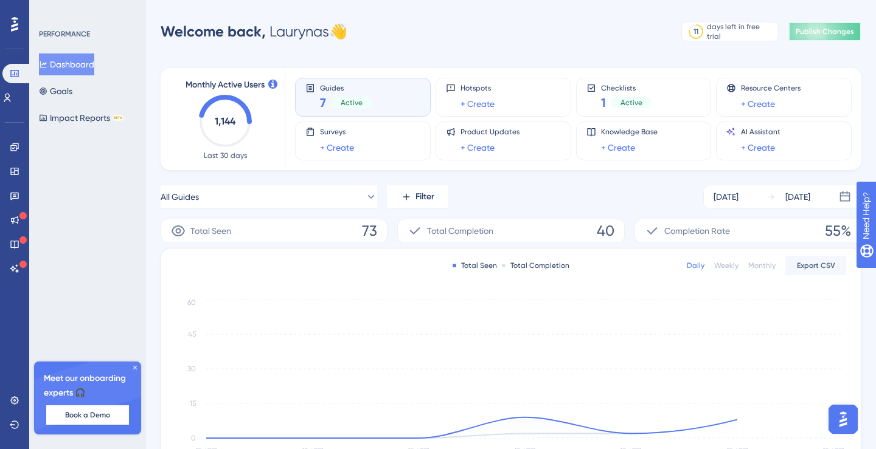
click at [814, 35] on span "Publish Changes" at bounding box center [824, 32] width 58 height 10
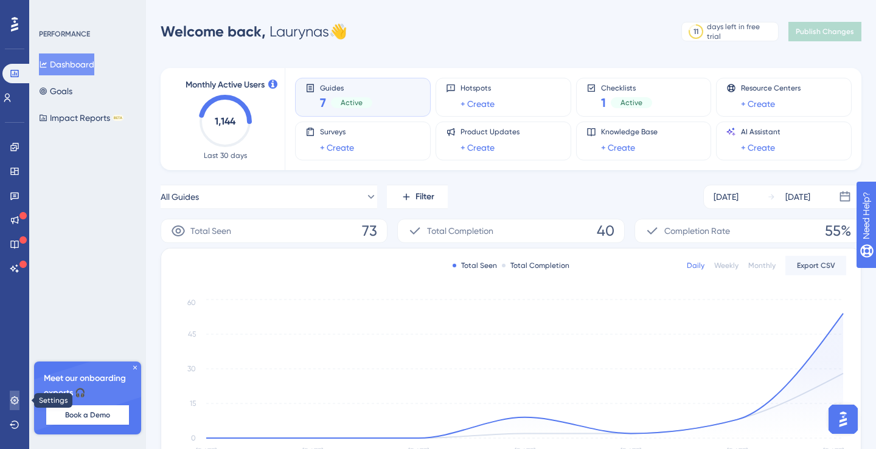
click at [18, 405] on icon at bounding box center [15, 401] width 10 height 10
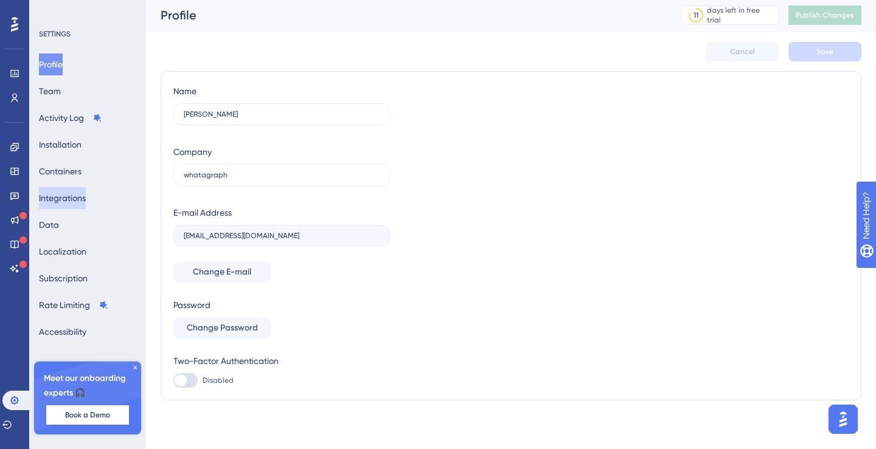
scroll to position [2, 0]
click at [69, 273] on button "Subscription" at bounding box center [63, 279] width 49 height 22
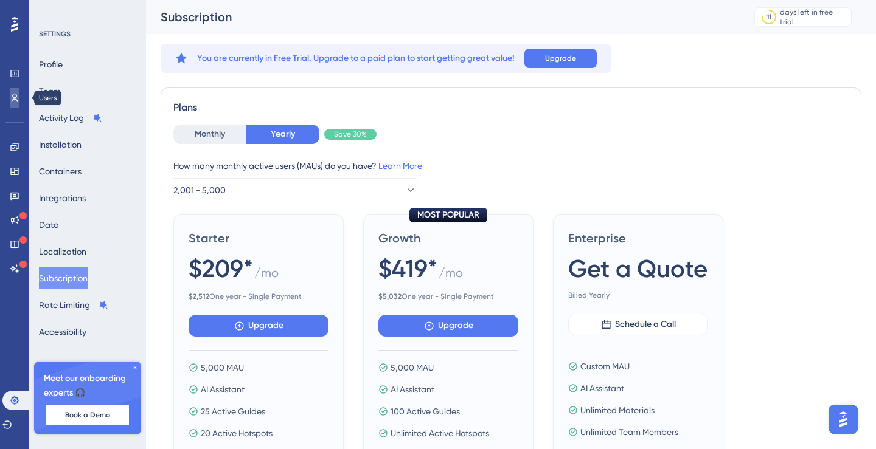
click at [14, 91] on link at bounding box center [15, 97] width 10 height 19
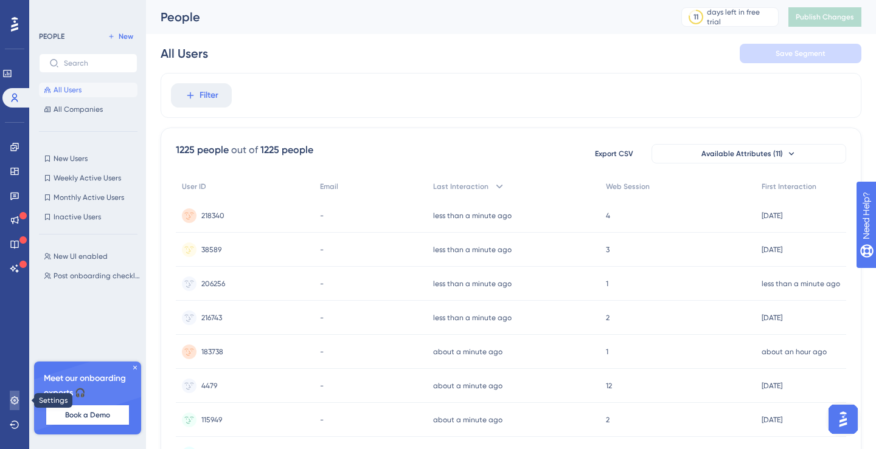
click at [14, 403] on icon at bounding box center [15, 401] width 10 height 10
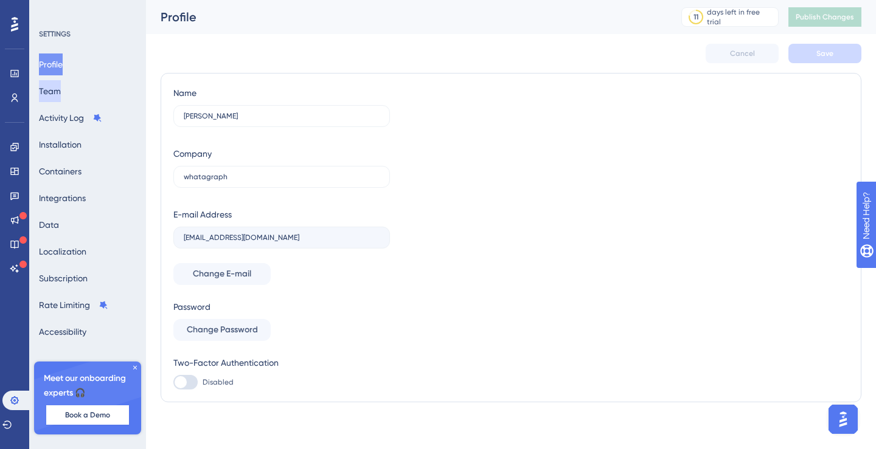
click at [61, 92] on button "Team" at bounding box center [50, 91] width 22 height 22
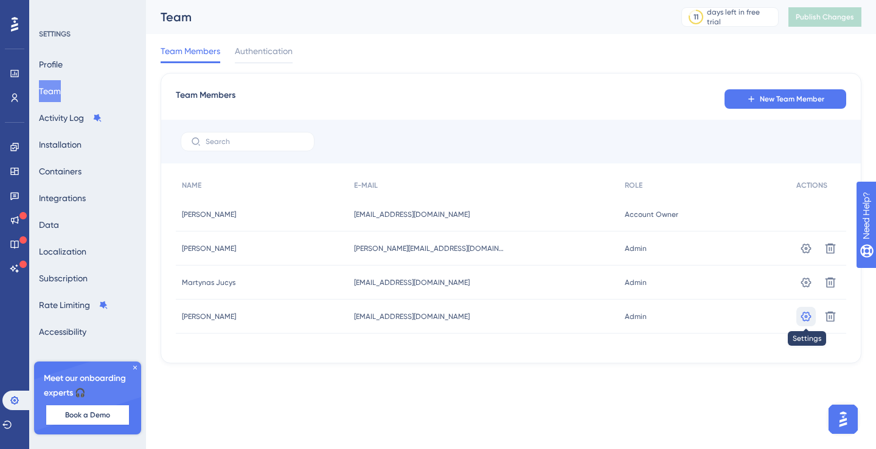
click at [807, 320] on icon at bounding box center [806, 316] width 10 height 10
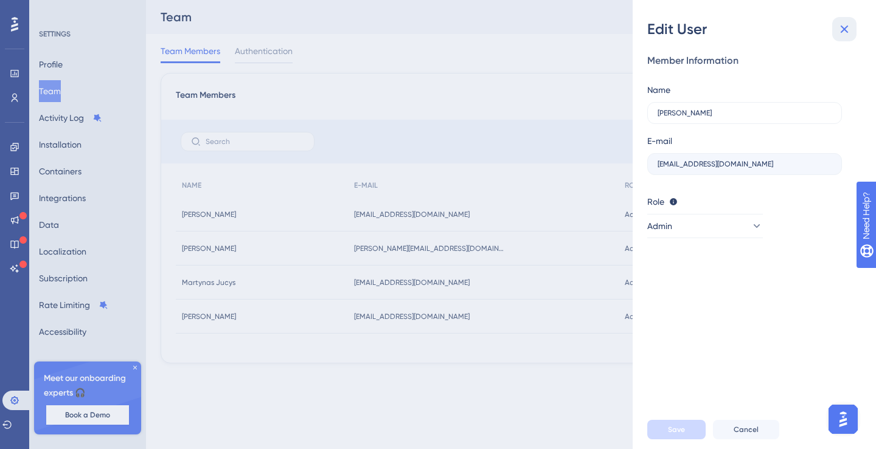
click at [846, 29] on icon at bounding box center [844, 29] width 15 height 15
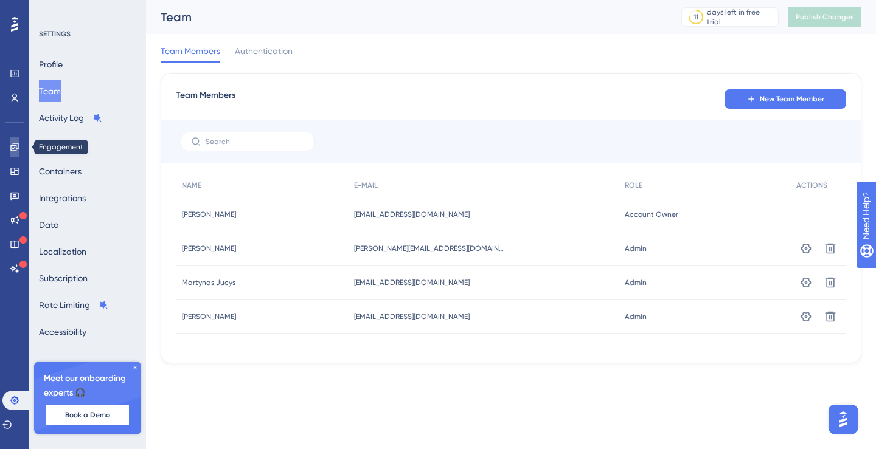
click at [17, 152] on link at bounding box center [15, 146] width 10 height 19
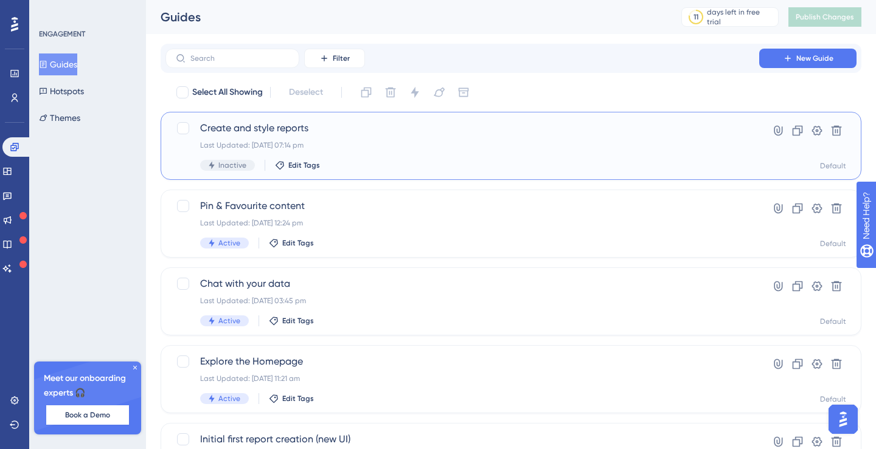
click at [283, 134] on span "Create and style reports" at bounding box center [462, 128] width 524 height 15
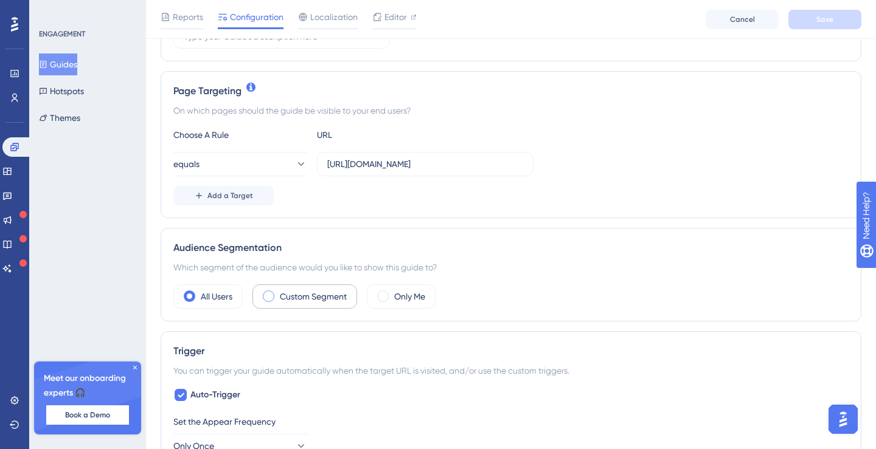
scroll to position [245, 0]
click at [305, 301] on label "Custom Segment" at bounding box center [313, 295] width 67 height 15
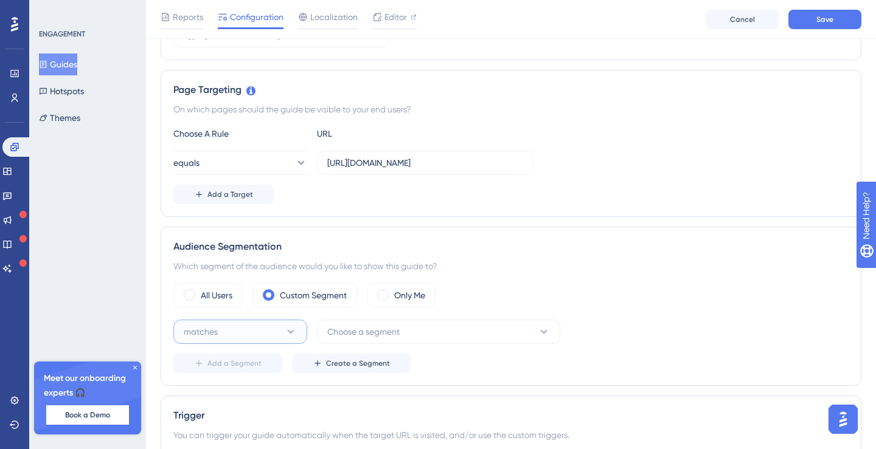
click at [260, 331] on button "matches" at bounding box center [240, 332] width 134 height 24
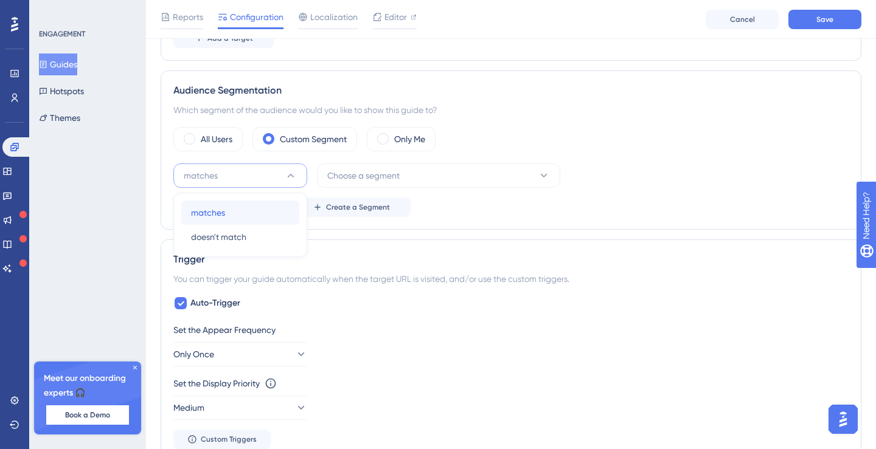
click at [253, 218] on div "matches matches" at bounding box center [240, 213] width 99 height 24
click at [343, 179] on span "Choose a segment" at bounding box center [363, 175] width 72 height 15
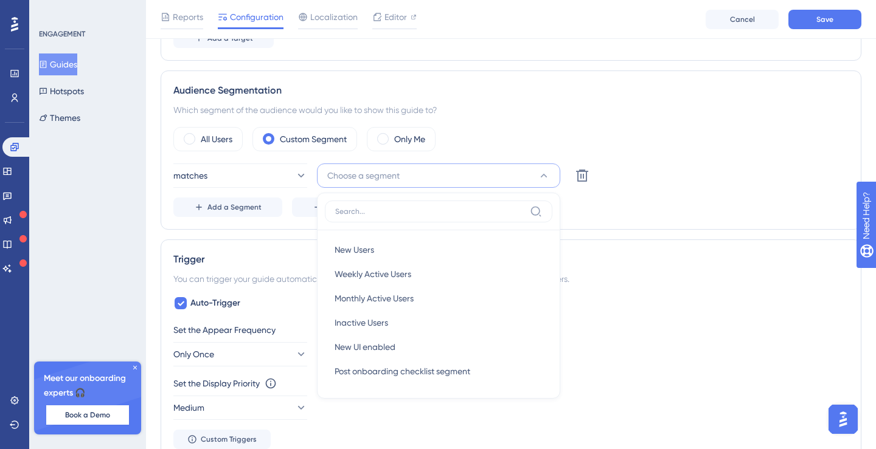
scroll to position [472, 0]
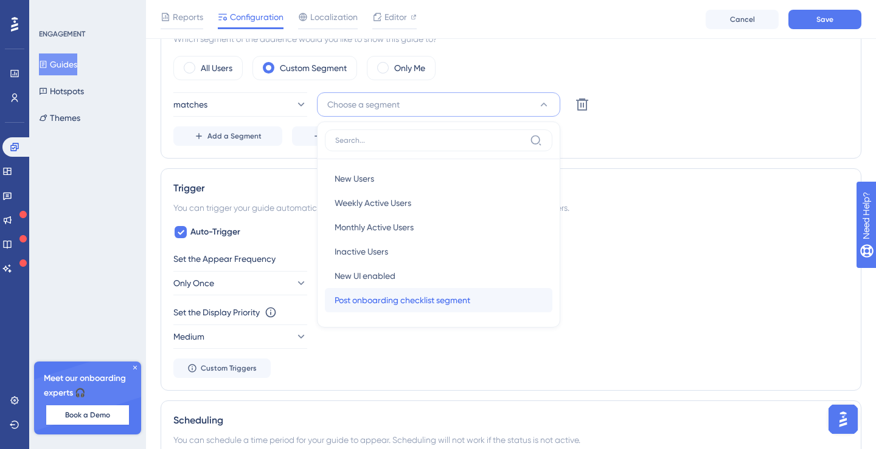
click at [374, 295] on span "Post onboarding checklist segment" at bounding box center [402, 300] width 136 height 15
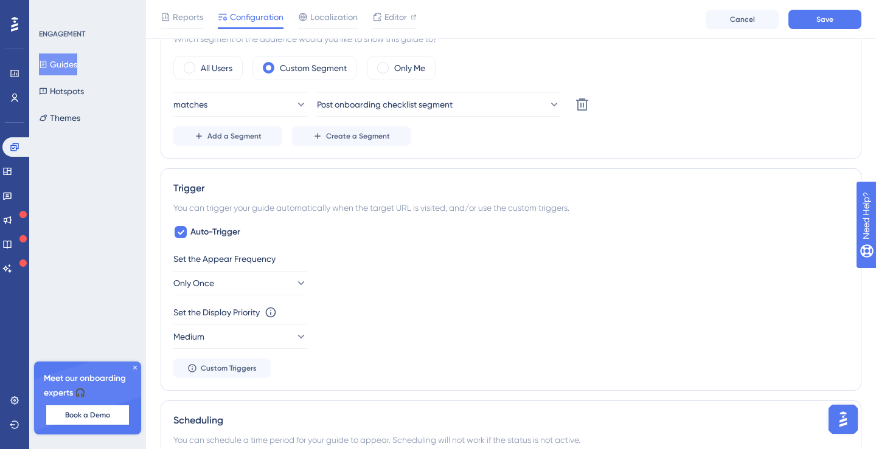
scroll to position [498, 0]
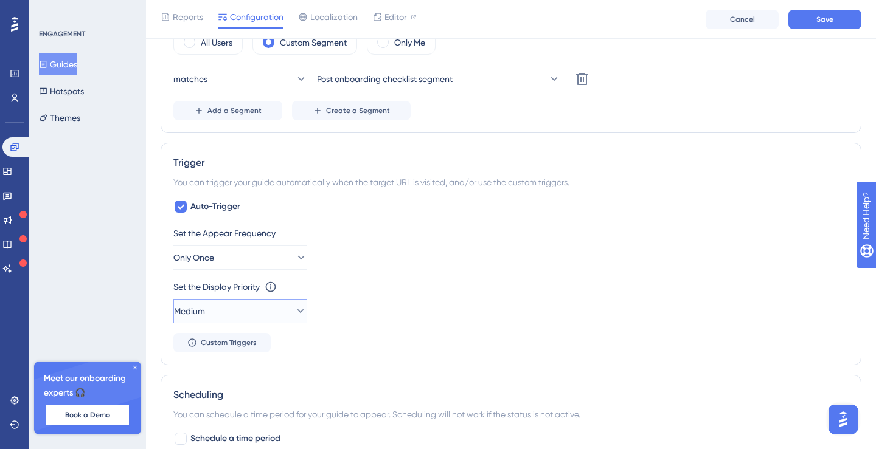
click at [279, 309] on button "Medium" at bounding box center [240, 311] width 134 height 24
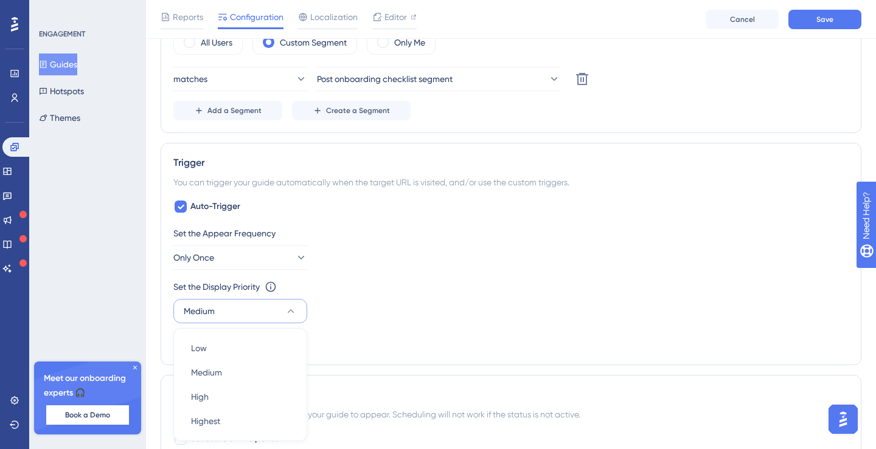
scroll to position [658, 0]
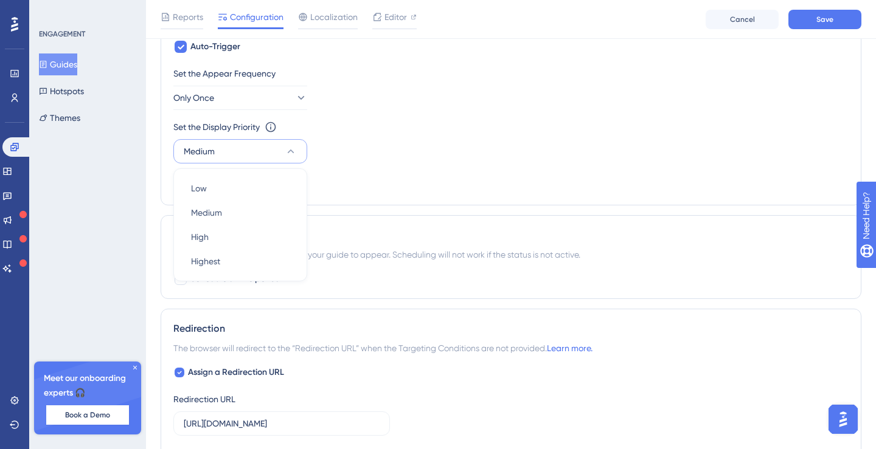
click at [363, 173] on div "Set the Appear Frequency Only Once Set the Display Priority This option will se…" at bounding box center [510, 129] width 675 height 126
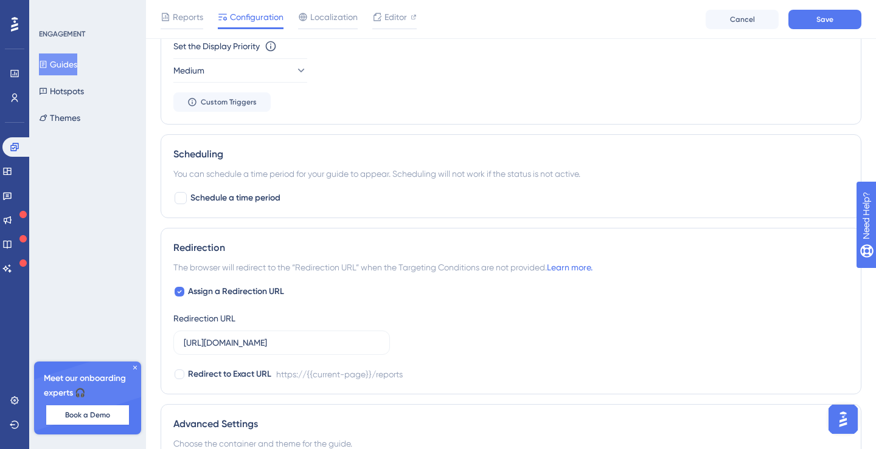
scroll to position [738, 0]
click at [817, 18] on span "Save" at bounding box center [824, 20] width 17 height 10
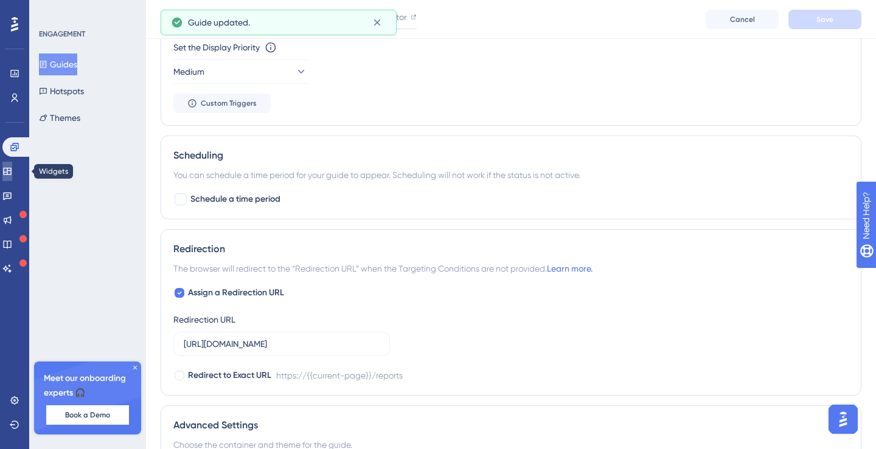
click at [12, 170] on icon at bounding box center [7, 172] width 10 height 10
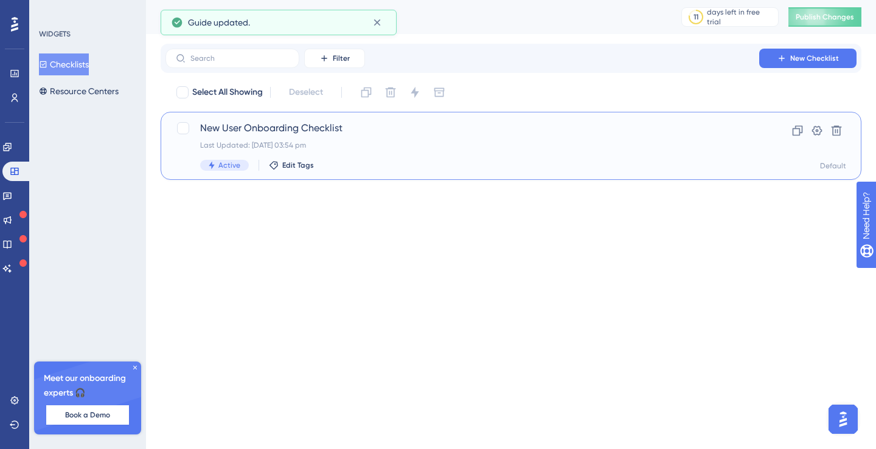
click at [217, 127] on span "New User Onboarding Checklist" at bounding box center [462, 128] width 524 height 15
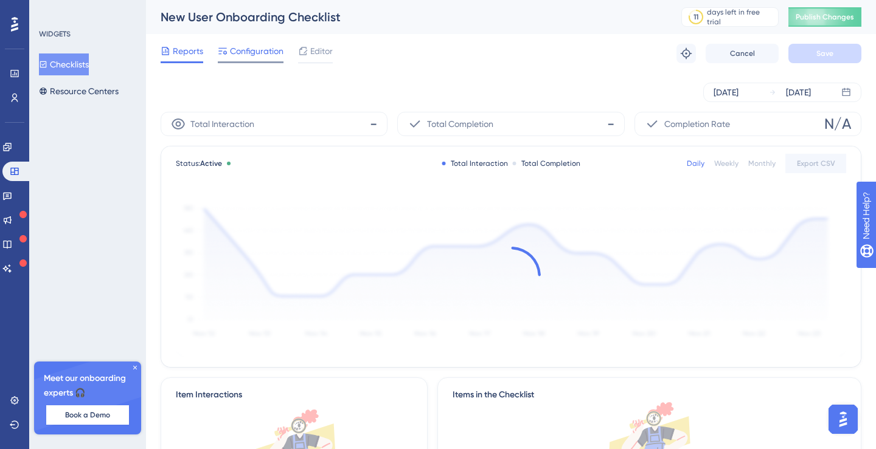
click at [259, 56] on span "Configuration" at bounding box center [257, 51] width 54 height 15
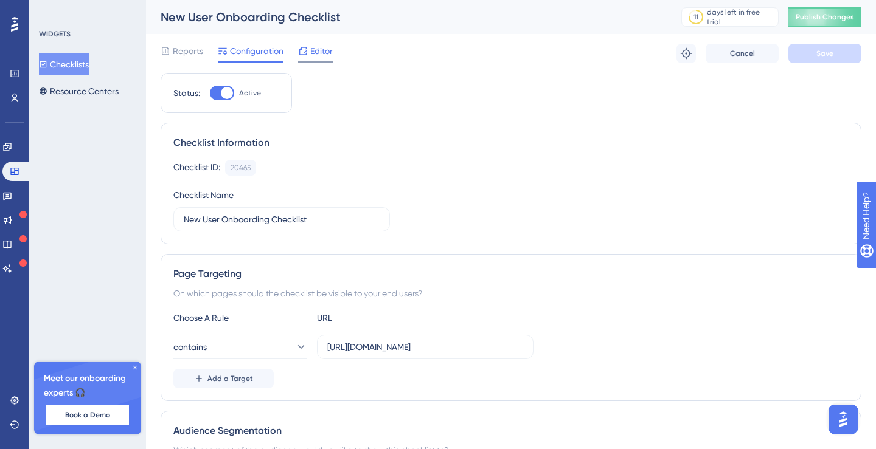
click at [307, 54] on icon at bounding box center [303, 51] width 10 height 10
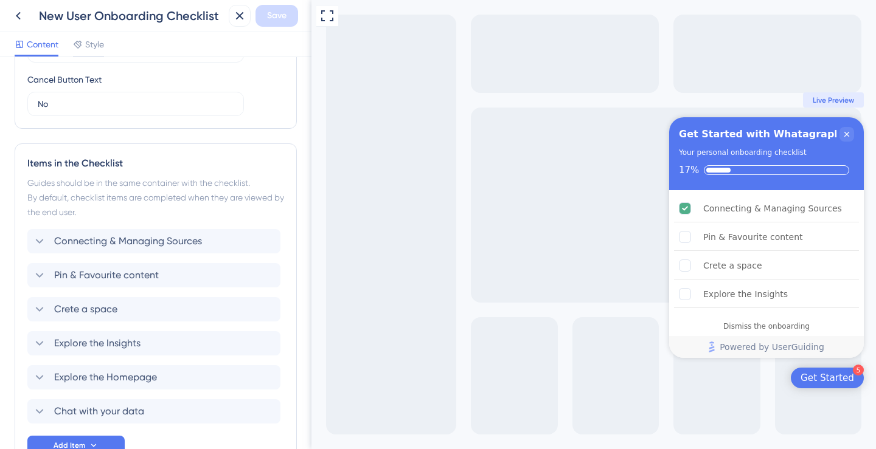
scroll to position [437, 0]
click at [265, 275] on icon at bounding box center [266, 275] width 10 height 10
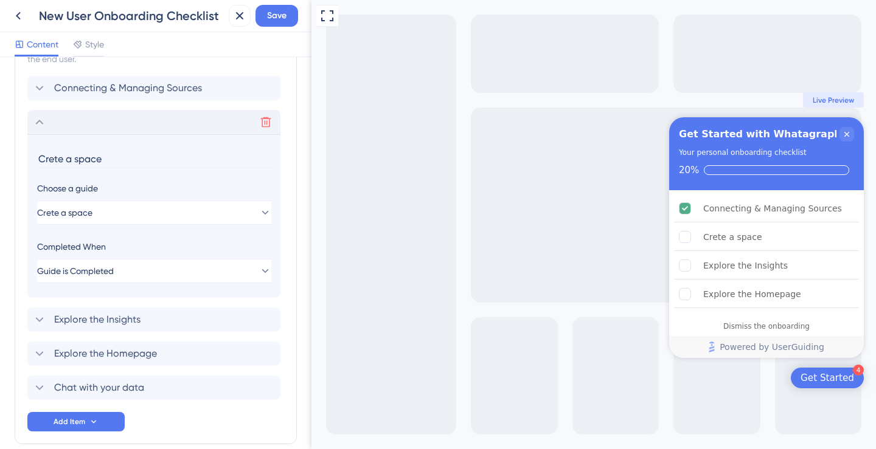
scroll to position [590, 0]
click at [268, 128] on button at bounding box center [265, 121] width 19 height 19
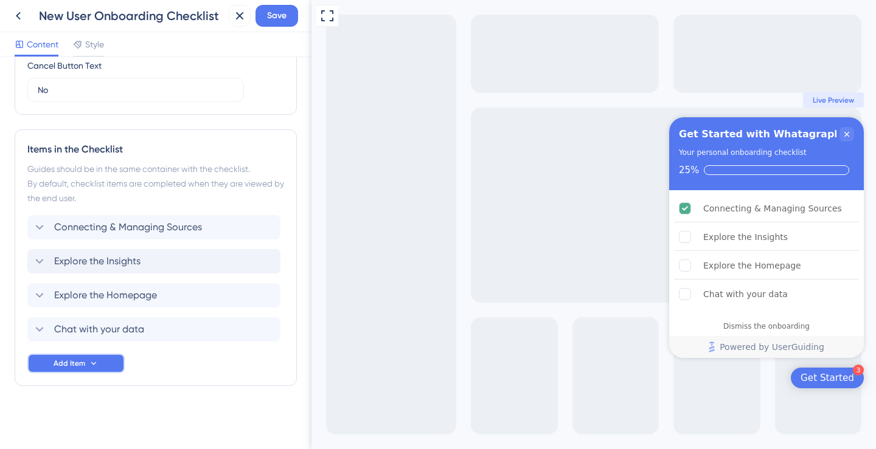
click at [80, 360] on span "Add Item" at bounding box center [70, 364] width 32 height 10
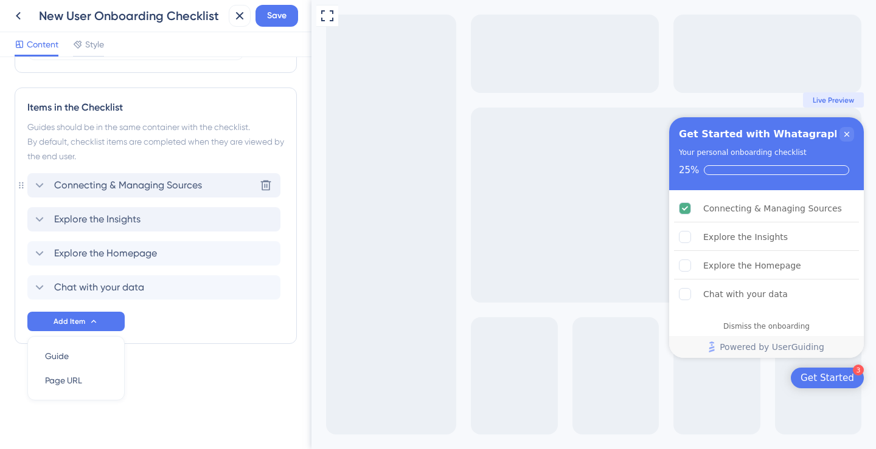
click at [176, 185] on span "Connecting & Managing Sources" at bounding box center [128, 185] width 148 height 15
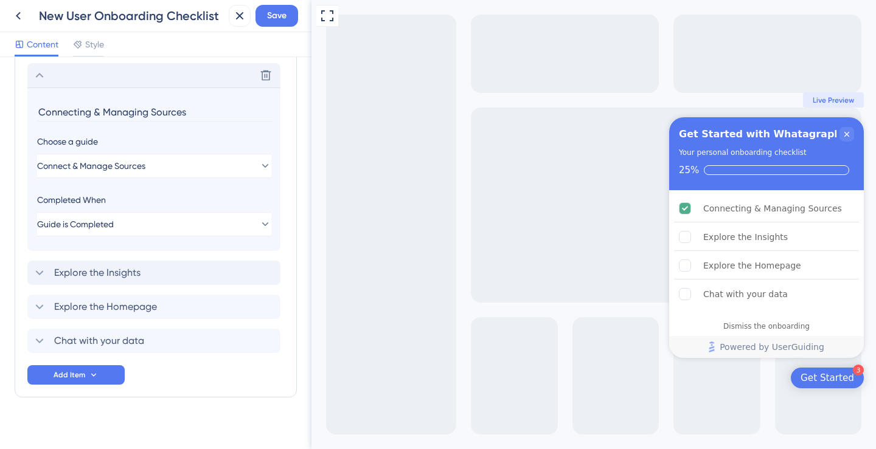
scroll to position [609, 0]
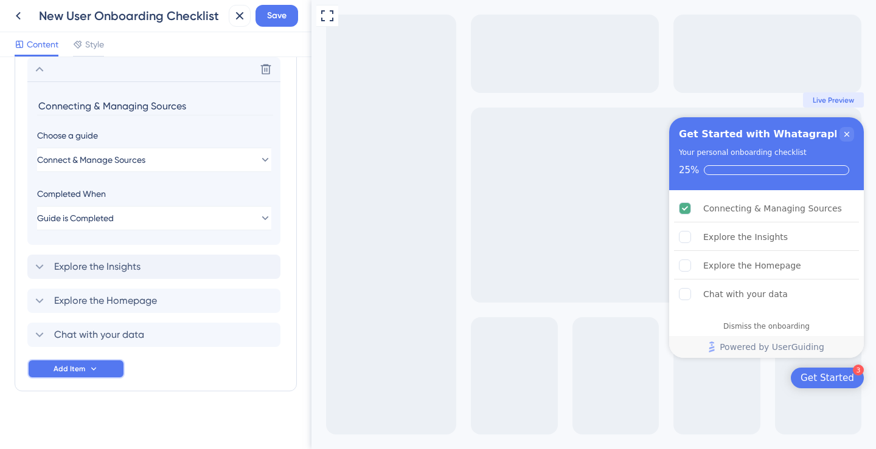
click at [74, 372] on span "Add Item" at bounding box center [70, 369] width 32 height 10
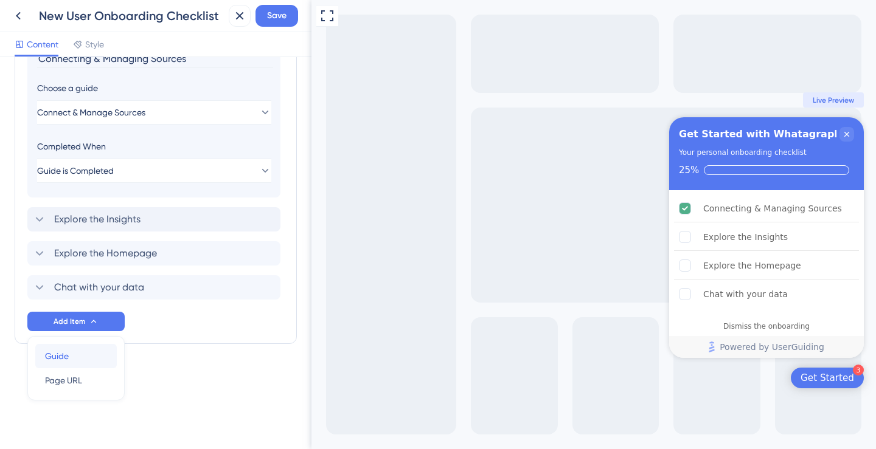
click at [79, 356] on div "Guide Guide" at bounding box center [76, 356] width 62 height 24
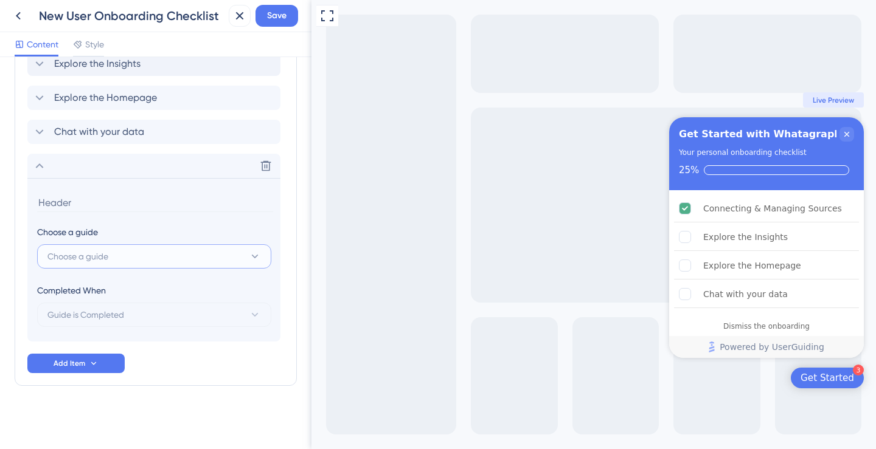
click at [130, 260] on button "Choose a guide" at bounding box center [154, 256] width 234 height 24
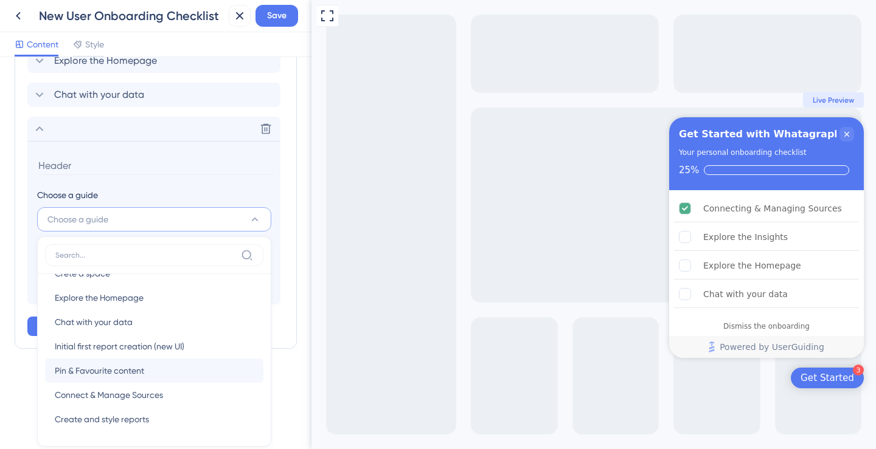
scroll to position [685, 0]
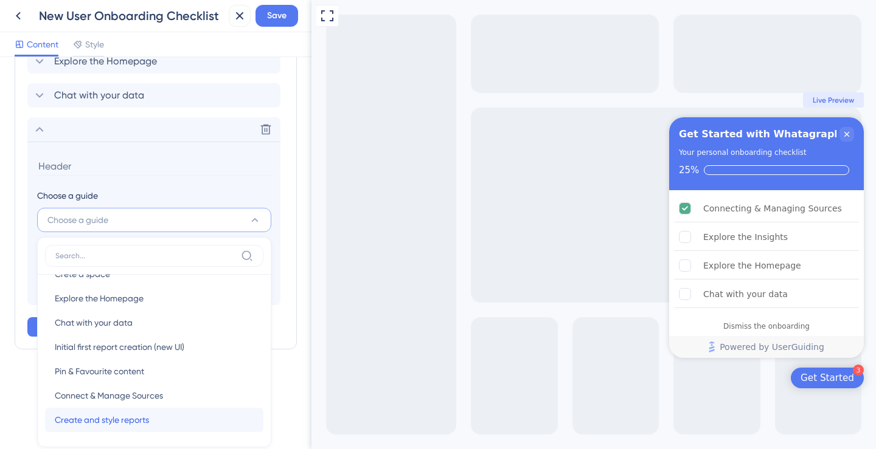
click at [143, 416] on span "Create and style reports" at bounding box center [102, 420] width 94 height 15
type input "Create and style reports"
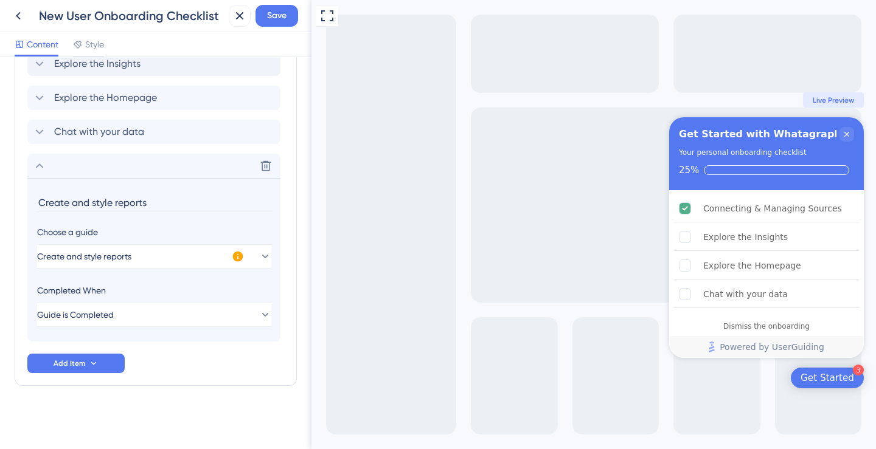
scroll to position [648, 0]
click at [280, 21] on span "Save" at bounding box center [276, 16] width 19 height 15
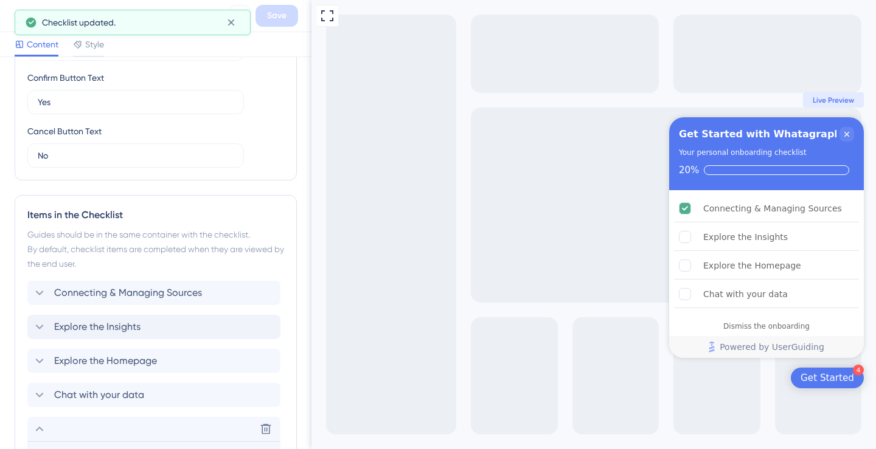
scroll to position [0, 0]
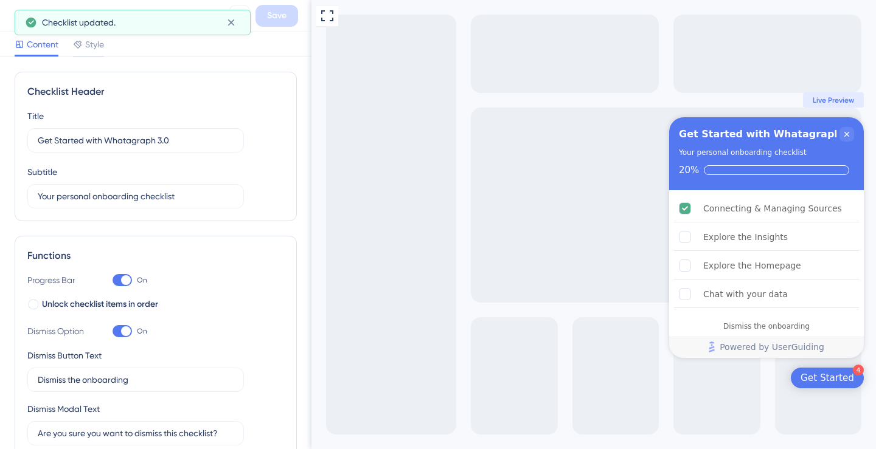
click at [12, 10] on icon at bounding box center [18, 16] width 15 height 15
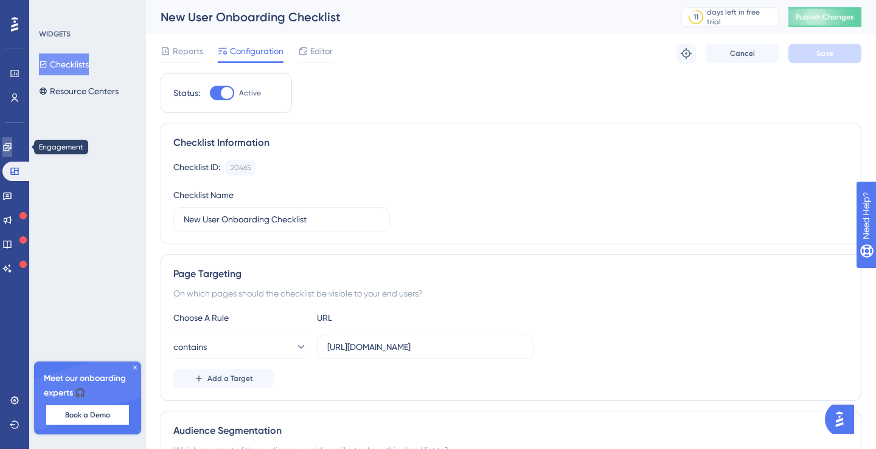
click at [12, 152] on link at bounding box center [7, 146] width 10 height 19
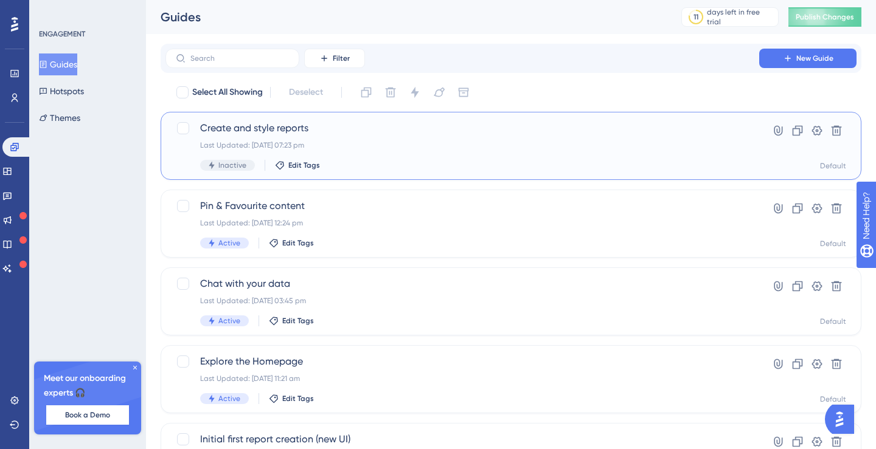
click at [271, 124] on span "Create and style reports" at bounding box center [462, 128] width 524 height 15
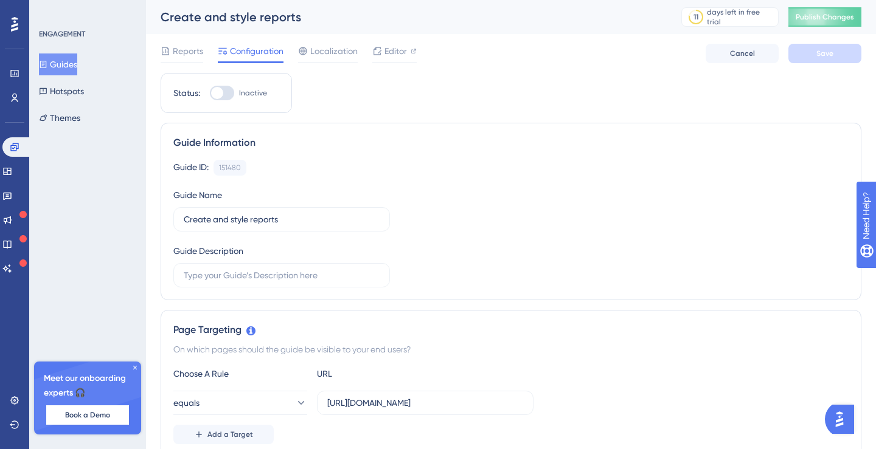
click at [227, 99] on div at bounding box center [222, 93] width 24 height 15
click at [210, 94] on input "Inactive" at bounding box center [209, 93] width 1 height 1
checkbox input "true"
click at [819, 53] on span "Save" at bounding box center [824, 54] width 17 height 10
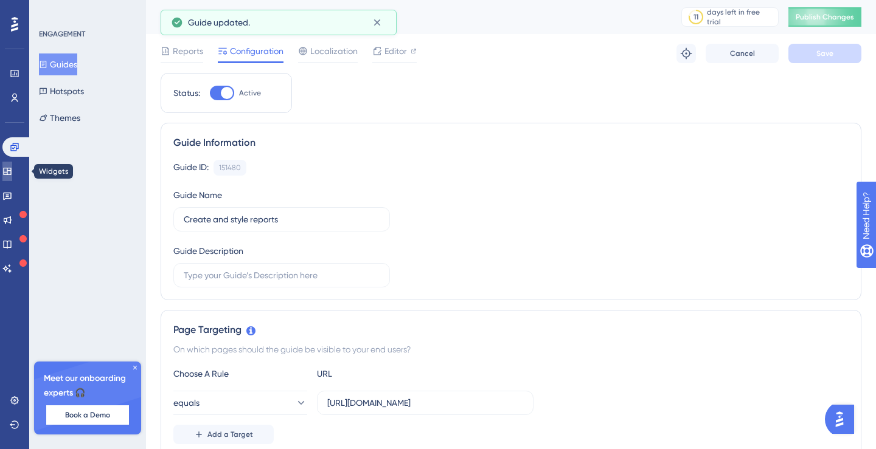
click at [11, 168] on icon at bounding box center [7, 171] width 8 height 7
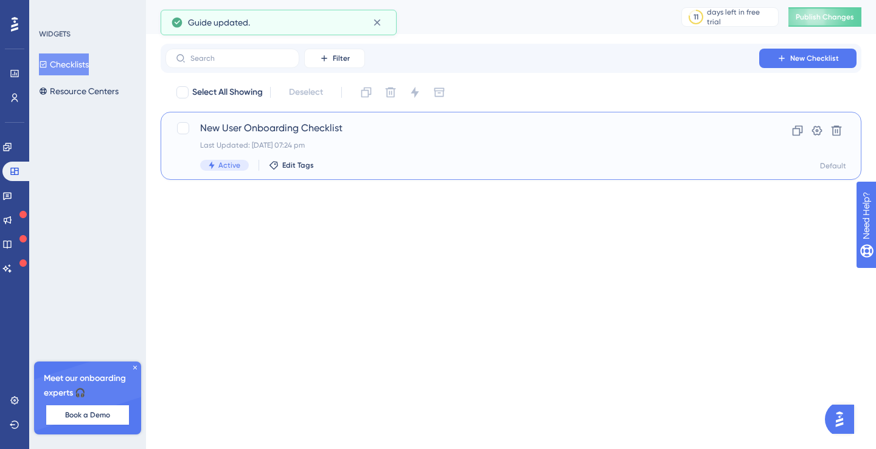
click at [250, 128] on span "New User Onboarding Checklist" at bounding box center [462, 128] width 524 height 15
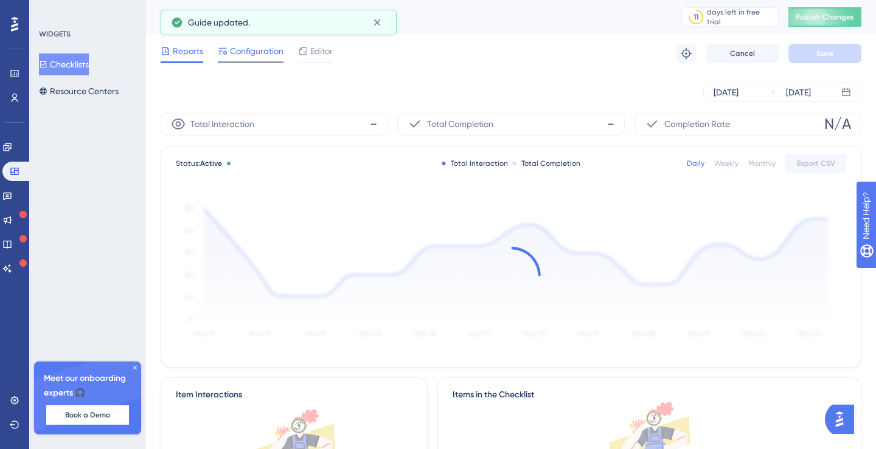
click at [252, 52] on span "Configuration" at bounding box center [257, 51] width 54 height 15
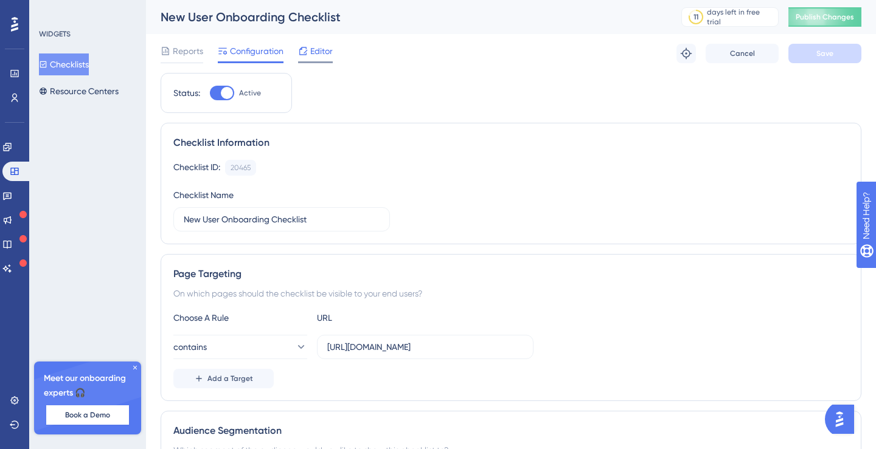
click at [310, 52] on span "Editor" at bounding box center [321, 51] width 22 height 15
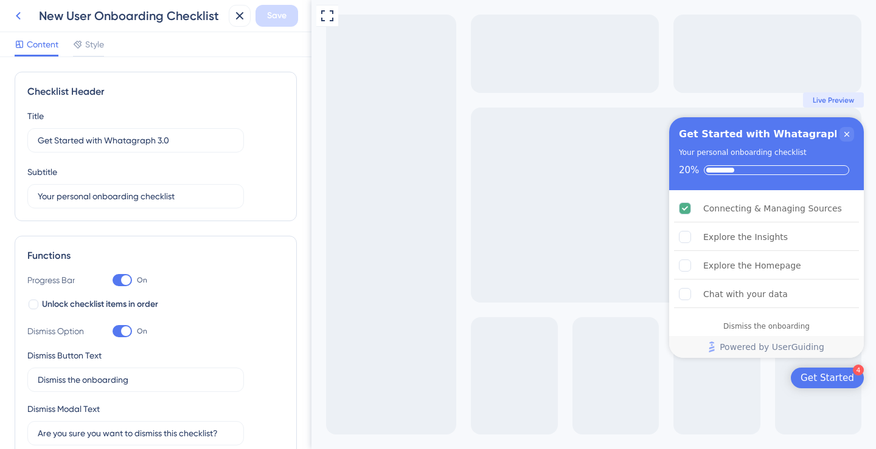
click at [21, 9] on icon at bounding box center [18, 16] width 15 height 15
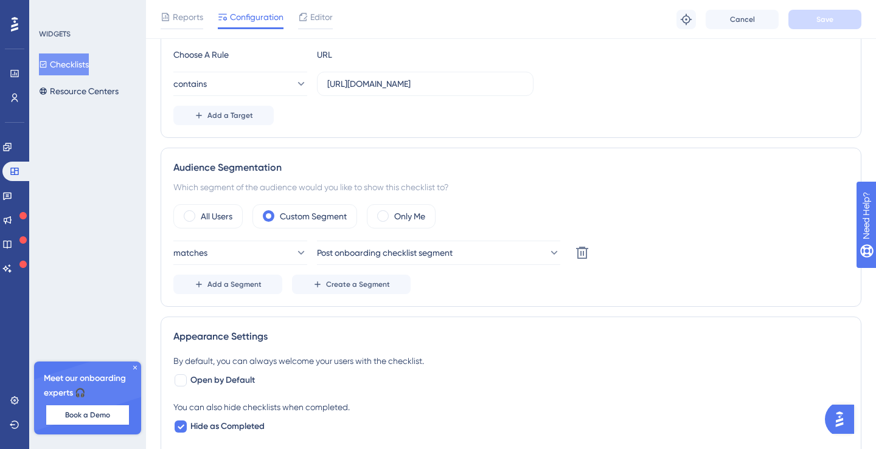
scroll to position [267, 0]
click at [11, 145] on icon at bounding box center [7, 147] width 8 height 8
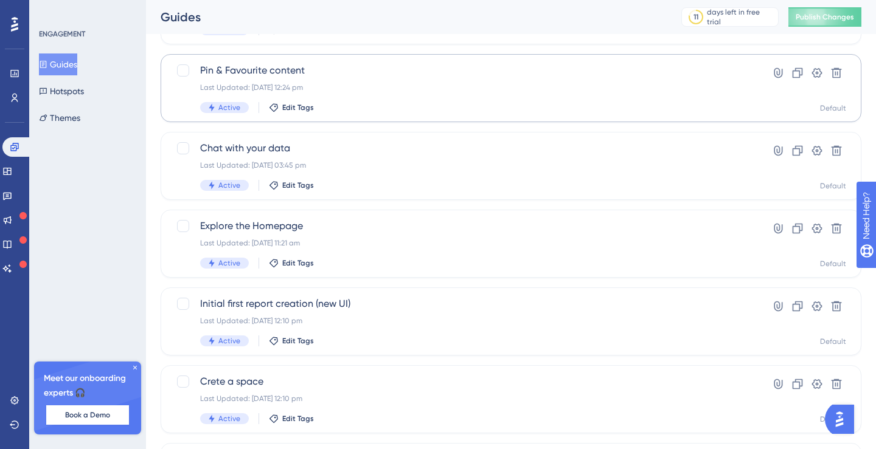
scroll to position [314, 0]
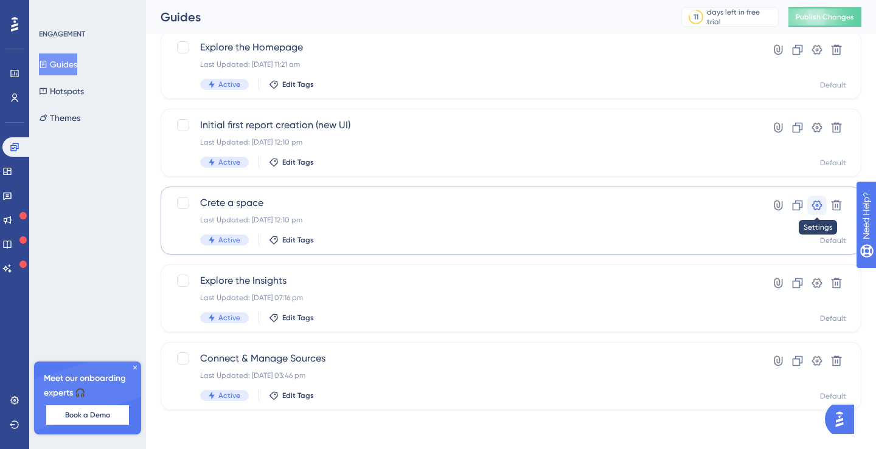
click at [818, 209] on icon at bounding box center [817, 205] width 12 height 12
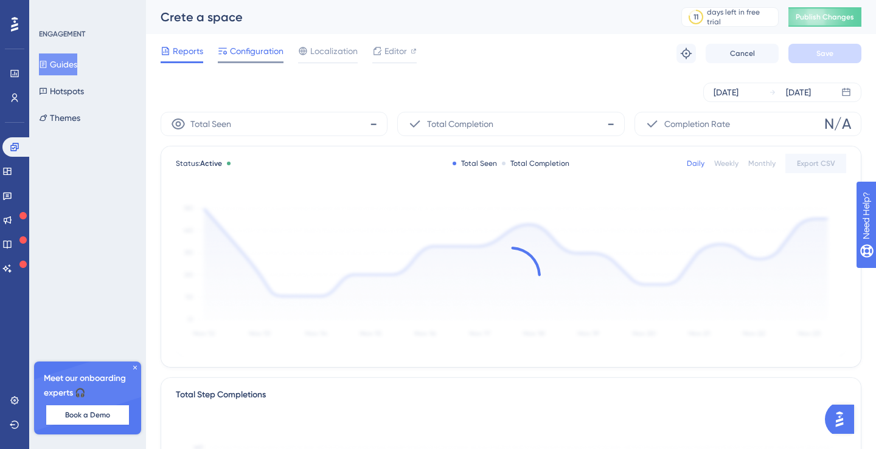
click at [265, 53] on span "Configuration" at bounding box center [257, 51] width 54 height 15
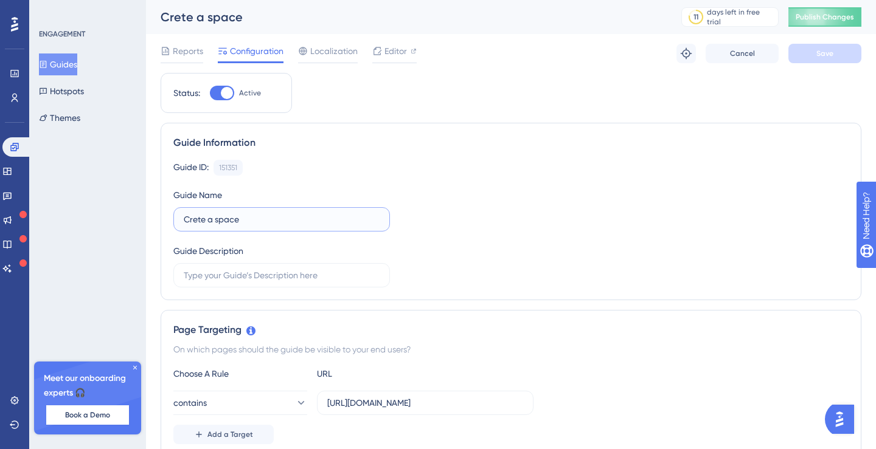
click at [199, 218] on input "Crete a space" at bounding box center [282, 219] width 196 height 13
type input "Create a space"
click at [830, 51] on span "Save" at bounding box center [824, 54] width 17 height 10
click at [64, 68] on button "Guides" at bounding box center [58, 65] width 38 height 22
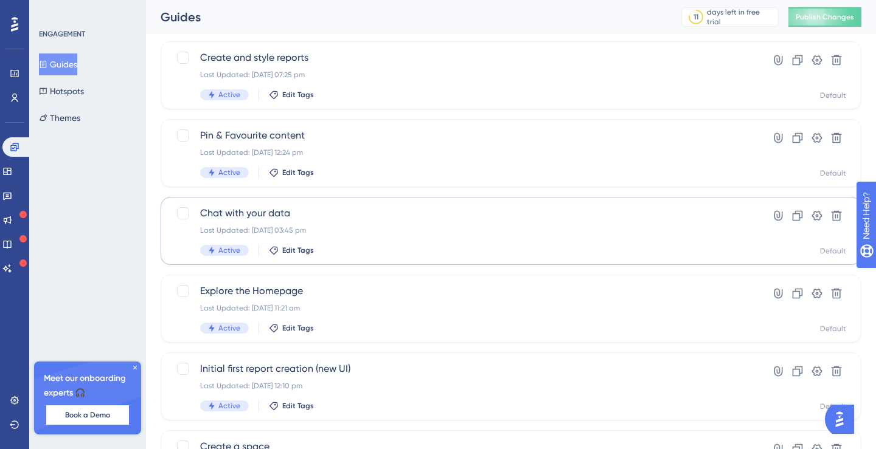
scroll to position [71, 0]
click at [382, 230] on div "Last Updated: 08 Sept 2025 03:45 pm" at bounding box center [462, 230] width 524 height 10
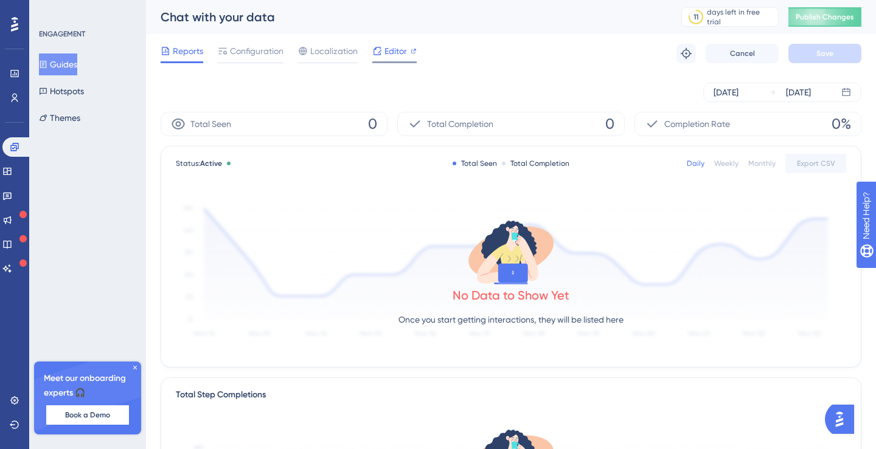
click at [393, 58] on span "Editor" at bounding box center [395, 51] width 22 height 15
click at [260, 54] on span "Configuration" at bounding box center [257, 51] width 54 height 15
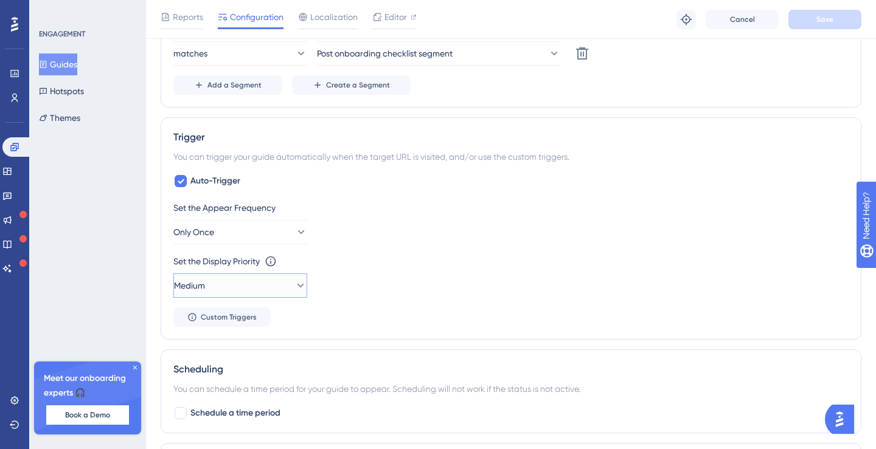
click at [272, 285] on button "Medium" at bounding box center [240, 286] width 134 height 24
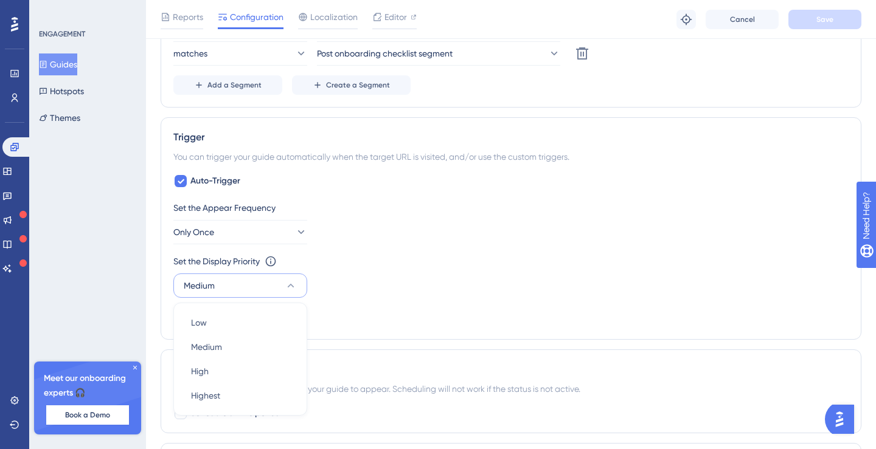
scroll to position [658, 0]
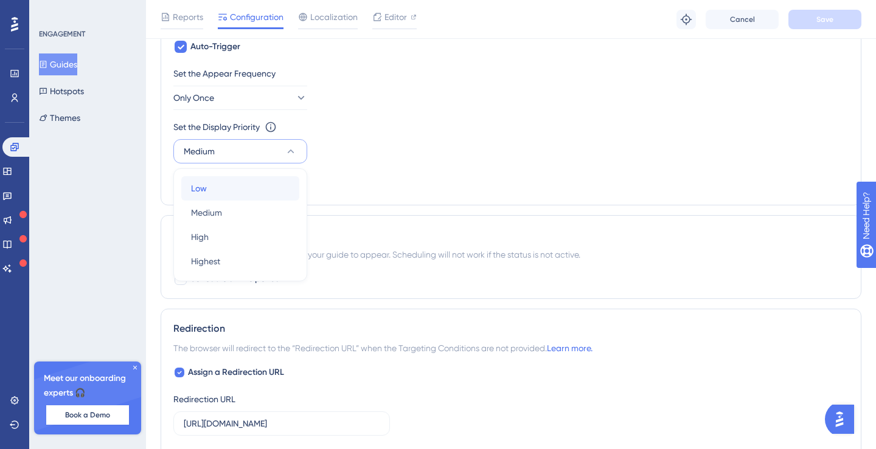
click at [255, 192] on div "Low Low" at bounding box center [240, 188] width 99 height 24
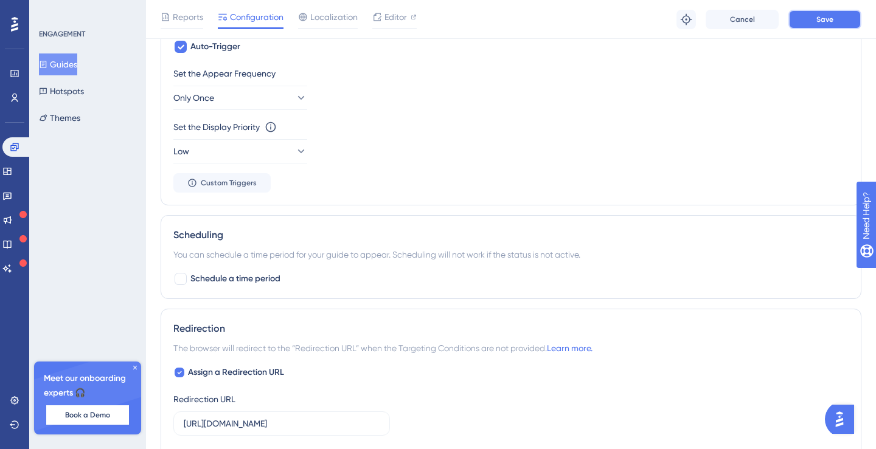
click at [834, 22] on button "Save" at bounding box center [824, 19] width 73 height 19
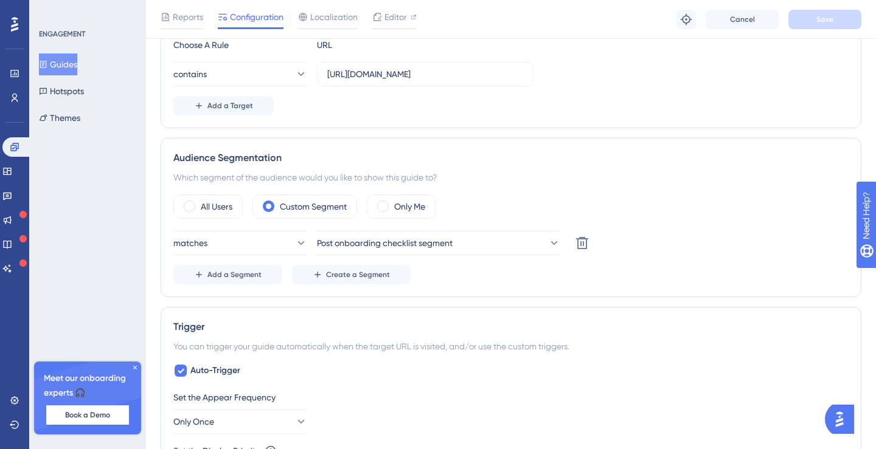
scroll to position [0, 0]
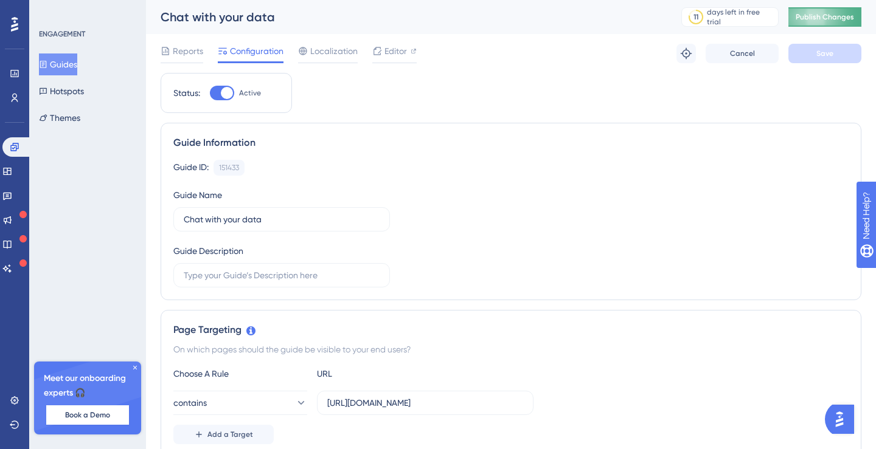
click at [820, 15] on span "Publish Changes" at bounding box center [824, 17] width 58 height 10
click at [817, 16] on span "Publish Changes" at bounding box center [824, 17] width 58 height 10
click at [11, 172] on icon at bounding box center [7, 171] width 8 height 7
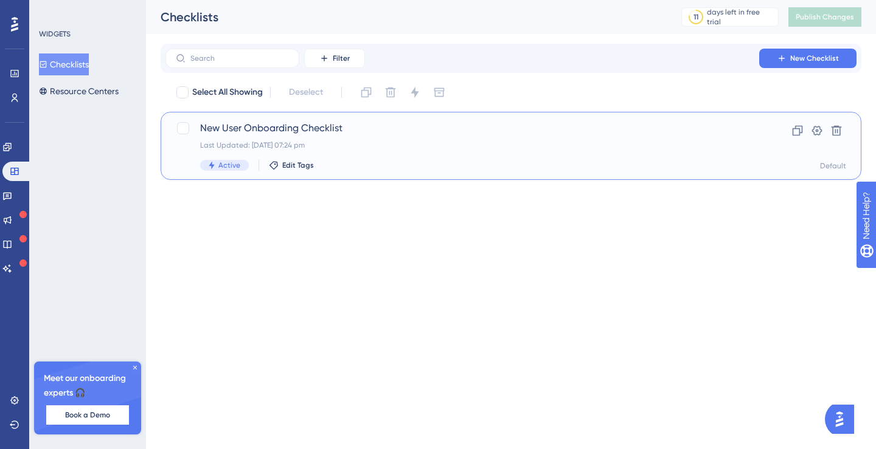
click at [230, 134] on span "New User Onboarding Checklist" at bounding box center [462, 128] width 524 height 15
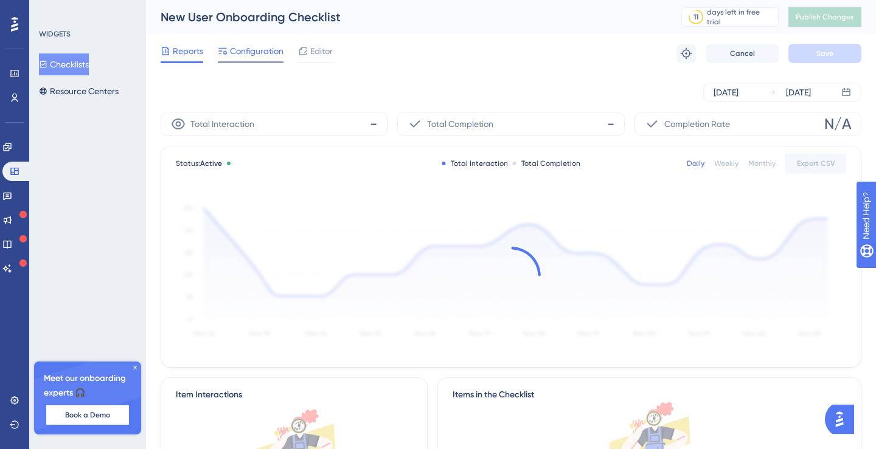
click at [265, 52] on span "Configuration" at bounding box center [257, 51] width 54 height 15
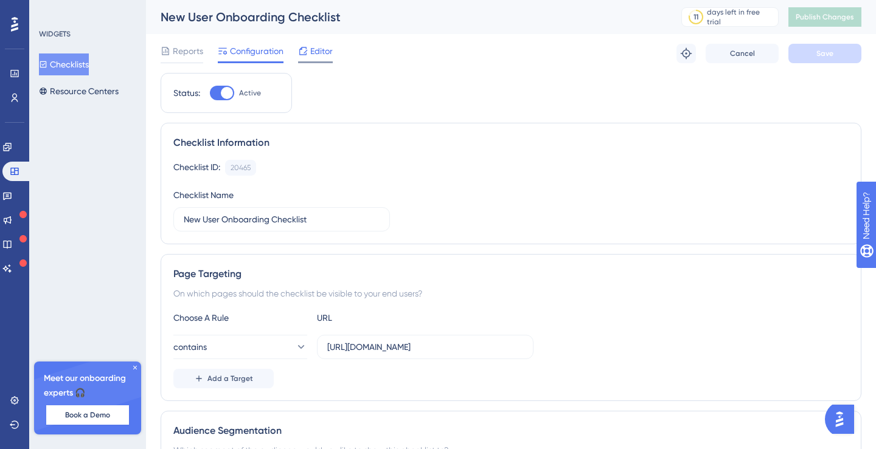
click at [315, 49] on span "Editor" at bounding box center [321, 51] width 22 height 15
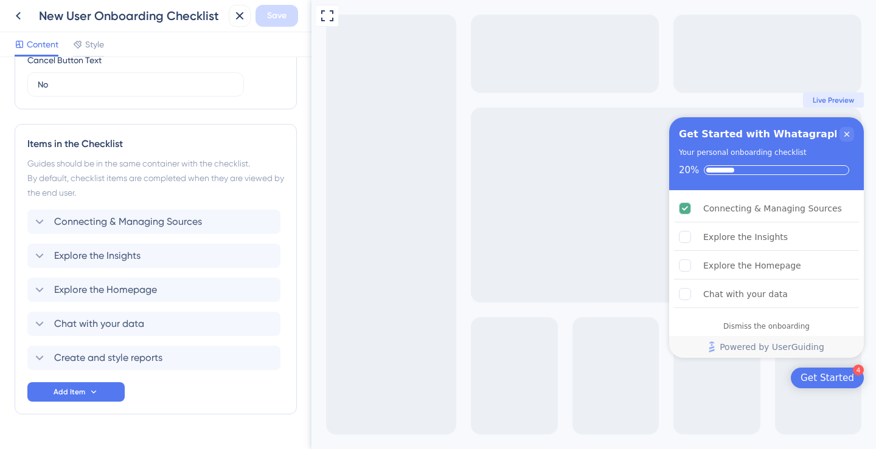
scroll to position [457, 0]
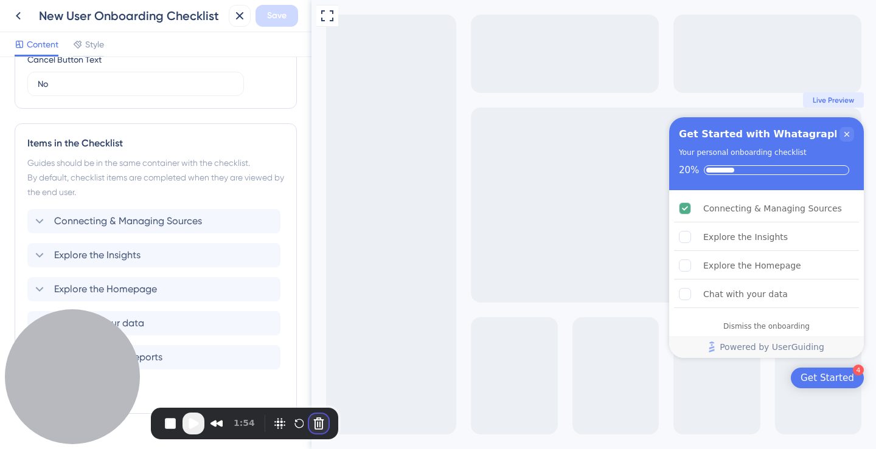
click at [316, 415] on button "Cancel Recording" at bounding box center [318, 423] width 19 height 19
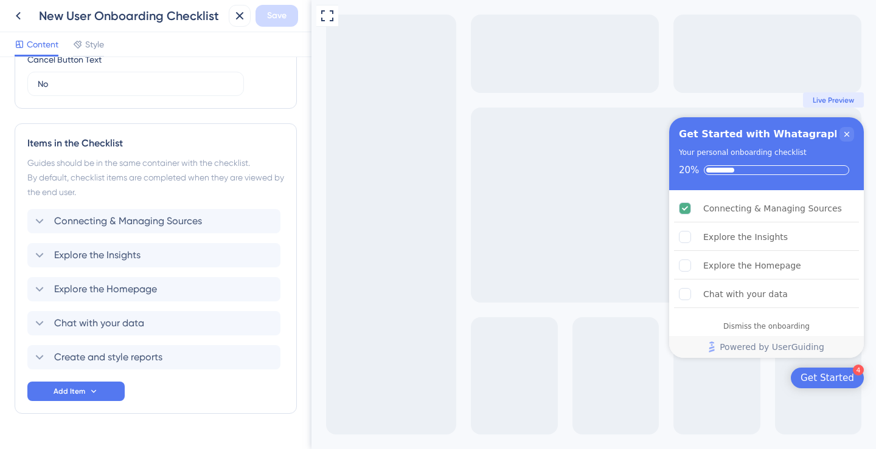
scroll to position [0, 0]
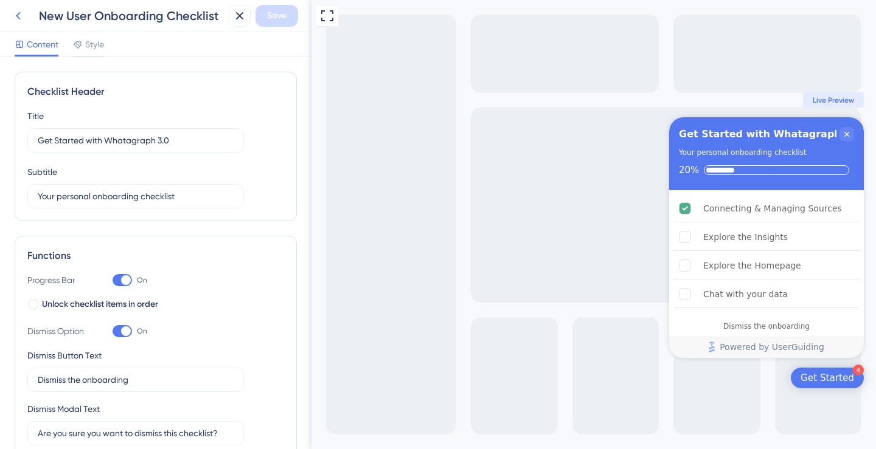
click at [19, 19] on icon at bounding box center [18, 16] width 15 height 15
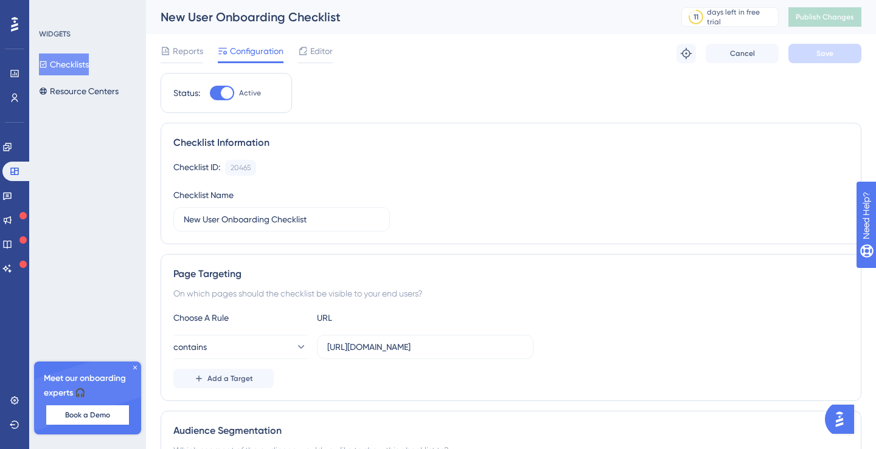
click at [15, 27] on icon at bounding box center [14, 24] width 7 height 16
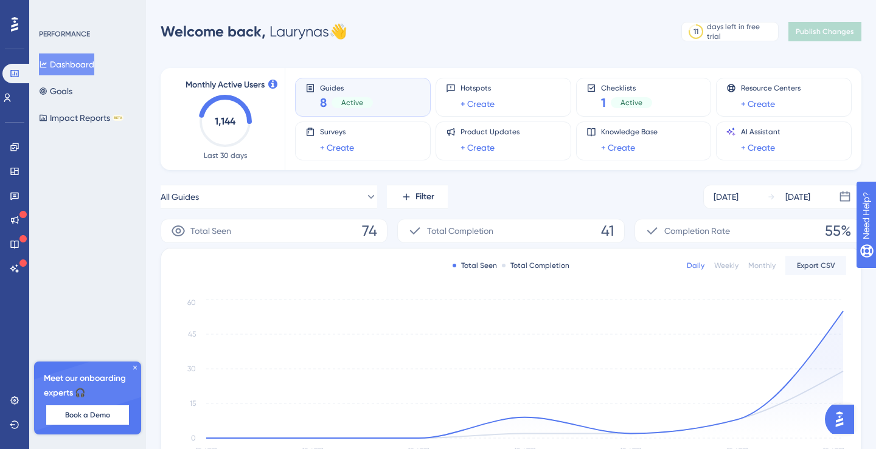
click at [134, 365] on icon at bounding box center [134, 367] width 7 height 7
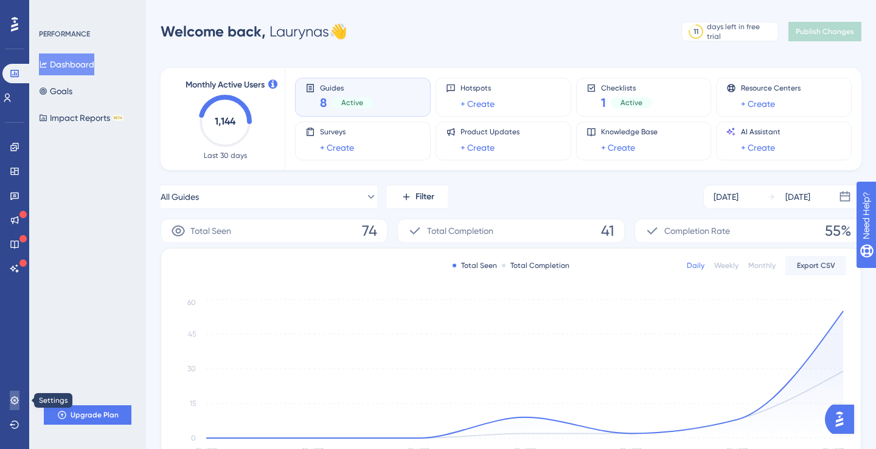
click at [19, 404] on link at bounding box center [15, 400] width 10 height 19
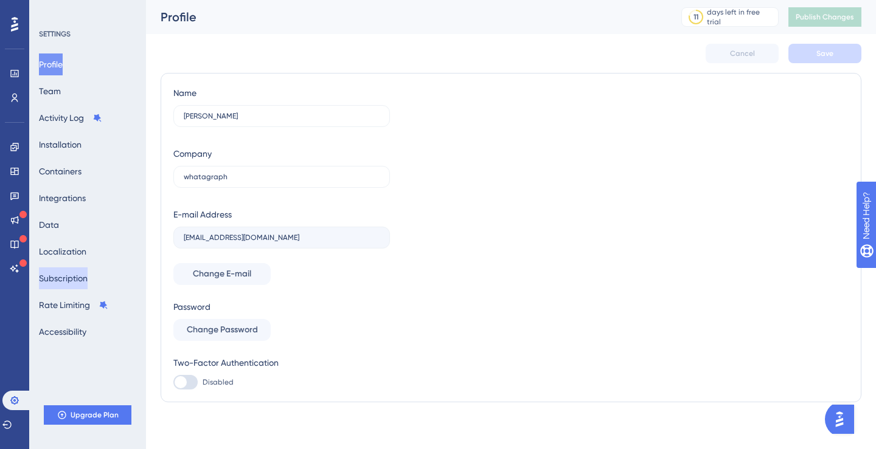
click at [79, 277] on button "Subscription" at bounding box center [63, 279] width 49 height 22
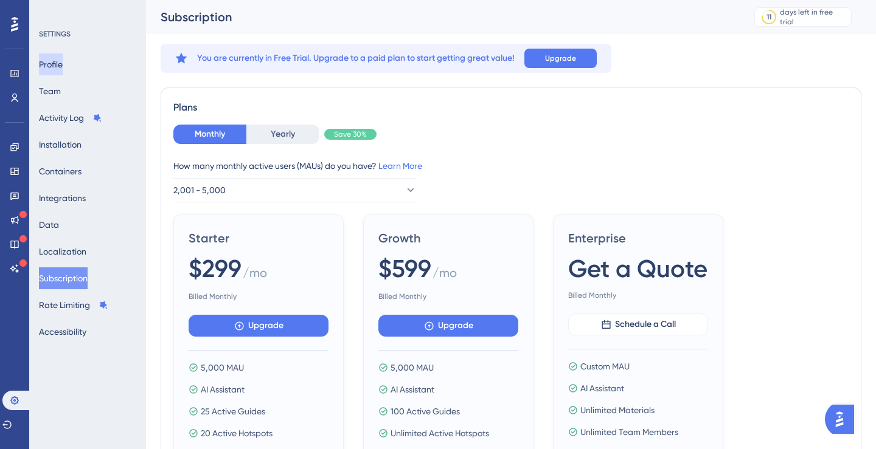
click at [59, 58] on button "Profile" at bounding box center [51, 65] width 24 height 22
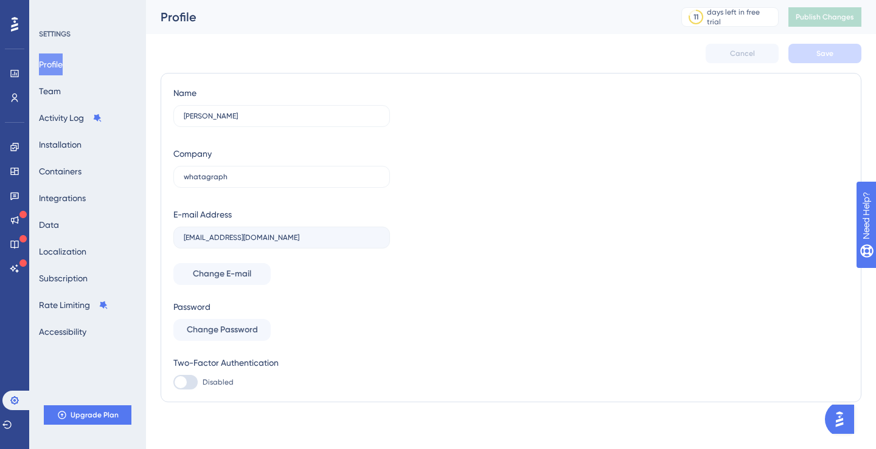
click at [251, 50] on div "Cancel Save" at bounding box center [511, 53] width 700 height 39
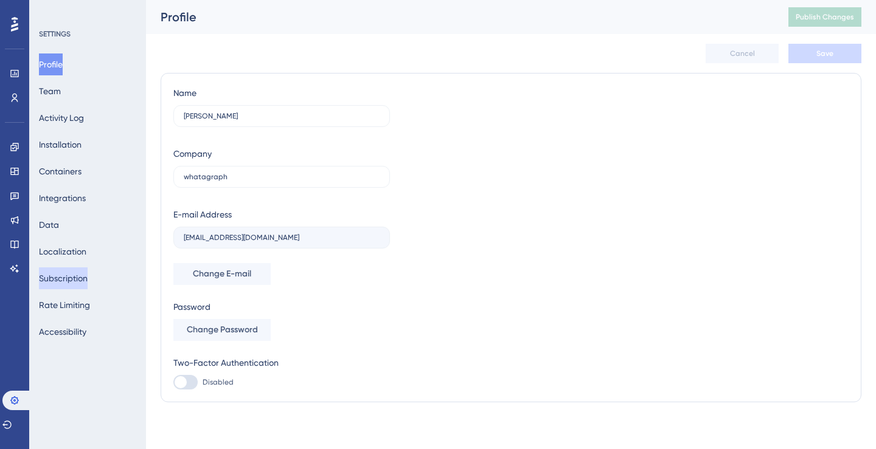
click at [60, 277] on button "Subscription" at bounding box center [63, 279] width 49 height 22
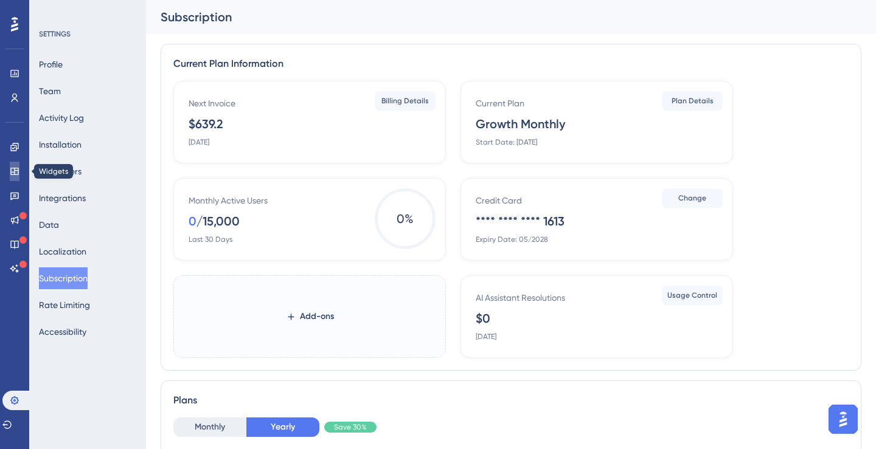
click at [16, 176] on link at bounding box center [15, 171] width 10 height 19
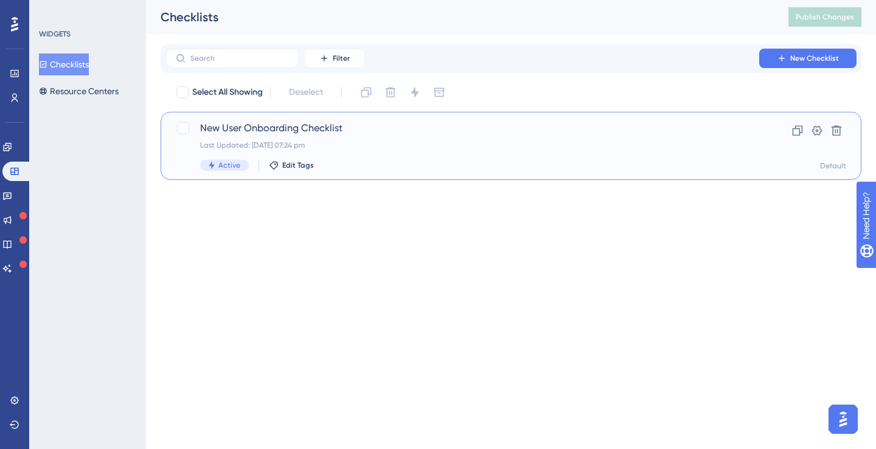
click at [241, 136] on div "New User Onboarding Checklist Last Updated: [DATE] 07:24 pm Active Edit Tags" at bounding box center [462, 146] width 524 height 50
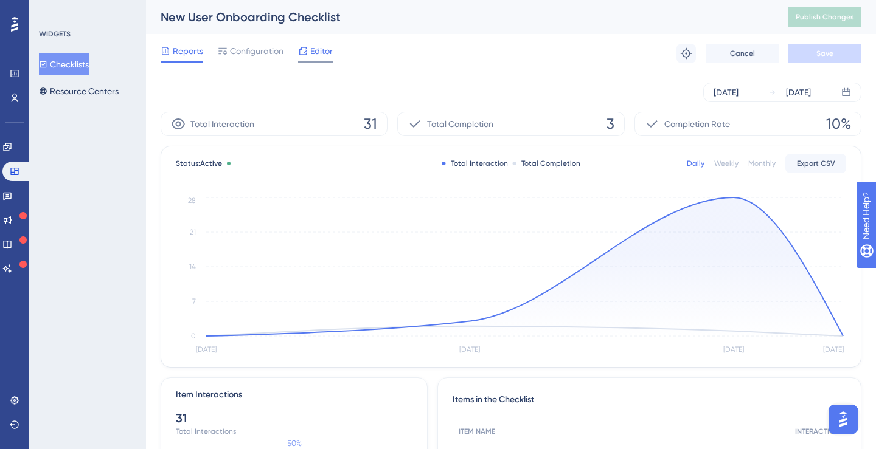
click at [323, 51] on span "Editor" at bounding box center [321, 51] width 22 height 15
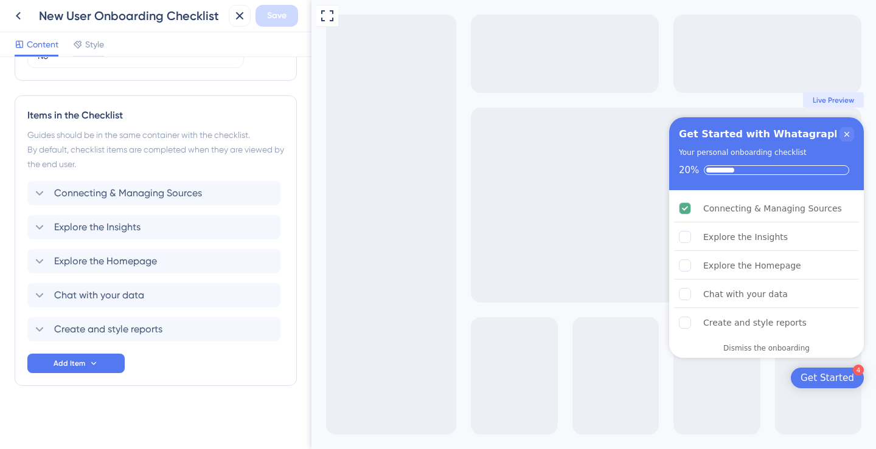
scroll to position [217, 0]
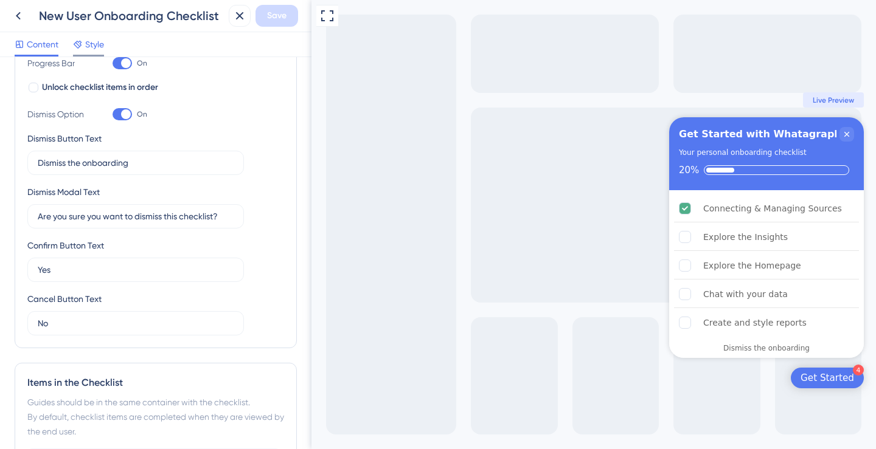
click at [85, 44] on div "Style" at bounding box center [88, 44] width 31 height 15
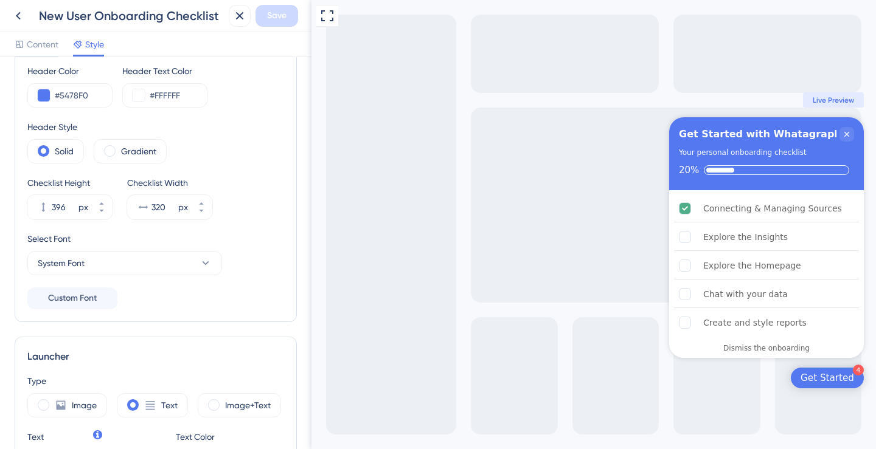
scroll to position [50, 0]
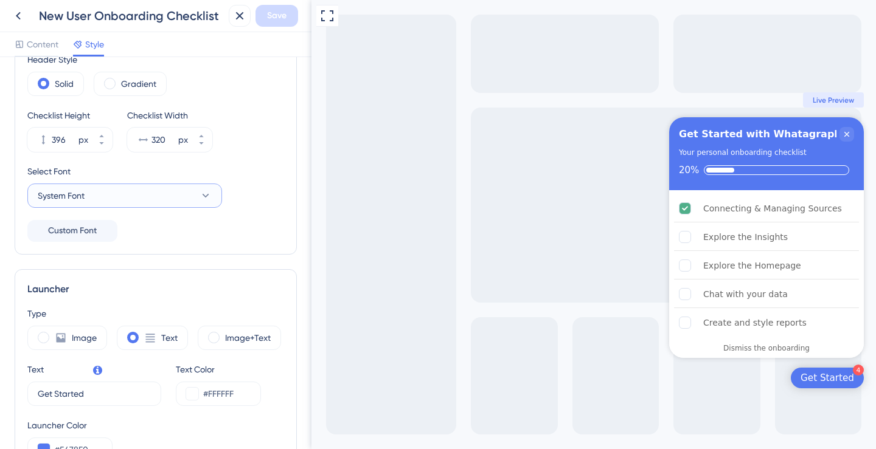
click at [180, 202] on button "System Font" at bounding box center [124, 196] width 195 height 24
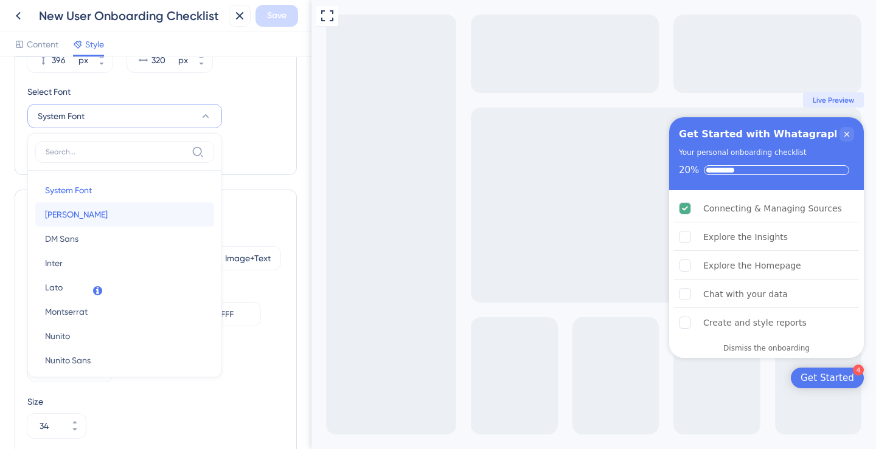
click at [134, 213] on button "[PERSON_NAME] [PERSON_NAME]" at bounding box center [124, 214] width 179 height 24
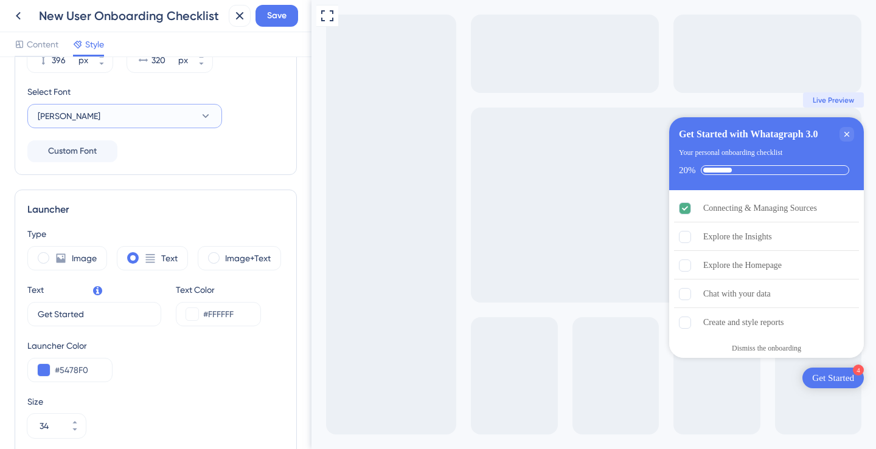
click at [143, 128] on button "[PERSON_NAME]" at bounding box center [124, 116] width 195 height 24
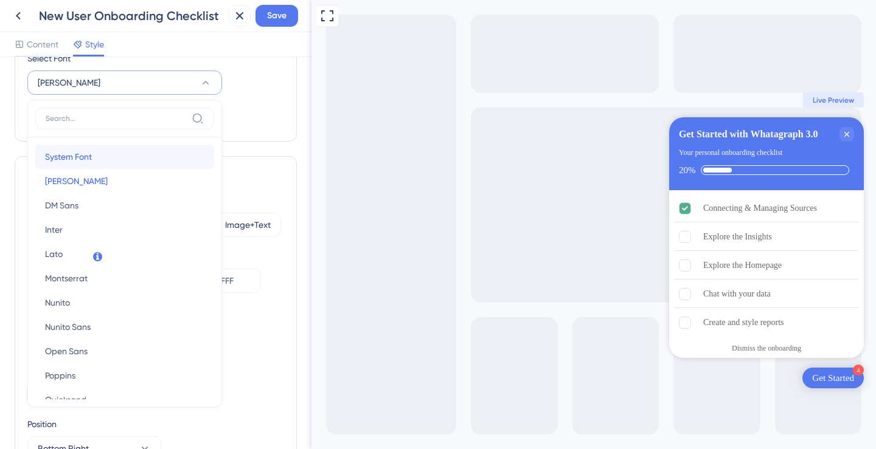
scroll to position [0, 0]
click at [136, 149] on button "System Font System Font" at bounding box center [124, 157] width 179 height 24
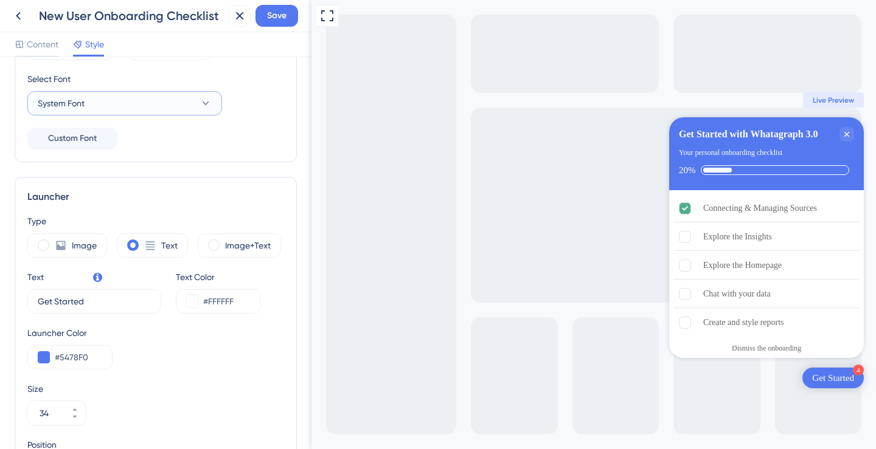
click at [155, 110] on button "System Font" at bounding box center [124, 103] width 195 height 24
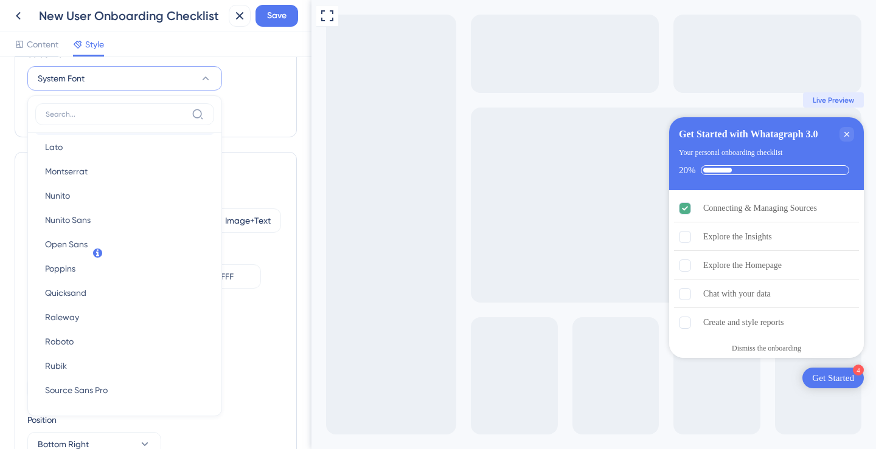
scroll to position [104, 0]
click at [285, 148] on div "Color & Typography Header Color #5478F0 Header Text Color #FFFFFF Header Style …" at bounding box center [156, 324] width 282 height 964
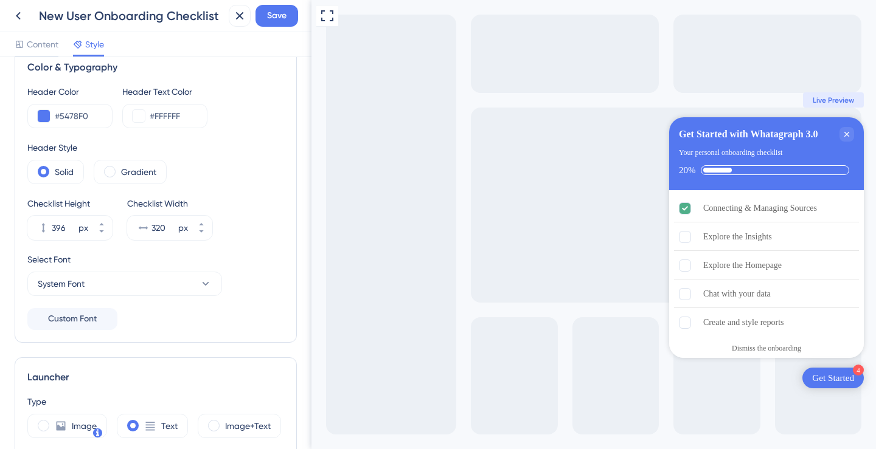
scroll to position [0, 0]
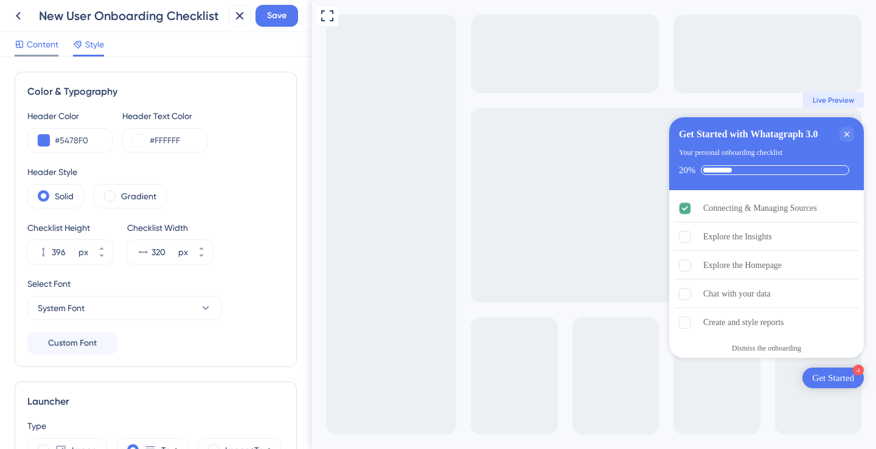
click at [30, 42] on span "Content" at bounding box center [43, 44] width 32 height 15
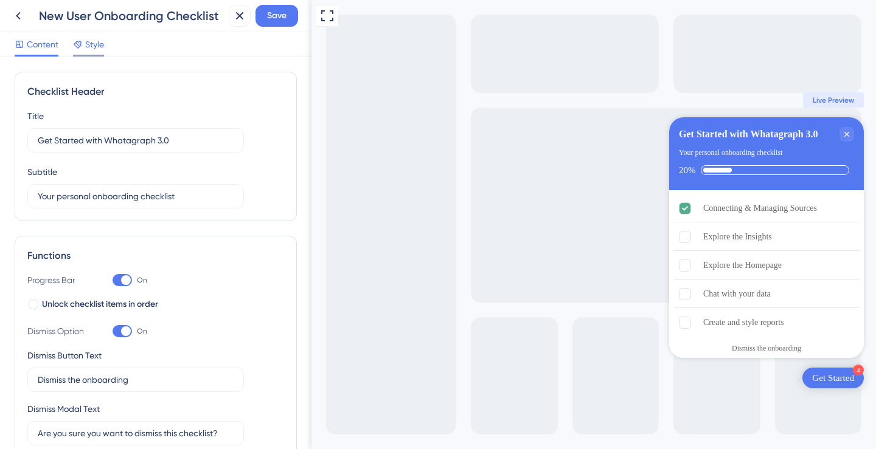
click at [95, 49] on span "Style" at bounding box center [94, 44] width 19 height 15
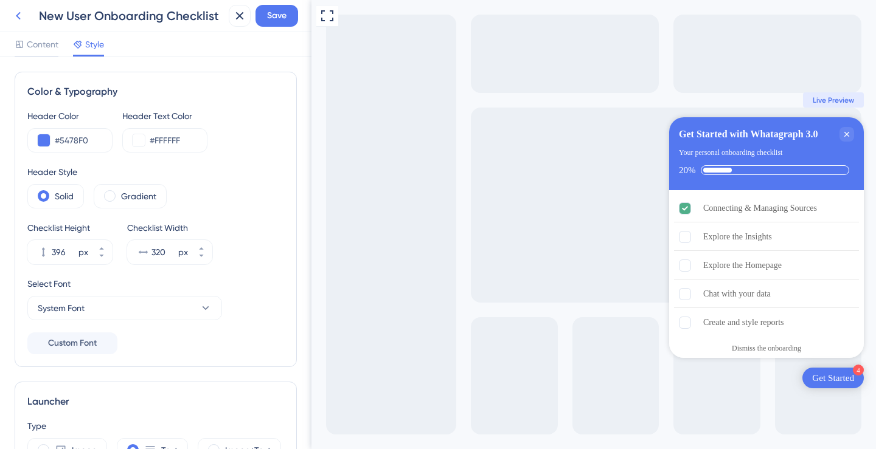
click at [22, 18] on icon at bounding box center [18, 16] width 15 height 15
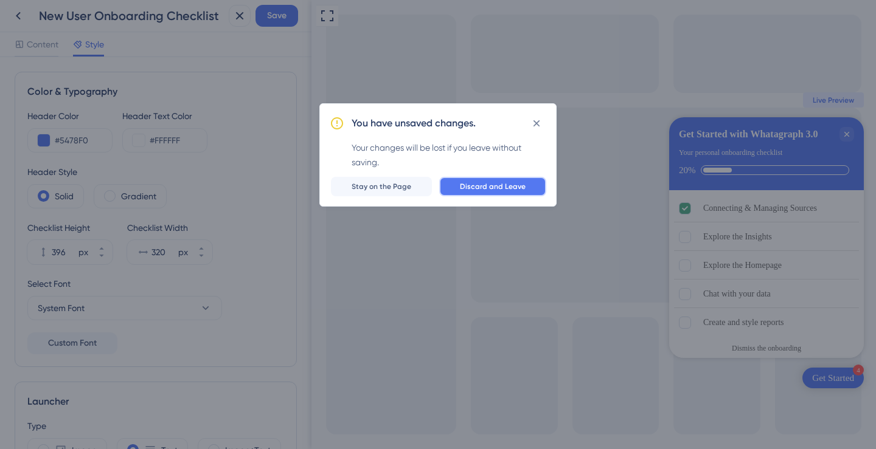
drag, startPoint x: 469, startPoint y: 190, endPoint x: 413, endPoint y: 157, distance: 65.4
click at [412, 157] on div "You have unsaved changes. Your changes will be lost if you leave without saving…" at bounding box center [437, 154] width 237 height 103
click at [540, 128] on icon at bounding box center [536, 123] width 12 height 12
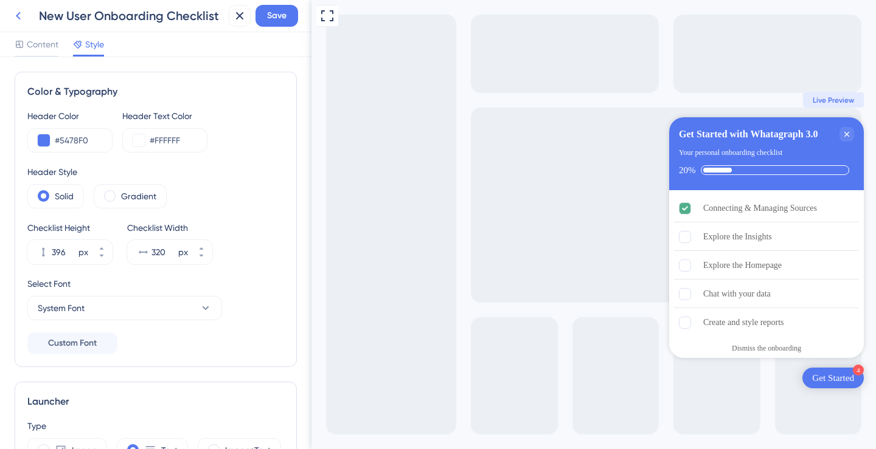
click at [15, 21] on icon at bounding box center [18, 16] width 15 height 15
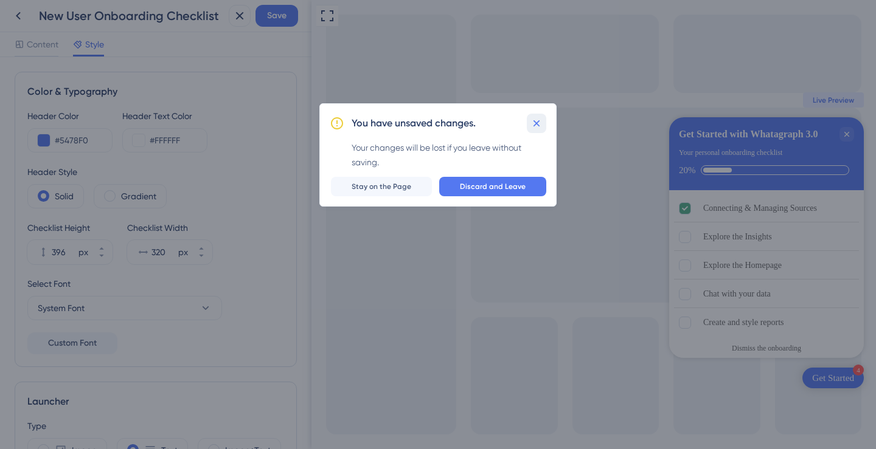
drag, startPoint x: 533, startPoint y: 119, endPoint x: 221, endPoint y: 119, distance: 311.3
click at [533, 119] on icon at bounding box center [536, 123] width 12 height 12
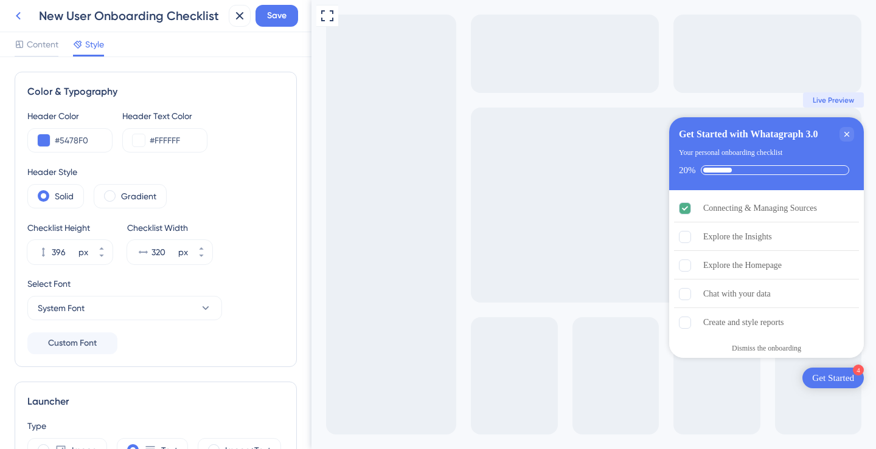
click at [25, 19] on icon at bounding box center [18, 16] width 15 height 15
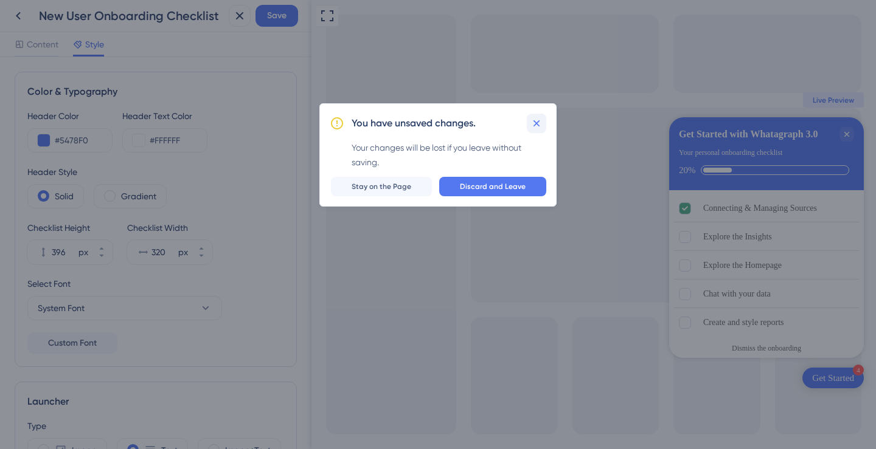
click at [541, 124] on icon at bounding box center [536, 123] width 12 height 12
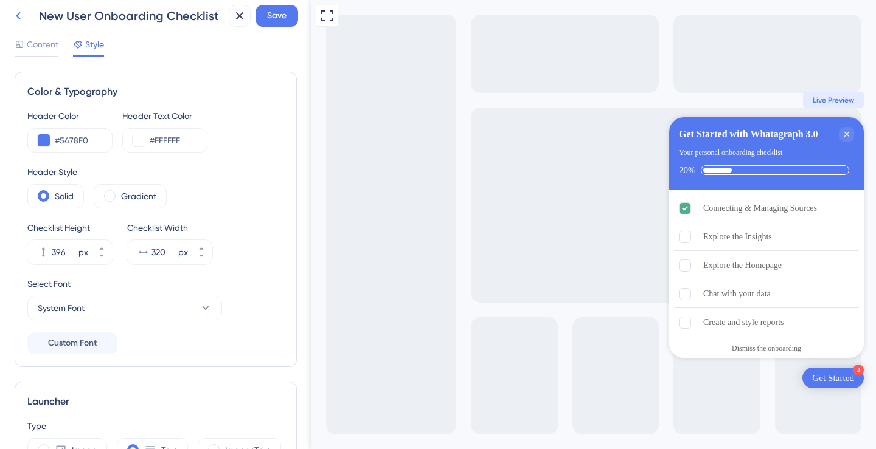
click at [16, 20] on icon at bounding box center [18, 16] width 15 height 15
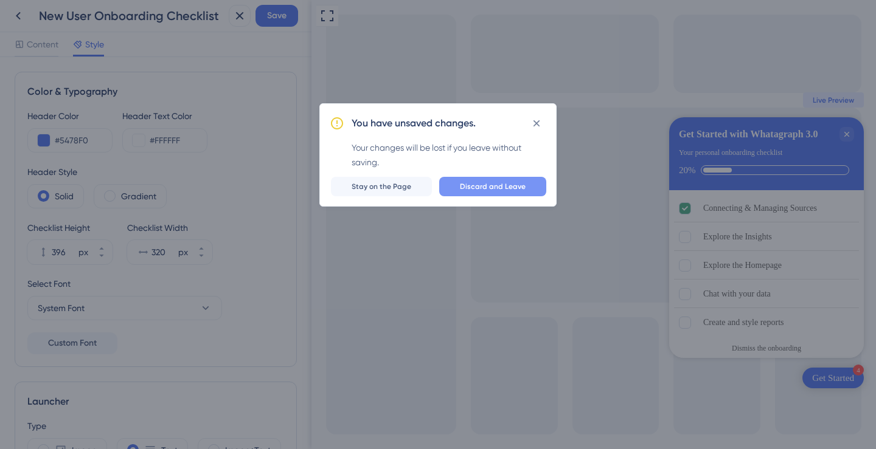
click at [468, 185] on span "Discard and Leave" at bounding box center [493, 187] width 66 height 10
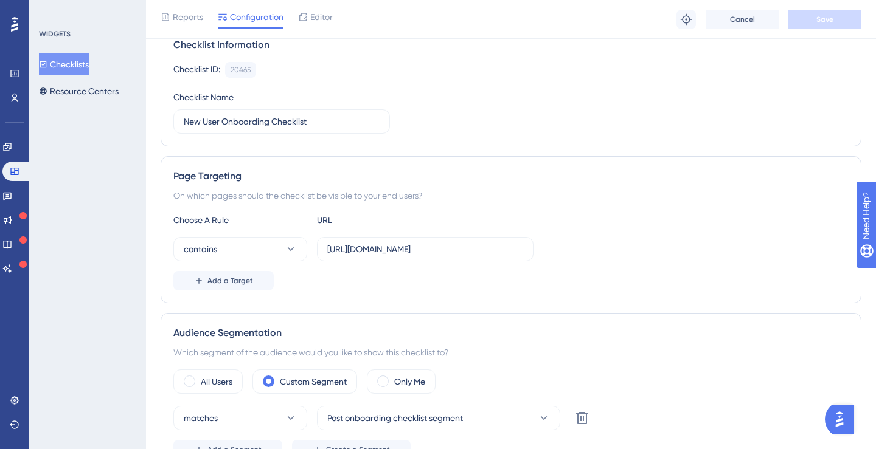
scroll to position [103, 0]
click at [11, 150] on icon at bounding box center [7, 147] width 8 height 8
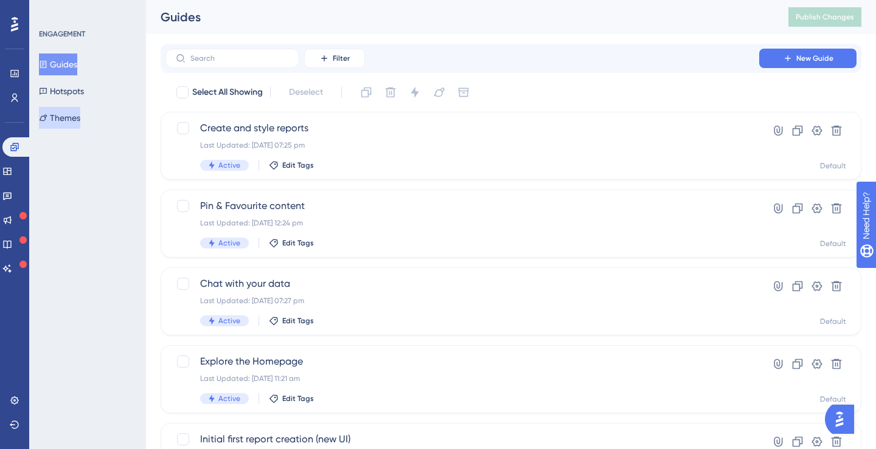
click at [75, 116] on button "Themes" at bounding box center [59, 118] width 41 height 22
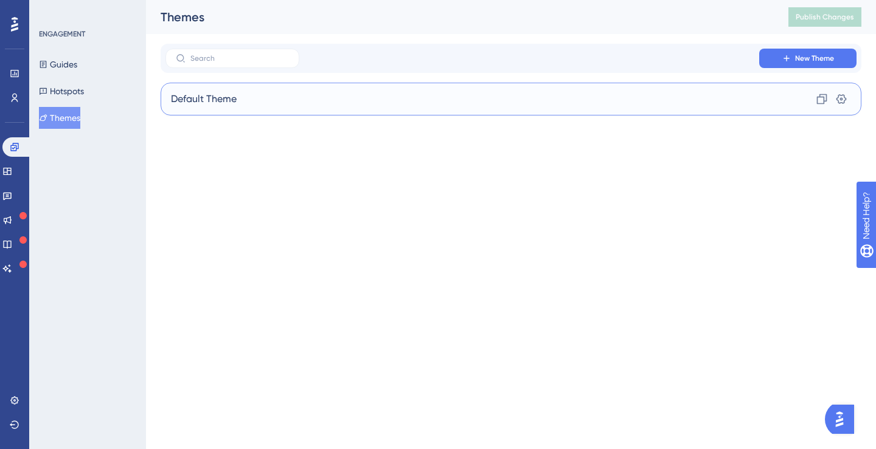
click at [233, 115] on div "Default Theme Clone Settings" at bounding box center [511, 99] width 700 height 33
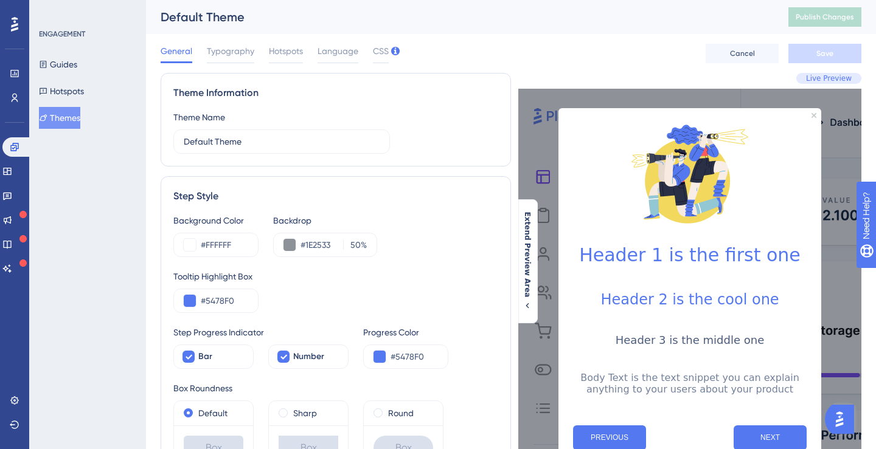
click at [120, 179] on div "ENGAGEMENT Guides Hotspots Themes" at bounding box center [87, 224] width 117 height 449
click at [80, 116] on button "Themes" at bounding box center [59, 118] width 41 height 22
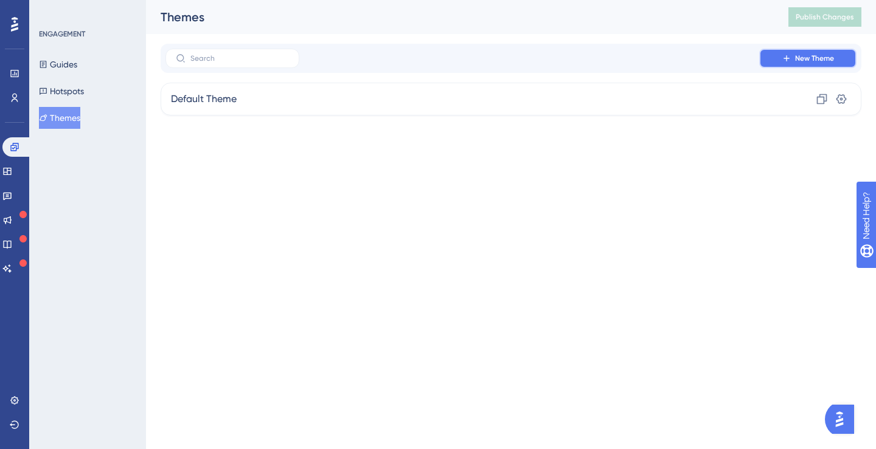
click at [767, 58] on button "New Theme" at bounding box center [807, 58] width 97 height 19
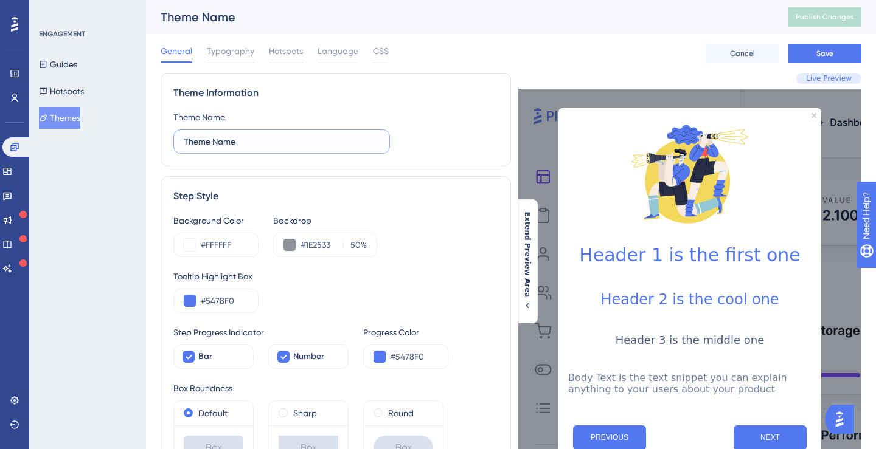
click at [277, 142] on input "Theme Name" at bounding box center [282, 141] width 196 height 13
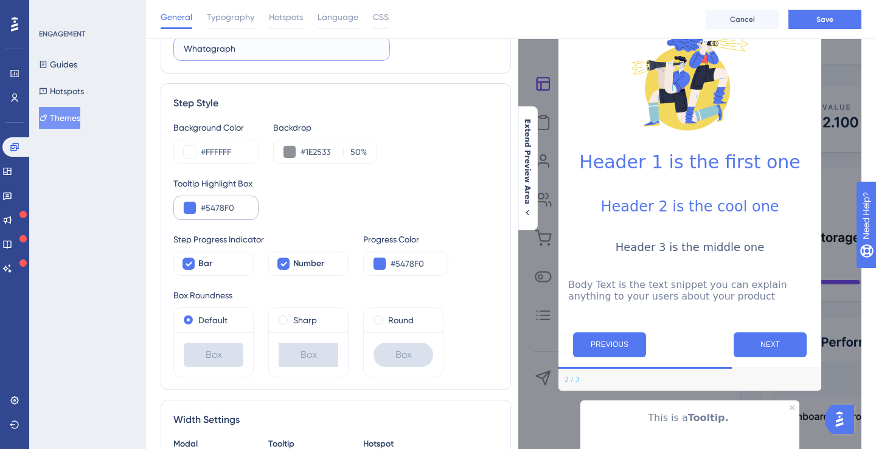
scroll to position [97, 0]
type input "Whatagraph"
click at [241, 207] on input "#5478F0" at bounding box center [224, 208] width 47 height 15
click at [190, 212] on button at bounding box center [190, 208] width 12 height 12
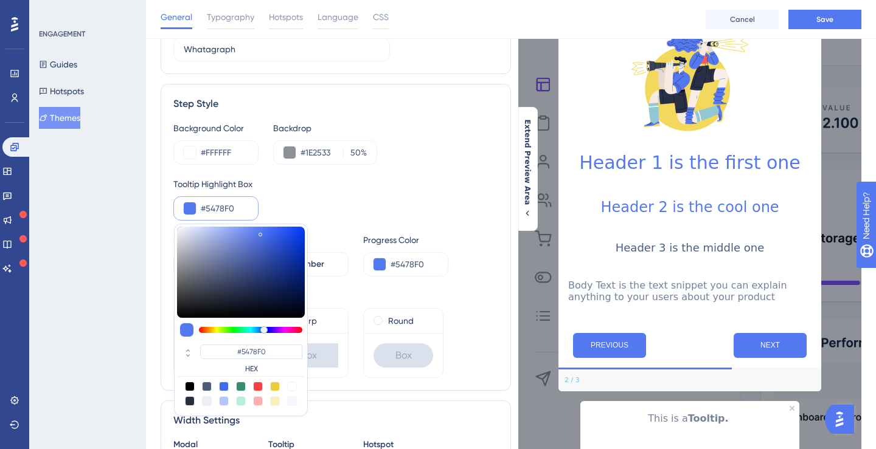
type input "#f054d8"
type input "#F054D8"
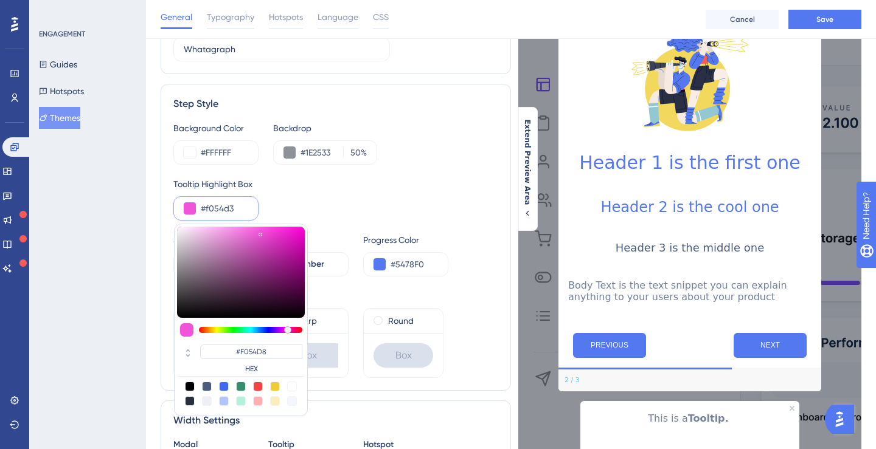
type input "#f054cd"
type input "#F054CD"
type input "#f054c8"
type input "#F054C8"
type input "#f054c2"
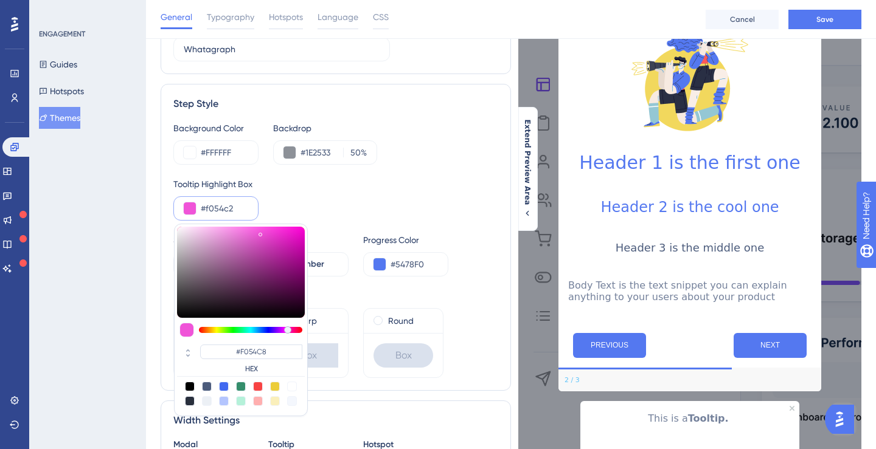
type input "#F054C2"
type input "#f054bd"
type input "#F054BD"
type input "#f054b7"
type input "#F054B7"
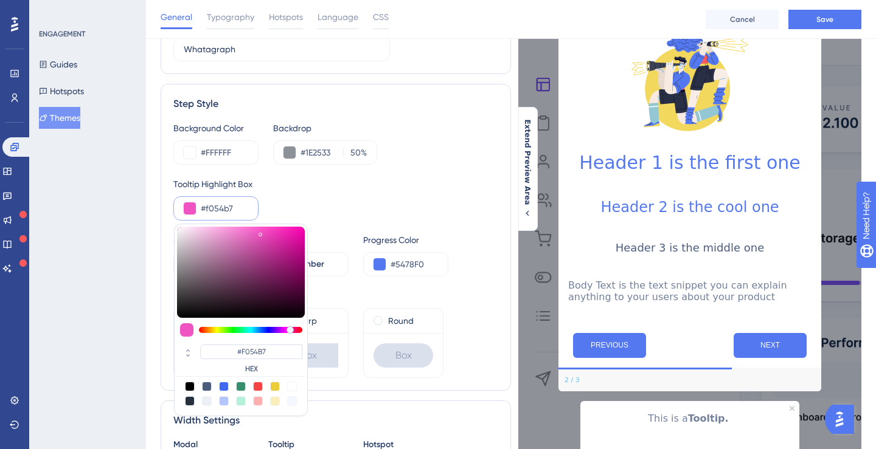
type input "#f054b2"
type input "#F054B2"
type input "#f054ac"
type input "#F054AC"
type input "#f054a7"
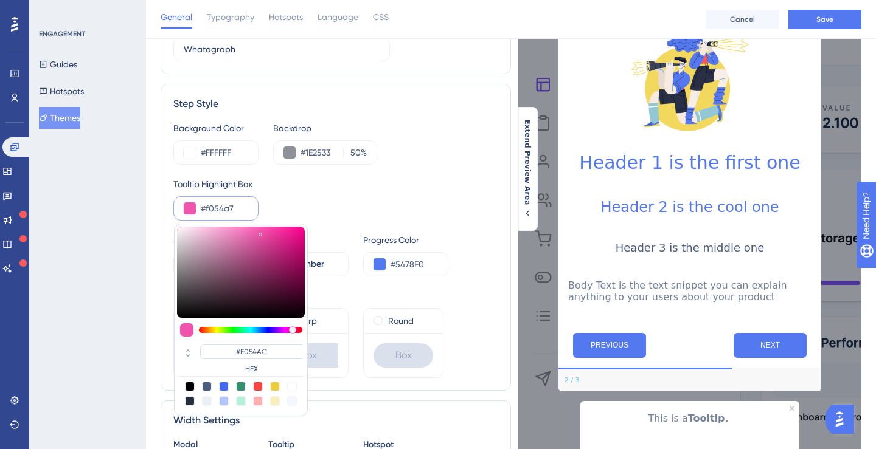
type input "#F054A7"
type input "#f054a1"
type input "#F054A1"
type input "#f0549c"
type input "#F0549C"
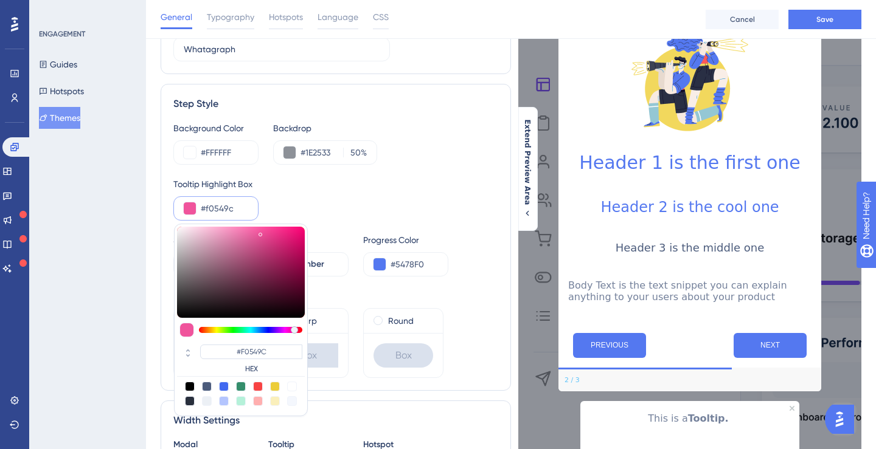
type input "#f05496"
type input "#F05496"
type input "#f05491"
type input "#F05491"
drag, startPoint x: 287, startPoint y: 331, endPoint x: 296, endPoint y: 331, distance: 8.5
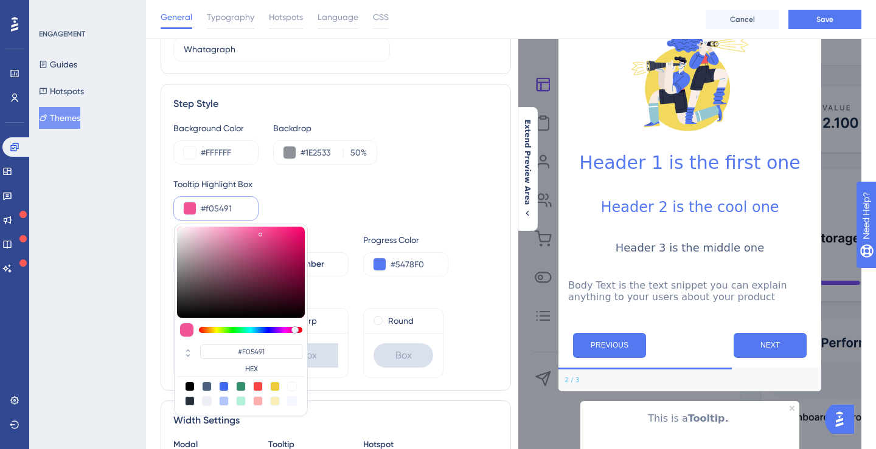
click at [296, 331] on div at bounding box center [250, 330] width 103 height 6
type input "#e75a91"
type input "#E75A91"
type input "#ec5992"
type input "#EC5992"
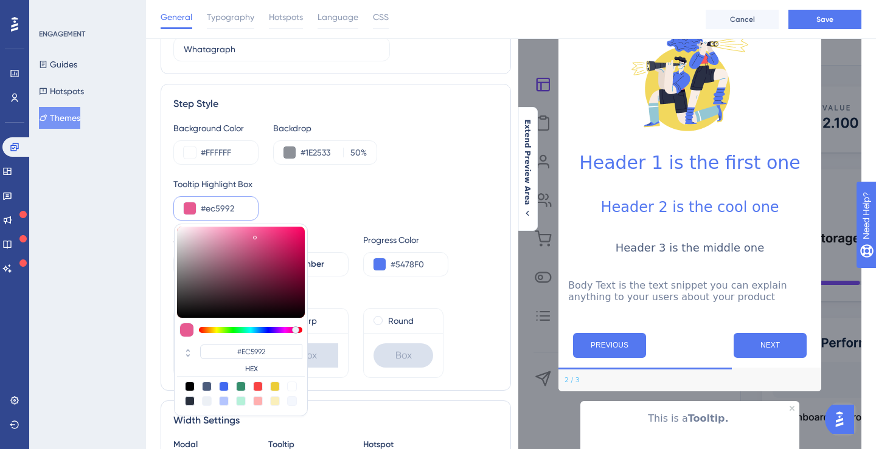
type input "#f0528f"
type input "#F0528F"
type input "#f0518e"
type input "#F0518E"
type input "#ee4f8c"
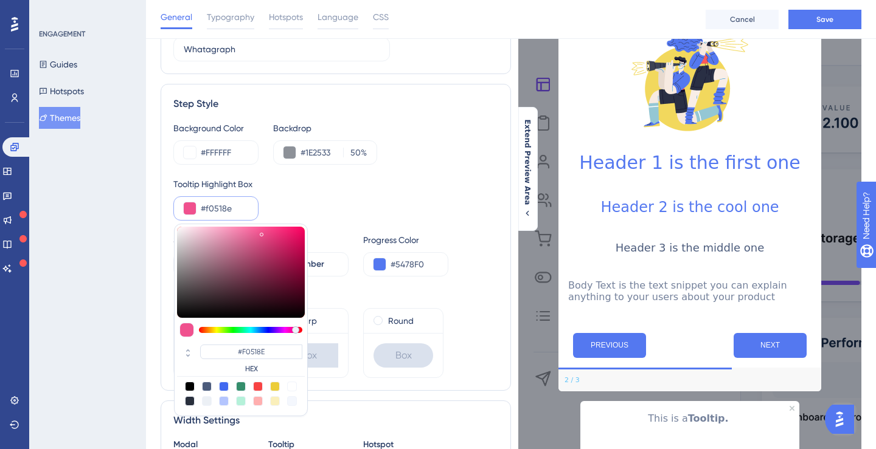
type input "#EE4F8C"
type input "#ec4f8b"
type input "#EC4F8B"
drag, startPoint x: 255, startPoint y: 235, endPoint x: 262, endPoint y: 234, distance: 7.4
click at [262, 233] on div at bounding box center [241, 272] width 128 height 91
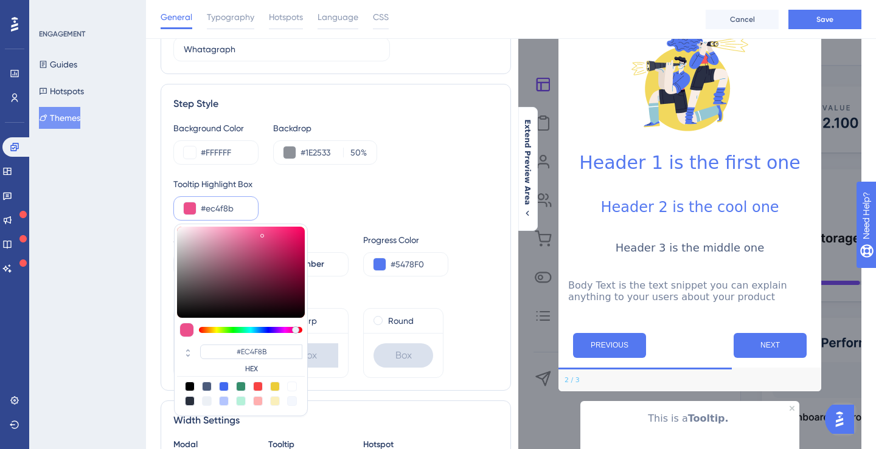
click at [319, 192] on div "Tooltip Highlight Box #ec4f8b #EC4F8B HEX" at bounding box center [335, 199] width 325 height 44
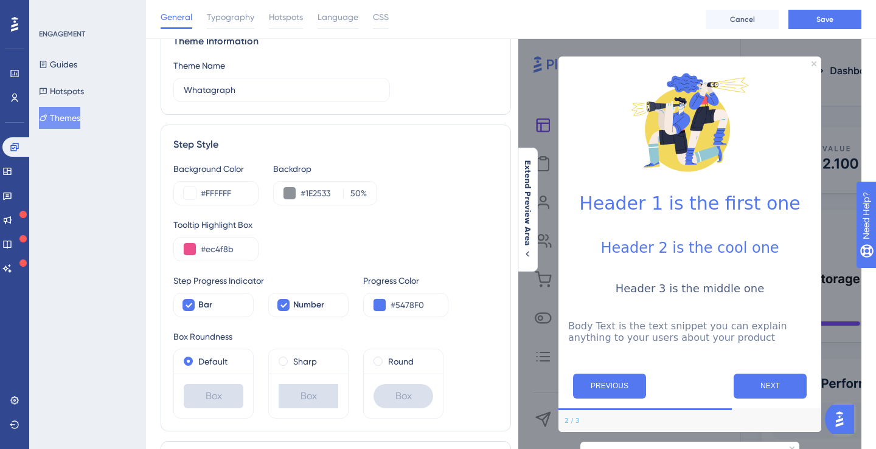
scroll to position [54, 0]
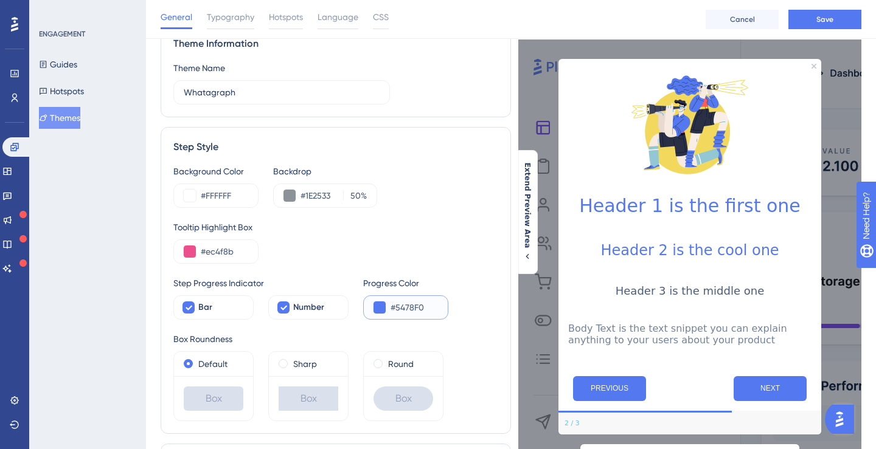
click at [379, 306] on button at bounding box center [379, 308] width 12 height 12
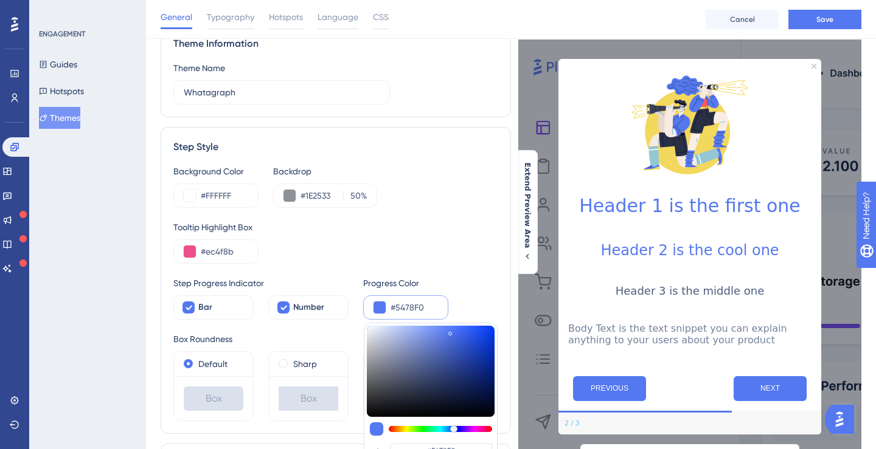
type input "#f054de"
type input "#F054DE"
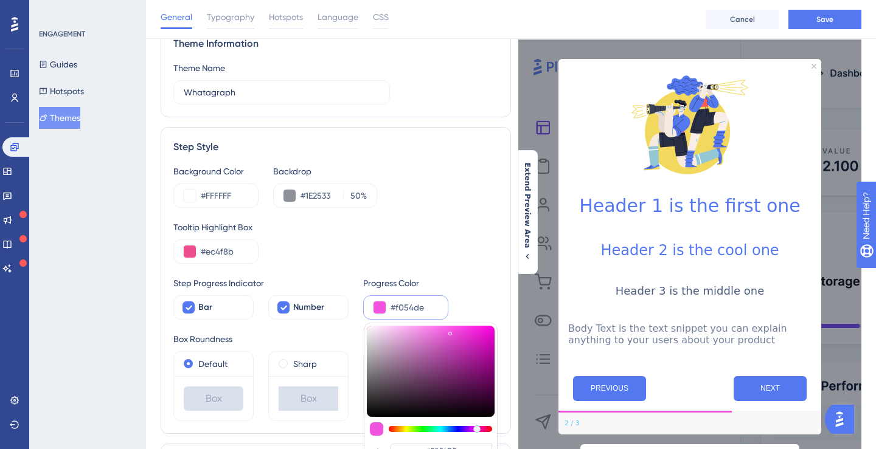
type input "#f054d8"
type input "#F054D8"
type input "#f054d3"
type input "#F054D3"
type input "#f054cd"
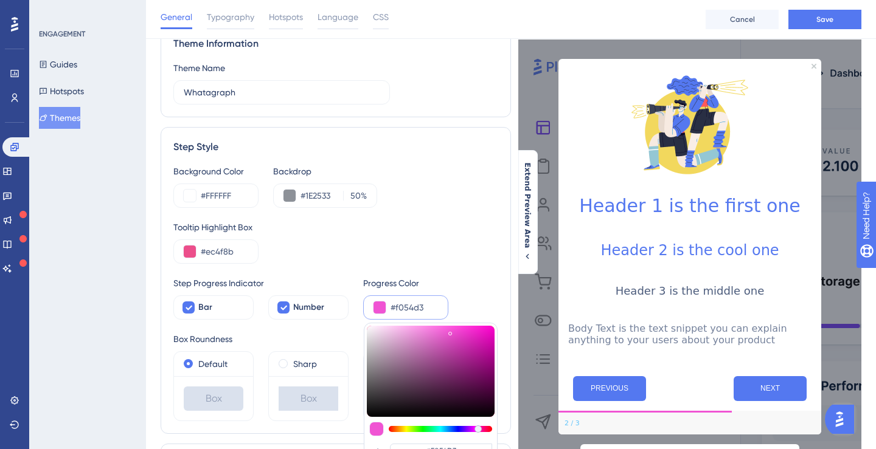
type input "#F054CD"
type input "#f054c8"
type input "#F054C8"
type input "#f054c2"
type input "#F054C2"
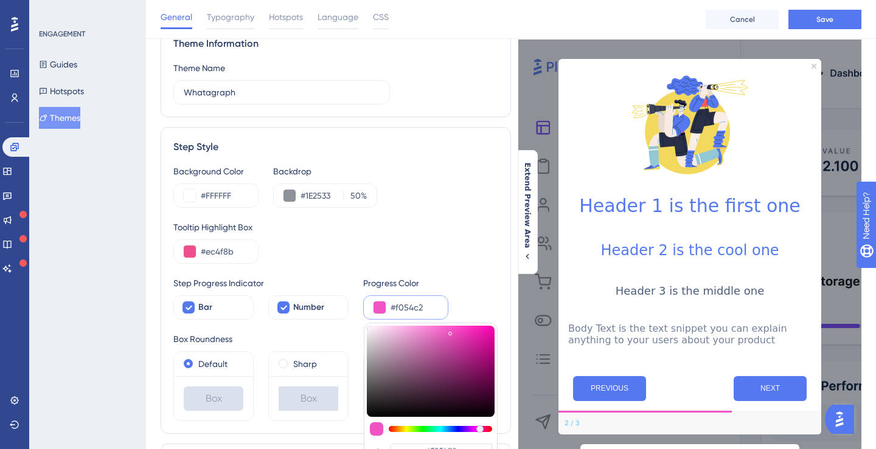
type input "#f054bd"
type input "#F054BD"
click at [480, 432] on div at bounding box center [440, 429] width 103 height 6
type input "#f054de"
type input "#F054DE"
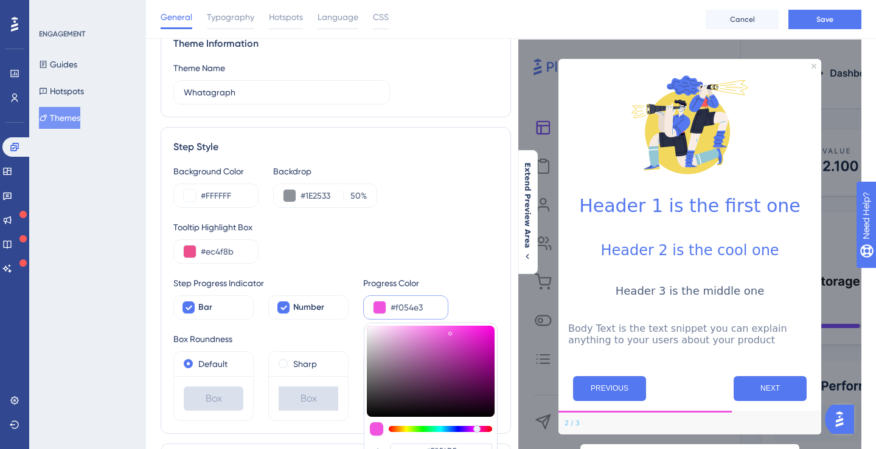
type input "#f054e9"
type input "#F054E3"
type input "#f054ee"
type input "#F054E9"
type input "#ec54f0"
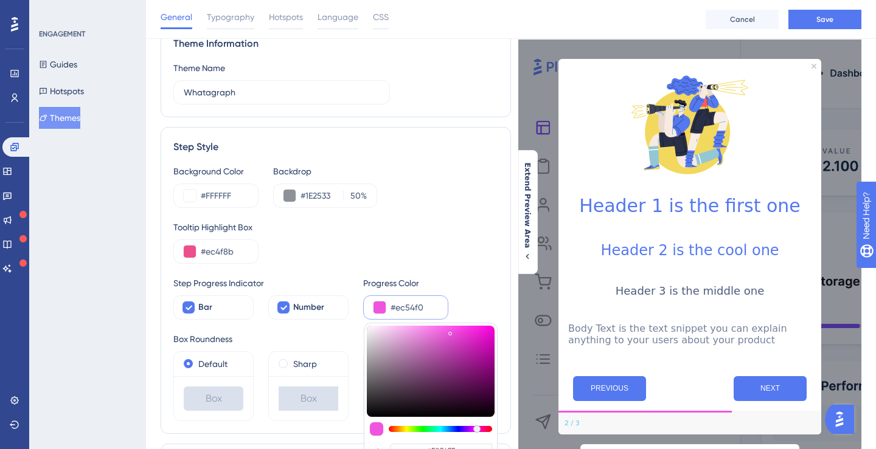
type input "#EC54F0"
type input "#e754f0"
type input "#E754F0"
type input "#e154f0"
type input "#E154F0"
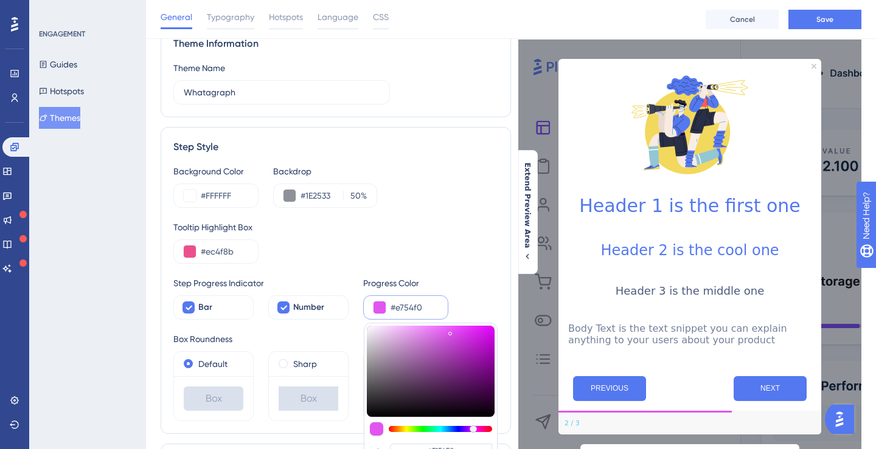
type input "#ec54f0"
type input "#EC54F0"
type input "#f054ee"
type input "#F054EE"
type input "#f054e9"
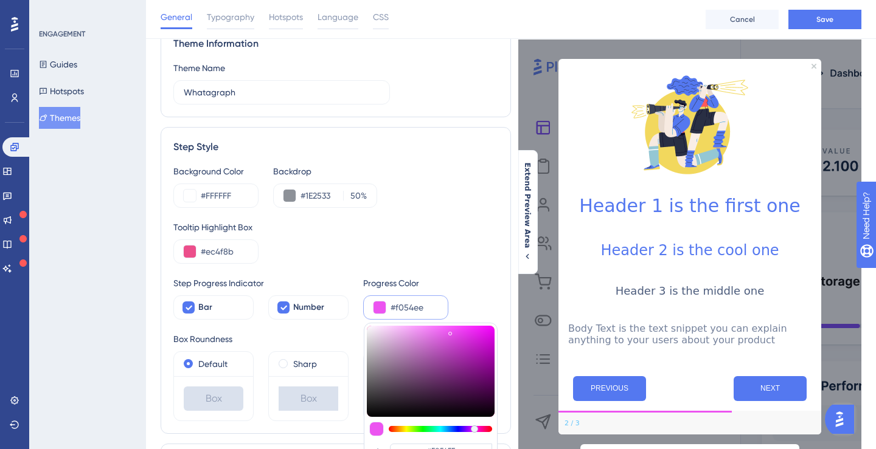
type input "#F054E9"
type input "#f054e3"
type input "#F054E3"
type input "#f054de"
type input "#F054DE"
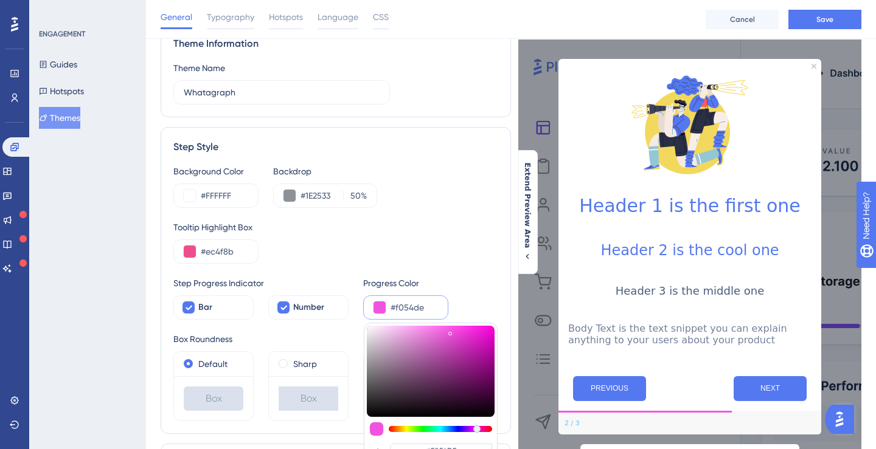
type input "#f054d8"
type input "#F054D8"
type input "#f054d3"
type input "#F054D3"
type input "#f054cd"
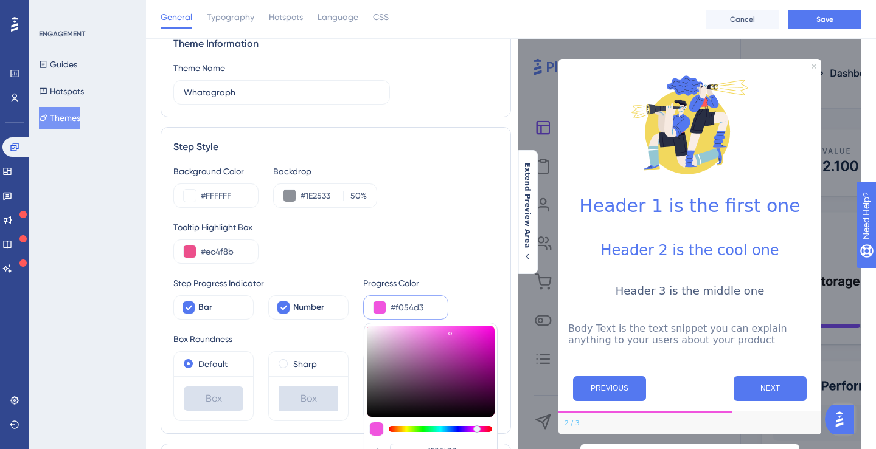
type input "#F054CD"
type input "#f054c8"
type input "#F054C8"
type input "#f054c2"
type input "#F054C2"
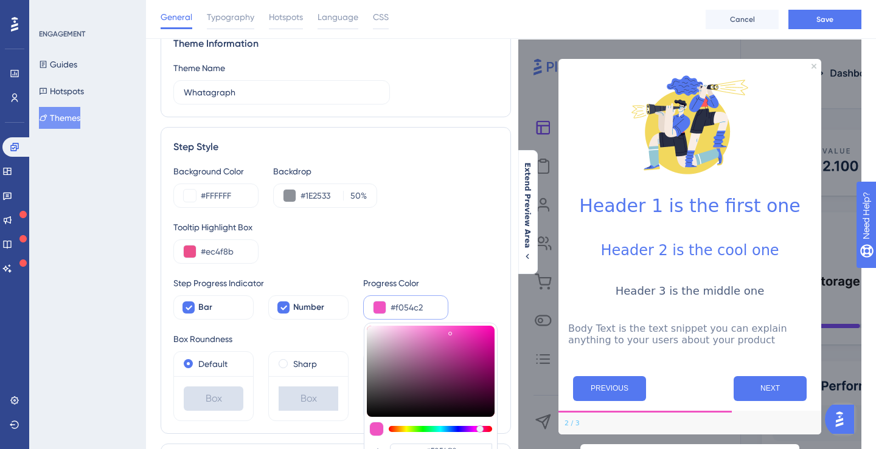
type input "#f054bd"
type input "#F054BD"
type input "#f054b7"
type input "#F054B7"
type input "#f054b2"
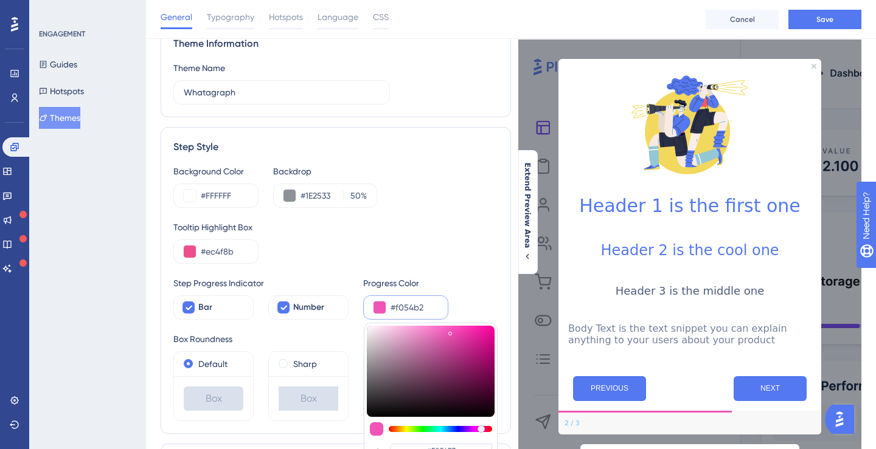
type input "#F054B2"
type input "#f054ac"
type input "#F054AC"
type input "#f054a7"
type input "#F054A7"
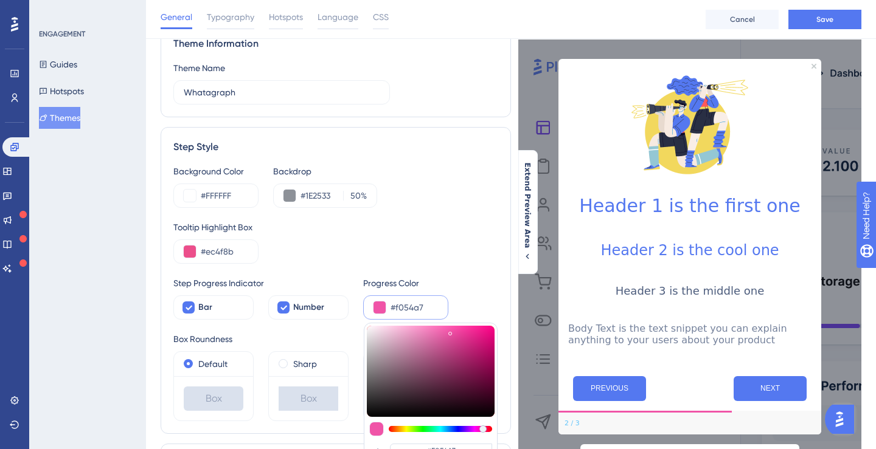
drag, startPoint x: 477, startPoint y: 432, endPoint x: 483, endPoint y: 431, distance: 6.2
click at [483, 431] on div at bounding box center [440, 429] width 103 height 6
type input "#eb5fa9"
type input "#EB5FA9"
type input "#eb5ea8"
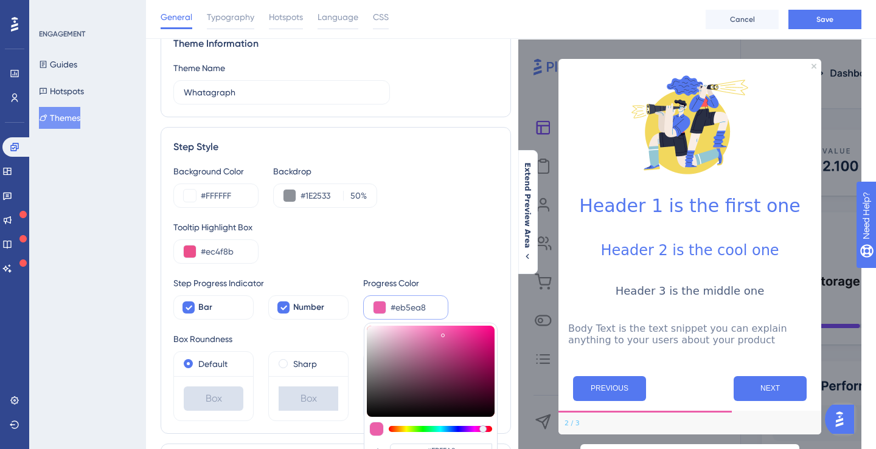
type input "#EB5EA8"
type input "#eb53a2"
type input "#EB53A2"
type input "#eb469c"
type input "#EB469C"
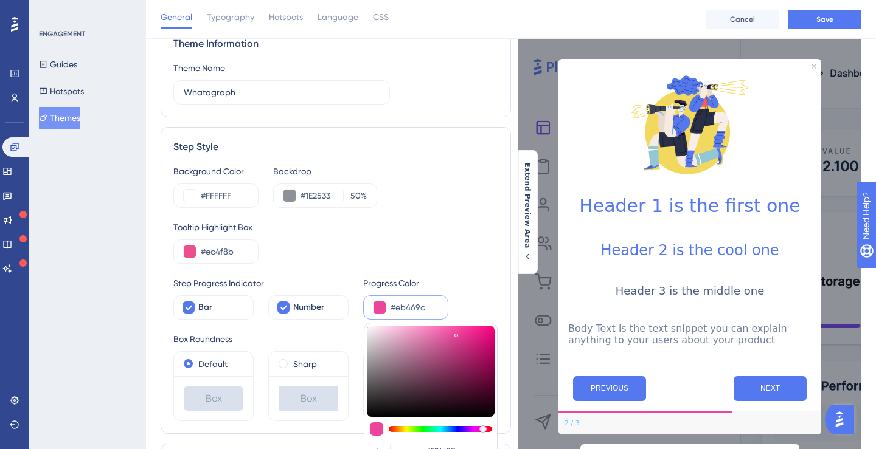
type input "#eb4099"
type input "#EB4099"
type input "#eb3f98"
type input "#EB3F98"
type input "#ec3d98"
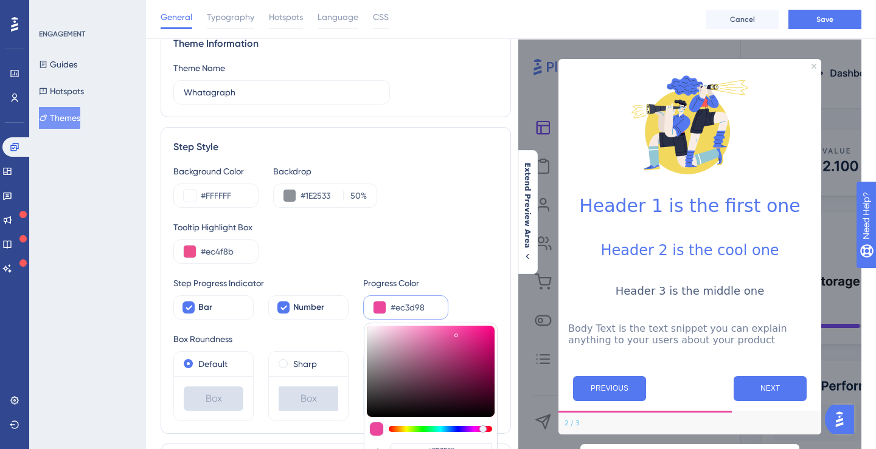
type input "#EC3D98"
type input "#ee3b98"
type input "#EE3B98"
type input "#f13b9a"
type input "#F13B9A"
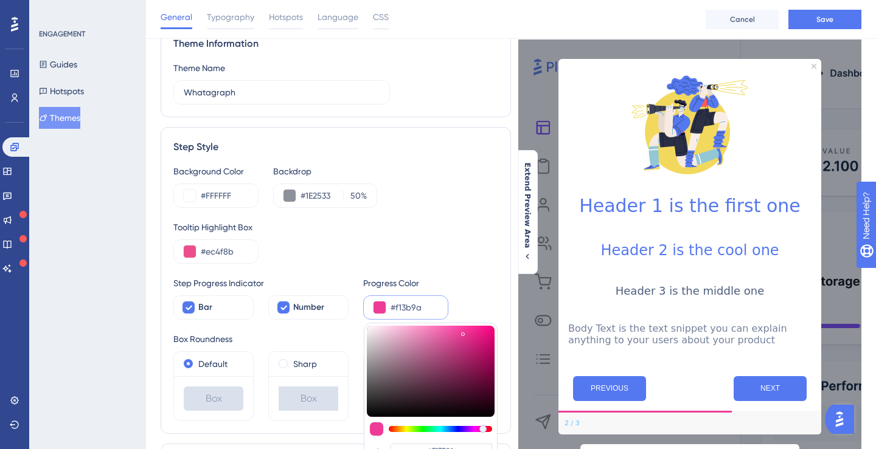
type input "#f33a9b"
type input "#F33A9B"
type input "#f33b9c"
type input "#F33B9C"
type input "#f33c9d"
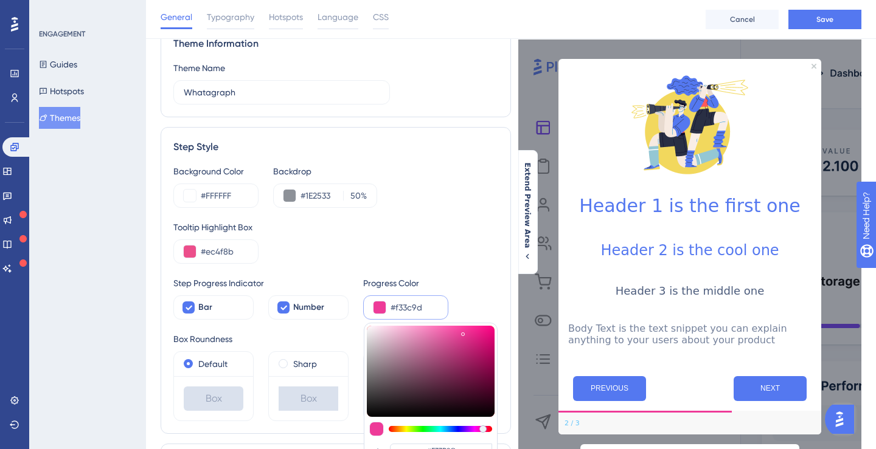
type input "#F33C9D"
type input "#f33f9e"
type input "#F33F9E"
type input "#f3409e"
type input "#F3409E"
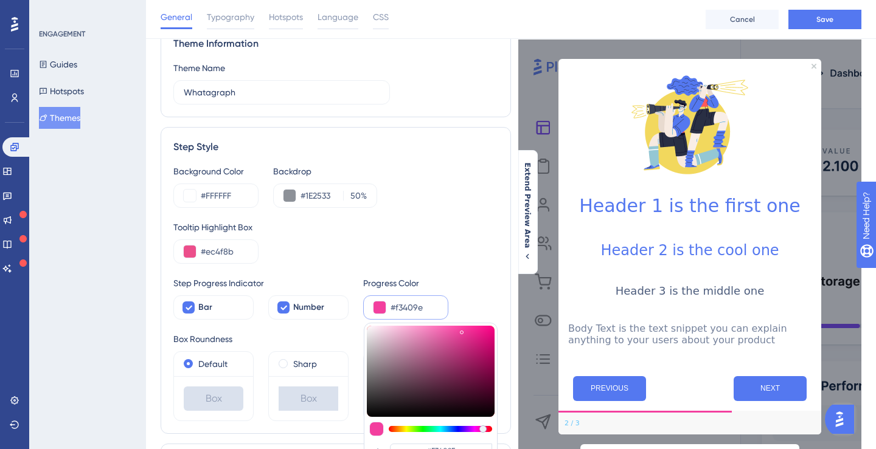
type input "#f3419e"
type input "#F3419E"
type input "#f344a0"
type input "#F344A0"
type input "#f146a0"
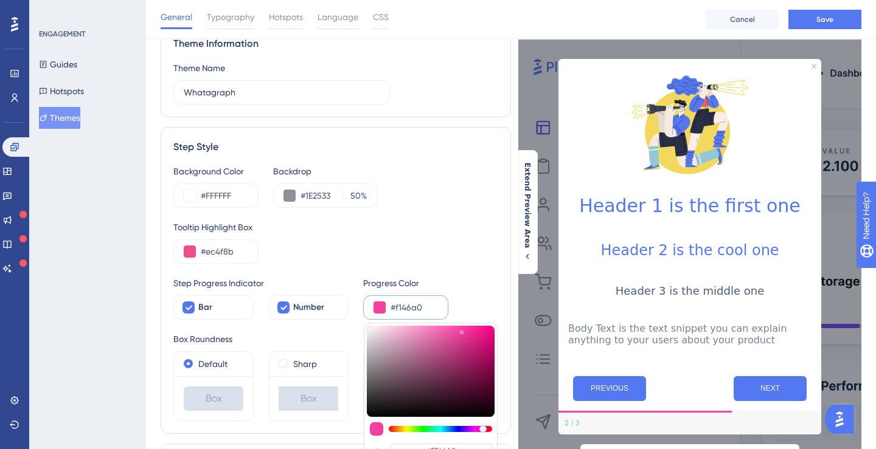
type input "#F146A0"
type input "#f048a0"
type input "#F048A0"
type input "#f049a0"
type input "#F049A0"
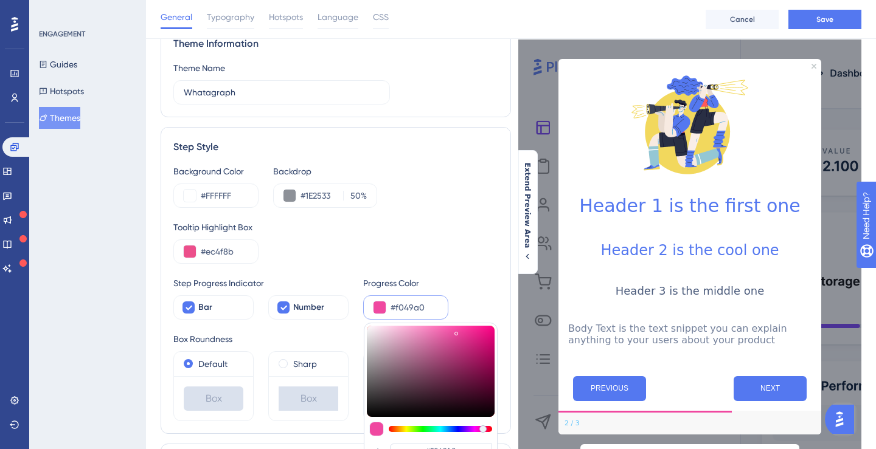
type input "#ee499f"
type input "#EE499F"
type input "#ec489e"
type input "#EC489E"
type input "#ec499f"
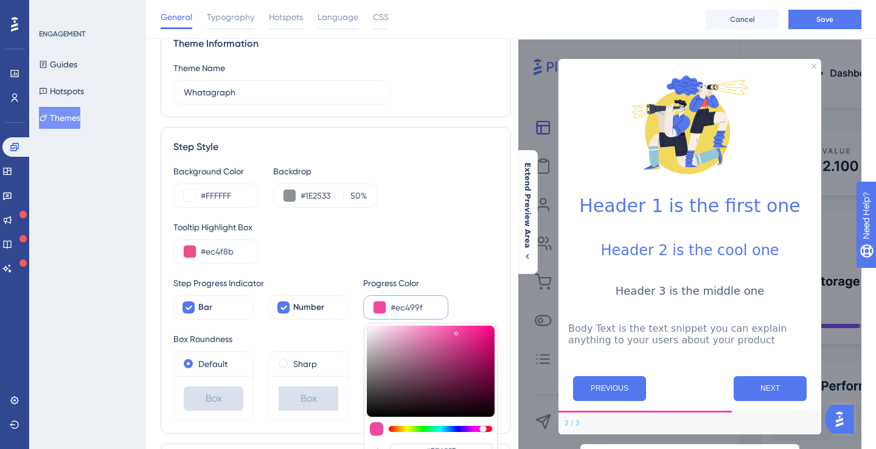
type input "#EC499F"
type input "#eb499e"
type input "#EB499E"
type input "#e9499d"
type input "#E9499D"
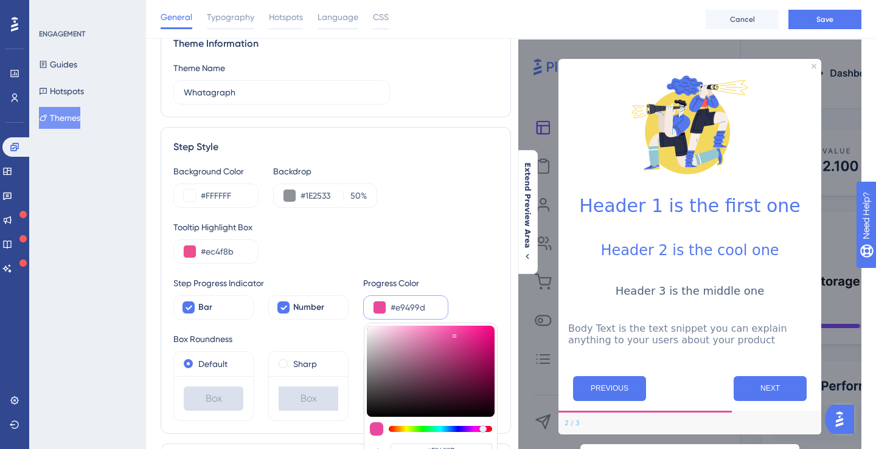
type input "#e94a9e"
type input "#E94A9E"
type input "#e94b9f"
type input "#E94B9F"
type input "#eb4ca0"
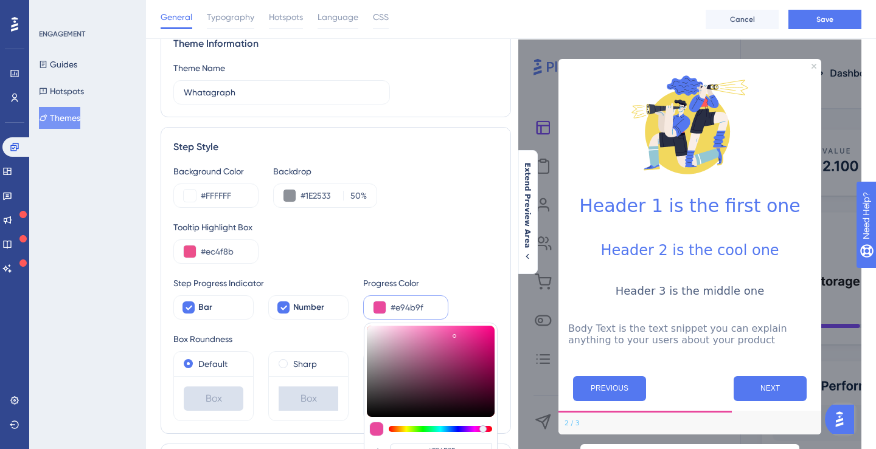
type input "#EB4CA0"
type input "#eb4da0"
type input "#EB4DA0"
type input "#ec50a2"
type input "#EC50A2"
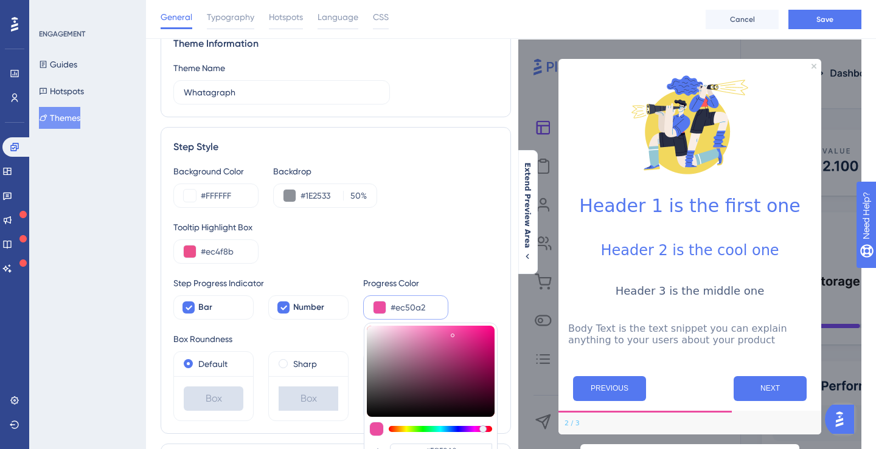
type input "#f156a8"
type input "#F156A8"
type input "#f358aa"
type input "#F358AA"
type input "#f55aac"
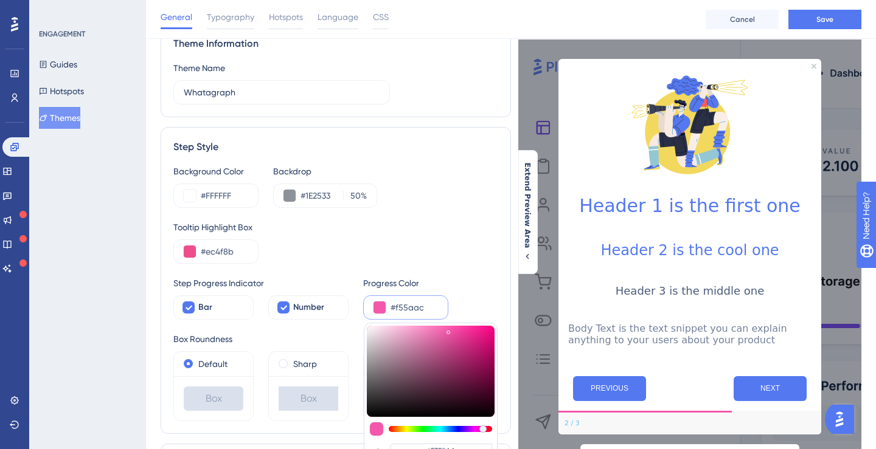
type input "#F55AAC"
type input "#f557ab"
type input "#F557AB"
type input "#f657ac"
type input "#F657AC"
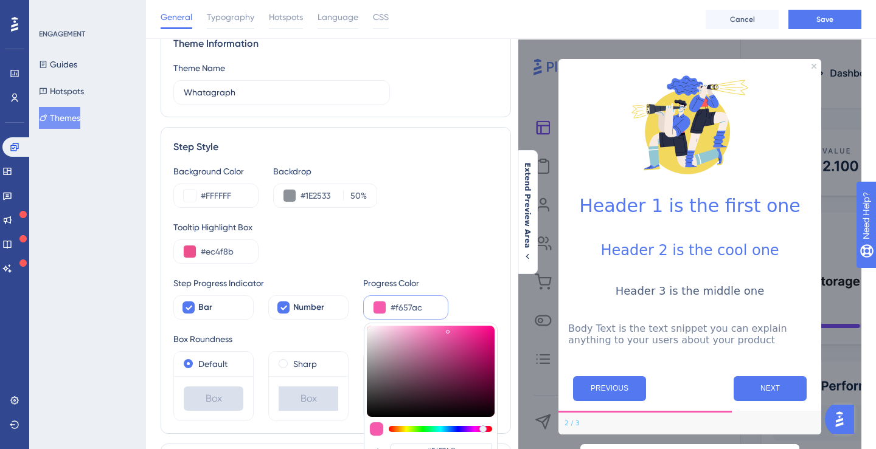
type input "#f653ab"
type input "#F653AB"
type input "#f651aa"
type input "#F651AA"
type input "#f84faa"
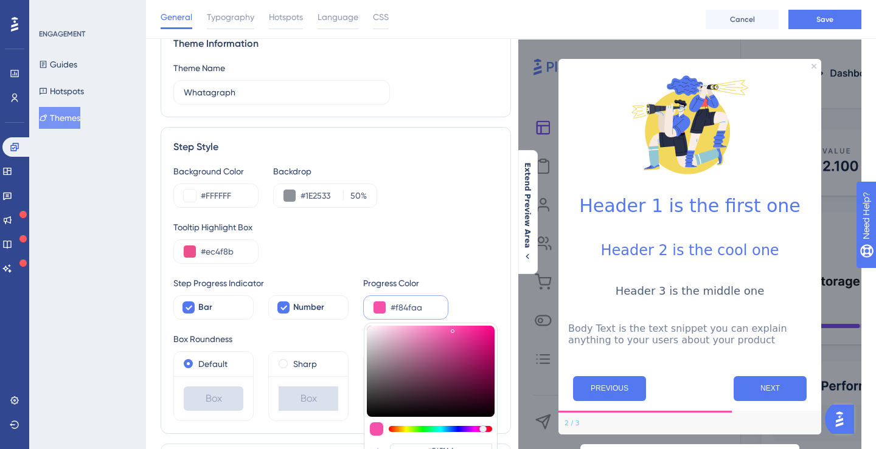
type input "#F84FAA"
type input "#f84da9"
type input "#F84DA9"
drag, startPoint x: 443, startPoint y: 333, endPoint x: 455, endPoint y: 328, distance: 13.1
click at [455, 328] on div at bounding box center [431, 371] width 128 height 91
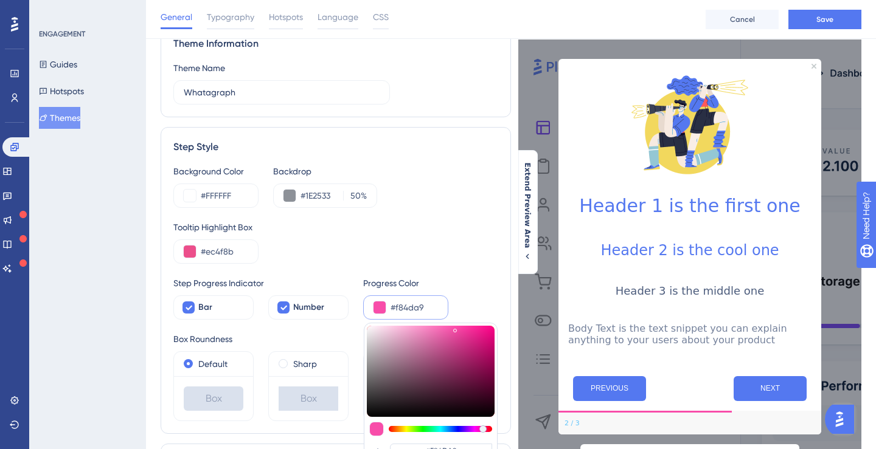
click at [432, 246] on div "Tooltip Highlight Box #ec4f8b" at bounding box center [335, 242] width 325 height 44
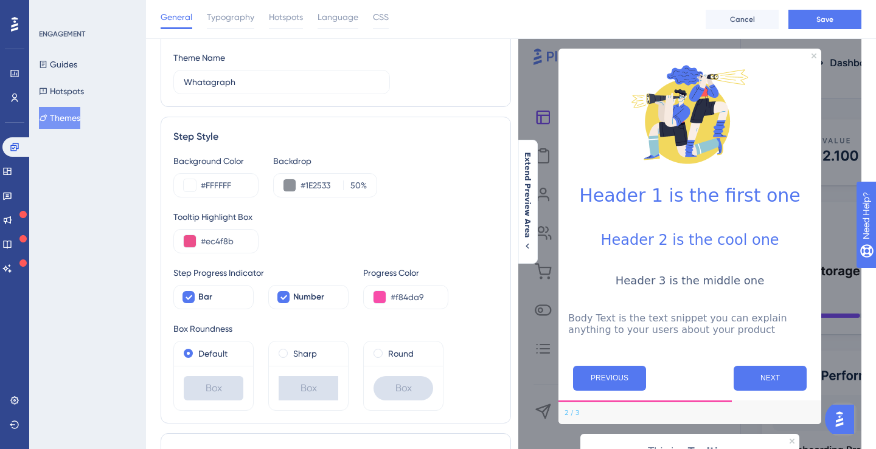
scroll to position [72, 0]
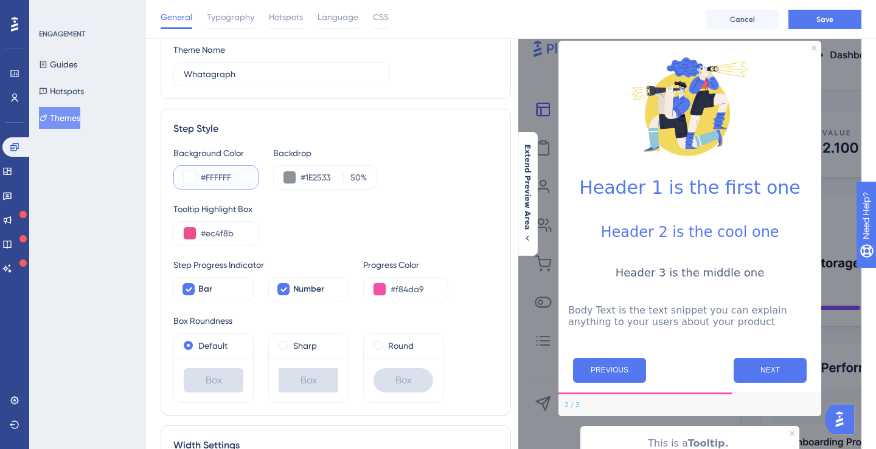
click at [190, 179] on button at bounding box center [190, 177] width 12 height 12
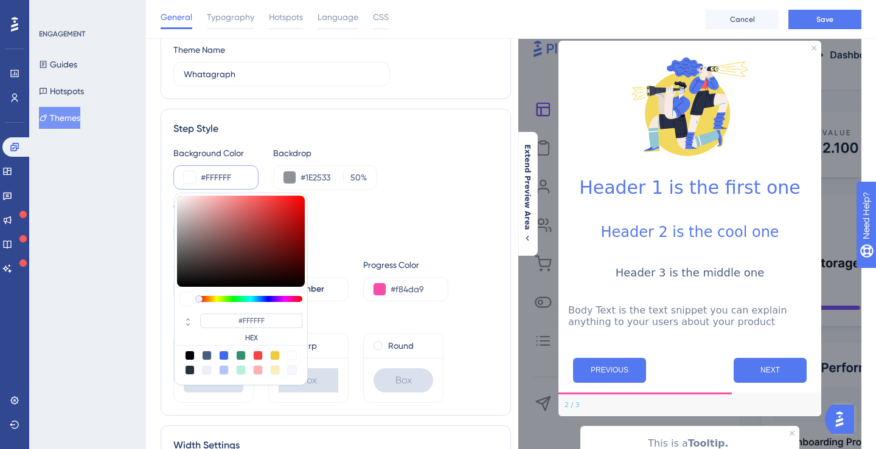
type input "#a38686"
type input "#A38686"
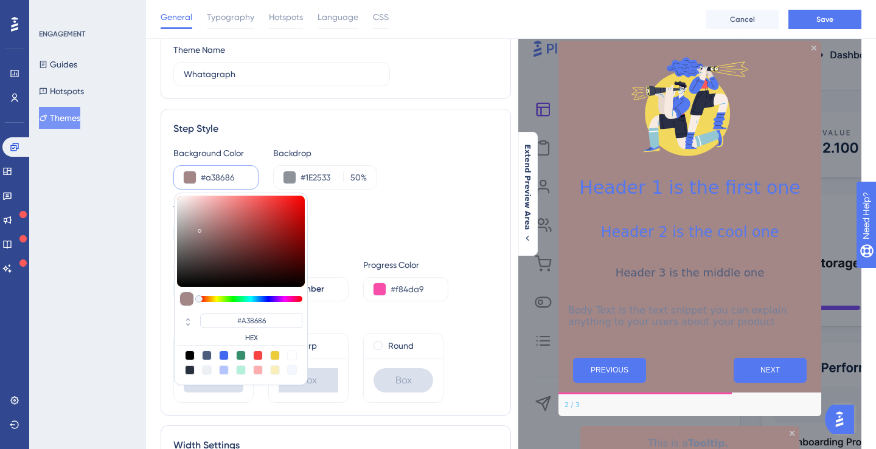
type input "#a78d8d"
type input "#A78D8D"
type input "#aa9494"
type input "#AA9494"
type input "#ac9797"
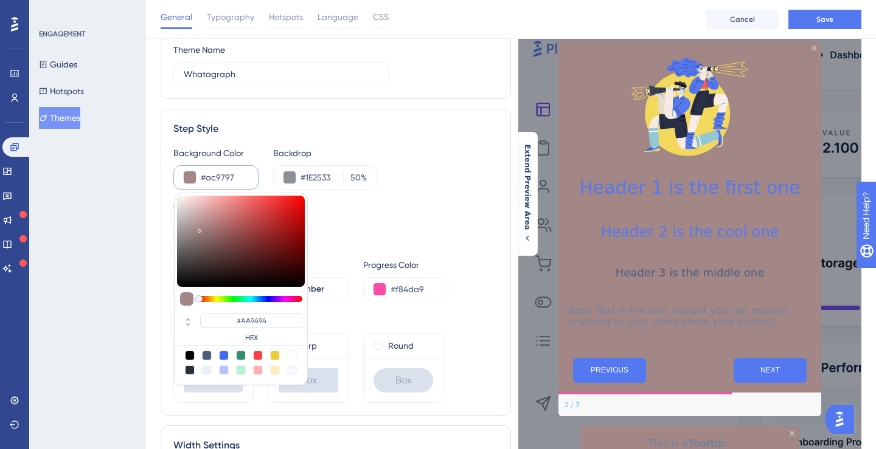
type input "#AC9797"
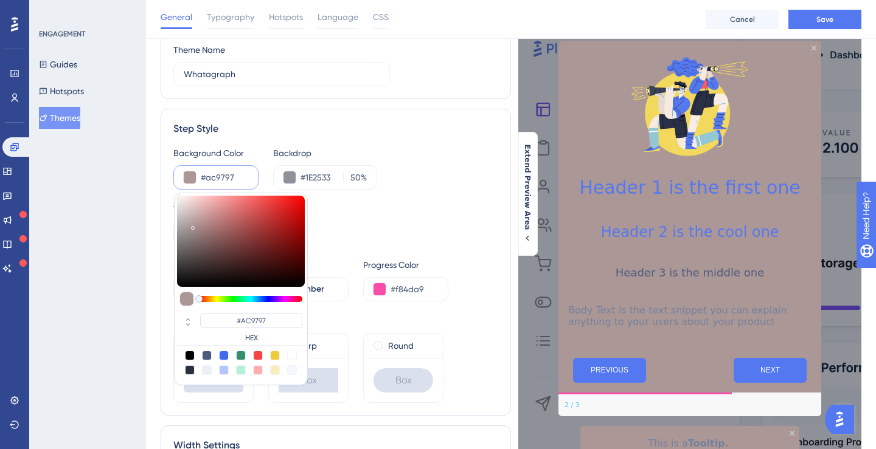
type input "#ad9b9b"
type input "#AD9B9B"
type input "#b1a1a1"
type input "#B1A1A1"
type input "#b4a7a7"
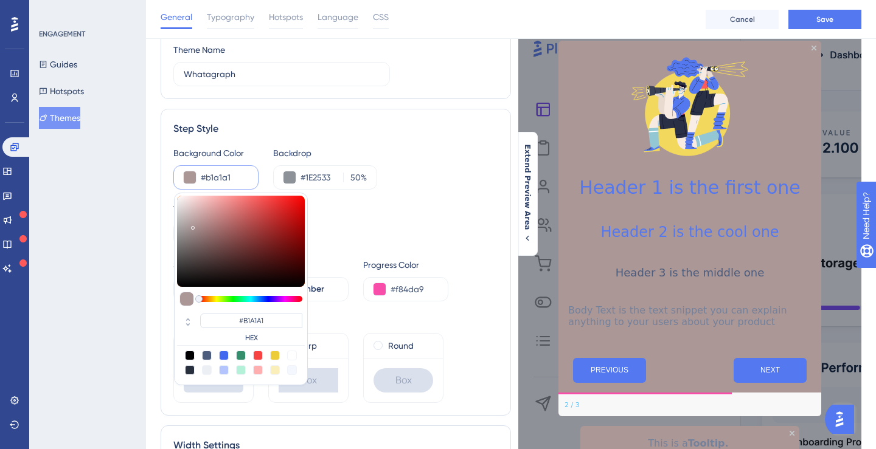
type input "#B4A7A7"
type input "#b8aeae"
type input "#B8AEAE"
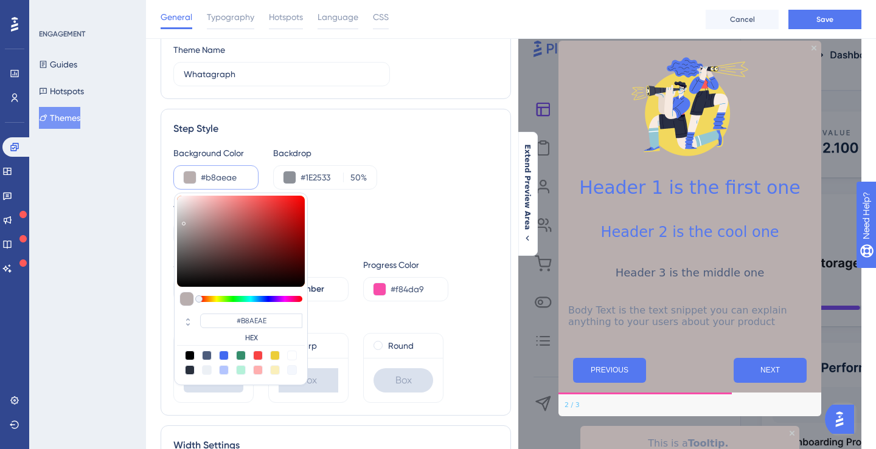
type input "#b9b1b1"
type input "#B9B1B1"
type input "#b9b2b2"
type input "#B9B2B2"
type input "#b9b3b3"
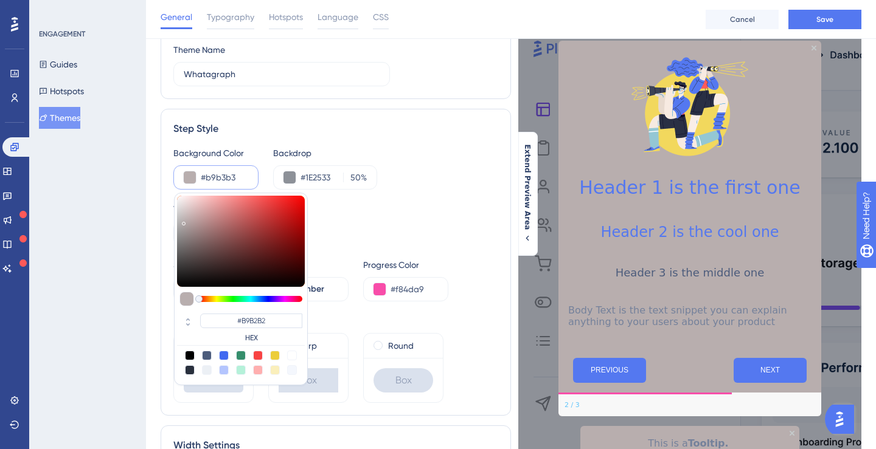
type input "#B9B3B3"
type input "#bbb6b6"
type input "#BBB6B6"
type input "#beb9b9"
type input "#BEB9B9"
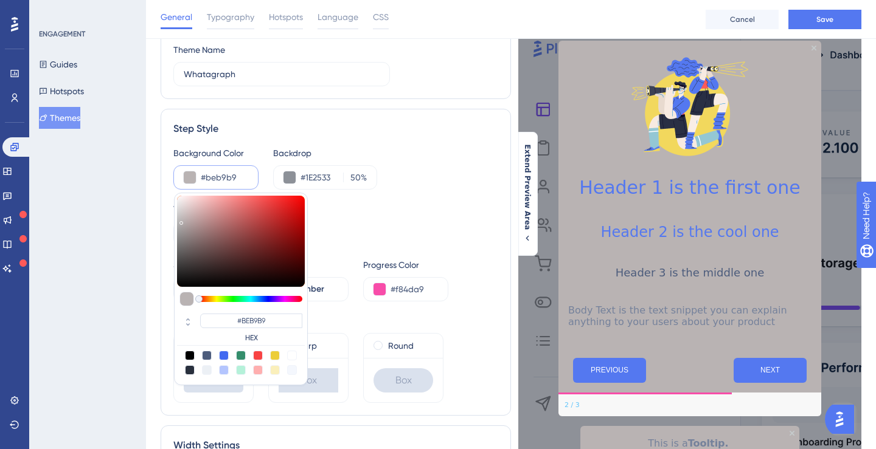
type input "#c3bebe"
type input "#C3BEBE"
type input "#c7c2c2"
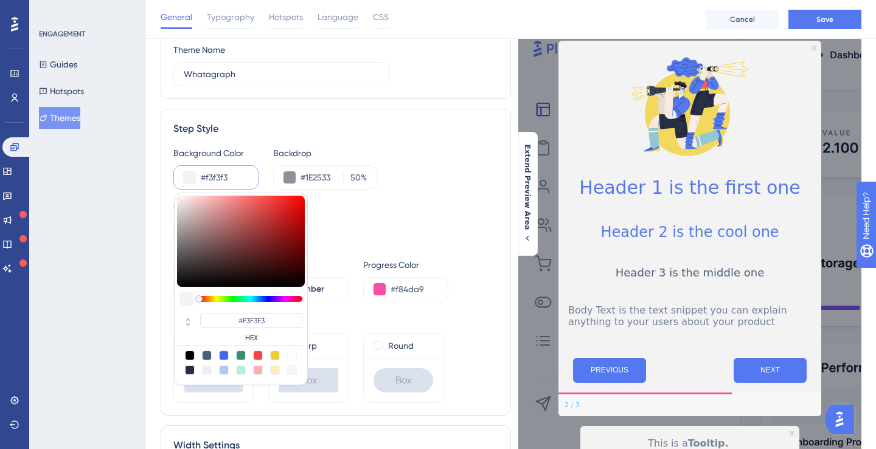
drag, startPoint x: 199, startPoint y: 229, endPoint x: 173, endPoint y: 200, distance: 39.1
click at [173, 200] on div "Background Color #f3f3f3 #F3F3F3 HEX Backdrop #1E2533 50 % Tooltip Highlight Bo…" at bounding box center [335, 274] width 325 height 257
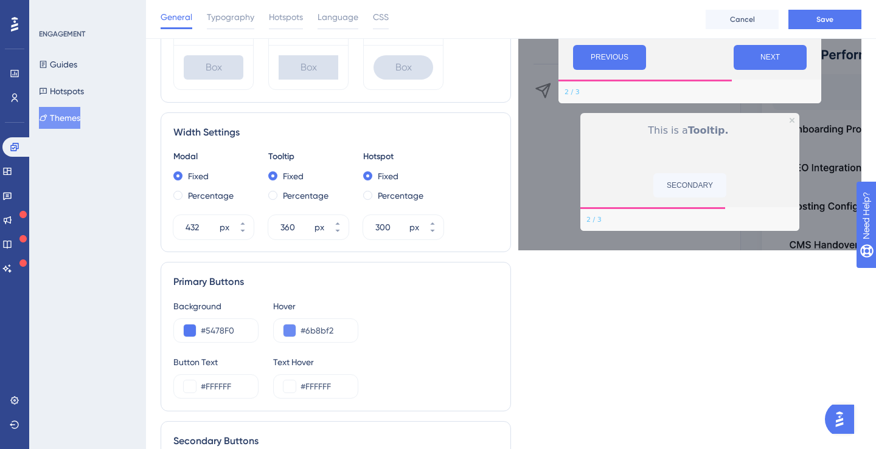
scroll to position [395, 0]
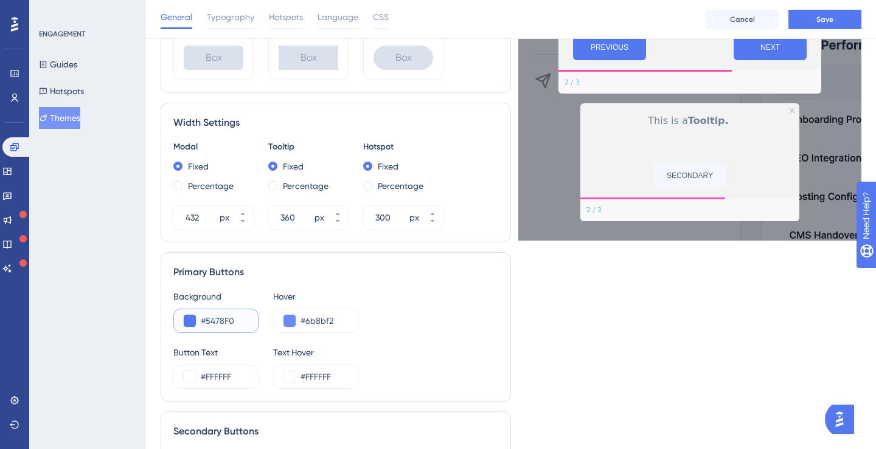
click at [222, 325] on input "#5478F0" at bounding box center [224, 321] width 47 height 15
click at [182, 322] on div "#5478F0" at bounding box center [215, 321] width 85 height 24
click at [189, 322] on button at bounding box center [190, 321] width 12 height 12
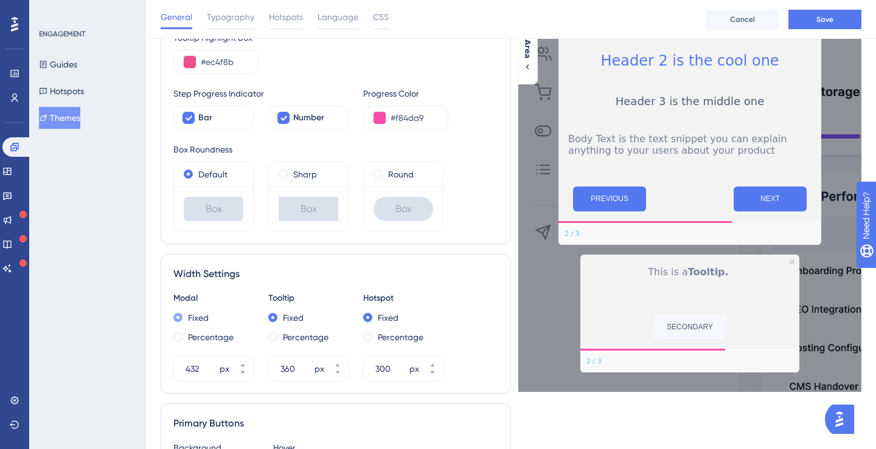
scroll to position [234, 0]
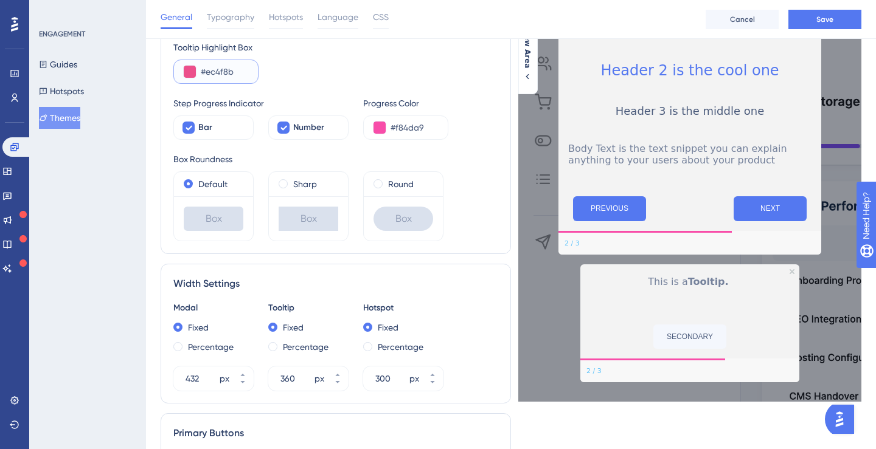
click at [230, 70] on input "#ec4f8b" at bounding box center [224, 71] width 47 height 15
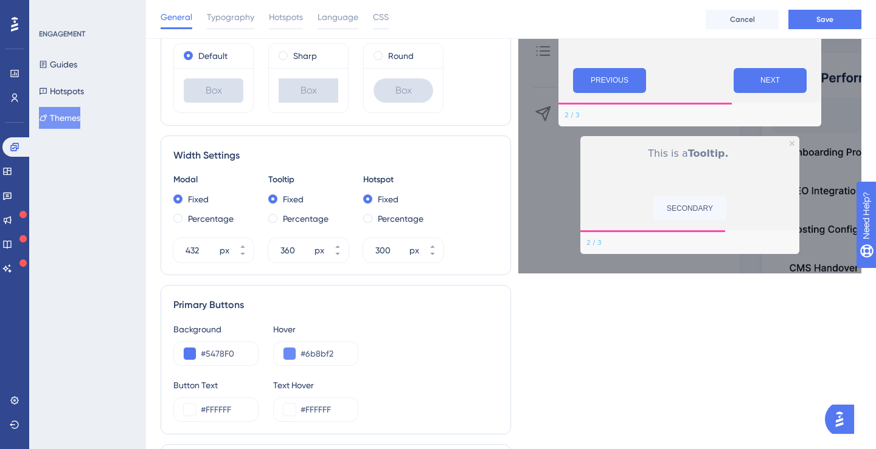
scroll to position [362, 0]
click at [212, 358] on input "#5478F0" at bounding box center [224, 354] width 47 height 15
paste input "EC4F8B"
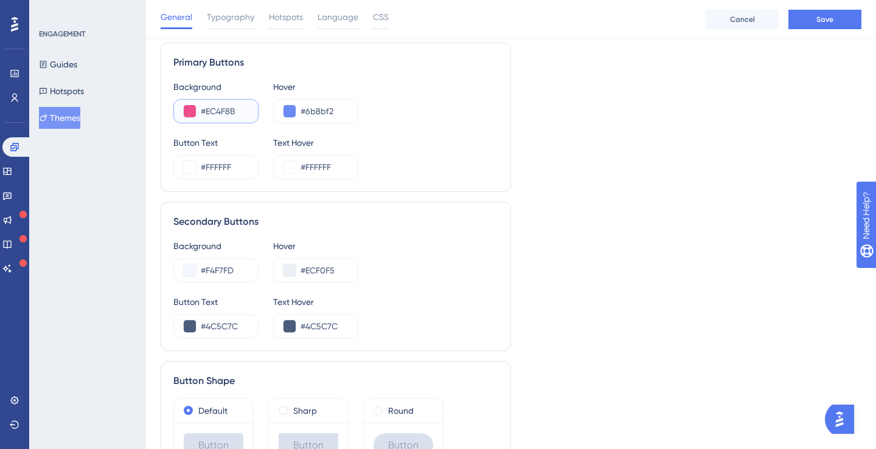
scroll to position [685, 0]
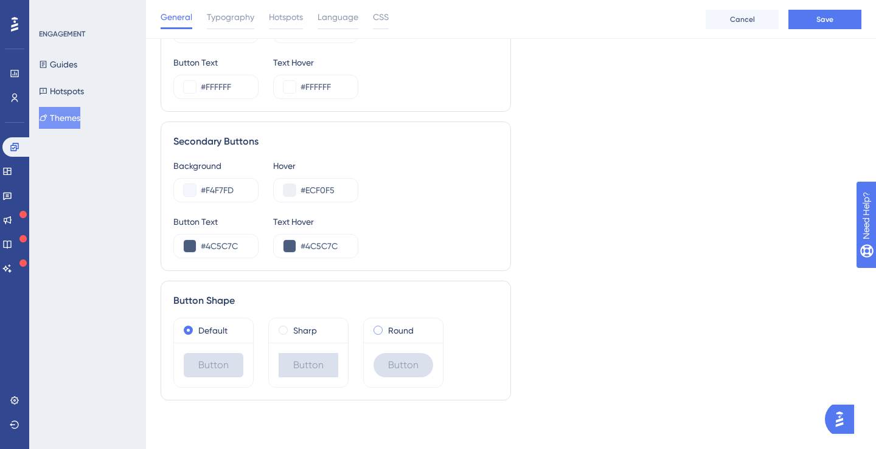
click at [382, 333] on div "Round" at bounding box center [403, 330] width 60 height 15
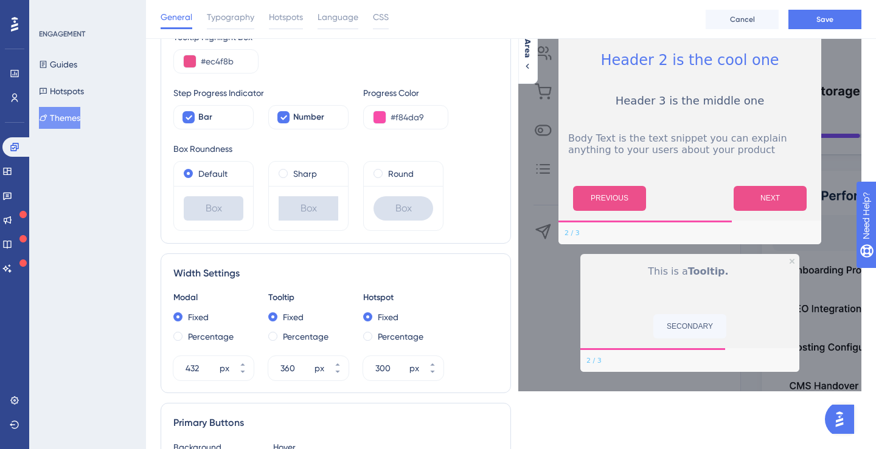
scroll to position [246, 0]
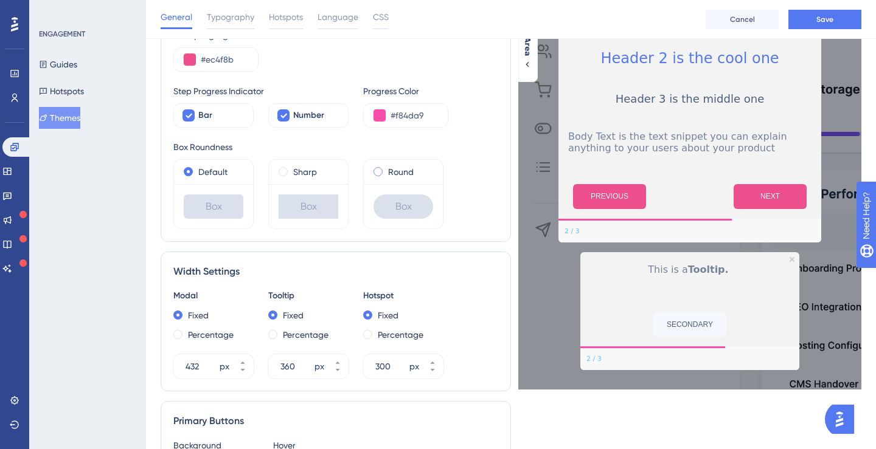
click at [395, 168] on label "Round" at bounding box center [401, 172] width 26 height 15
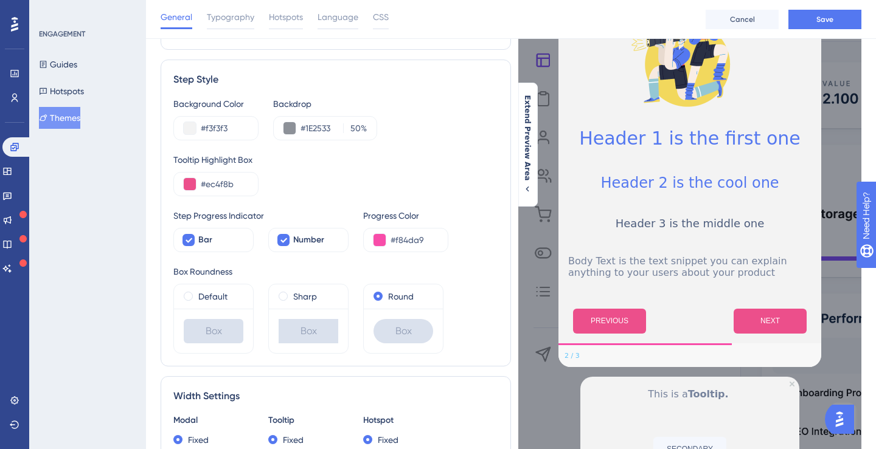
scroll to position [120, 0]
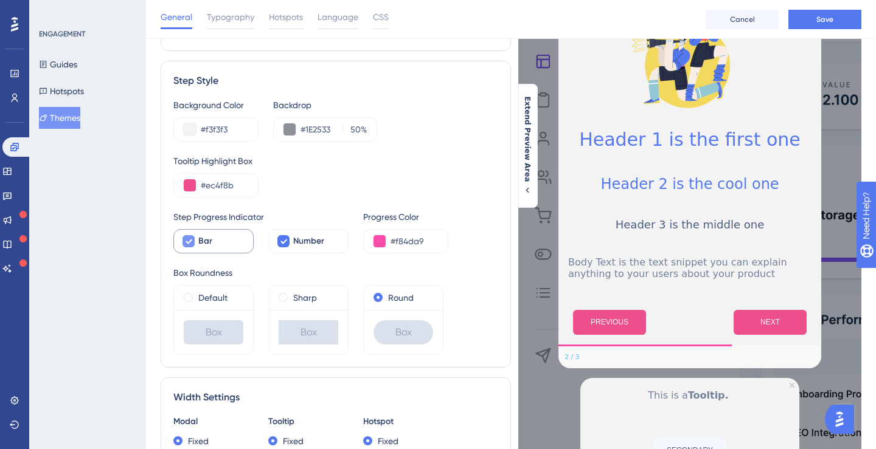
click at [195, 245] on div at bounding box center [188, 241] width 15 height 15
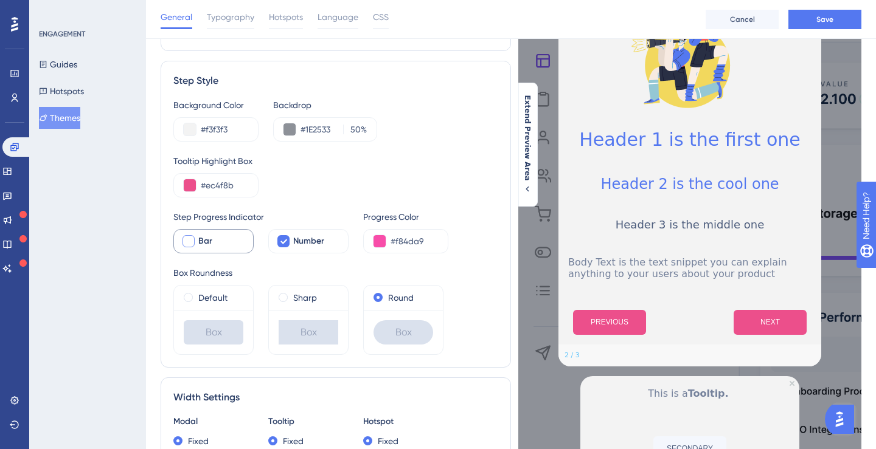
click at [195, 245] on div at bounding box center [188, 241] width 15 height 15
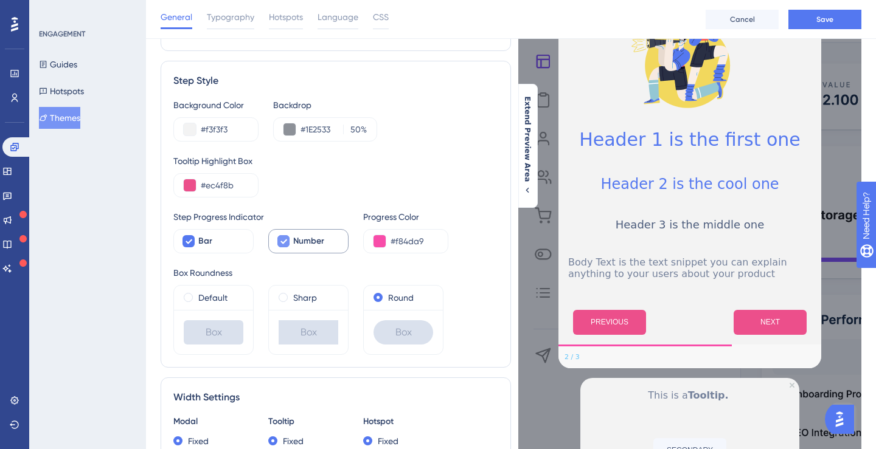
click at [289, 243] on div at bounding box center [283, 241] width 12 height 12
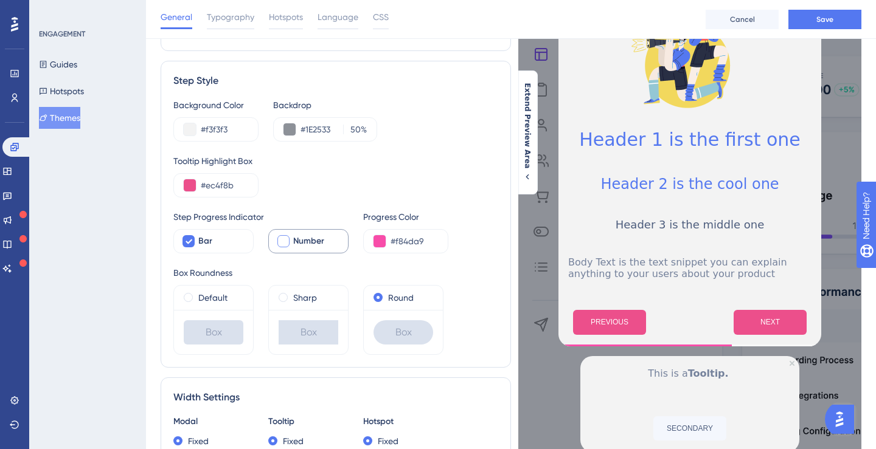
scroll to position [57, 0]
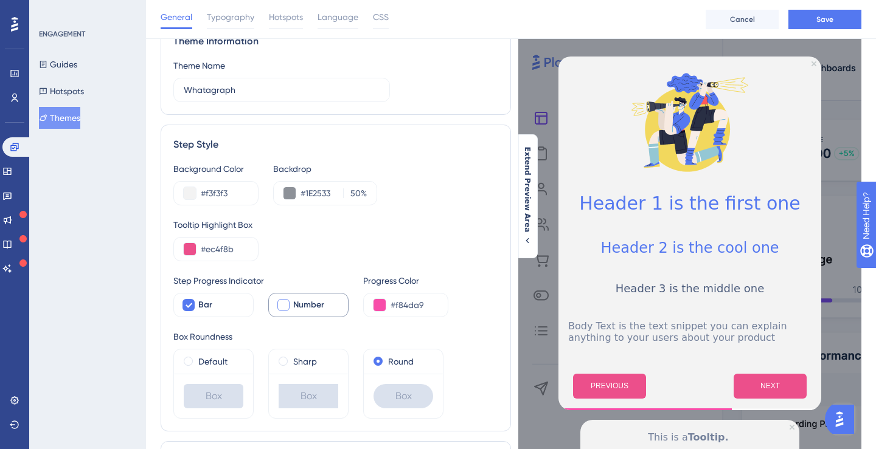
click at [288, 299] on div at bounding box center [283, 305] width 15 height 15
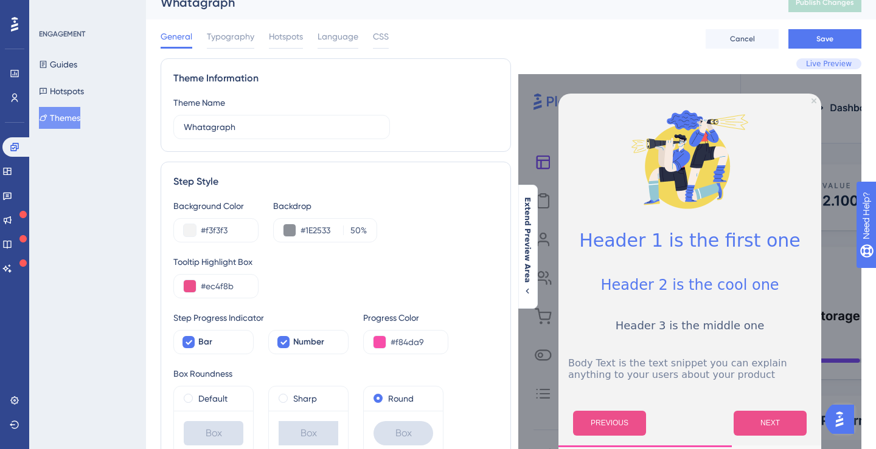
scroll to position [0, 0]
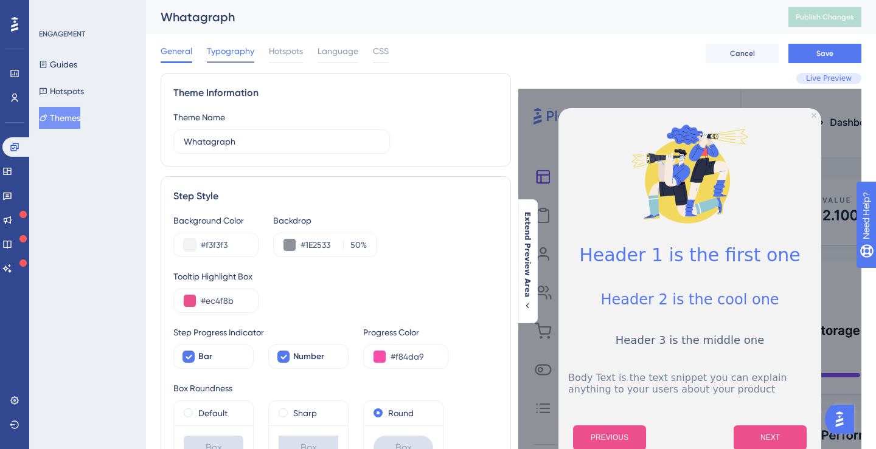
click at [244, 52] on span "Typography" at bounding box center [230, 51] width 47 height 15
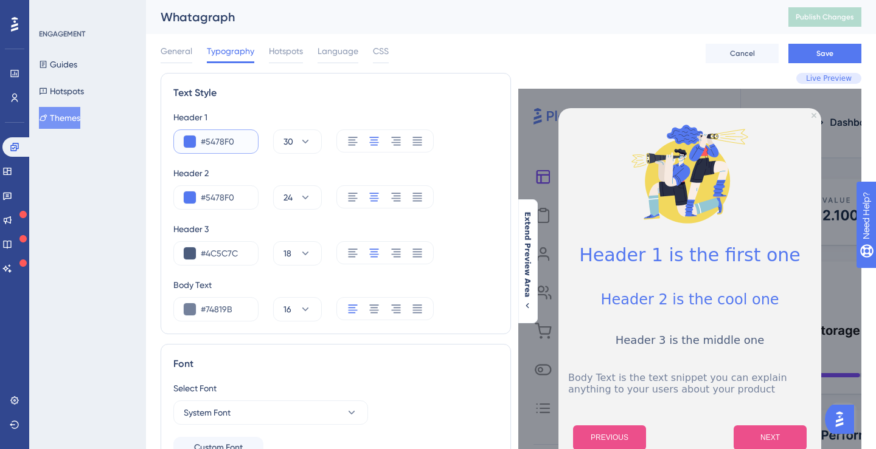
click at [228, 147] on input "#5478F0" at bounding box center [224, 141] width 47 height 15
click at [332, 105] on div "Text Style Header 1 #5478F0 30 Header 2 #5478F0 24 Header 3 #4C5C7C 18 Body Tex…" at bounding box center [336, 203] width 350 height 261
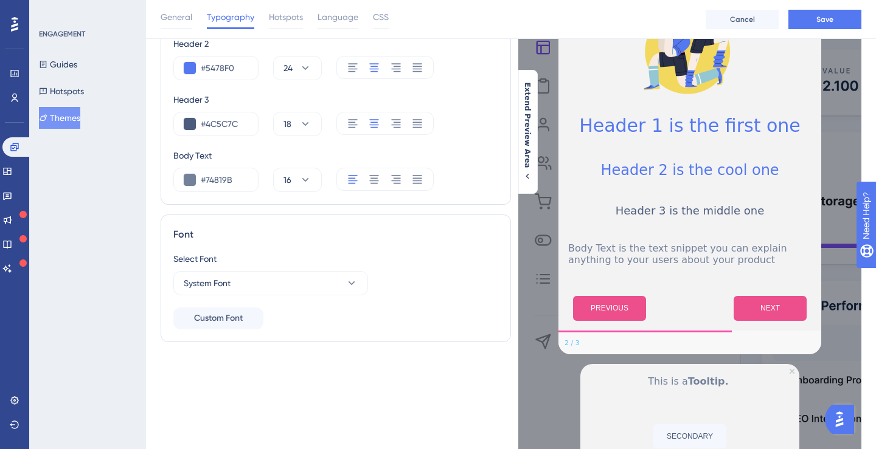
scroll to position [144, 0]
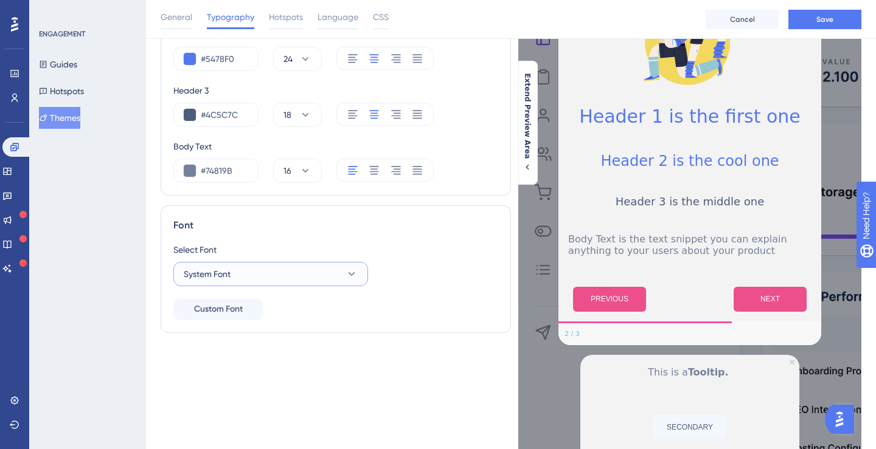
click at [320, 266] on button "System Font" at bounding box center [270, 274] width 195 height 24
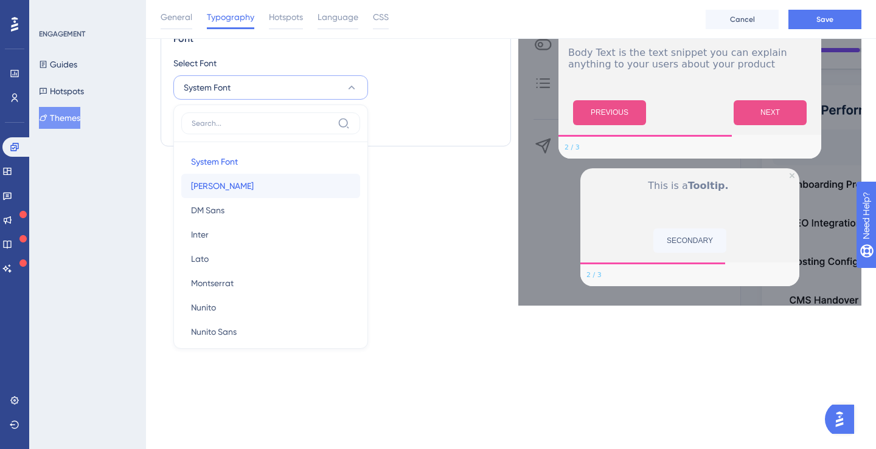
click at [315, 194] on button "[PERSON_NAME] [PERSON_NAME]" at bounding box center [270, 186] width 179 height 24
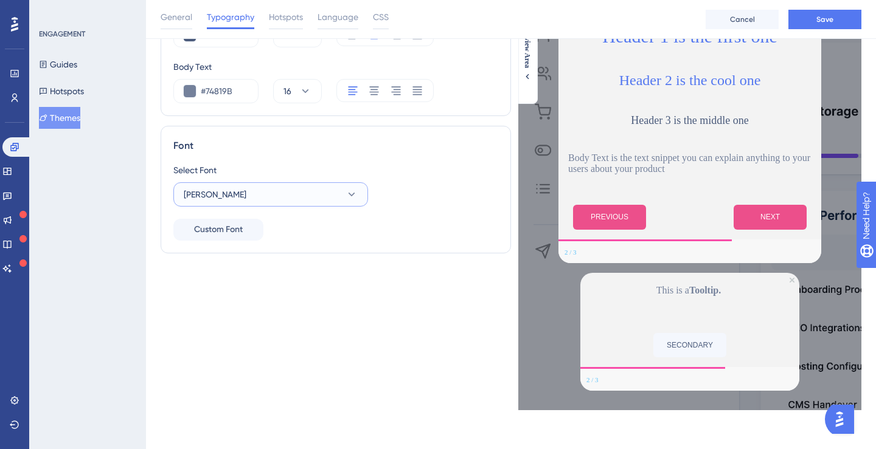
click at [310, 198] on button "[PERSON_NAME]" at bounding box center [270, 194] width 195 height 24
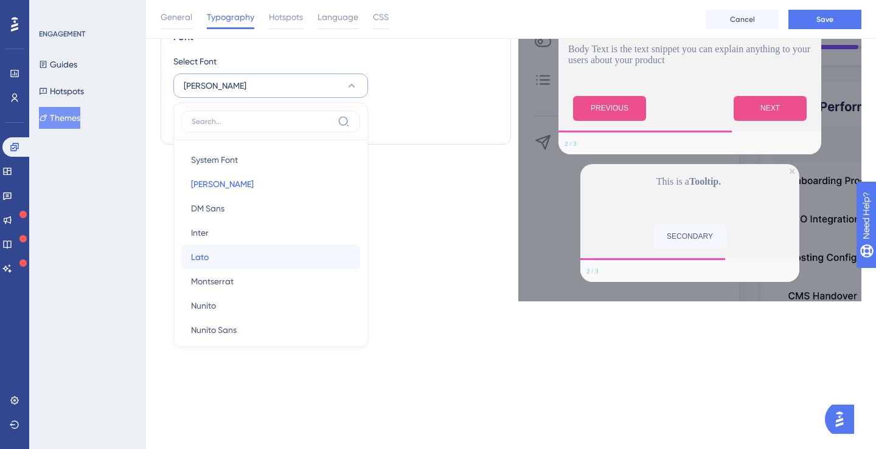
click at [297, 257] on button "Lato Lato" at bounding box center [270, 257] width 179 height 24
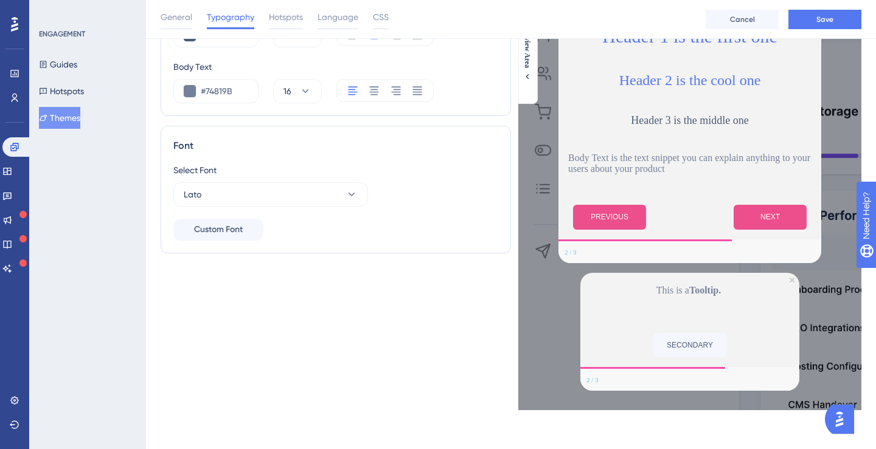
scroll to position [224, 0]
click at [314, 195] on button "Lato" at bounding box center [270, 194] width 195 height 24
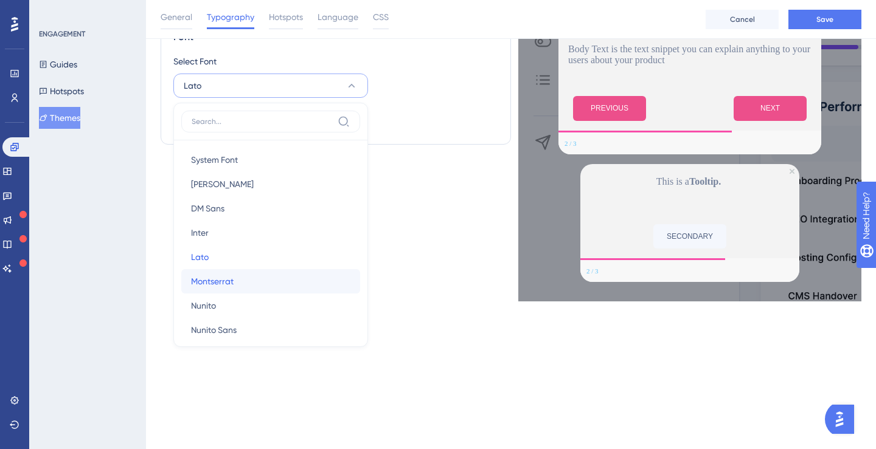
click at [294, 277] on button "[PERSON_NAME]" at bounding box center [270, 281] width 179 height 24
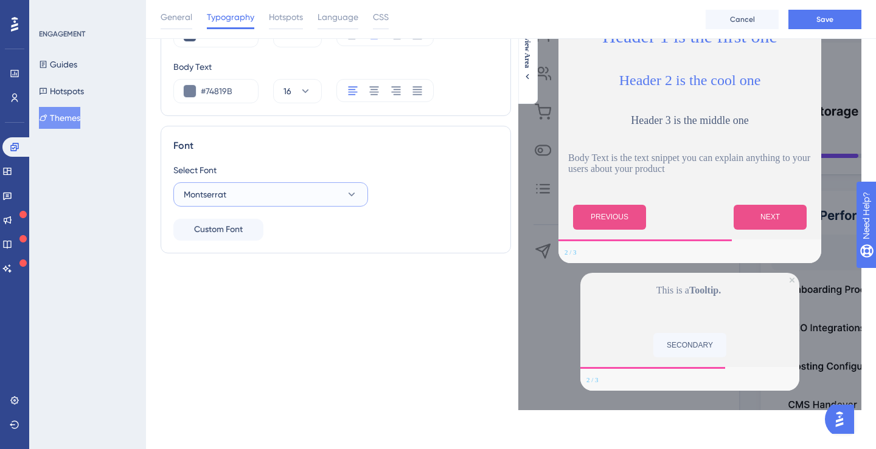
click at [322, 187] on button "Montserrat" at bounding box center [270, 194] width 195 height 24
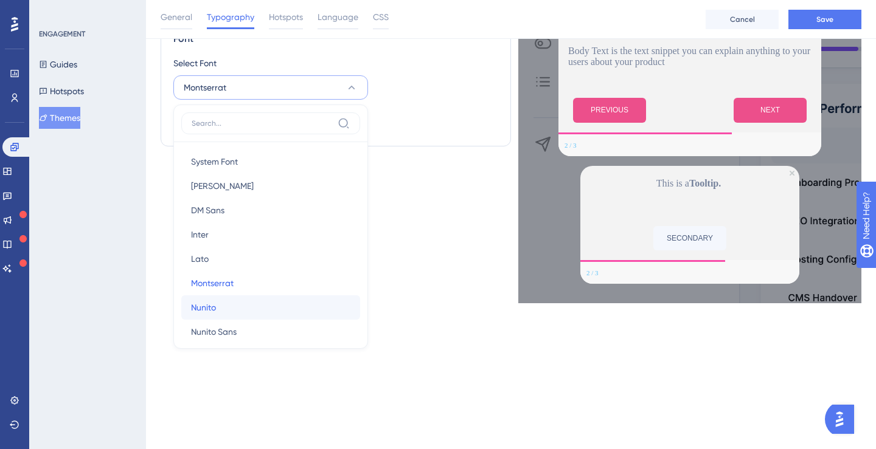
click at [291, 308] on button "[PERSON_NAME]" at bounding box center [270, 308] width 179 height 24
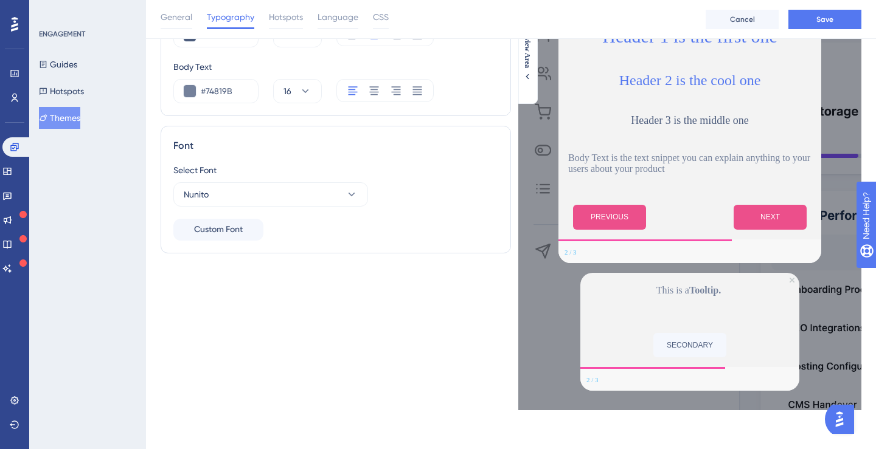
scroll to position [154, 0]
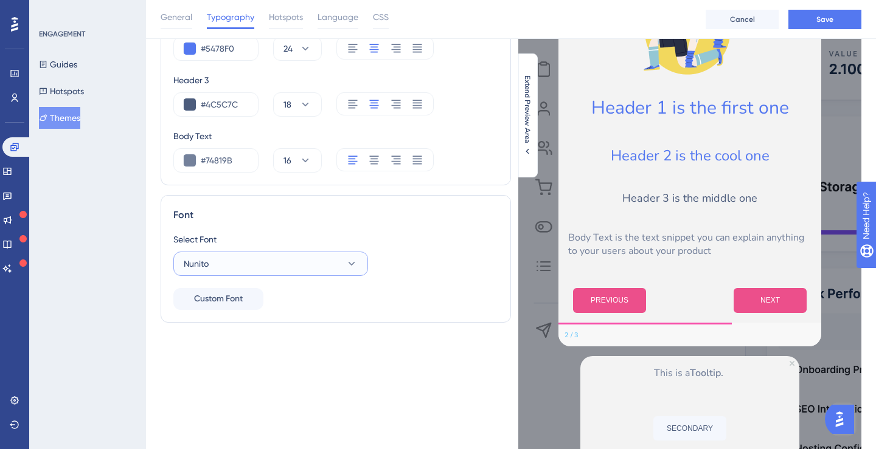
click at [345, 257] on button "Nunito" at bounding box center [270, 264] width 195 height 24
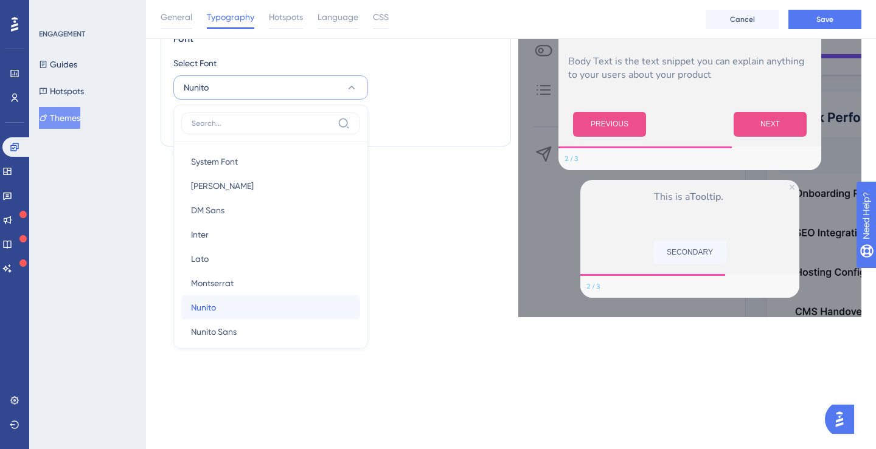
scroll to position [181, 0]
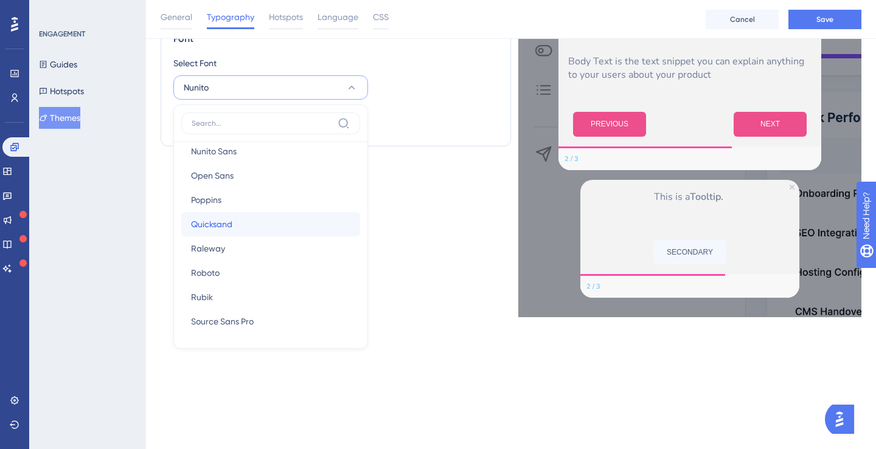
click at [302, 229] on button "Quicksand Quicksand" at bounding box center [270, 224] width 179 height 24
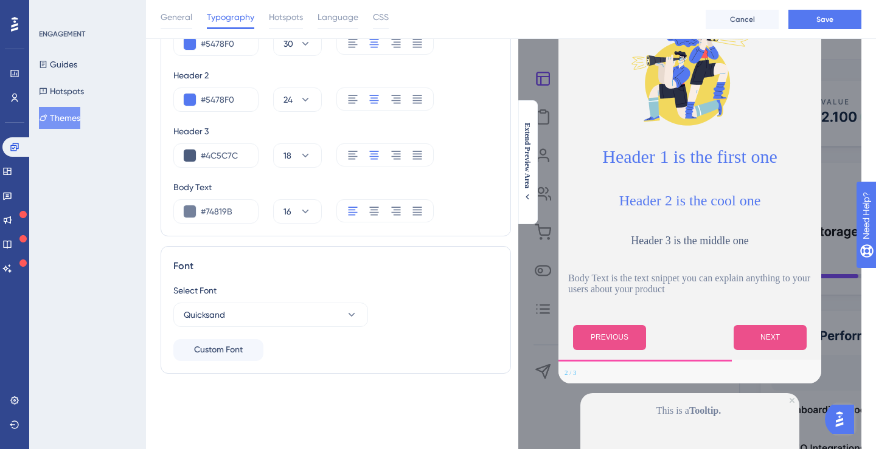
scroll to position [62, 0]
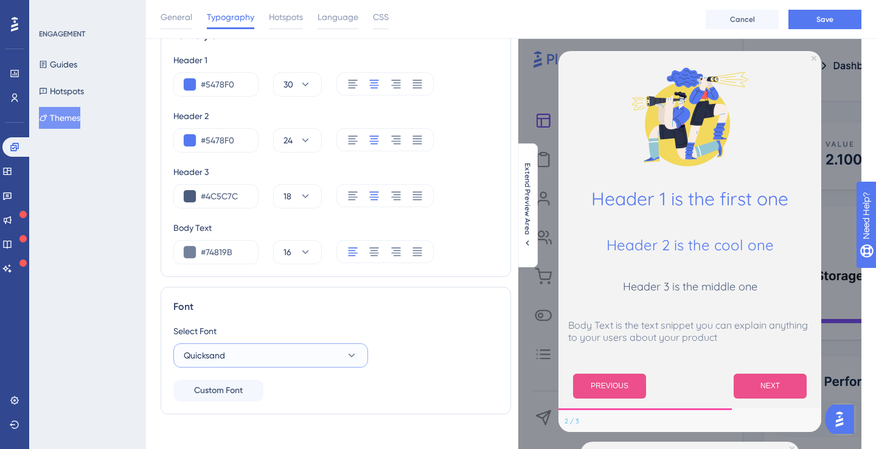
click at [308, 359] on button "Quicksand" at bounding box center [270, 356] width 195 height 24
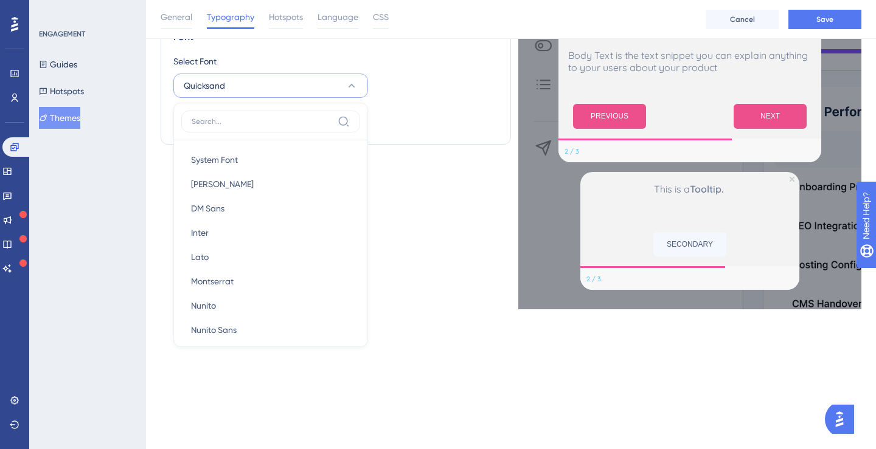
click at [445, 308] on div "Text Style Header 1 #5478F0 30 Header 2 #5478F0 24 Header 3 #4C5C7C 18 Body Tex…" at bounding box center [336, 28] width 350 height 564
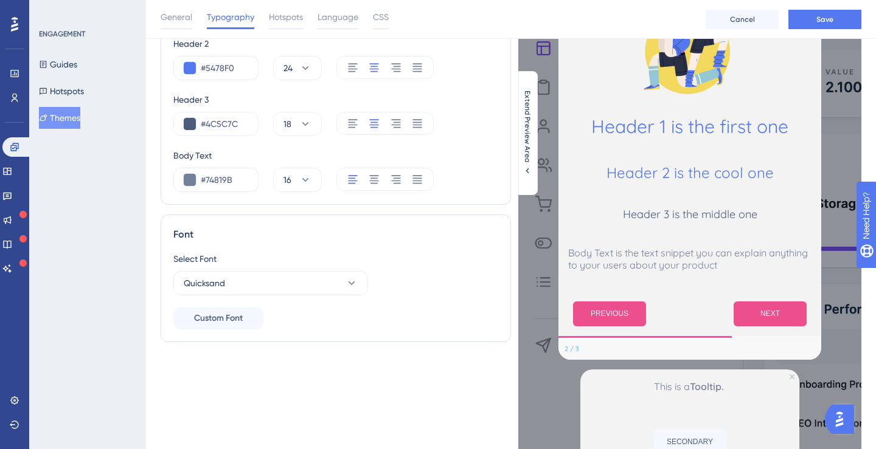
scroll to position [129, 0]
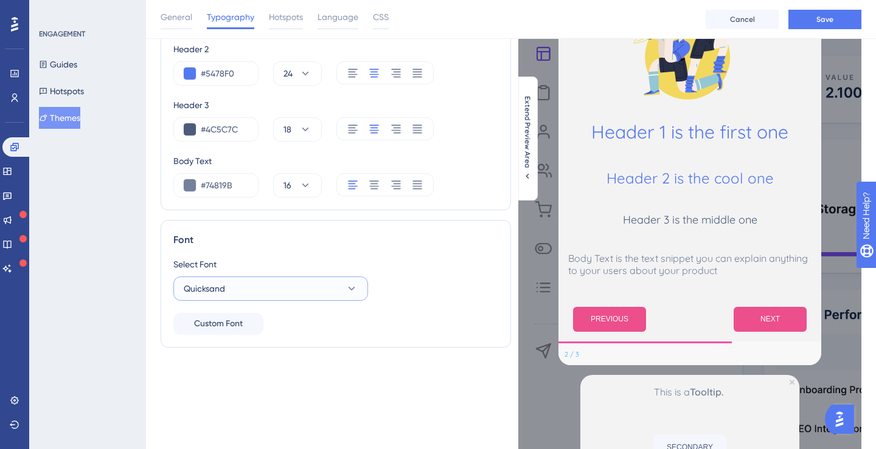
click at [314, 289] on button "Quicksand" at bounding box center [270, 289] width 195 height 24
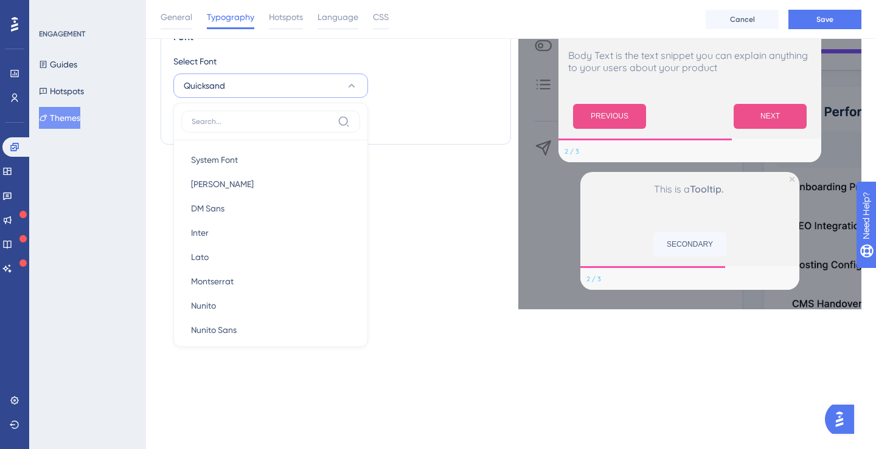
click at [417, 205] on div "Text Style Header 1 #5478F0 30 Header 2 #5478F0 24 Header 3 #4C5C7C 18 Body Tex…" at bounding box center [336, 28] width 350 height 564
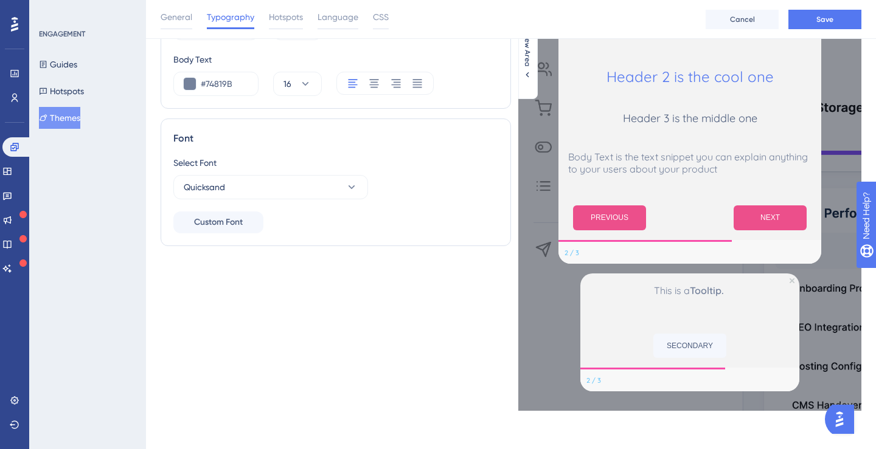
click at [303, 173] on div "Select Font Quicksand" at bounding box center [335, 178] width 325 height 44
click at [303, 185] on button "Quicksand" at bounding box center [270, 187] width 195 height 24
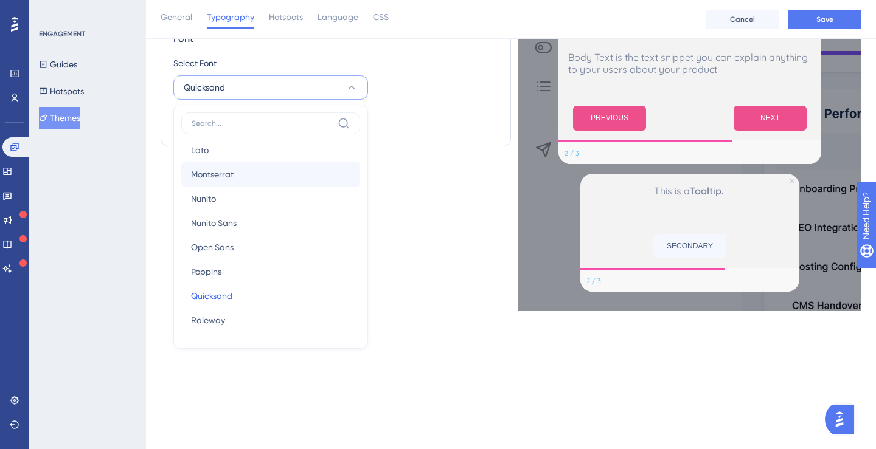
scroll to position [181, 0]
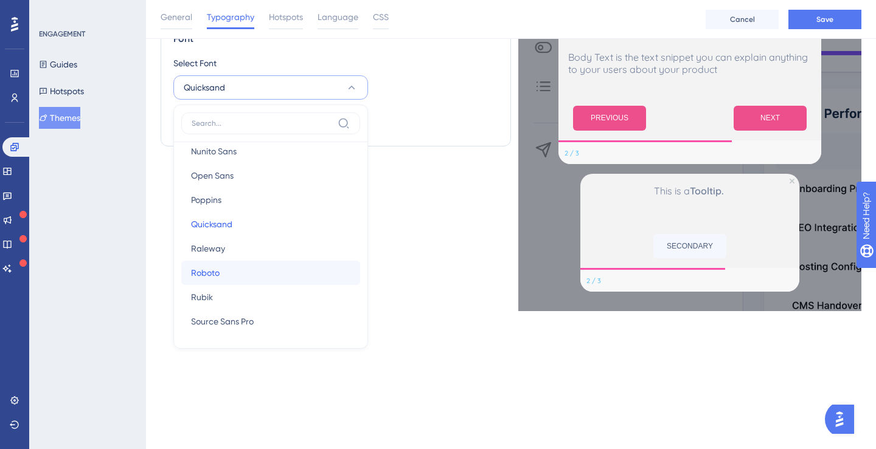
click at [303, 270] on button "Roboto Roboto" at bounding box center [270, 273] width 179 height 24
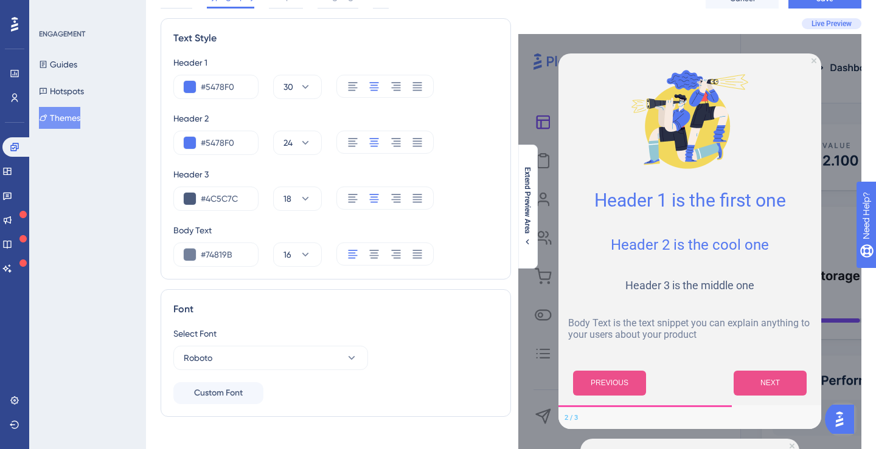
scroll to position [0, 0]
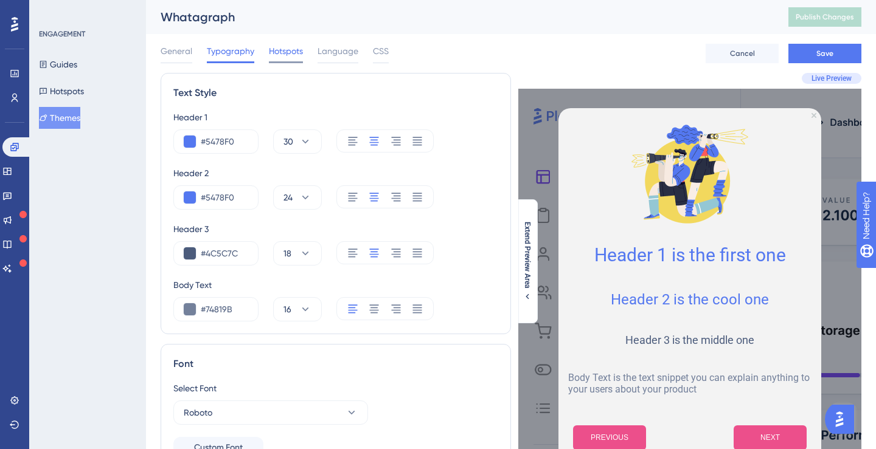
click at [297, 49] on span "Hotspots" at bounding box center [286, 51] width 34 height 15
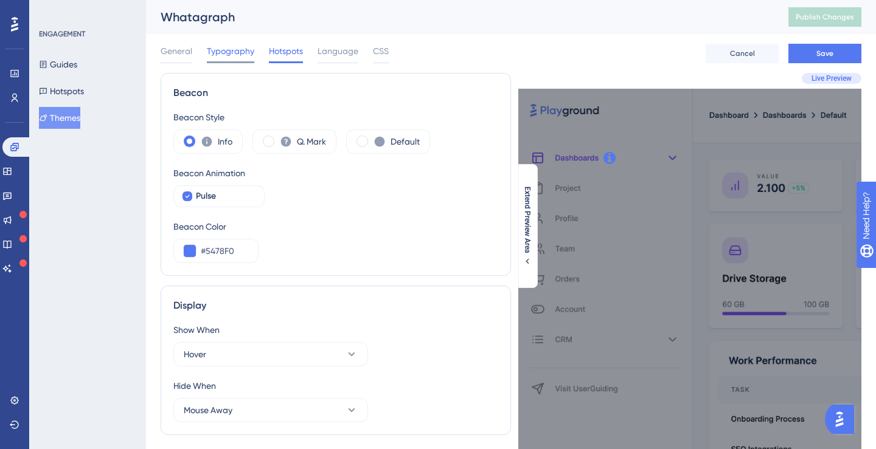
click at [232, 53] on span "Typography" at bounding box center [230, 51] width 47 height 15
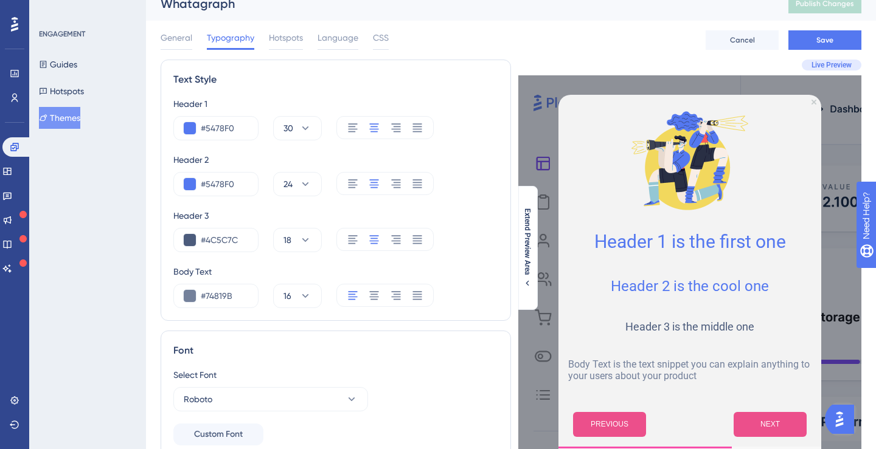
scroll to position [14, 0]
click at [191, 184] on button at bounding box center [190, 184] width 12 height 12
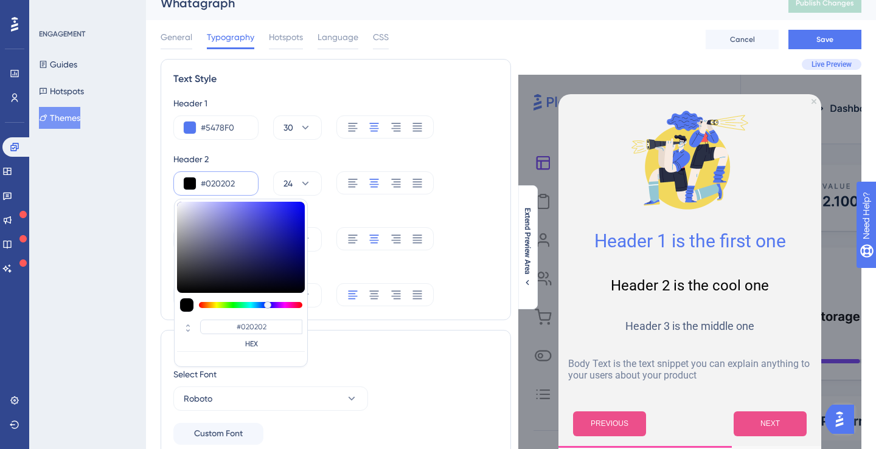
drag, startPoint x: 192, startPoint y: 285, endPoint x: 179, endPoint y: 291, distance: 13.6
click at [179, 292] on div at bounding box center [241, 247] width 128 height 91
click at [192, 130] on button at bounding box center [190, 128] width 12 height 12
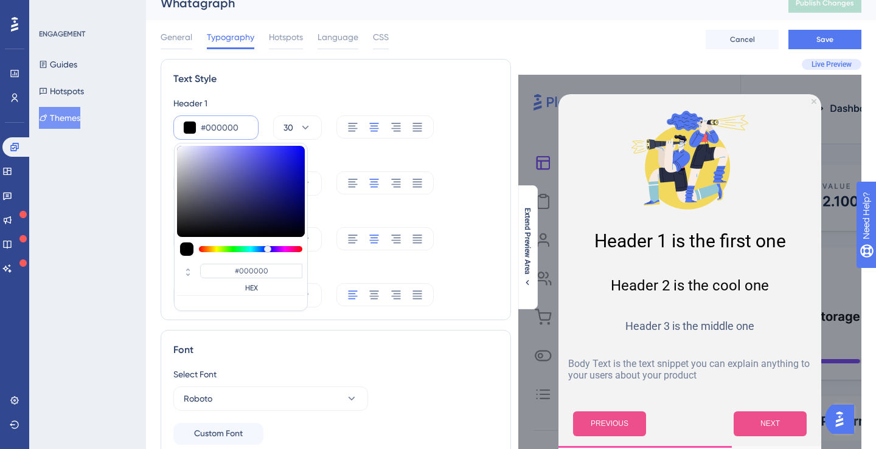
drag, startPoint x: 212, startPoint y: 199, endPoint x: 209, endPoint y: 238, distance: 39.0
click at [209, 238] on div "#000000 HEX" at bounding box center [241, 227] width 134 height 168
click at [261, 109] on div "Header 1" at bounding box center [335, 103] width 325 height 15
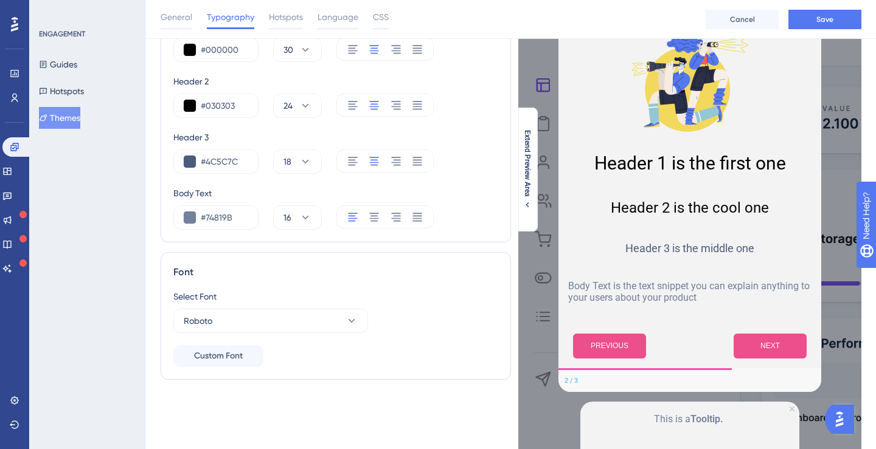
scroll to position [0, 0]
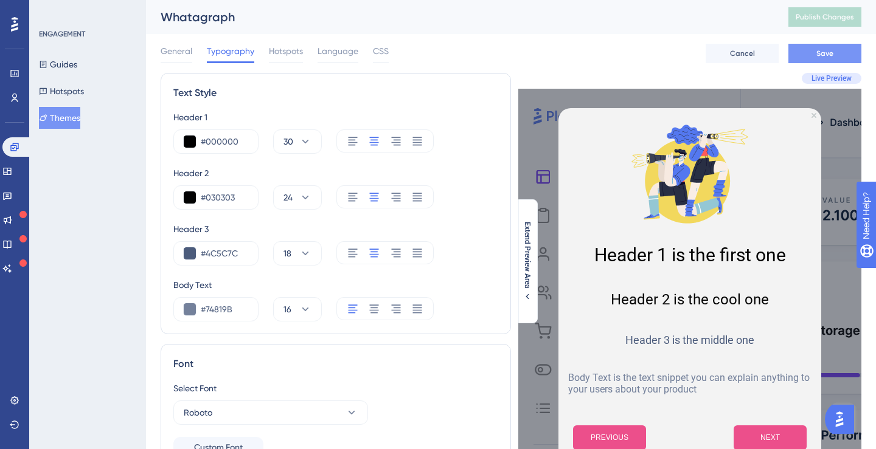
click at [798, 59] on button "Save" at bounding box center [824, 53] width 73 height 19
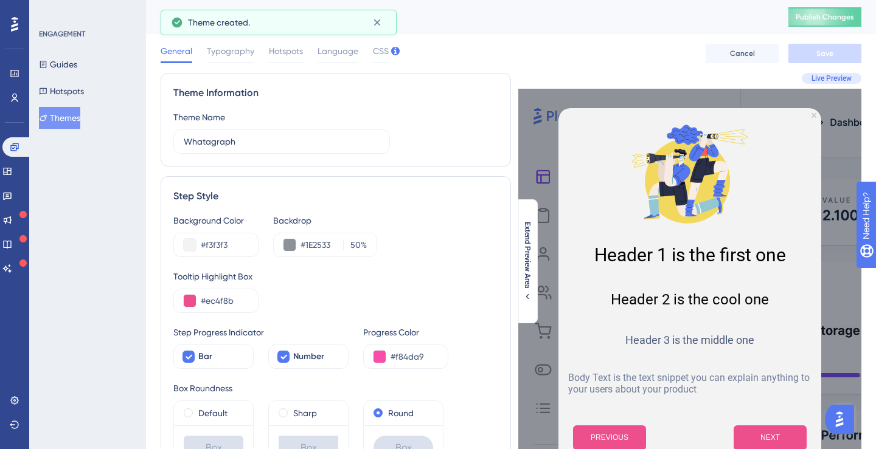
scroll to position [53, 0]
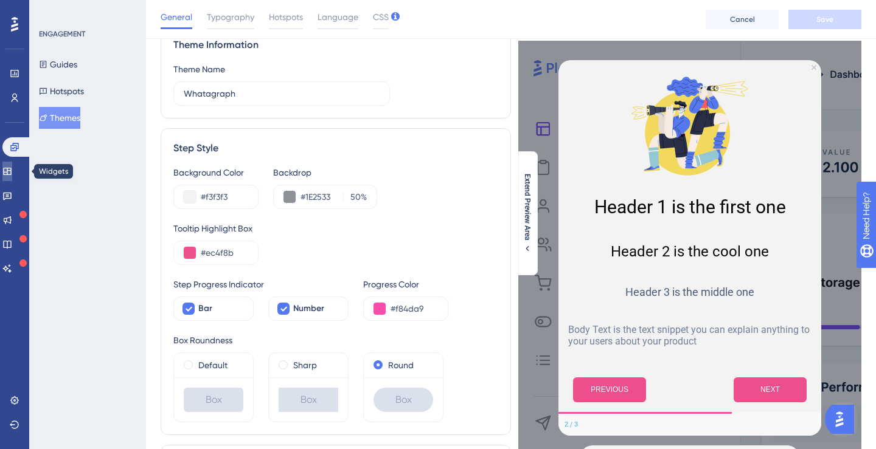
click at [12, 173] on link at bounding box center [7, 171] width 10 height 19
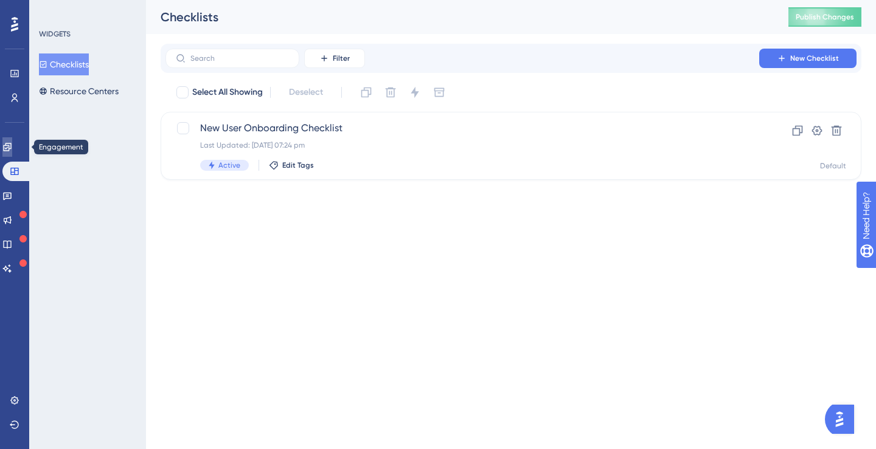
click at [12, 150] on icon at bounding box center [7, 147] width 10 height 10
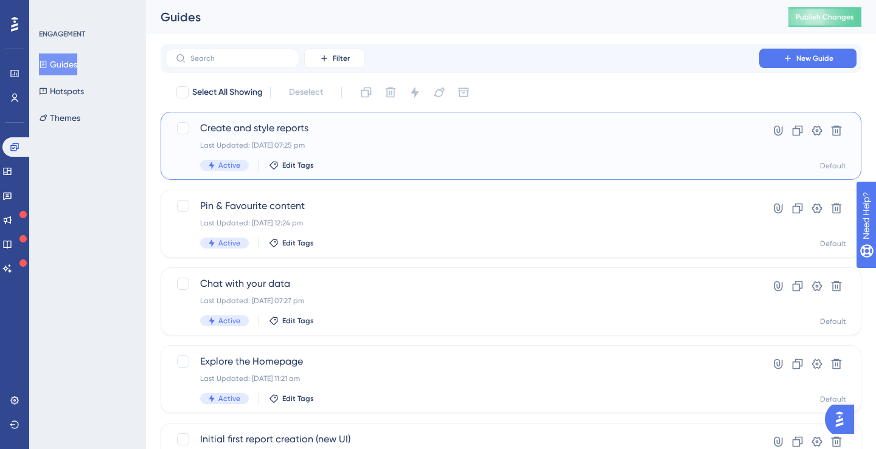
click at [294, 133] on span "Create and style reports" at bounding box center [462, 128] width 524 height 15
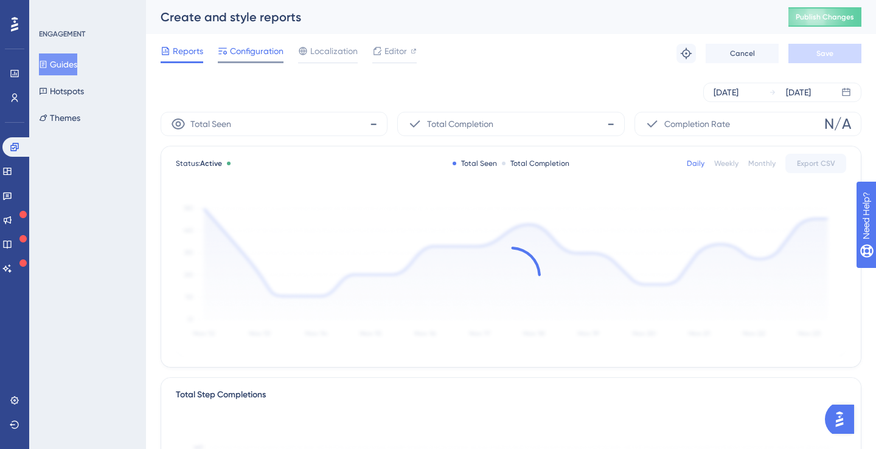
click at [258, 52] on span "Configuration" at bounding box center [257, 51] width 54 height 15
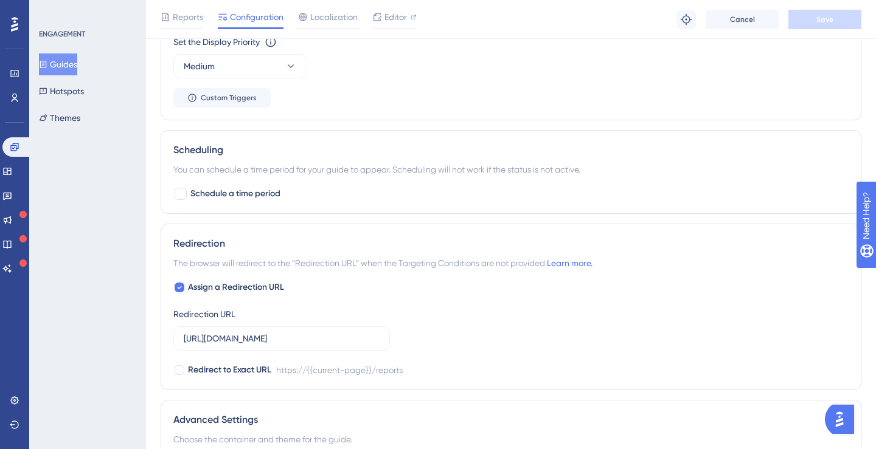
scroll to position [911, 0]
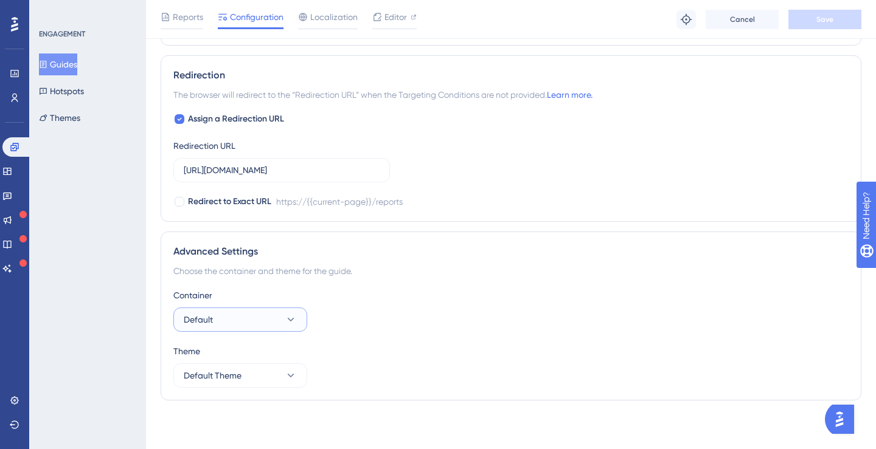
click at [287, 319] on icon at bounding box center [291, 320] width 12 height 12
click at [365, 315] on div "Container Default Default Default" at bounding box center [510, 310] width 675 height 44
click at [289, 373] on icon at bounding box center [291, 376] width 12 height 12
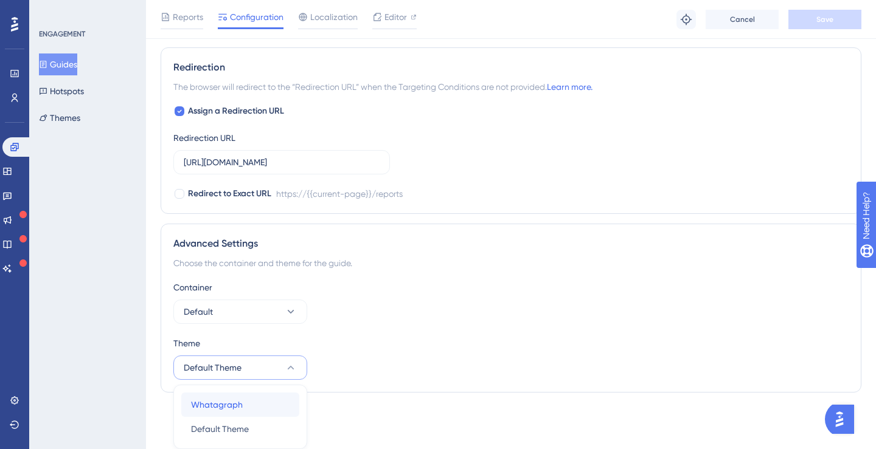
click at [252, 406] on div "Whatagraph Whatagraph" at bounding box center [240, 405] width 99 height 24
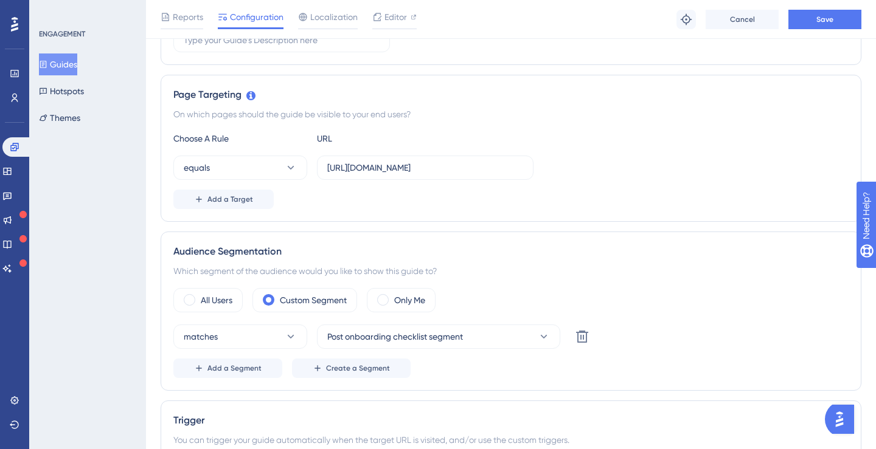
scroll to position [0, 0]
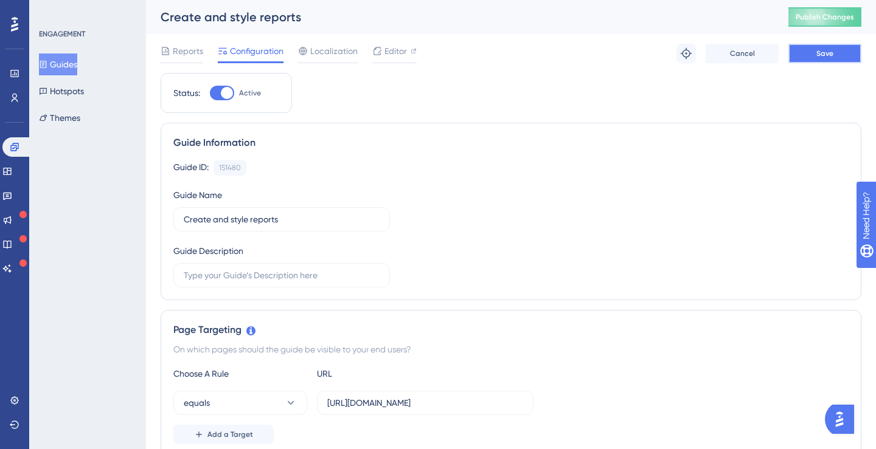
click at [829, 60] on button "Save" at bounding box center [824, 53] width 73 height 19
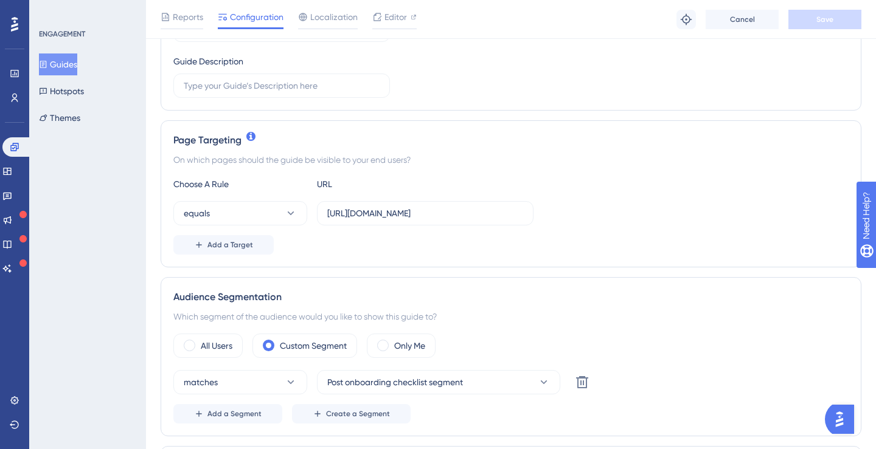
scroll to position [365, 0]
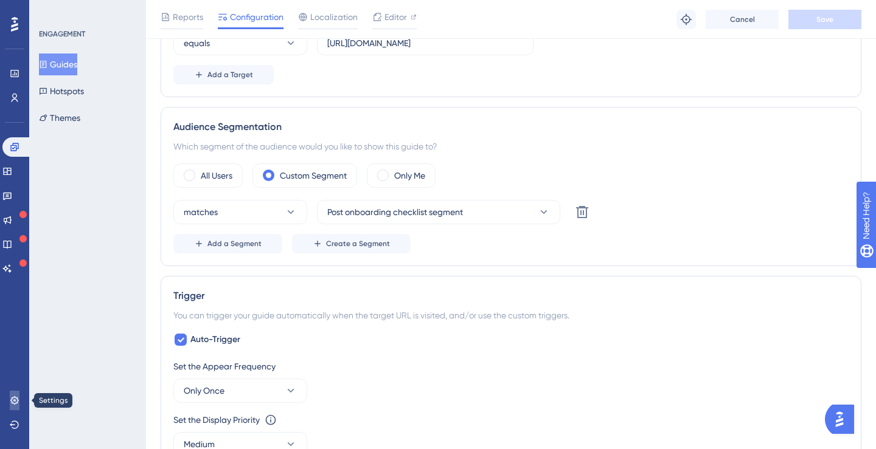
click at [13, 404] on icon at bounding box center [15, 401] width 10 height 10
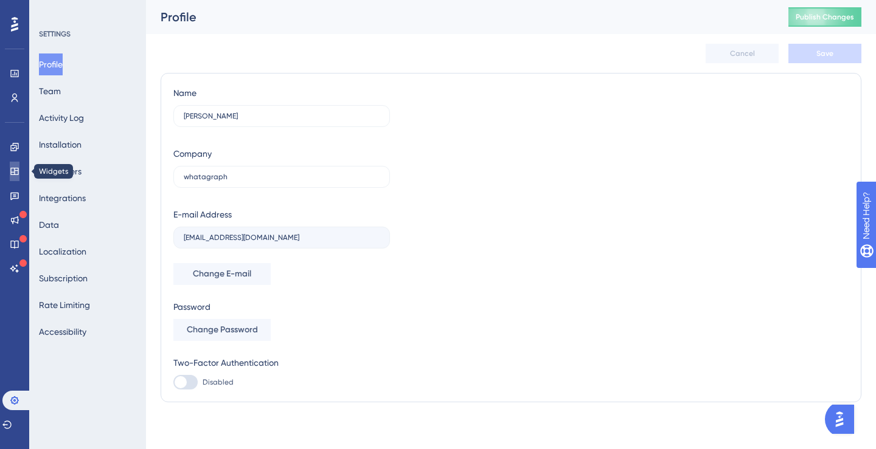
click at [15, 175] on icon at bounding box center [15, 172] width 10 height 10
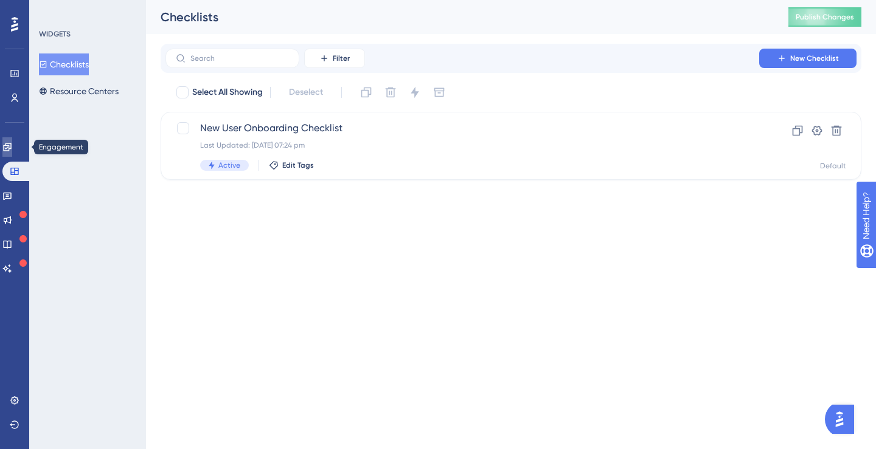
click at [12, 148] on icon at bounding box center [7, 147] width 10 height 10
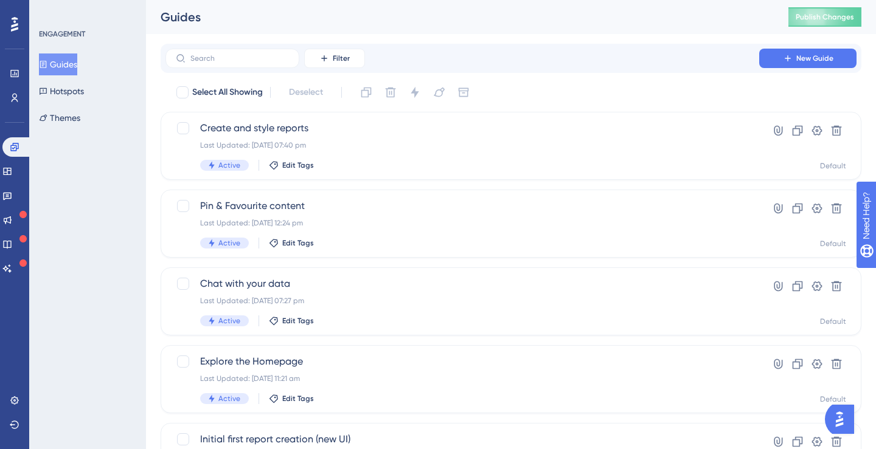
click at [63, 132] on div "ENGAGEMENT Guides Hotspots Themes" at bounding box center [87, 224] width 117 height 449
click at [70, 119] on button "Themes" at bounding box center [59, 118] width 41 height 22
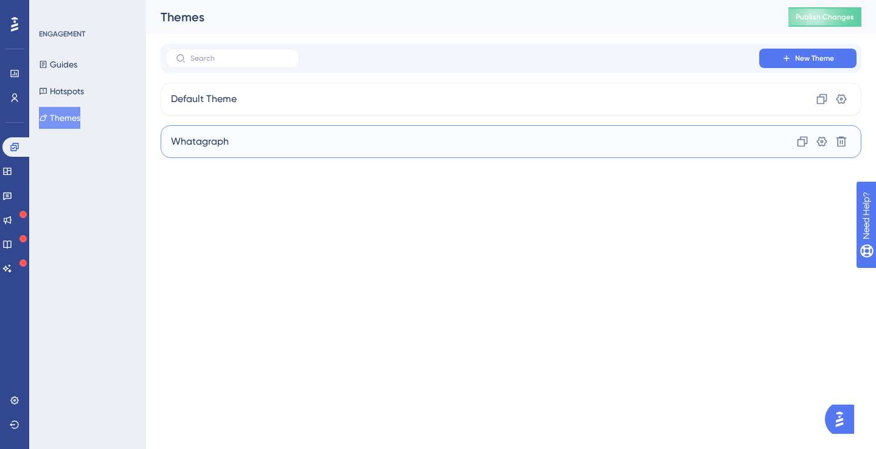
click at [244, 154] on div "Whatagraph Clone Settings Delete" at bounding box center [511, 141] width 700 height 33
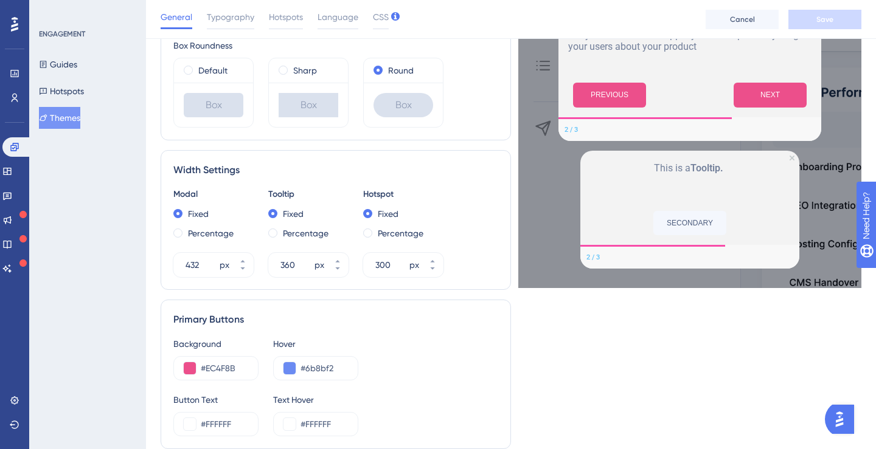
scroll to position [373, 0]
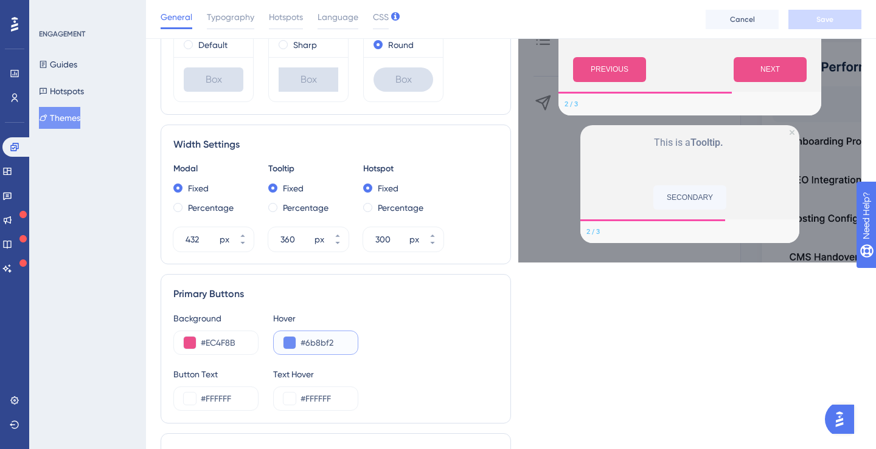
click at [292, 345] on button at bounding box center [289, 343] width 12 height 12
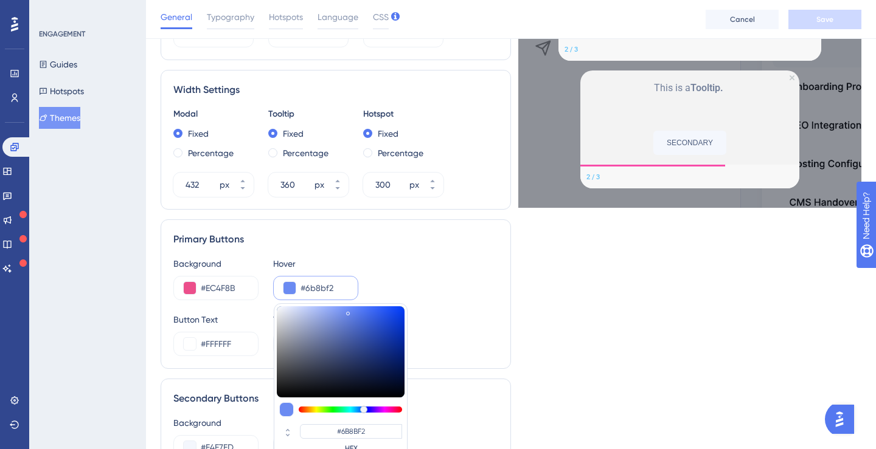
scroll to position [437, 0]
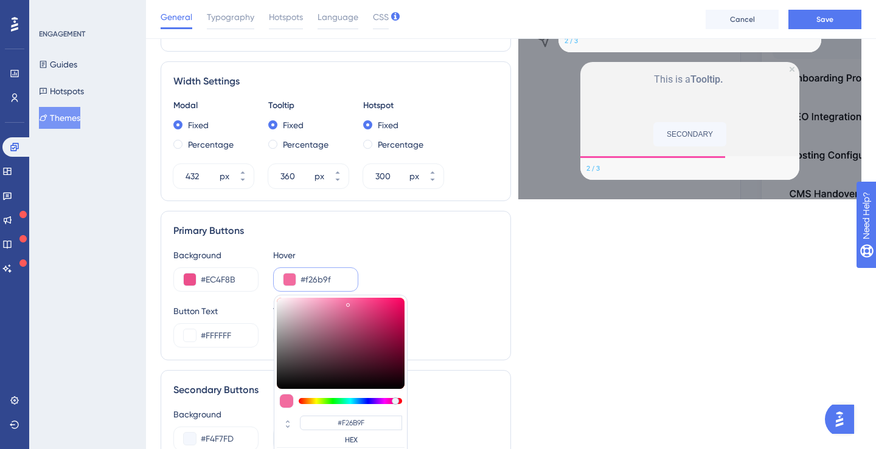
drag, startPoint x: 384, startPoint y: 403, endPoint x: 395, endPoint y: 404, distance: 11.0
click at [395, 404] on div at bounding box center [350, 401] width 103 height 6
click at [396, 402] on div at bounding box center [396, 401] width 7 height 7
drag, startPoint x: 372, startPoint y: 322, endPoint x: 384, endPoint y: 316, distance: 13.6
click at [384, 316] on div at bounding box center [341, 343] width 128 height 91
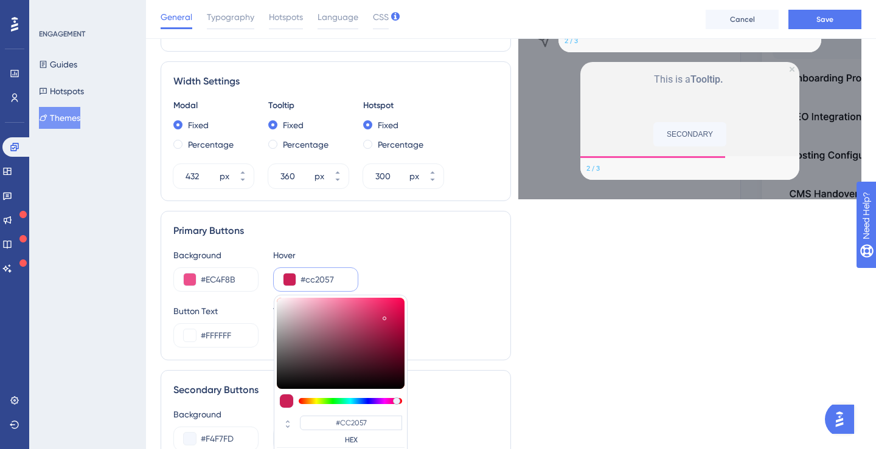
click at [387, 258] on div "Background #EC4F8B Hover #cc2057 #CC2057 HEX" at bounding box center [335, 270] width 325 height 44
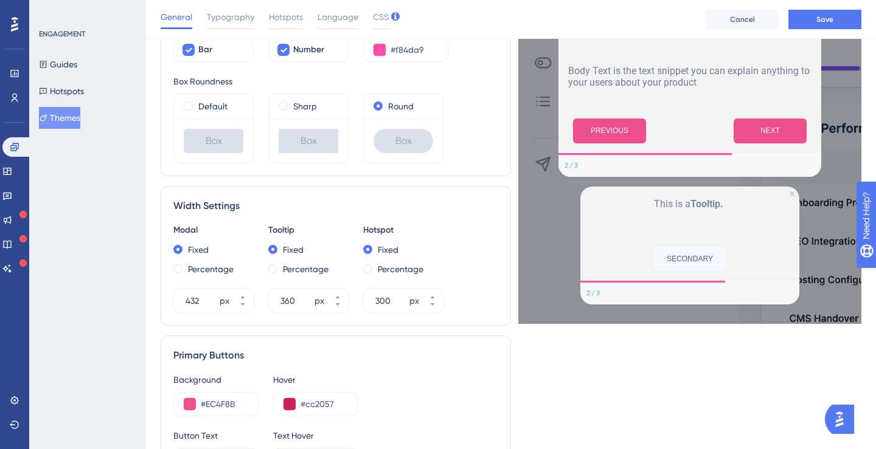
scroll to position [306, 0]
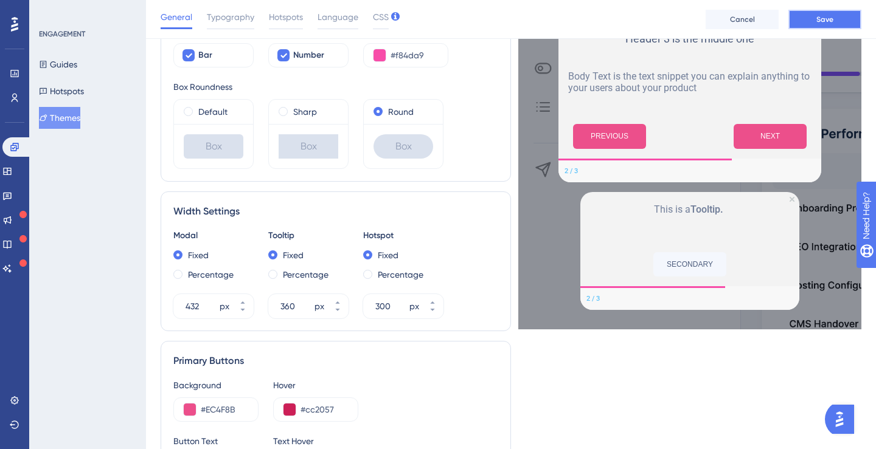
click at [821, 17] on span "Save" at bounding box center [824, 20] width 17 height 10
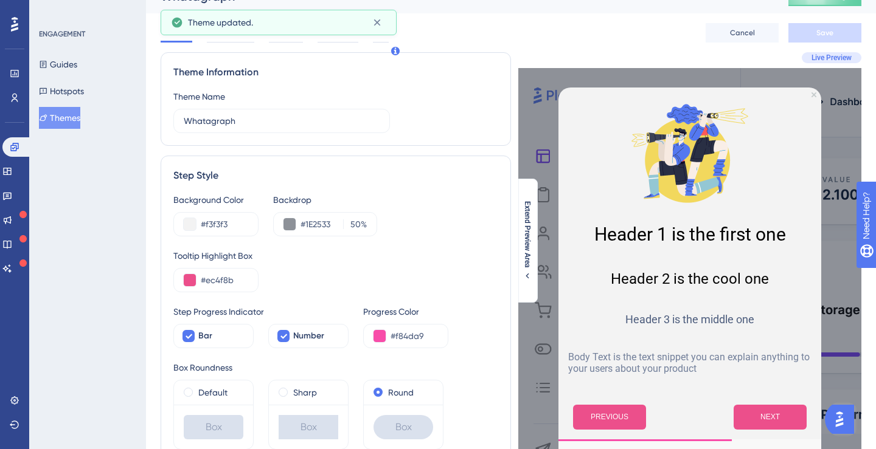
scroll to position [0, 0]
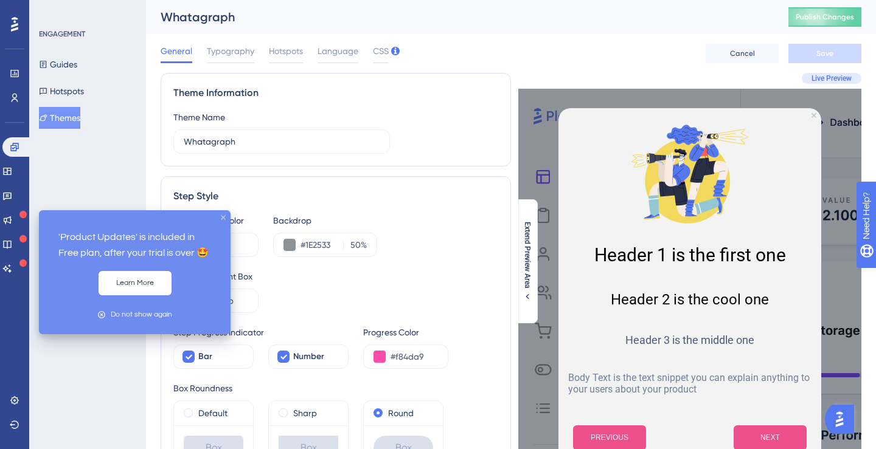
click at [223, 218] on icon "close tooltip" at bounding box center [223, 217] width 5 height 5
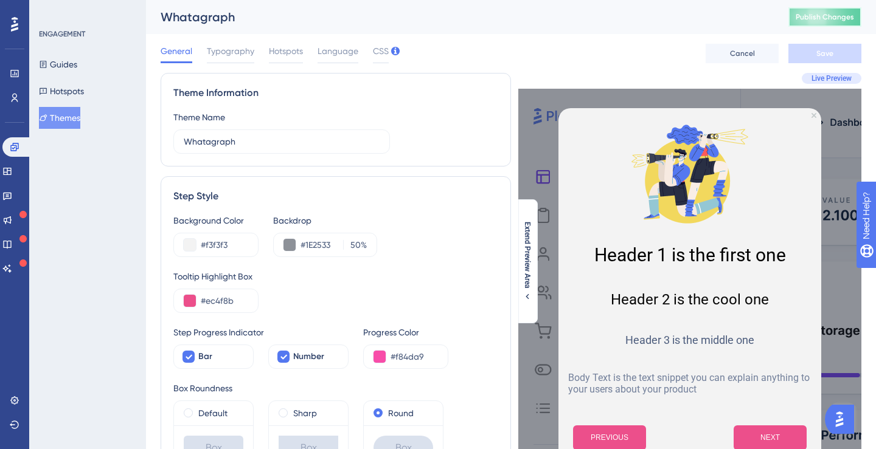
click at [818, 18] on span "Publish Changes" at bounding box center [824, 17] width 58 height 10
click at [10, 173] on icon at bounding box center [7, 172] width 10 height 10
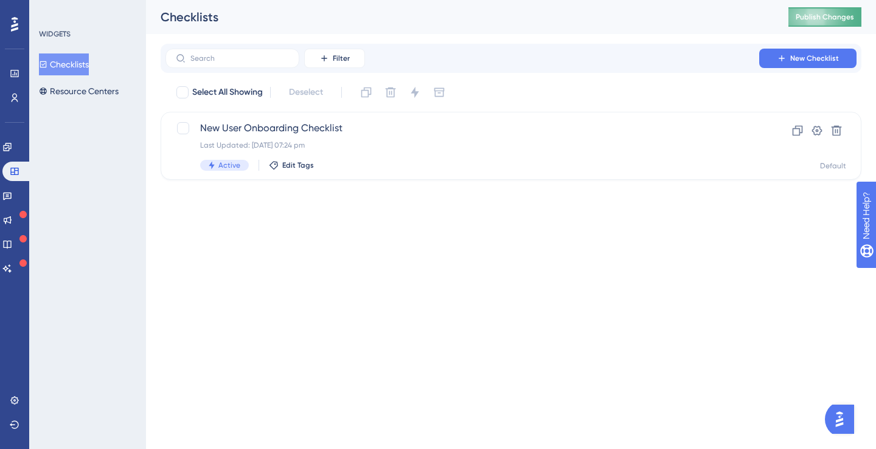
click at [809, 22] on button "Publish Changes" at bounding box center [824, 16] width 73 height 19
click at [12, 153] on link at bounding box center [7, 146] width 10 height 19
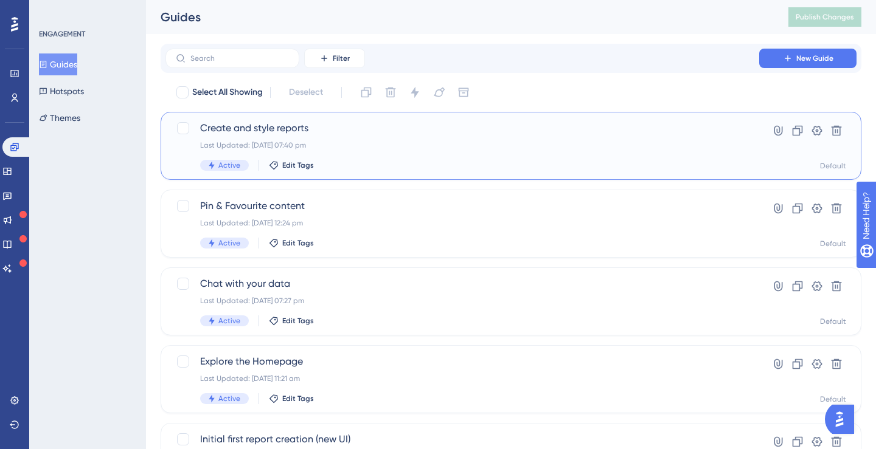
click at [297, 138] on div "Create and style reports Last Updated: [DATE] 07:40 pm Active Edit Tags" at bounding box center [462, 146] width 524 height 50
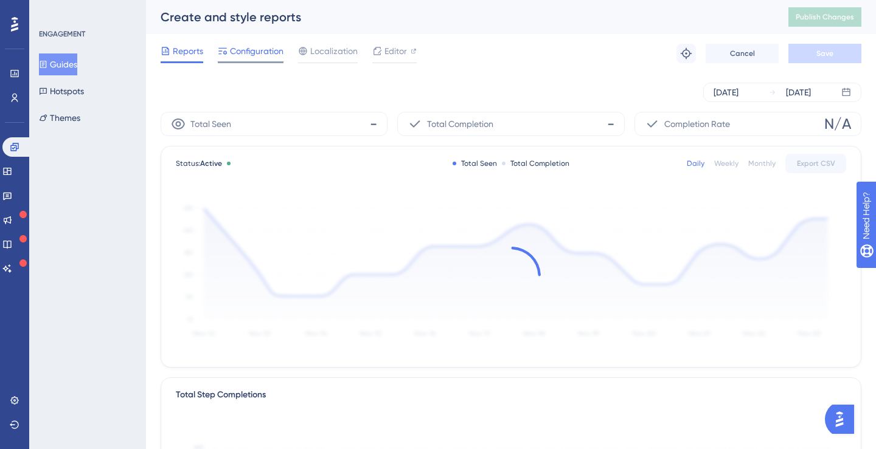
click at [242, 55] on span "Configuration" at bounding box center [257, 51] width 54 height 15
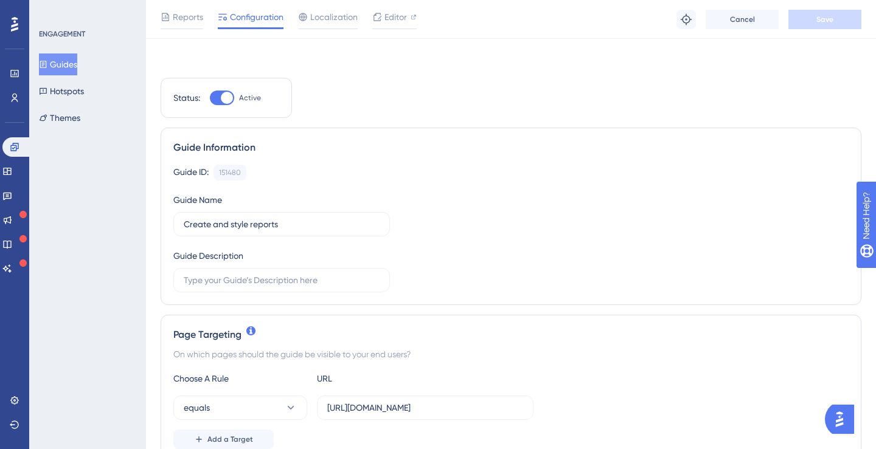
scroll to position [911, 0]
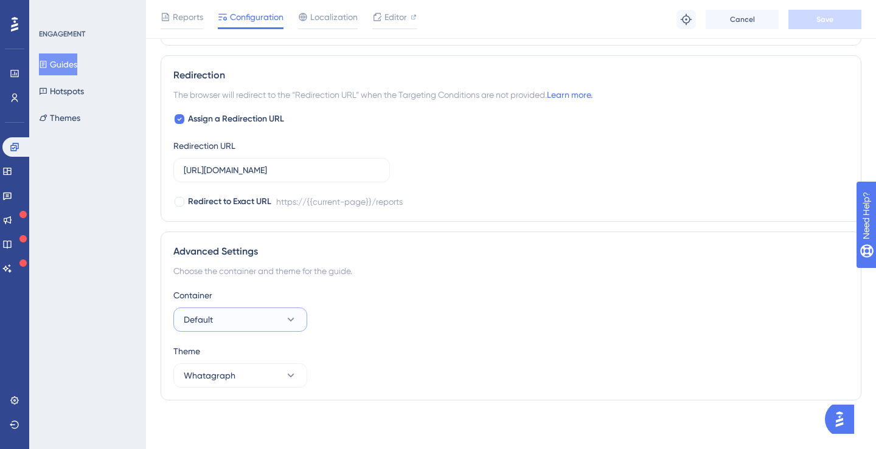
click at [269, 314] on button "Default" at bounding box center [240, 320] width 134 height 24
click at [272, 282] on div "Advanced Settings Choose the container and theme for the guide. Container Defau…" at bounding box center [511, 316] width 700 height 169
click at [12, 402] on icon at bounding box center [14, 400] width 8 height 8
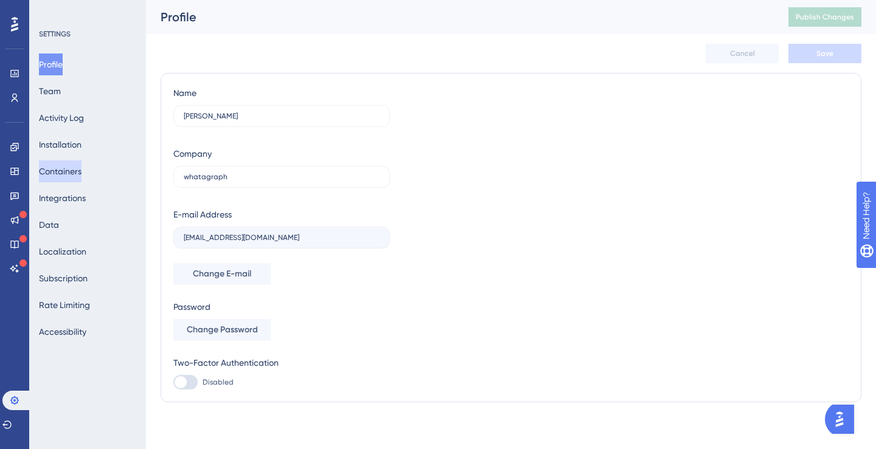
click at [81, 167] on button "Containers" at bounding box center [60, 172] width 43 height 22
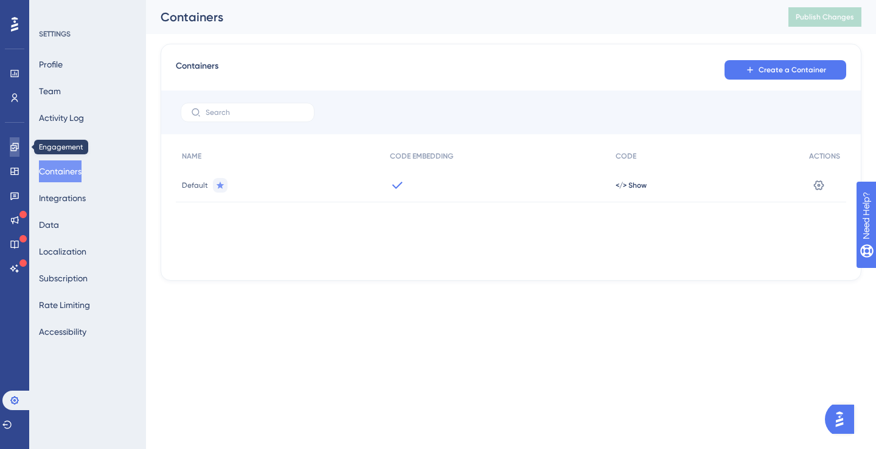
click at [15, 152] on link at bounding box center [15, 146] width 10 height 19
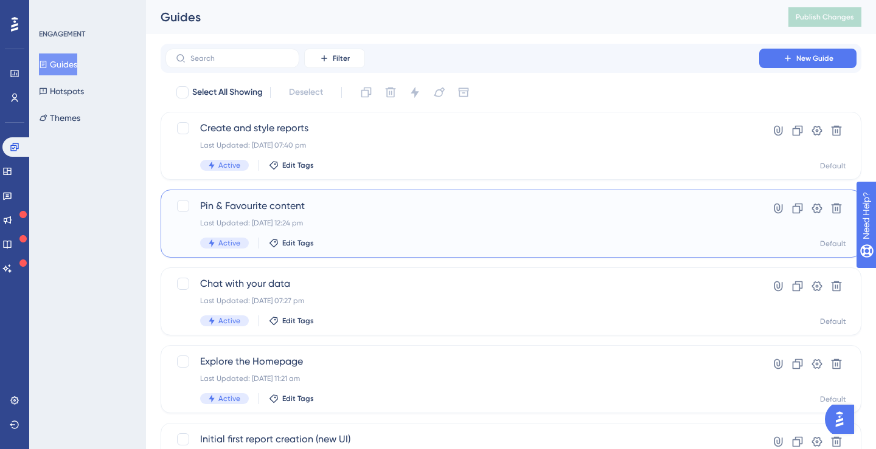
click at [272, 213] on div "Pin & Favourite content Last Updated: [DATE] 12:24 pm Active Edit Tags" at bounding box center [462, 224] width 524 height 50
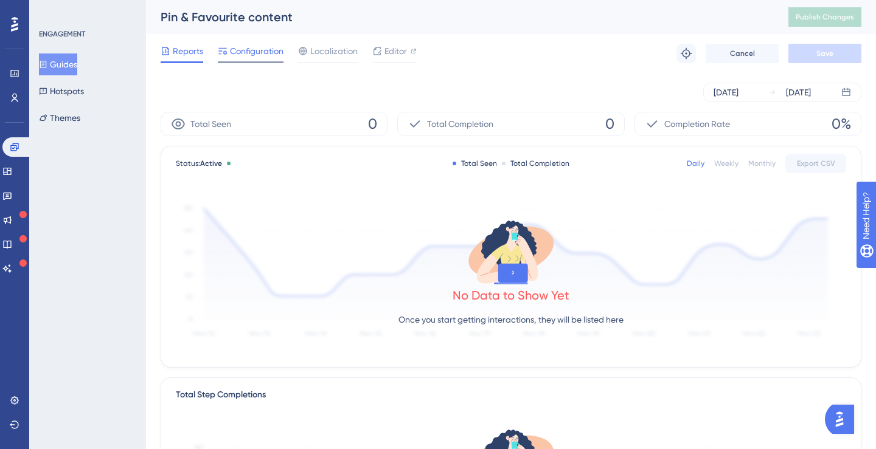
click at [276, 53] on span "Configuration" at bounding box center [257, 51] width 54 height 15
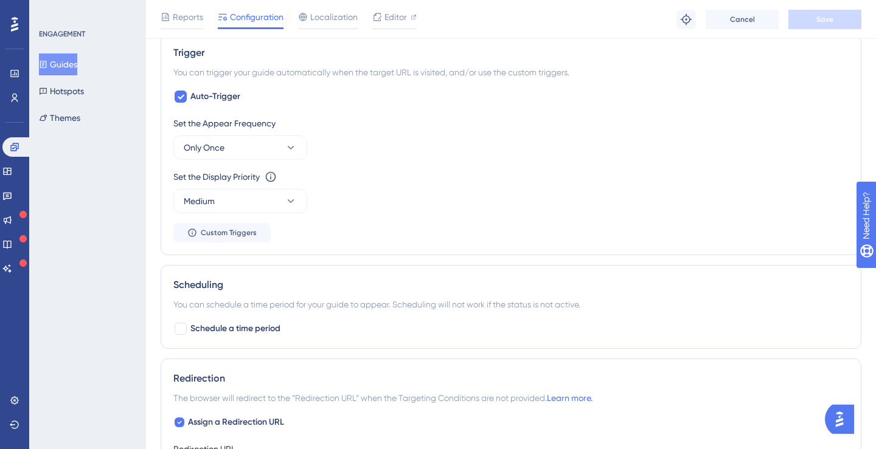
scroll to position [911, 0]
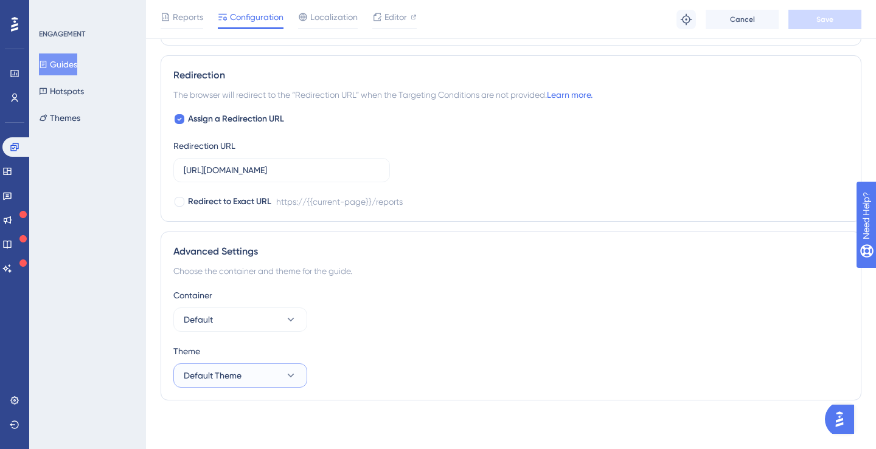
click at [212, 375] on span "Default Theme" at bounding box center [213, 375] width 58 height 15
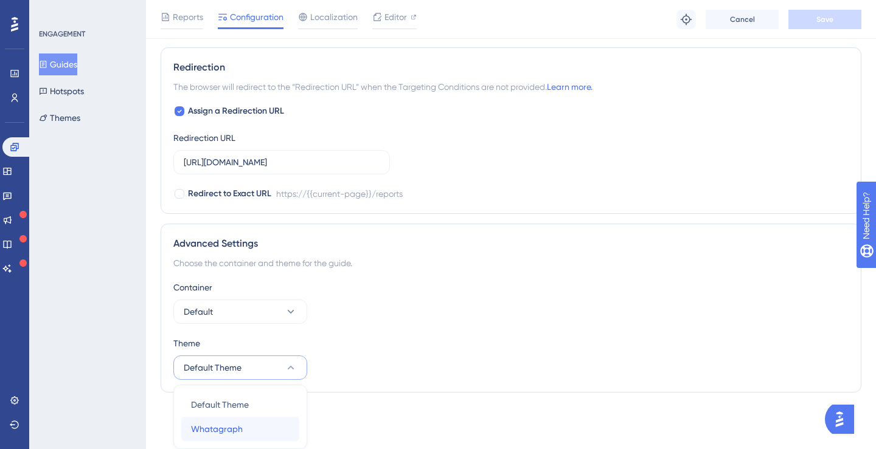
click at [223, 427] on span "Whatagraph" at bounding box center [217, 429] width 52 height 15
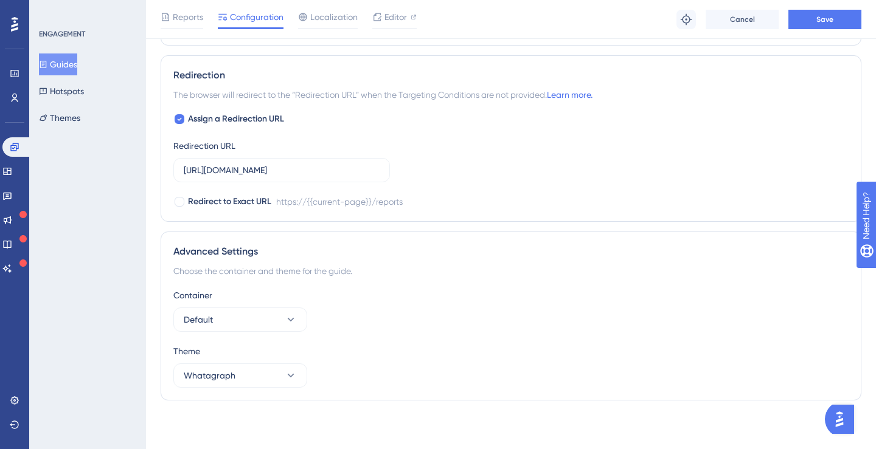
scroll to position [911, 0]
click at [833, 19] on button "Save" at bounding box center [824, 19] width 73 height 19
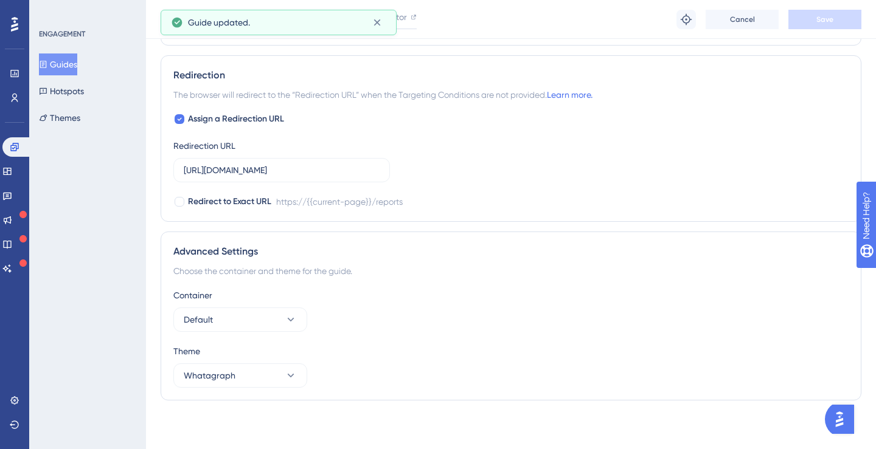
click at [47, 66] on icon at bounding box center [43, 64] width 9 height 9
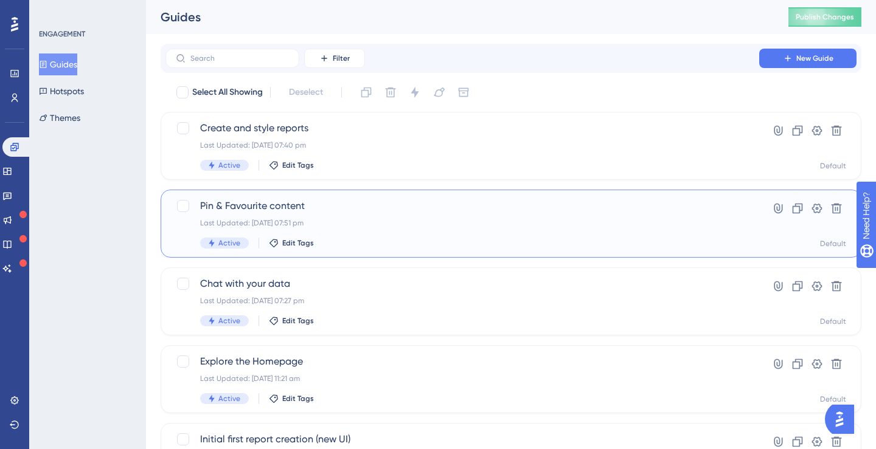
click at [346, 213] on span "Pin & Favourite content" at bounding box center [462, 206] width 524 height 15
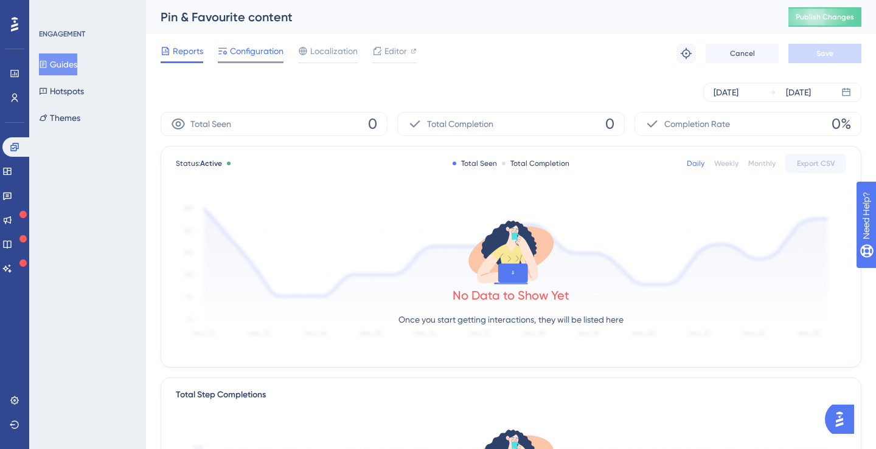
click at [255, 55] on span "Configuration" at bounding box center [257, 51] width 54 height 15
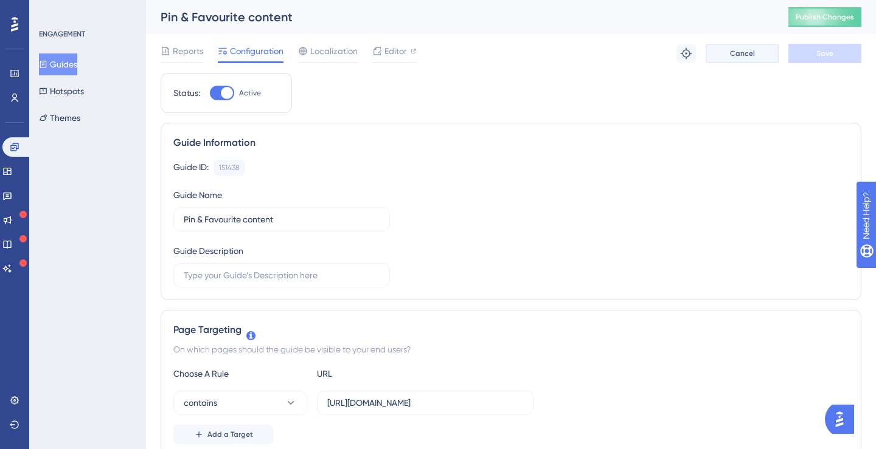
click at [746, 59] on button "Cancel" at bounding box center [741, 53] width 73 height 19
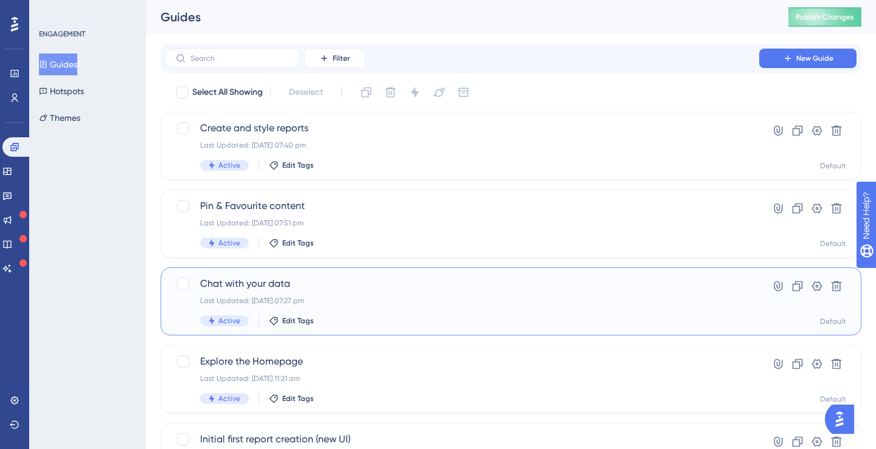
click at [370, 286] on span "Chat with your data" at bounding box center [462, 284] width 524 height 15
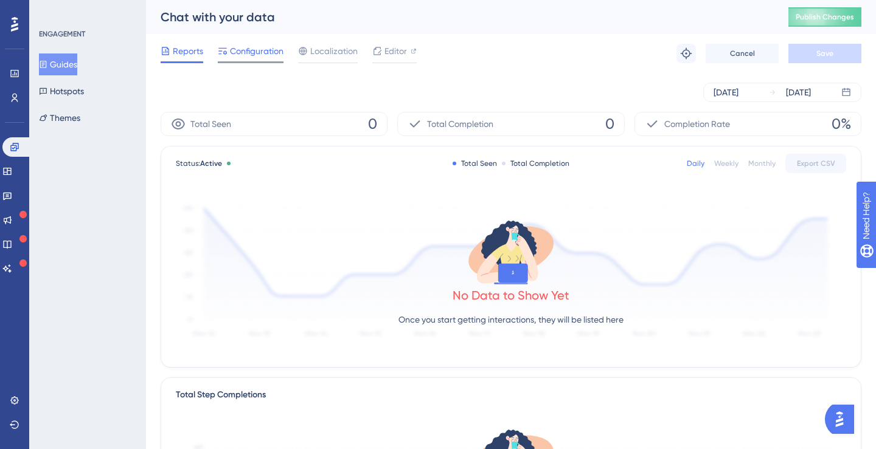
click at [268, 48] on span "Configuration" at bounding box center [257, 51] width 54 height 15
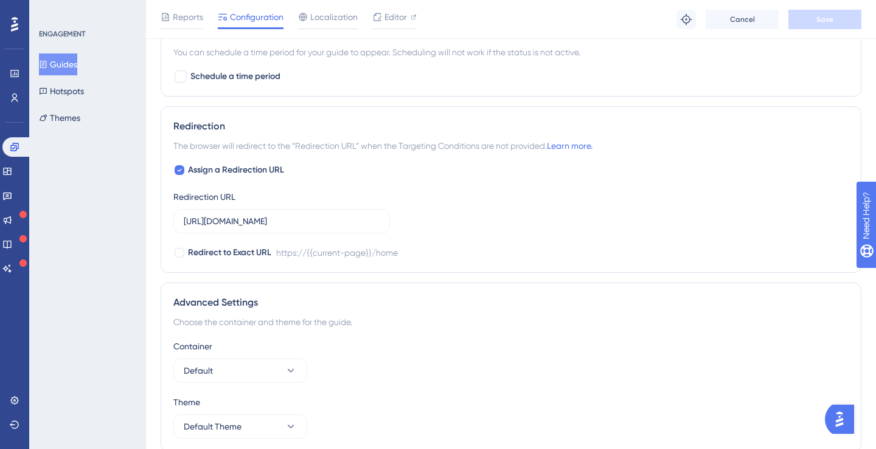
scroll to position [911, 0]
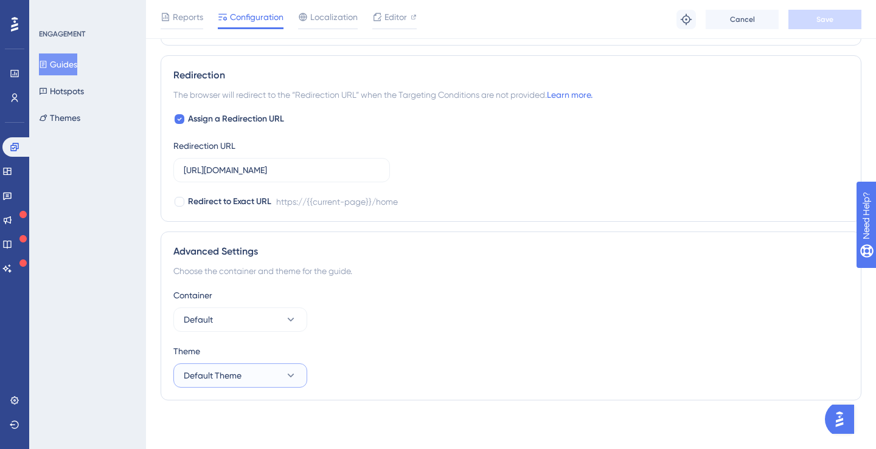
click at [249, 367] on button "Default Theme" at bounding box center [240, 376] width 134 height 24
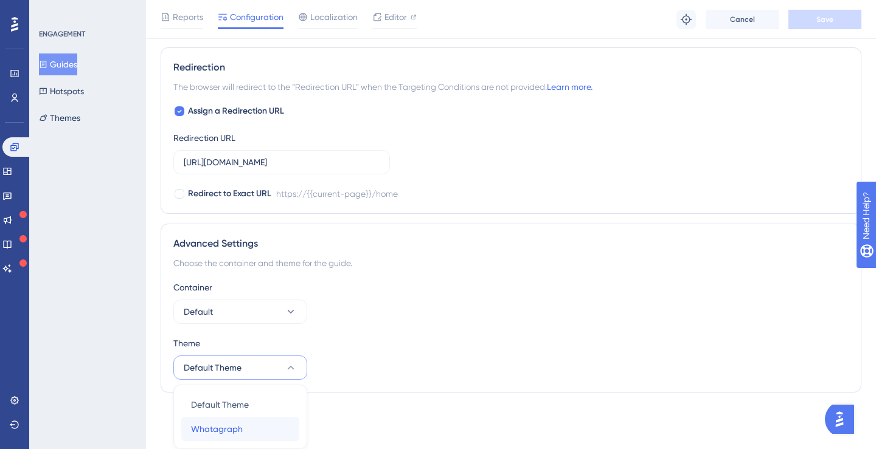
click at [235, 427] on span "Whatagraph" at bounding box center [217, 429] width 52 height 15
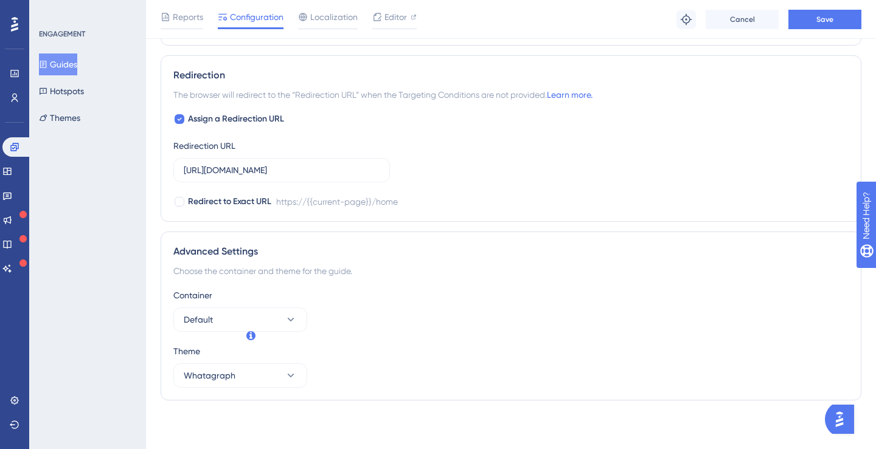
scroll to position [911, 0]
click at [809, 17] on button "Save" at bounding box center [824, 19] width 73 height 19
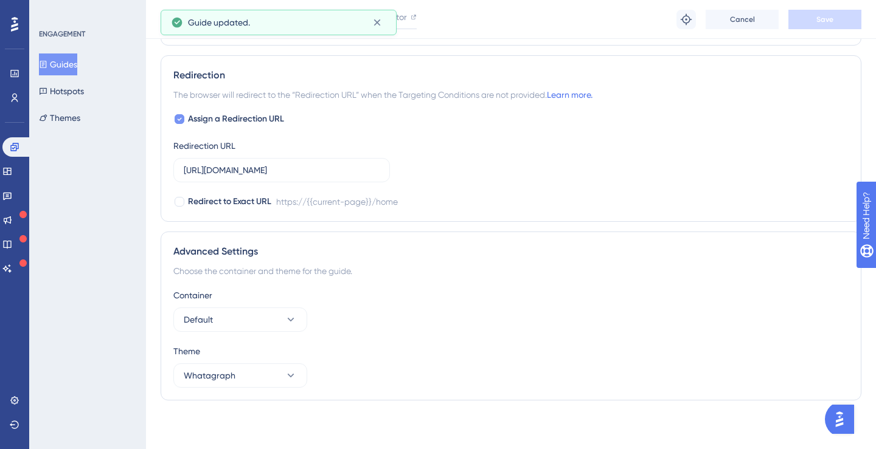
scroll to position [0, 0]
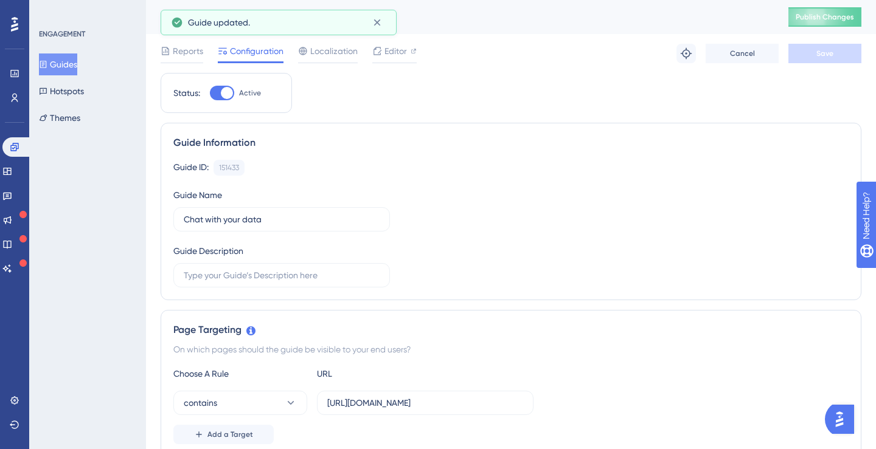
click at [65, 59] on button "Guides" at bounding box center [58, 65] width 38 height 22
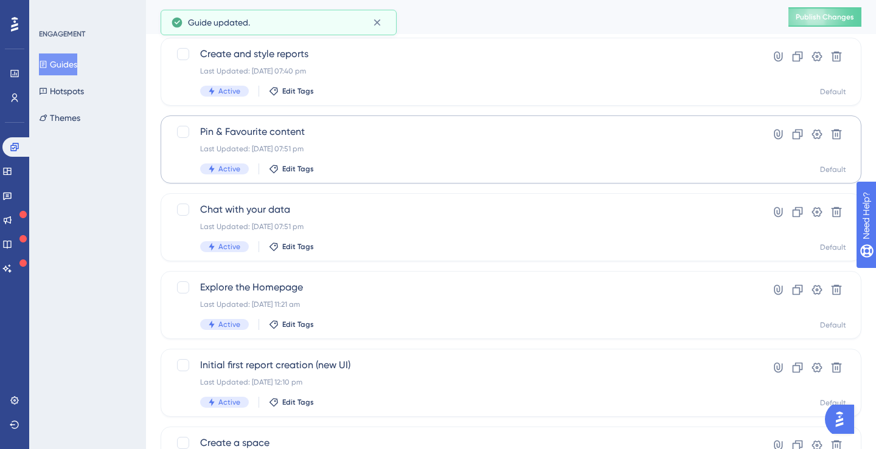
scroll to position [73, 0]
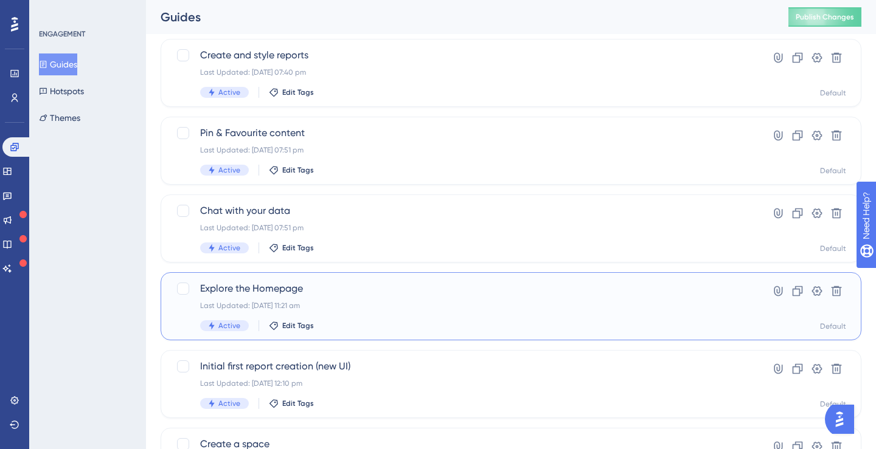
click at [271, 282] on span "Explore the Homepage" at bounding box center [462, 289] width 524 height 15
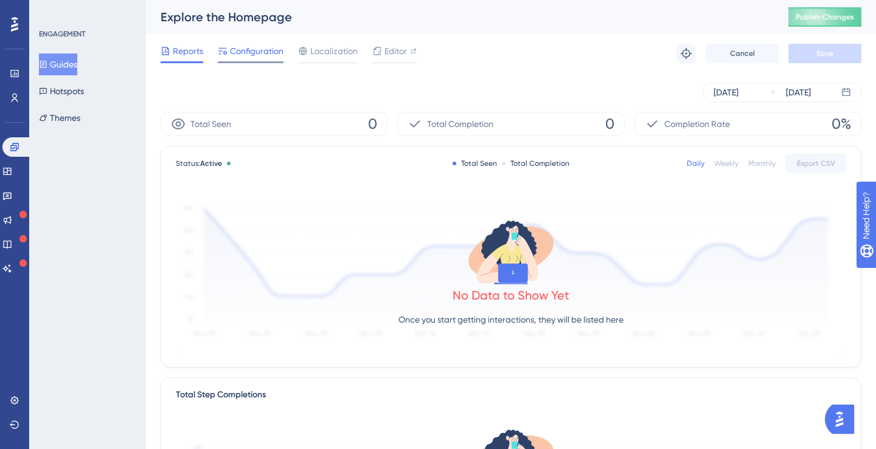
click at [263, 53] on span "Configuration" at bounding box center [257, 51] width 54 height 15
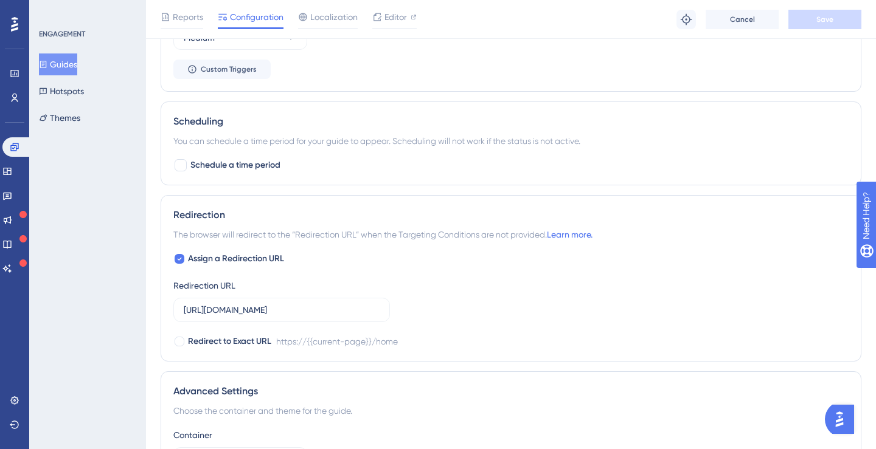
scroll to position [911, 0]
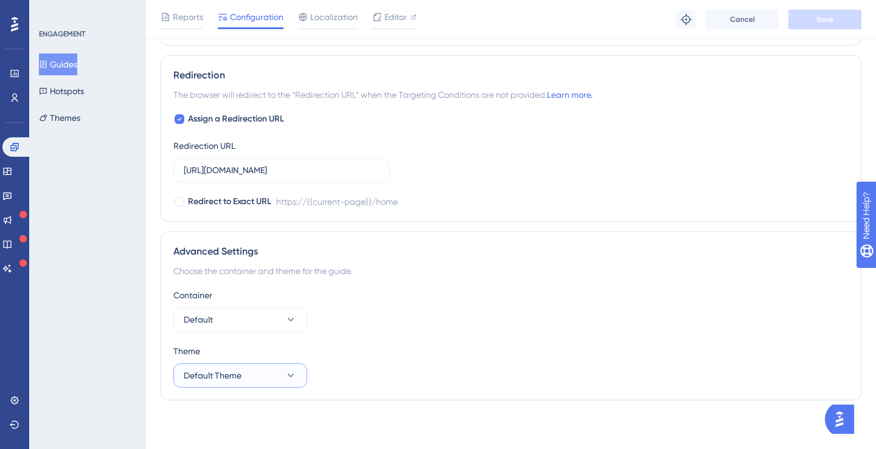
click at [245, 374] on button "Default Theme" at bounding box center [240, 376] width 134 height 24
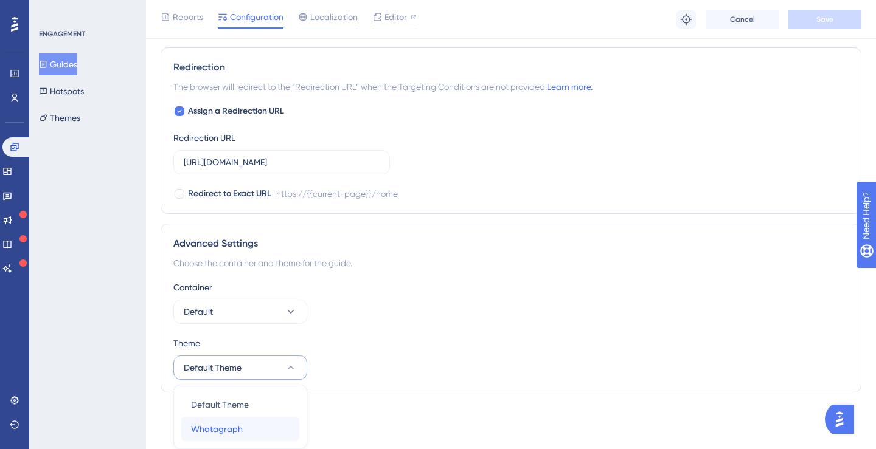
click at [228, 422] on span "Whatagraph" at bounding box center [217, 429] width 52 height 15
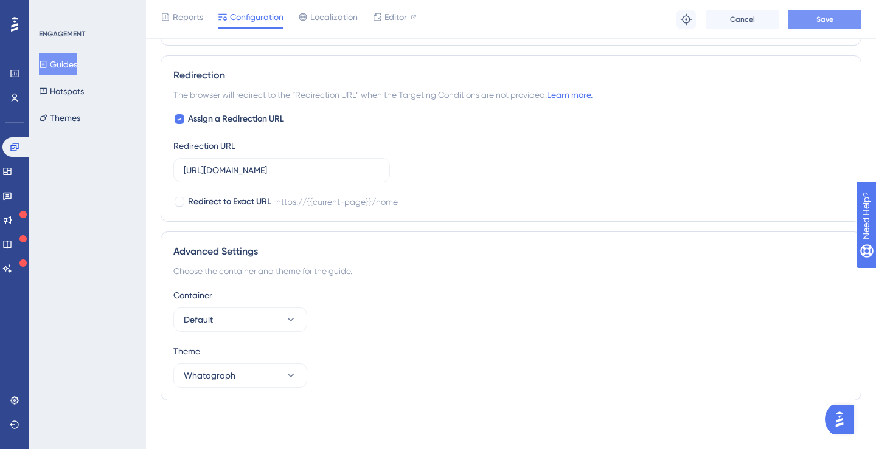
click at [850, 15] on button "Save" at bounding box center [824, 19] width 73 height 19
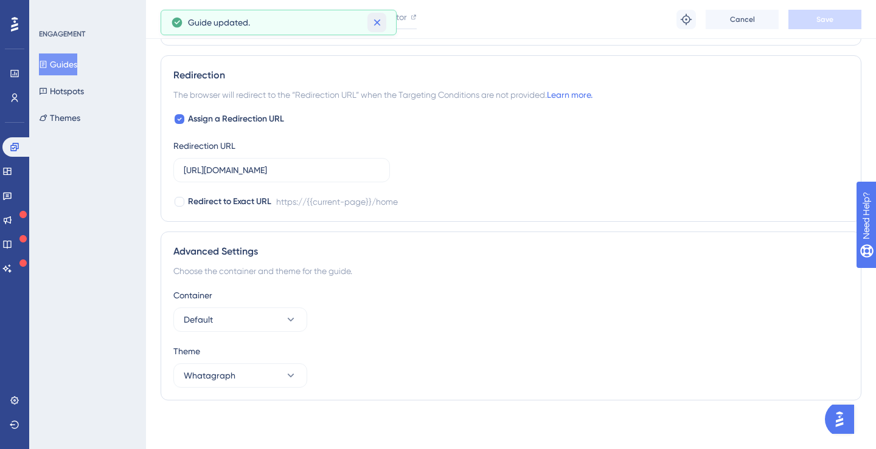
click at [376, 22] on icon at bounding box center [376, 22] width 7 height 7
click at [74, 61] on button "Guides" at bounding box center [58, 65] width 38 height 22
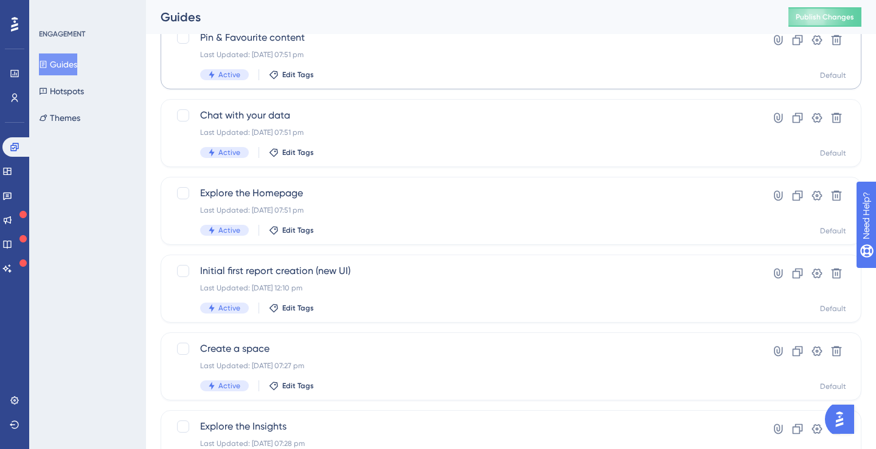
scroll to position [170, 0]
click at [299, 265] on span "Initial first report creation (new UI)" at bounding box center [462, 270] width 524 height 15
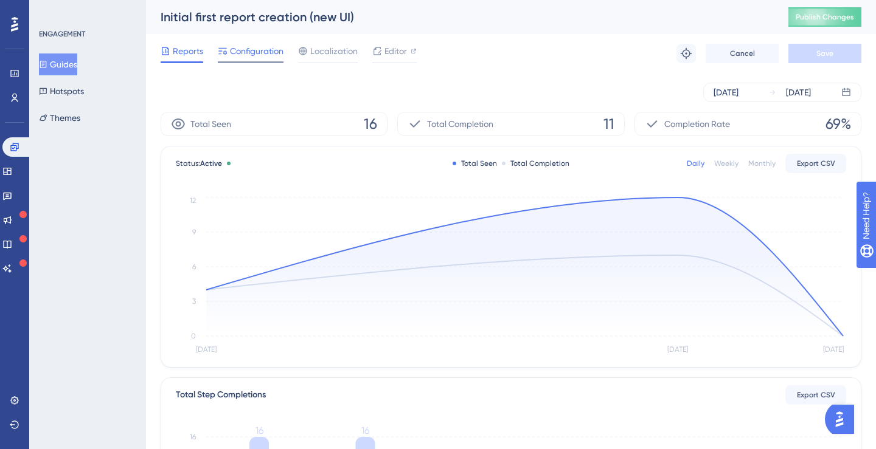
click at [271, 60] on div "Configuration" at bounding box center [251, 53] width 66 height 19
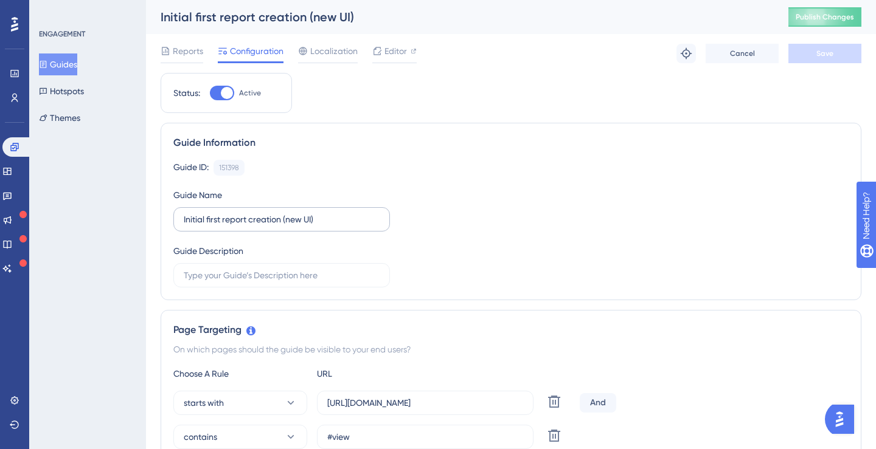
scroll to position [846, 0]
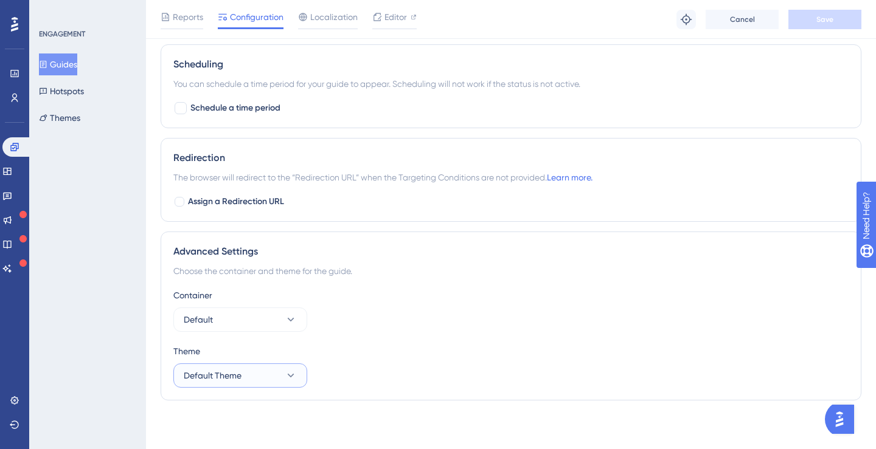
click at [271, 370] on button "Default Theme" at bounding box center [240, 376] width 134 height 24
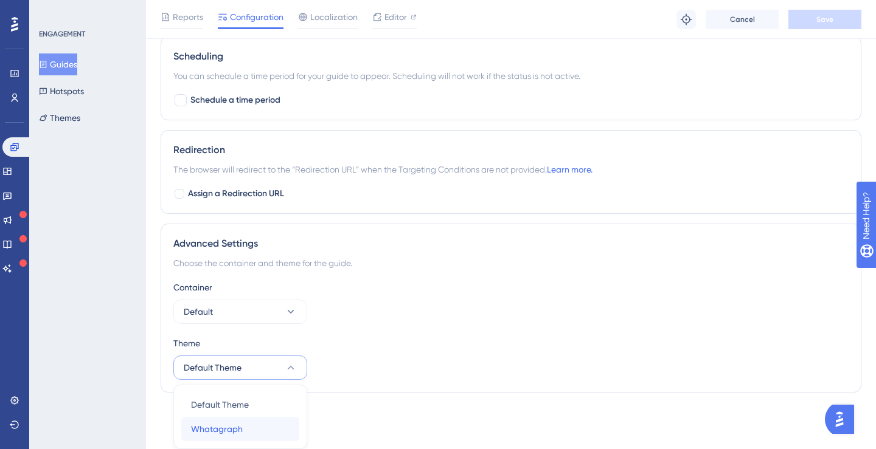
click at [236, 423] on span "Whatagraph" at bounding box center [217, 429] width 52 height 15
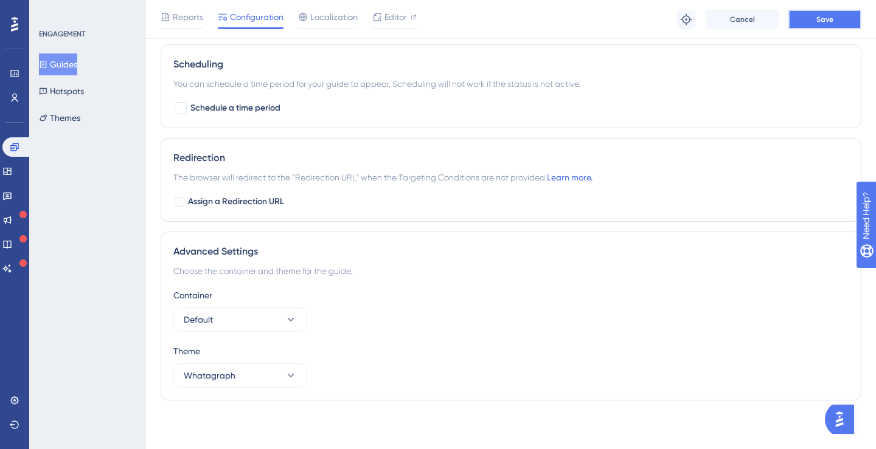
click at [819, 19] on span "Save" at bounding box center [824, 20] width 17 height 10
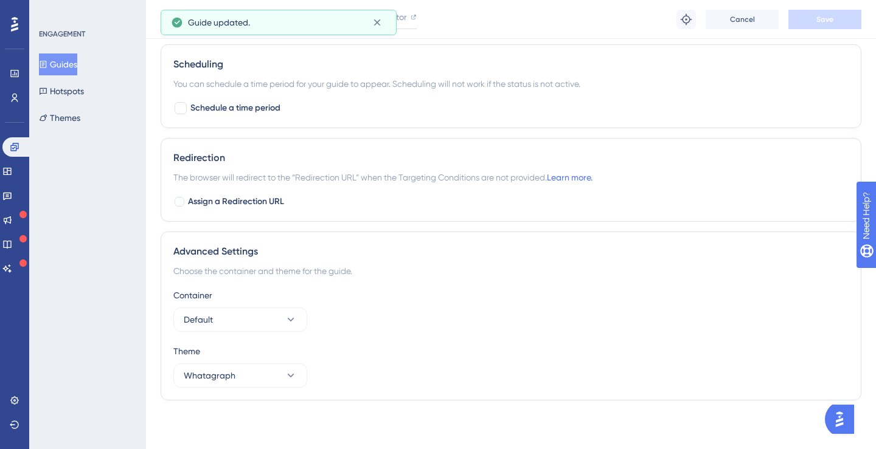
click at [73, 63] on button "Guides" at bounding box center [58, 65] width 38 height 22
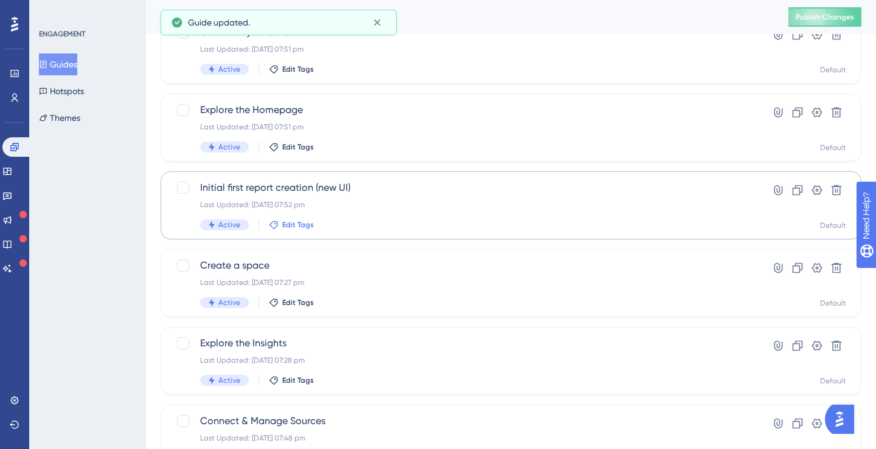
scroll to position [260, 0]
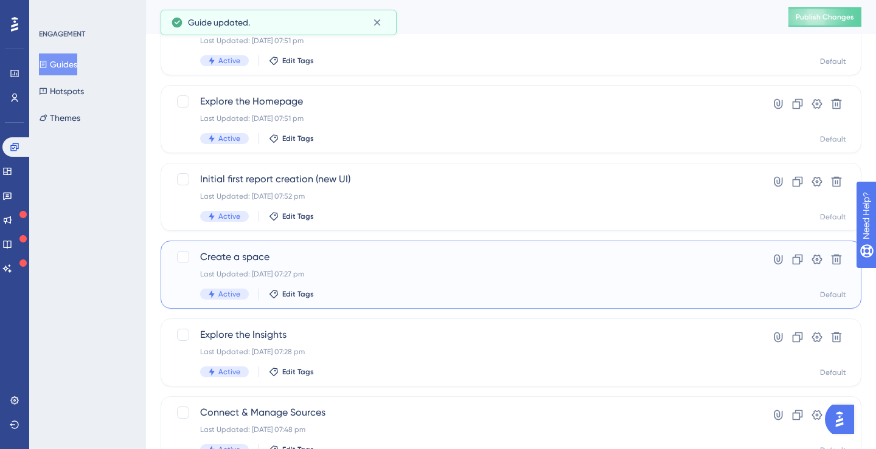
click at [263, 264] on span "Create a space" at bounding box center [462, 257] width 524 height 15
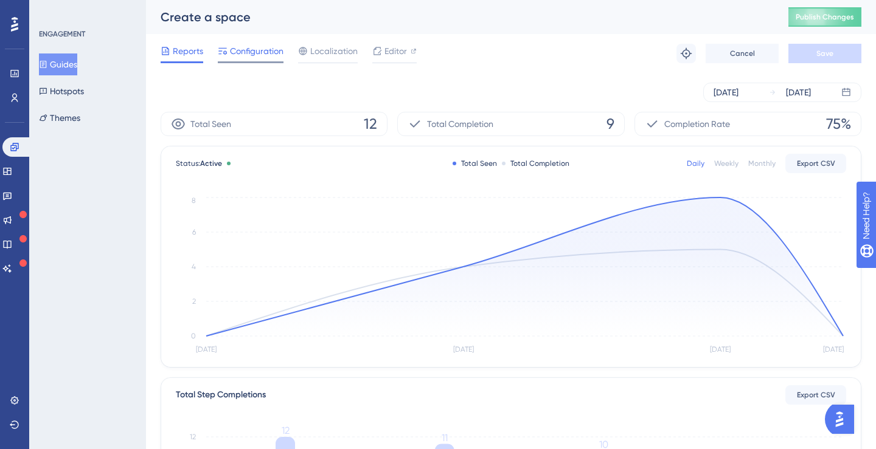
click at [266, 57] on span "Configuration" at bounding box center [257, 51] width 54 height 15
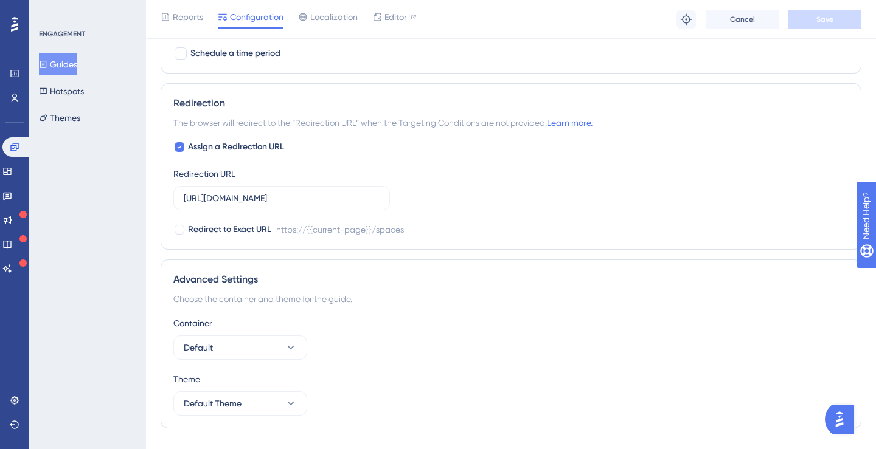
scroll to position [911, 0]
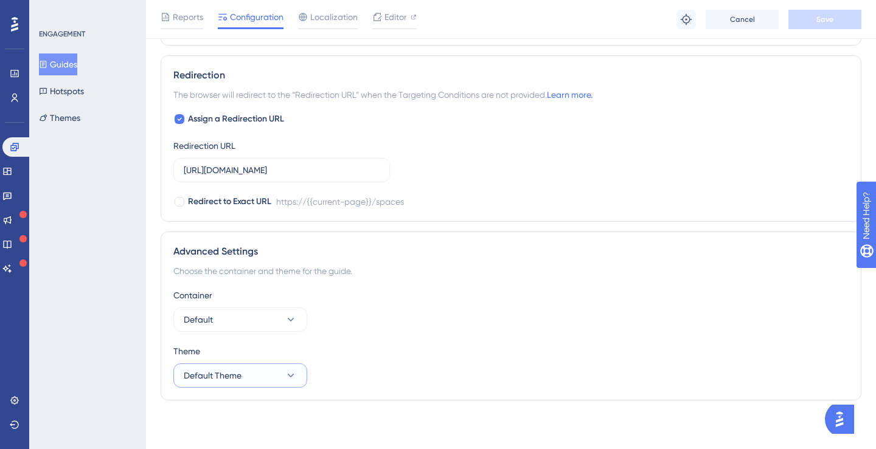
click at [245, 386] on button "Default Theme" at bounding box center [240, 376] width 134 height 24
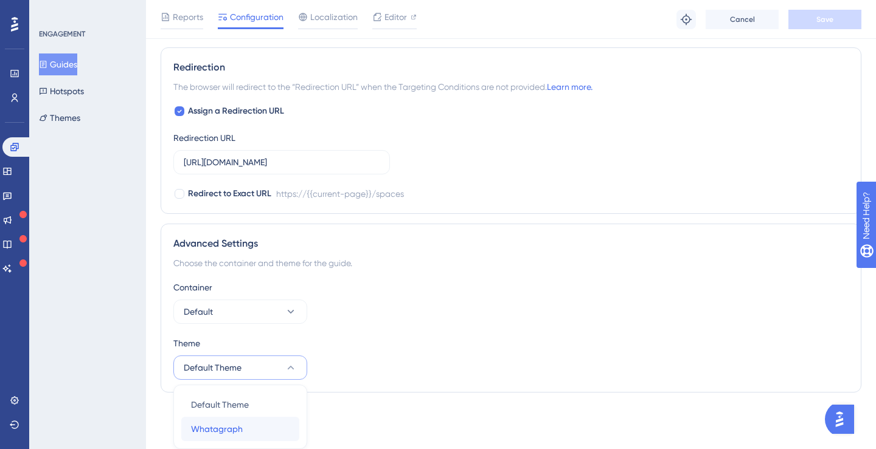
click at [237, 429] on span "Whatagraph" at bounding box center [217, 429] width 52 height 15
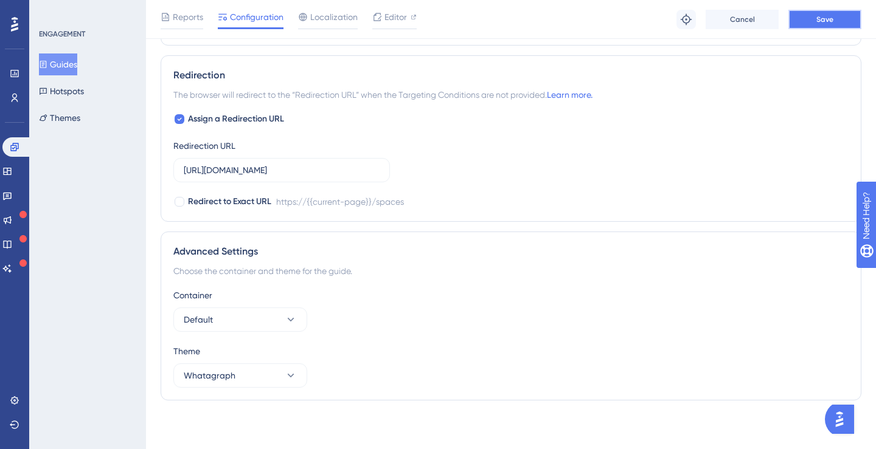
click at [823, 25] on button "Save" at bounding box center [824, 19] width 73 height 19
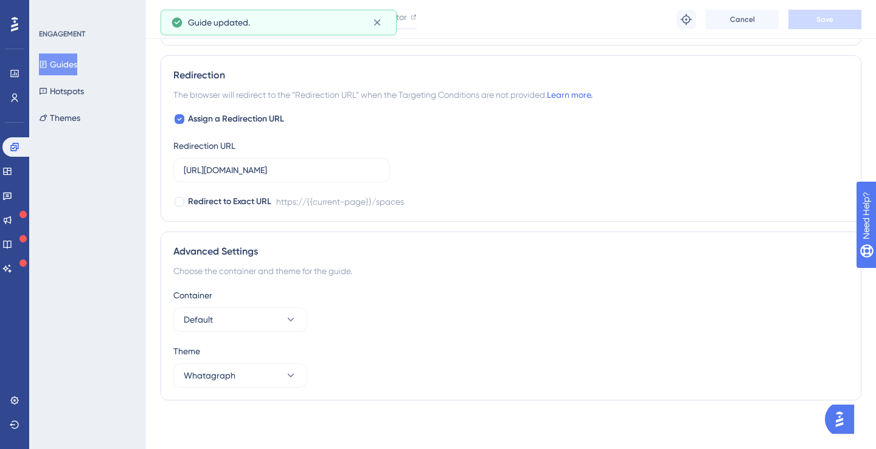
click at [77, 65] on button "Guides" at bounding box center [58, 65] width 38 height 22
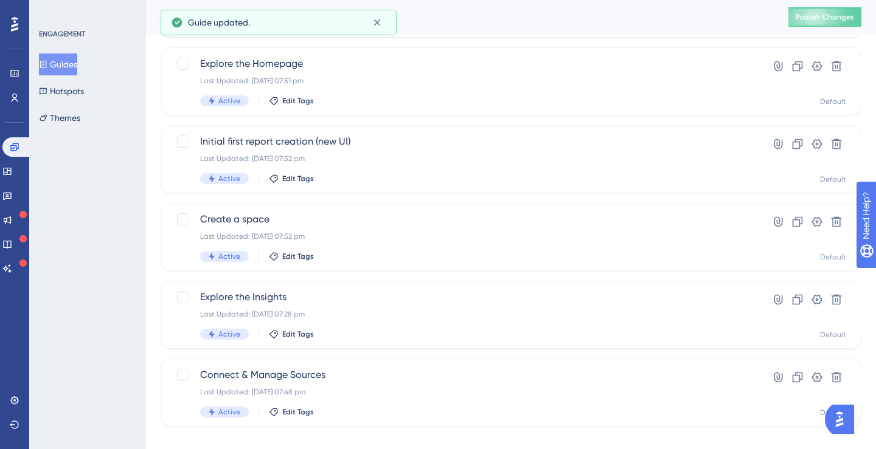
scroll to position [314, 0]
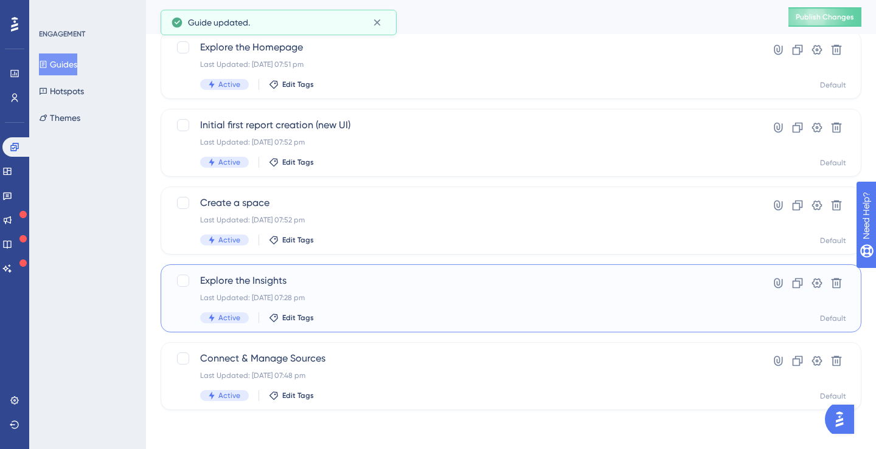
click at [316, 277] on span "Explore the Insights" at bounding box center [462, 281] width 524 height 15
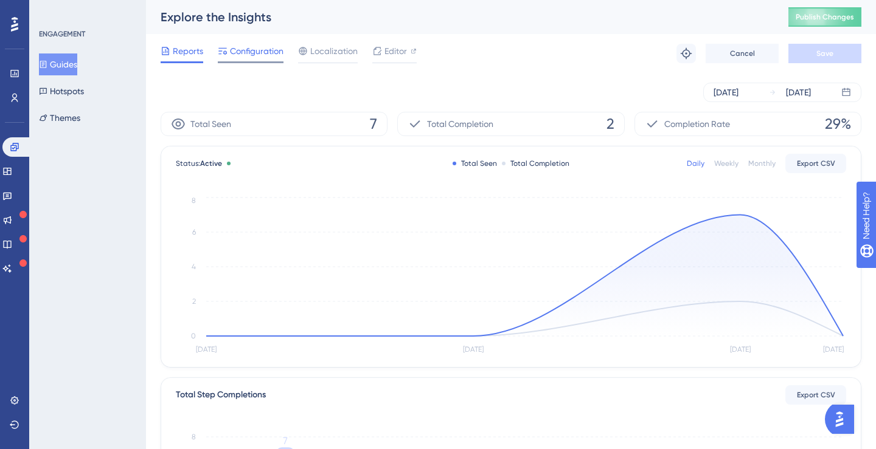
click at [246, 46] on span "Configuration" at bounding box center [257, 51] width 54 height 15
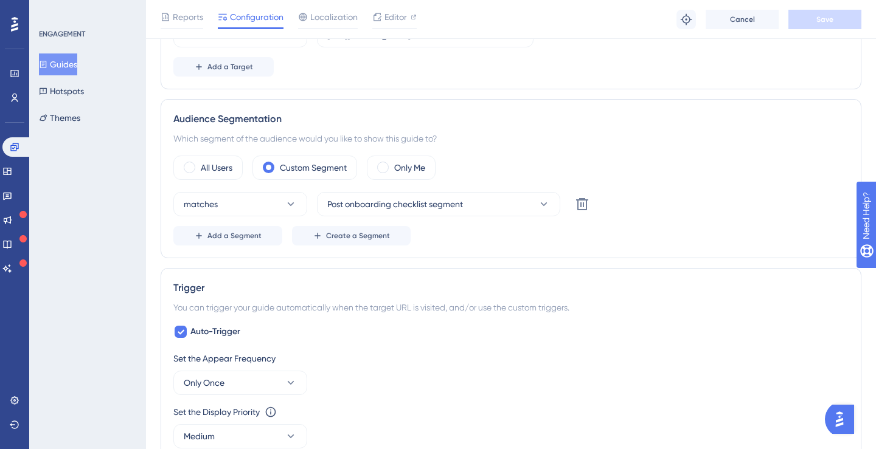
scroll to position [911, 0]
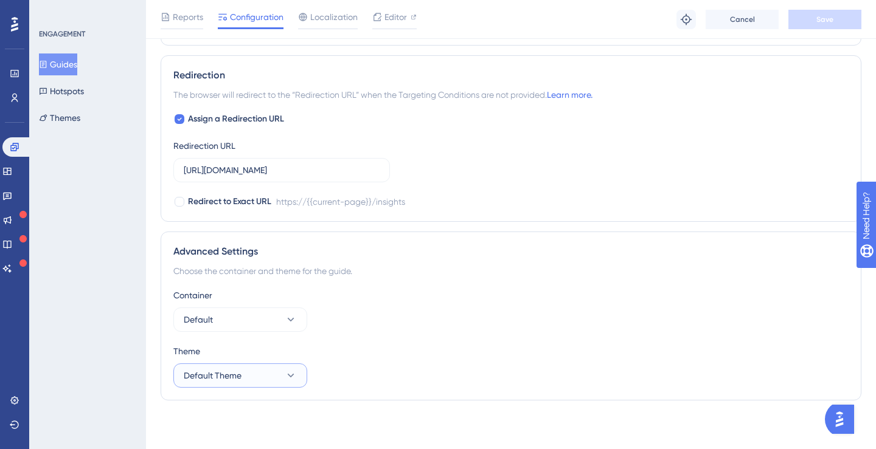
click at [277, 379] on button "Default Theme" at bounding box center [240, 376] width 134 height 24
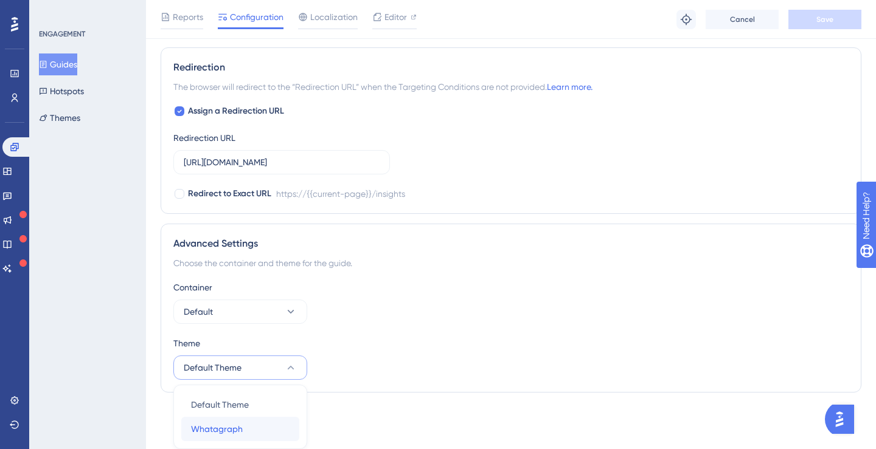
click at [253, 417] on div "Whatagraph Whatagraph" at bounding box center [240, 429] width 99 height 24
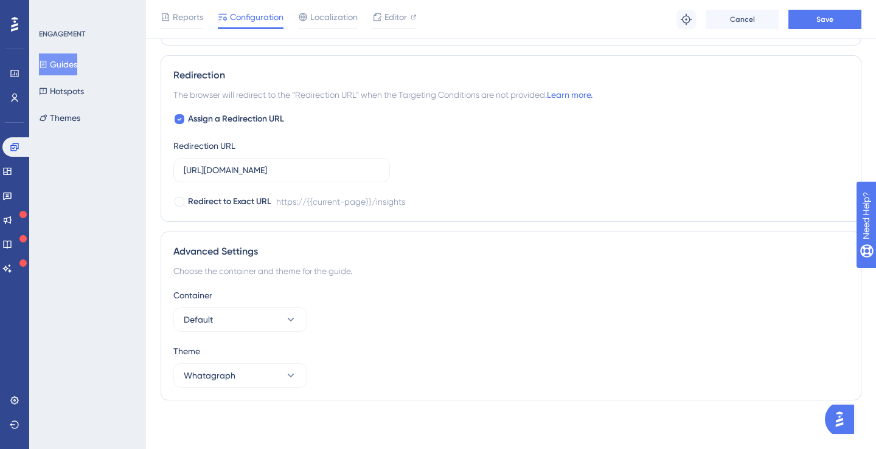
scroll to position [911, 0]
click at [801, 31] on div "Reports Configuration Localization Editor Troubleshoot Cancel Save" at bounding box center [511, 19] width 730 height 39
click at [806, 24] on button "Save" at bounding box center [824, 19] width 73 height 19
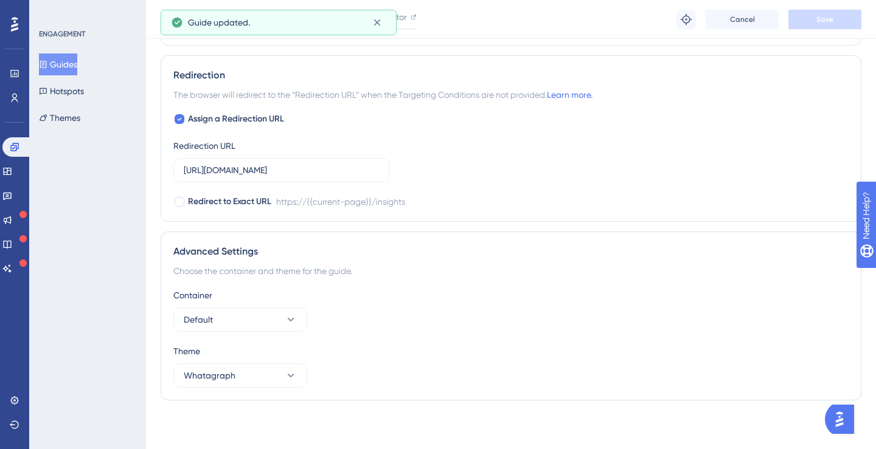
click at [59, 70] on button "Guides" at bounding box center [58, 65] width 38 height 22
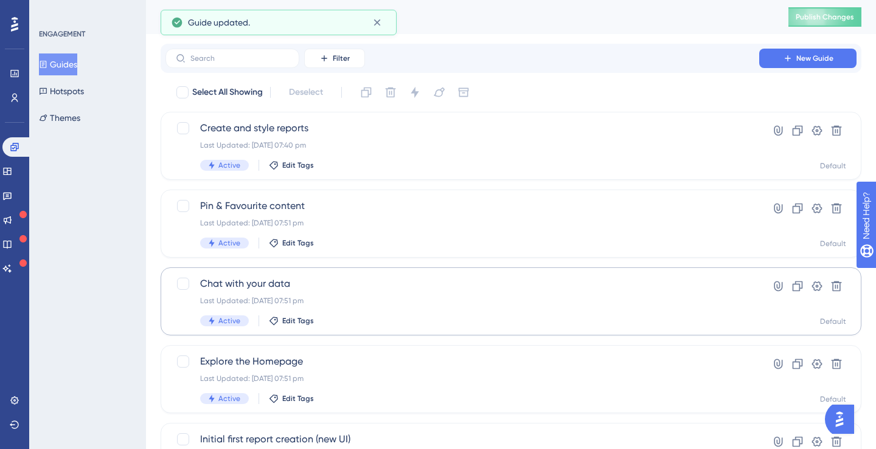
scroll to position [314, 0]
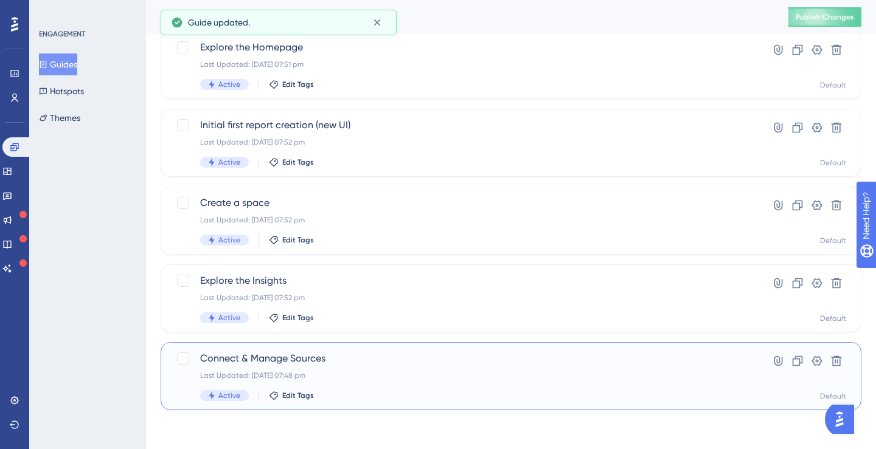
click at [275, 360] on span "Connect & Manage Sources" at bounding box center [462, 358] width 524 height 15
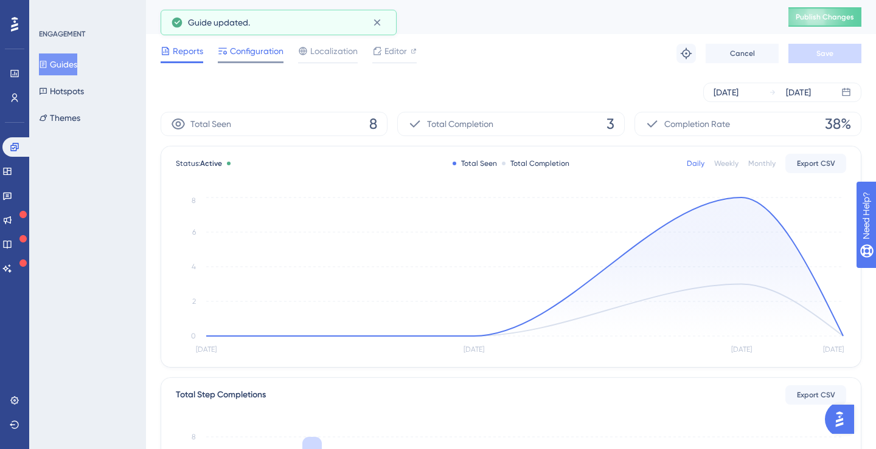
click at [260, 56] on span "Configuration" at bounding box center [257, 51] width 54 height 15
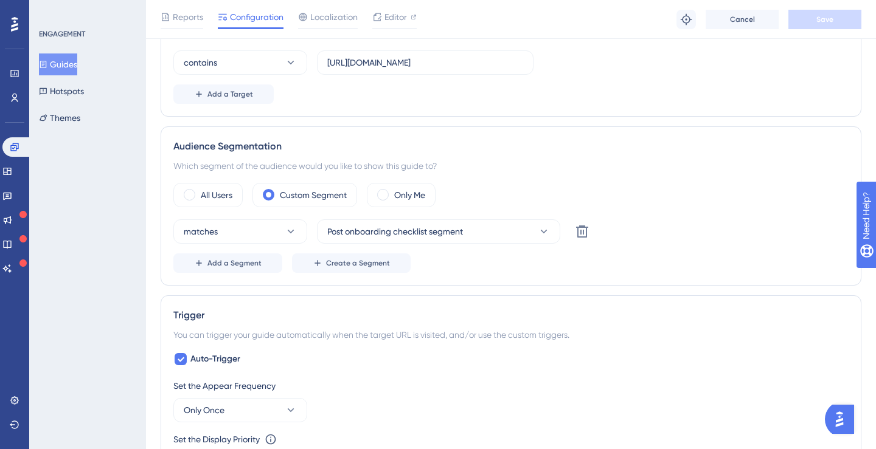
scroll to position [911, 0]
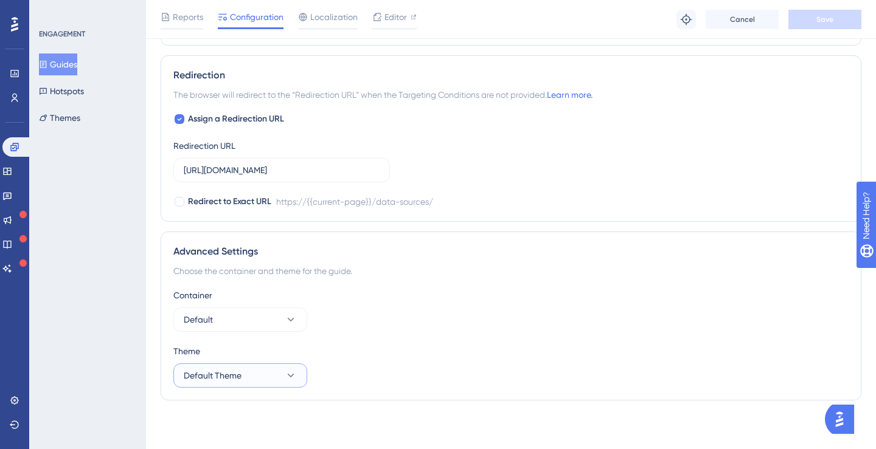
click at [261, 366] on button "Default Theme" at bounding box center [240, 376] width 134 height 24
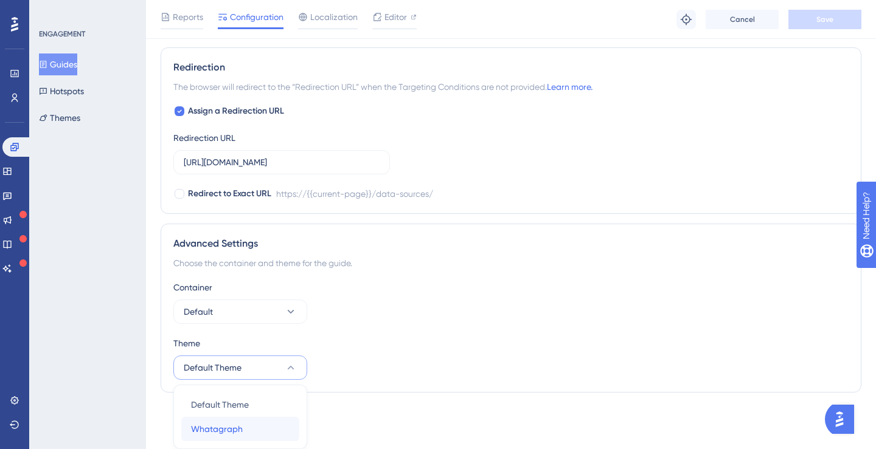
click at [237, 426] on span "Whatagraph" at bounding box center [217, 429] width 52 height 15
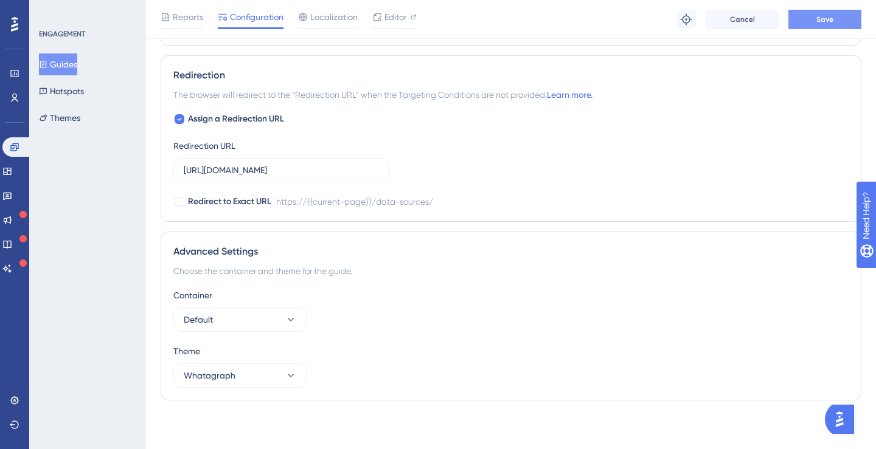
click at [840, 19] on button "Save" at bounding box center [824, 19] width 73 height 19
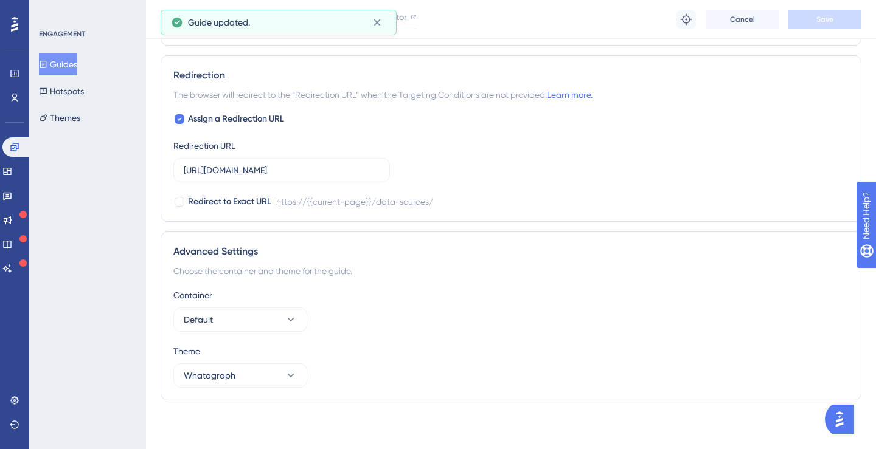
click at [63, 66] on button "Guides" at bounding box center [58, 65] width 38 height 22
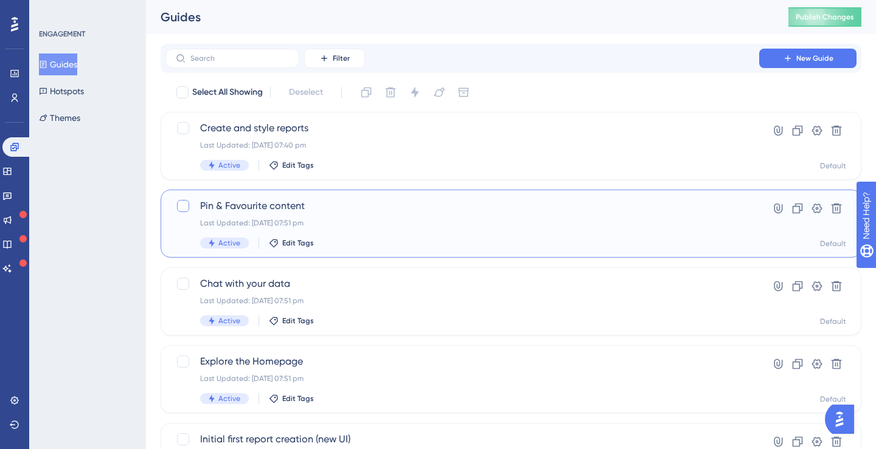
click at [182, 209] on div at bounding box center [183, 206] width 12 height 12
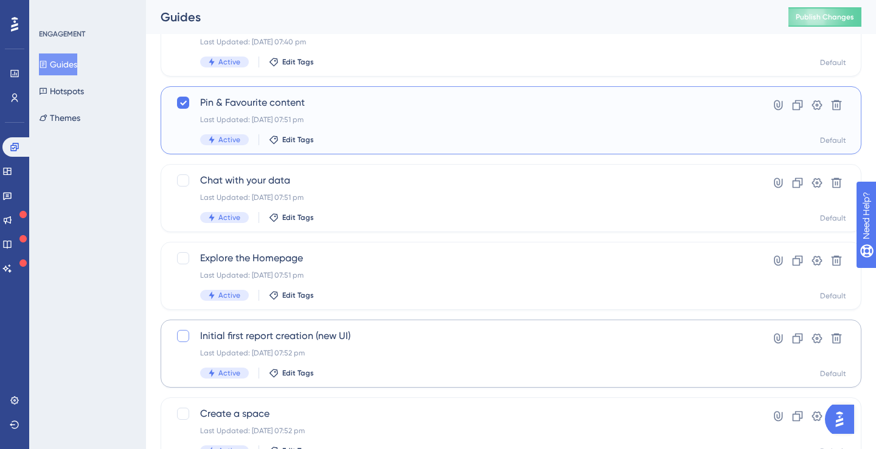
scroll to position [181, 0]
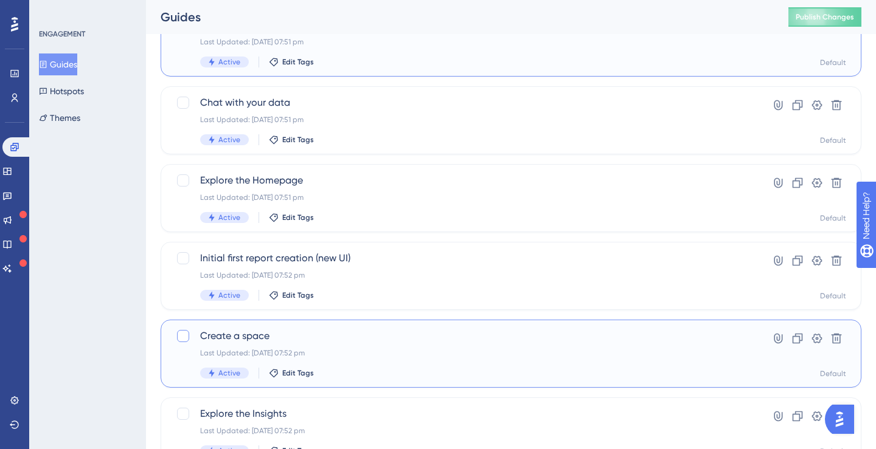
click at [181, 337] on div at bounding box center [183, 336] width 12 height 12
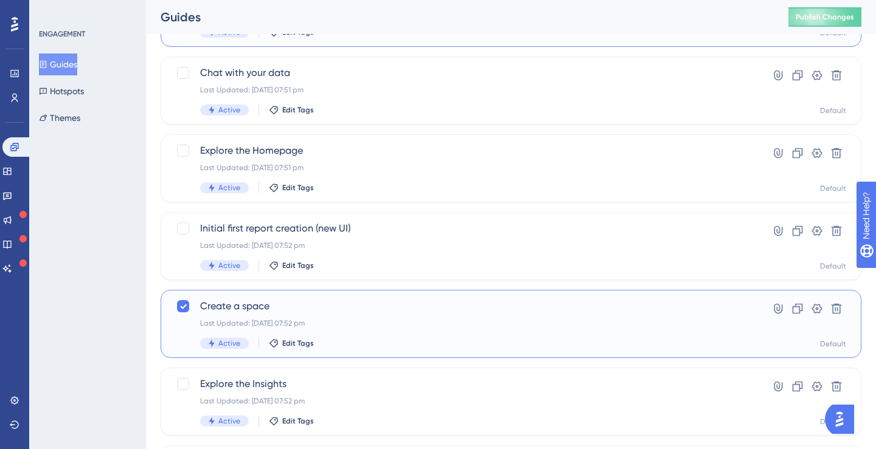
scroll to position [0, 0]
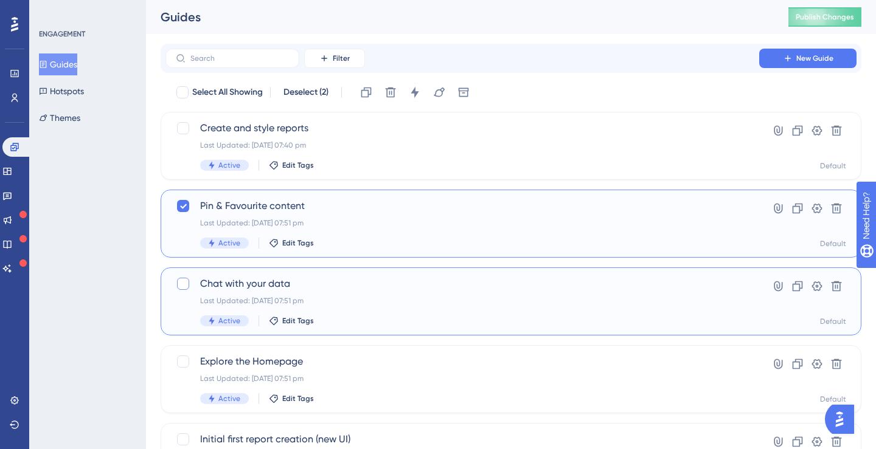
click at [181, 285] on div at bounding box center [183, 284] width 12 height 12
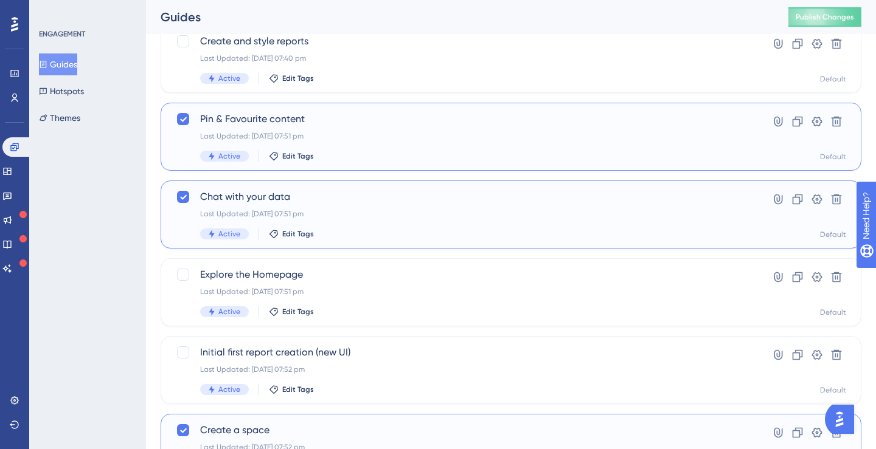
scroll to position [88, 0]
click at [185, 200] on icon at bounding box center [182, 197] width 7 height 10
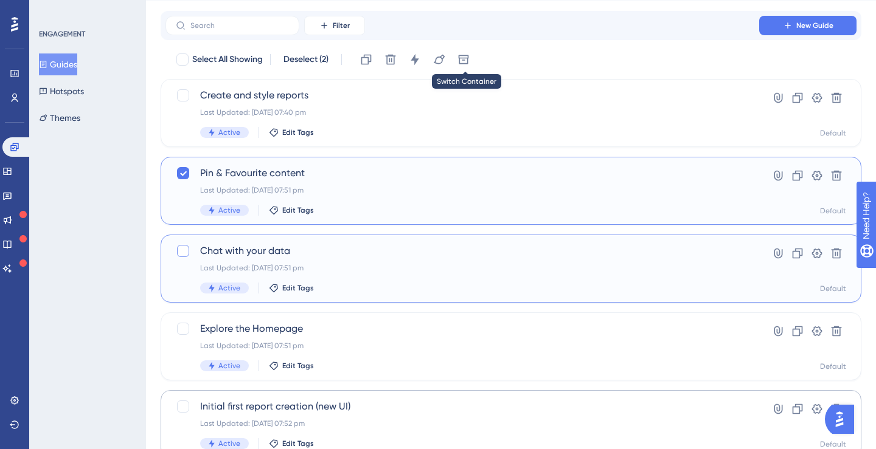
scroll to position [0, 0]
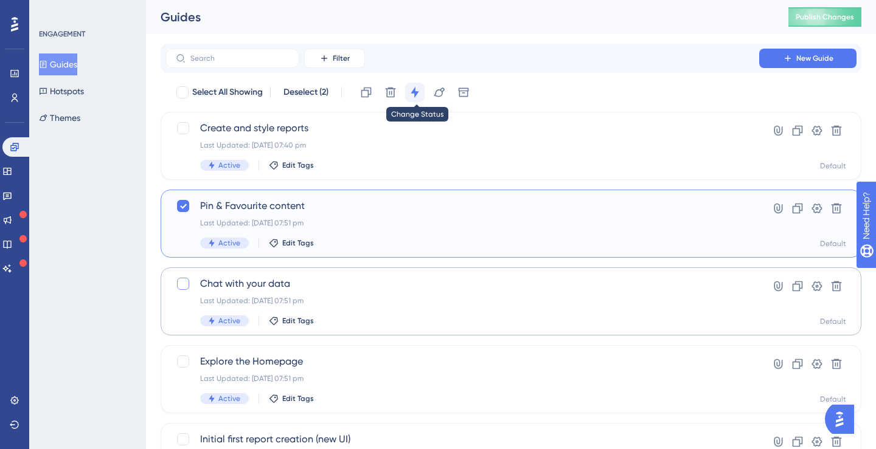
click at [420, 93] on icon at bounding box center [415, 92] width 12 height 12
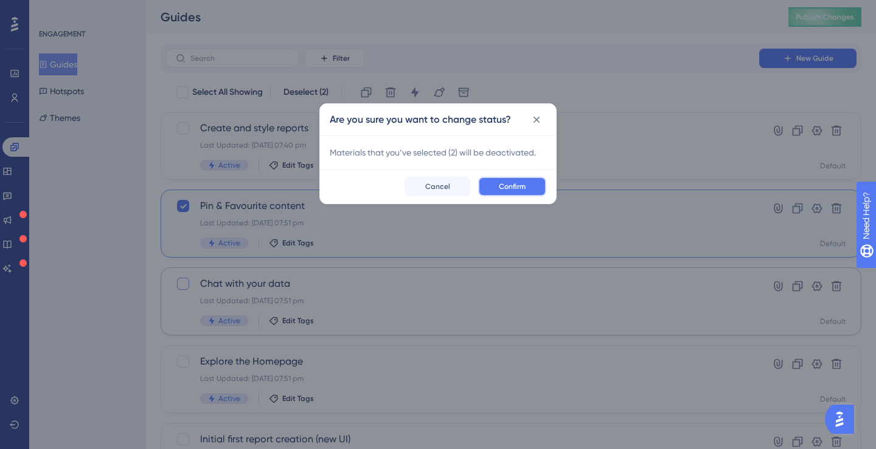
click at [499, 192] on button "Confirm" at bounding box center [512, 186] width 68 height 19
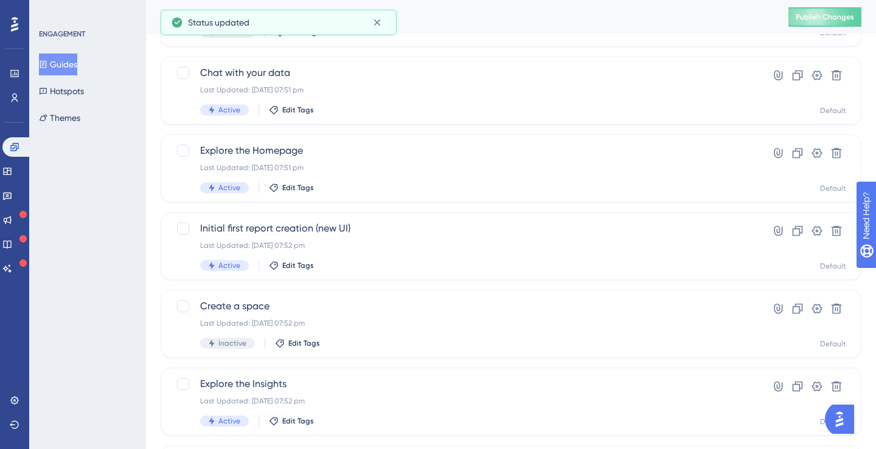
scroll to position [233, 0]
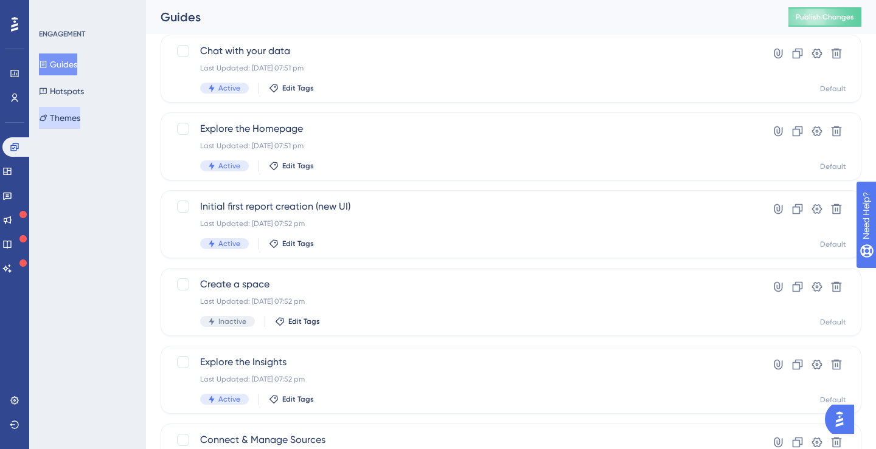
click at [47, 120] on icon at bounding box center [43, 118] width 9 height 9
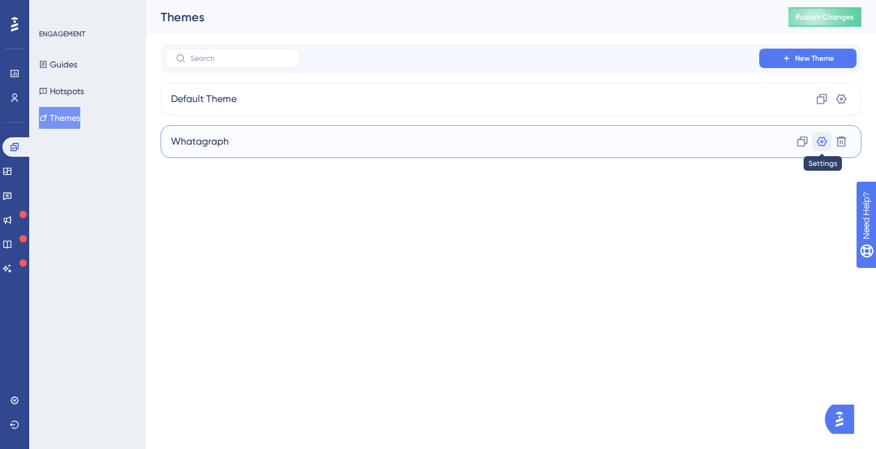
click at [821, 145] on icon at bounding box center [821, 142] width 12 height 12
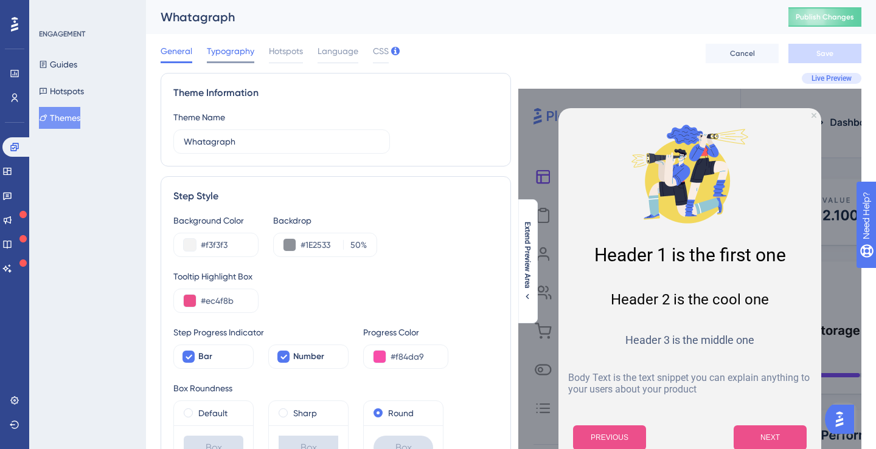
click at [231, 51] on span "Typography" at bounding box center [230, 51] width 47 height 15
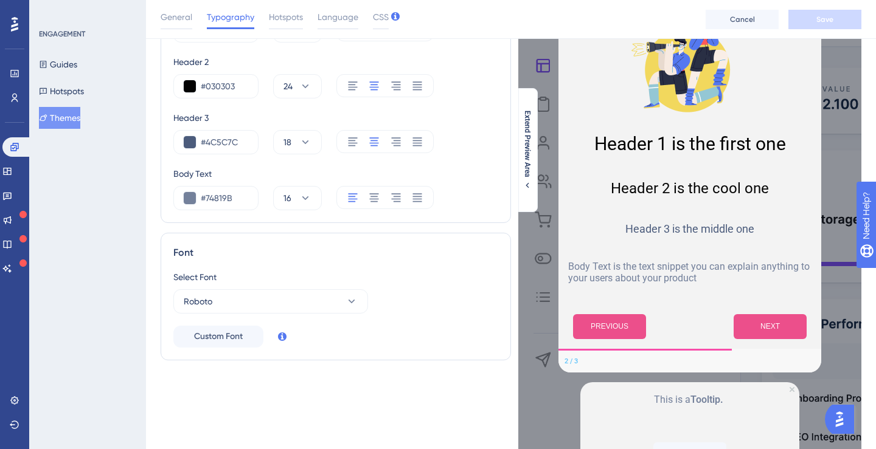
scroll to position [120, 0]
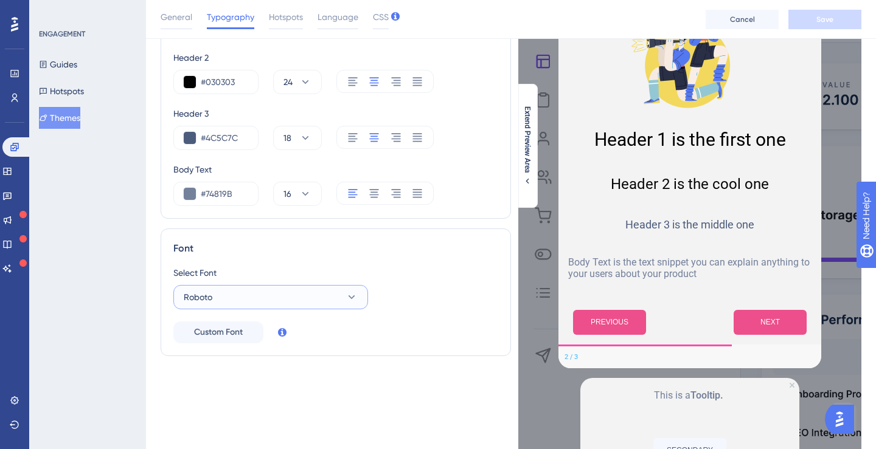
click at [285, 305] on button "Roboto" at bounding box center [270, 297] width 195 height 24
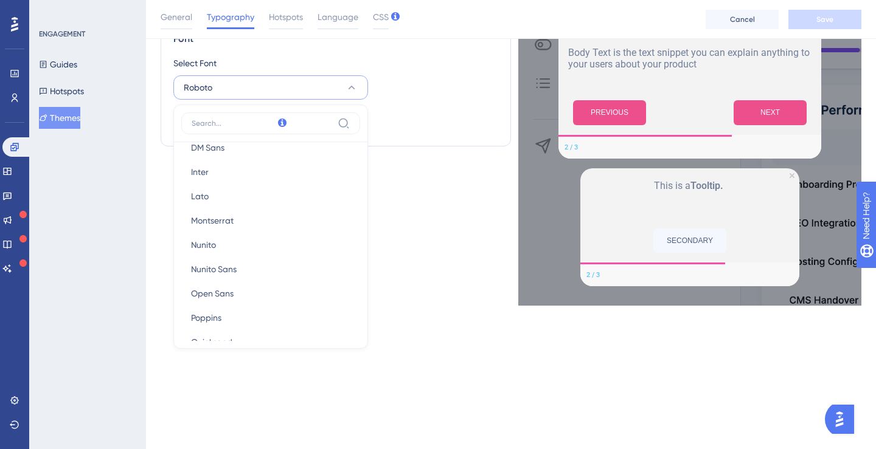
scroll to position [0, 0]
click at [452, 224] on div "Text Style Header 1 #000000 30 Header 2 #030303 24 Header 3 #4C5C7C 18 Body Tex…" at bounding box center [336, 27] width 350 height 558
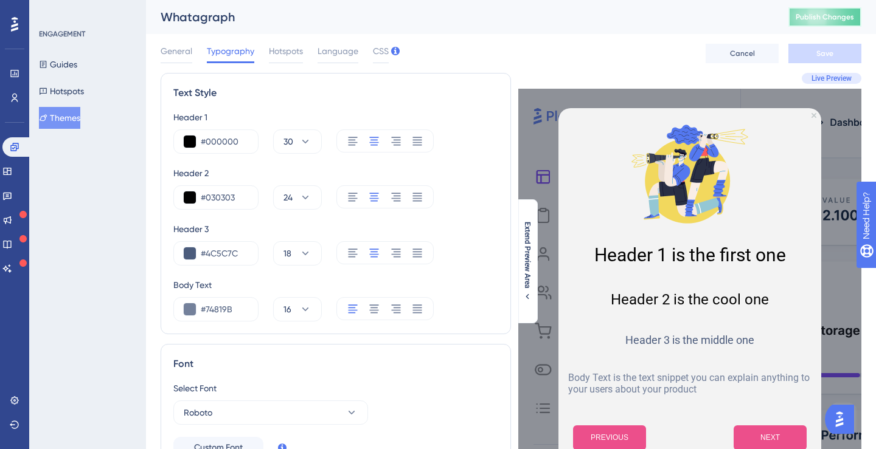
click at [799, 16] on span "Publish Changes" at bounding box center [824, 17] width 58 height 10
click at [12, 174] on icon at bounding box center [7, 172] width 10 height 10
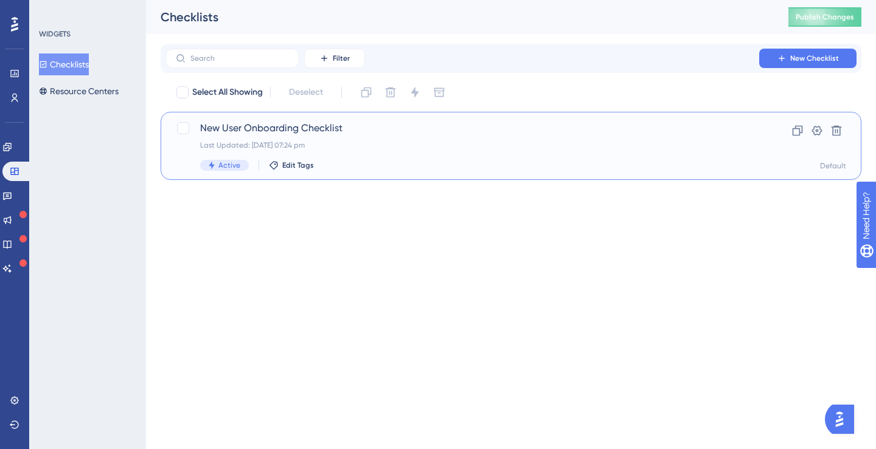
click at [261, 137] on div "New User Onboarding Checklist Last Updated: [DATE] 07:24 pm Active Edit Tags" at bounding box center [462, 146] width 524 height 50
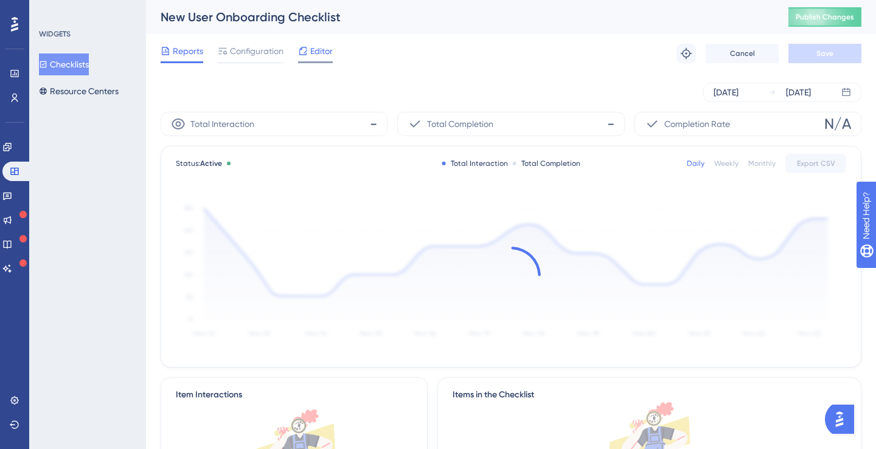
click at [304, 54] on icon at bounding box center [303, 51] width 10 height 10
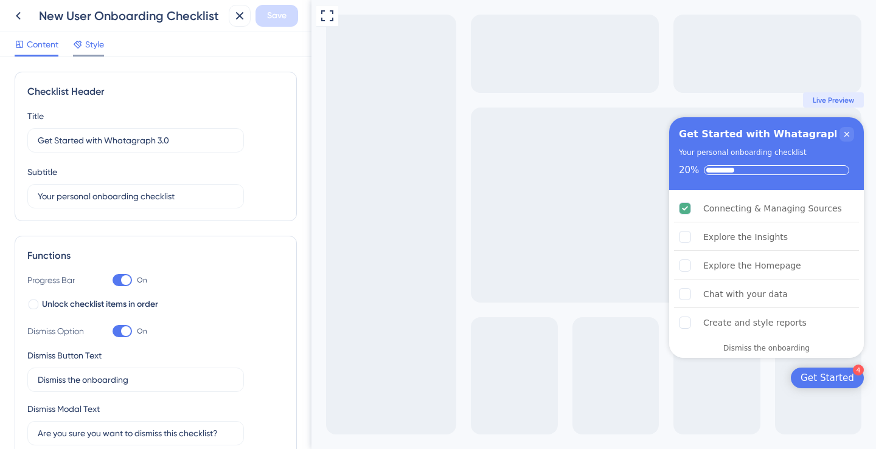
click at [100, 47] on span "Style" at bounding box center [94, 44] width 19 height 15
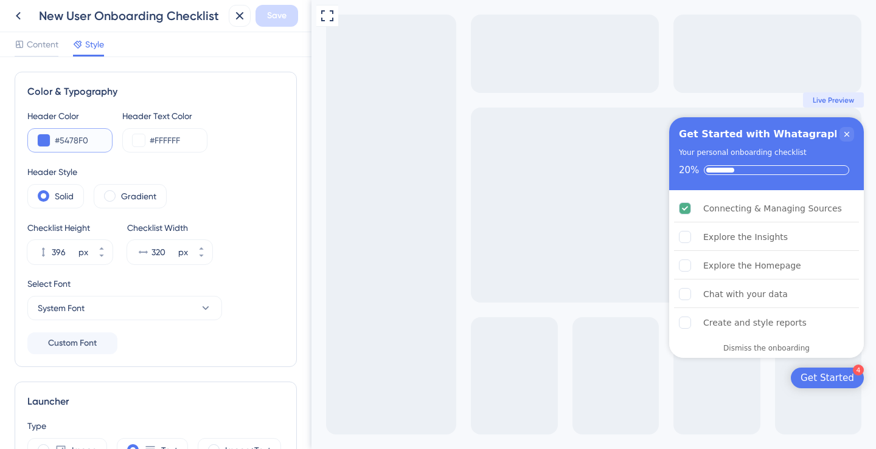
click at [79, 139] on input "#5478F0" at bounding box center [78, 140] width 47 height 15
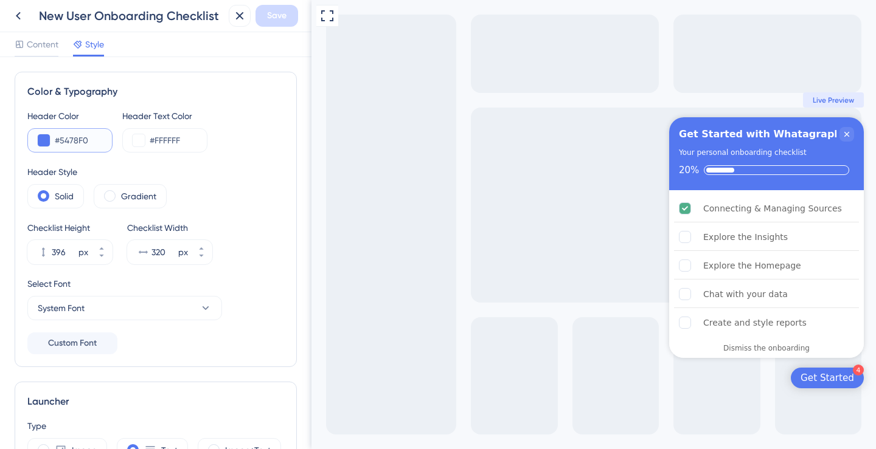
paste input "[DATE]"
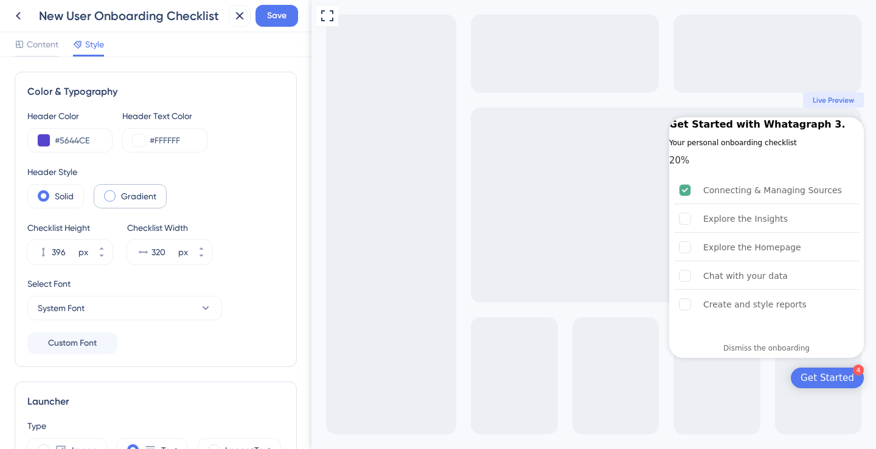
click at [111, 193] on span at bounding box center [110, 196] width 12 height 12
click at [119, 192] on input "radio" at bounding box center [119, 192] width 0 height 0
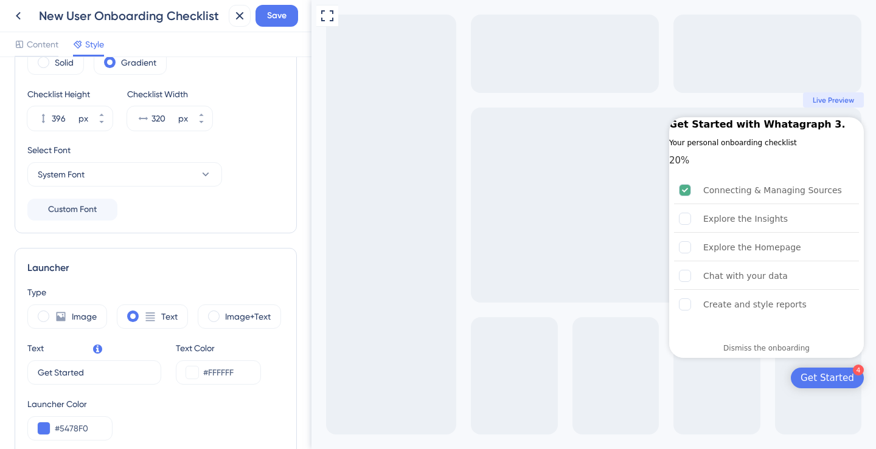
scroll to position [141, 0]
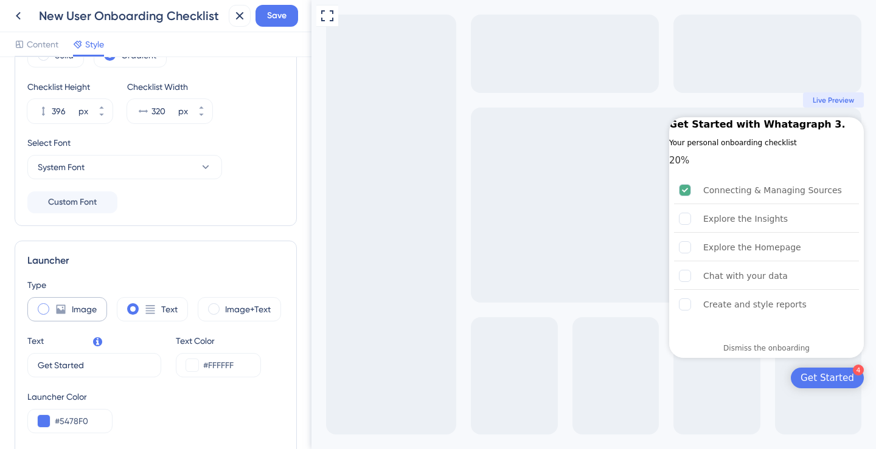
click at [48, 306] on span at bounding box center [44, 309] width 12 height 12
click at [53, 305] on input "radio" at bounding box center [53, 305] width 0 height 0
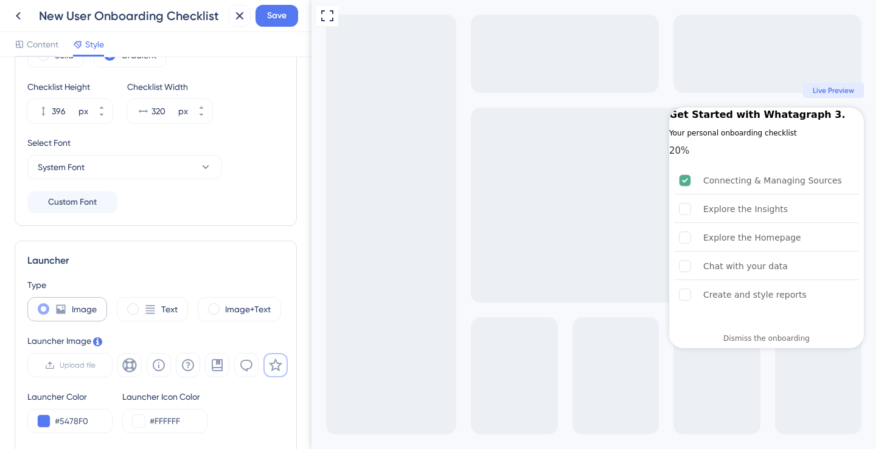
click at [48, 308] on span at bounding box center [44, 309] width 12 height 12
click at [53, 305] on input "radio" at bounding box center [53, 305] width 0 height 0
click at [142, 312] on div "Text" at bounding box center [152, 309] width 71 height 24
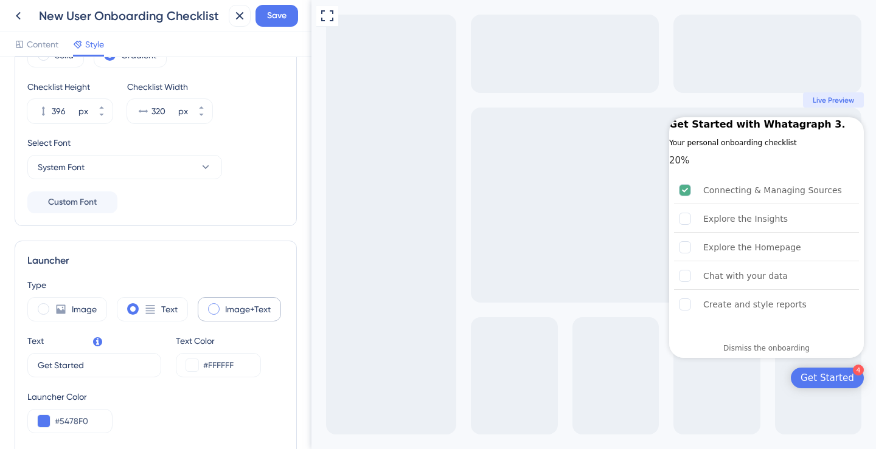
click at [228, 314] on label "Image+Text" at bounding box center [248, 309] width 46 height 15
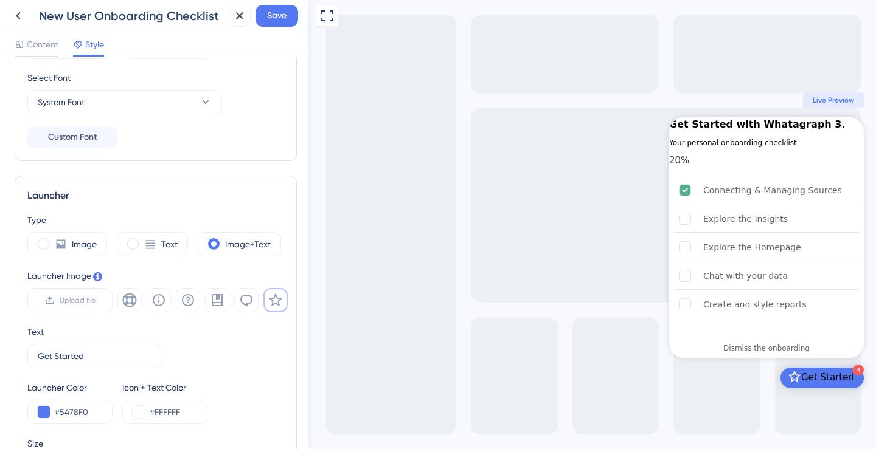
scroll to position [214, 0]
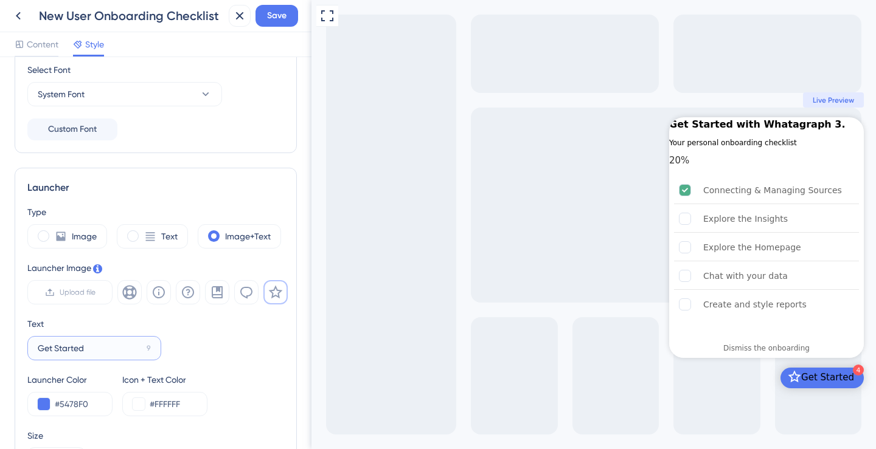
click at [92, 354] on input "Get Started" at bounding box center [90, 348] width 104 height 13
click at [71, 348] on input "Get Started with Wha" at bounding box center [89, 348] width 103 height 13
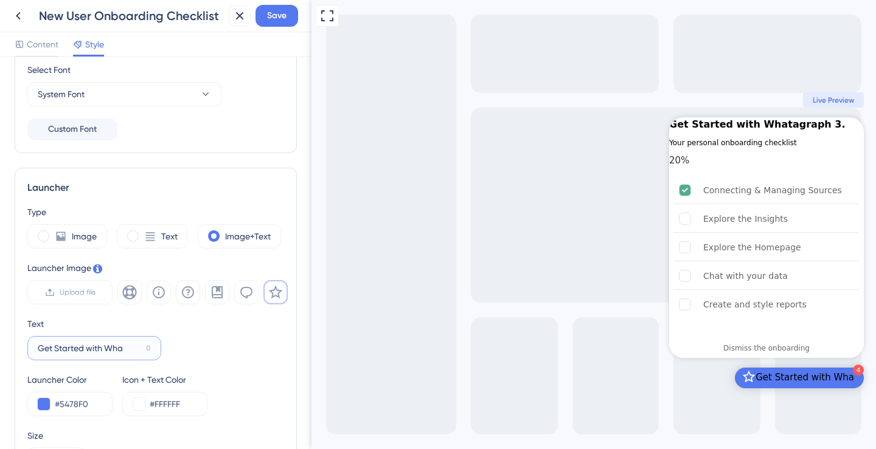
click at [71, 348] on input "Get Started with Wha" at bounding box center [89, 348] width 103 height 13
click at [74, 350] on input "Start with Whatagrap" at bounding box center [89, 348] width 103 height 13
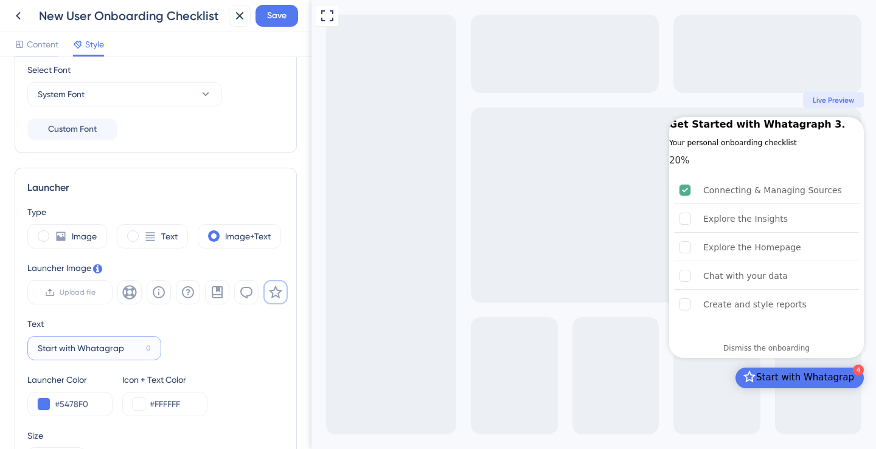
click at [91, 351] on input "Start with Whatagrap" at bounding box center [89, 348] width 103 height 13
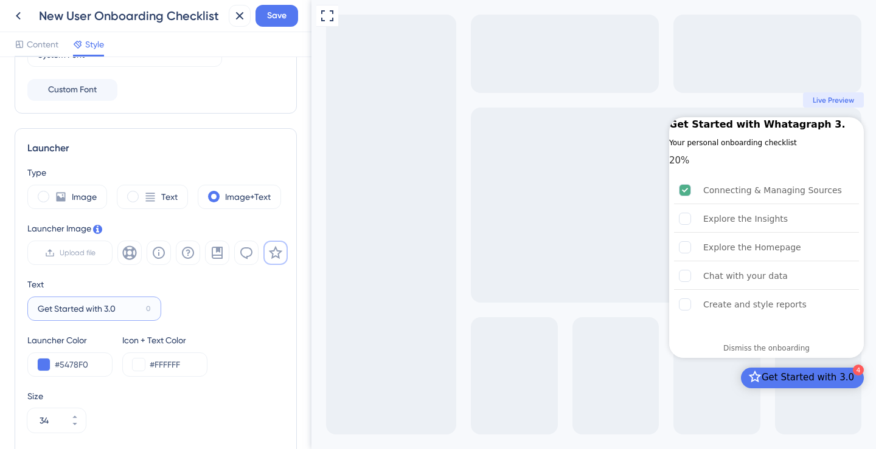
scroll to position [261, 0]
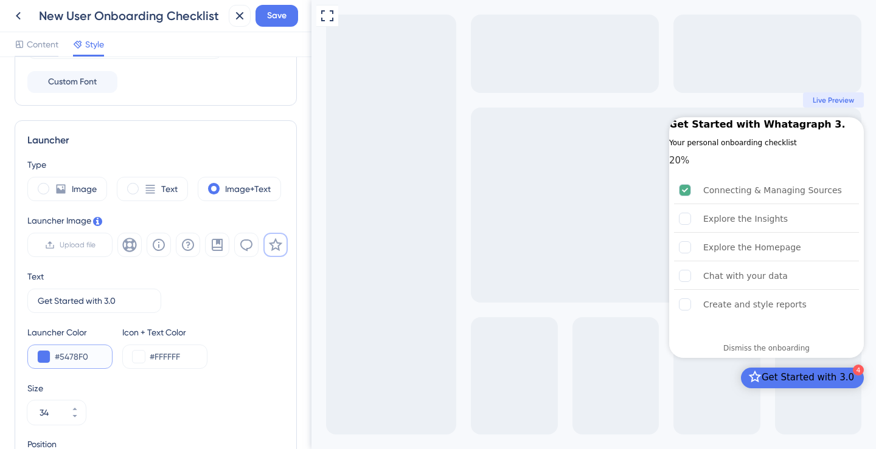
click at [86, 361] on input "#5478F0" at bounding box center [78, 357] width 47 height 15
paste input "[DATE]"
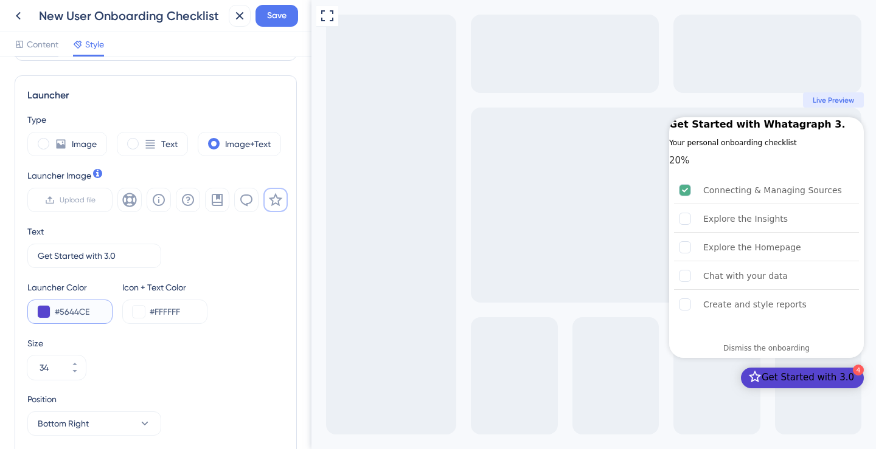
scroll to position [309, 0]
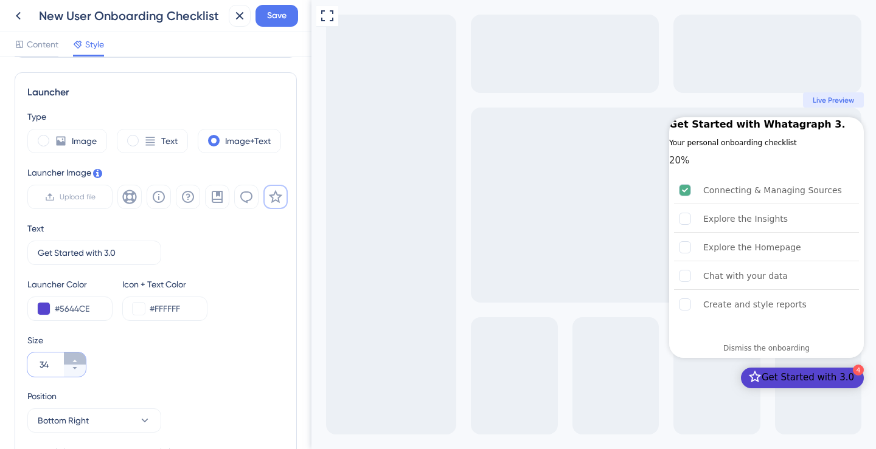
click at [77, 361] on icon at bounding box center [74, 361] width 7 height 7
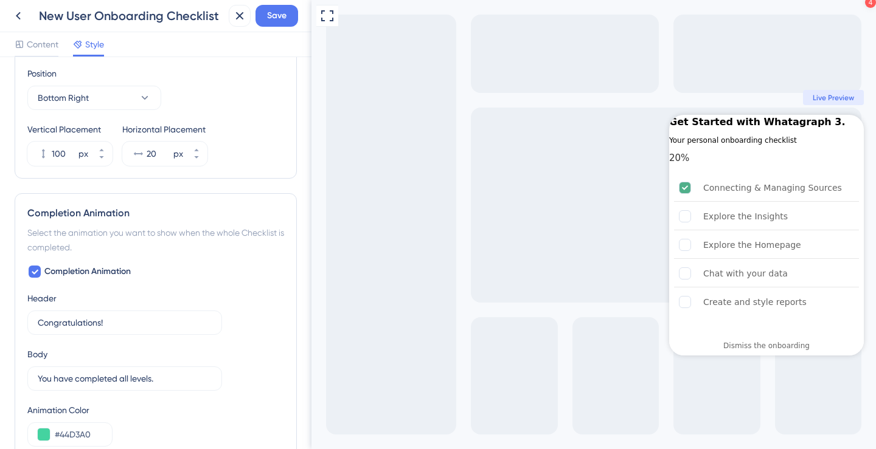
scroll to position [706, 0]
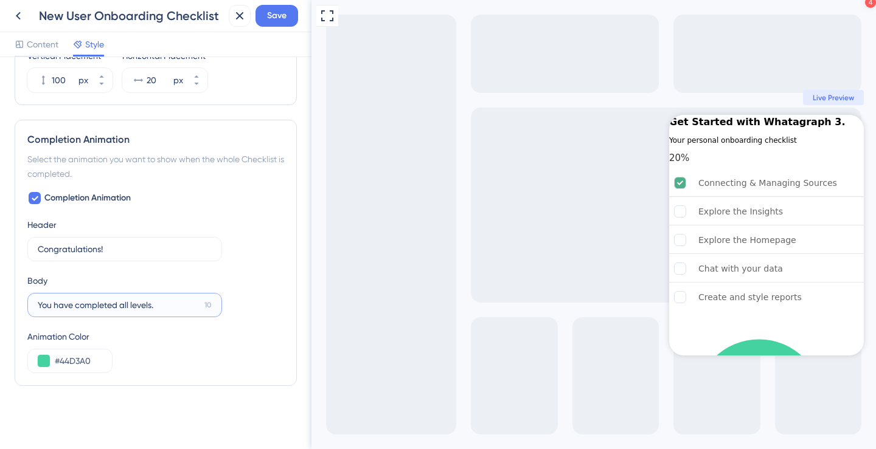
click at [173, 308] on input "You have completed all levels." at bounding box center [119, 305] width 162 height 13
click at [111, 297] on label "You have completed all levels. 10" at bounding box center [124, 305] width 195 height 24
click at [111, 299] on input "You have completed all levels." at bounding box center [119, 305] width 162 height 13
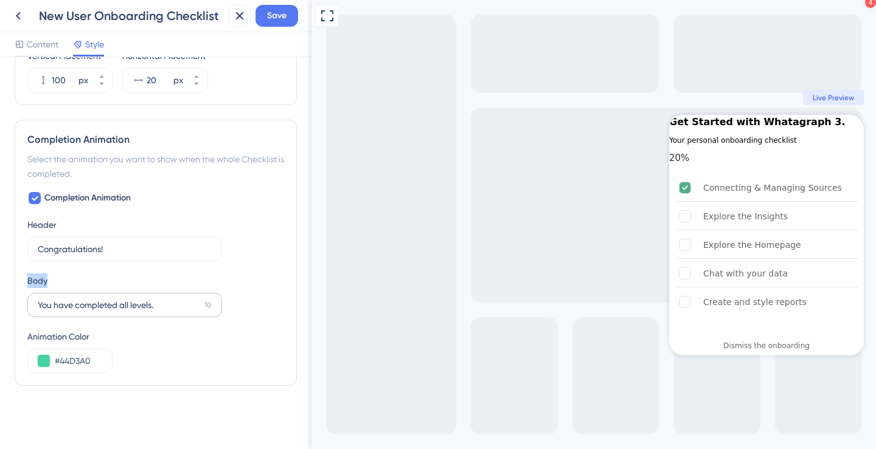
click at [111, 297] on label "You have completed all levels. 10" at bounding box center [124, 305] width 195 height 24
click at [111, 299] on input "You have completed all levels." at bounding box center [119, 305] width 162 height 13
click at [111, 297] on label "You have completed all levels. 10" at bounding box center [124, 305] width 195 height 24
click at [111, 299] on input "You have completed all levels." at bounding box center [119, 305] width 162 height 13
click at [111, 303] on input "You have completed all levels." at bounding box center [119, 305] width 162 height 13
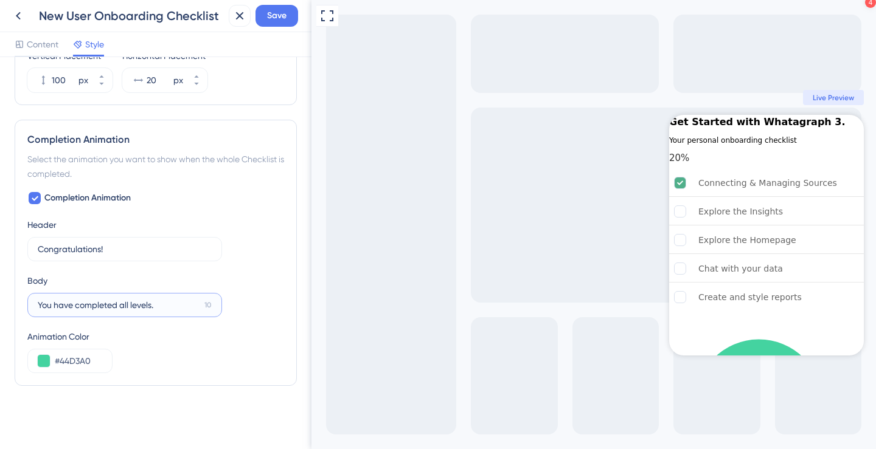
click at [111, 303] on input "You have completed all levels." at bounding box center [119, 305] width 162 height 13
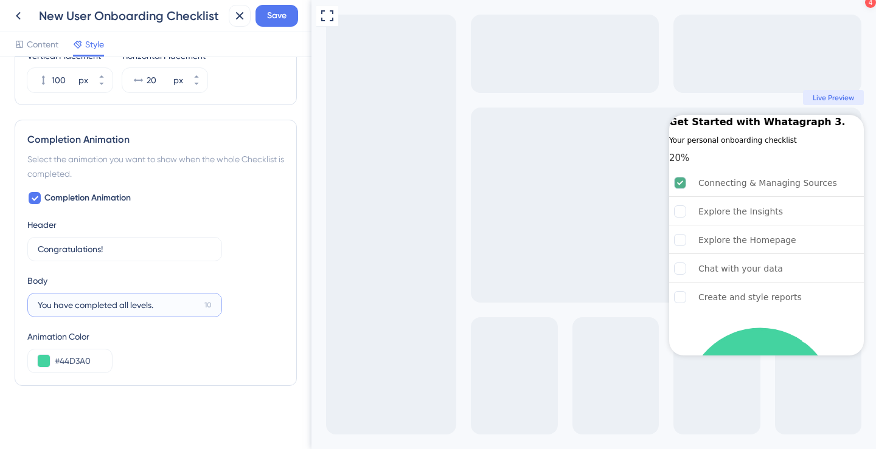
click at [111, 303] on input "You have completed all levels." at bounding box center [119, 305] width 162 height 13
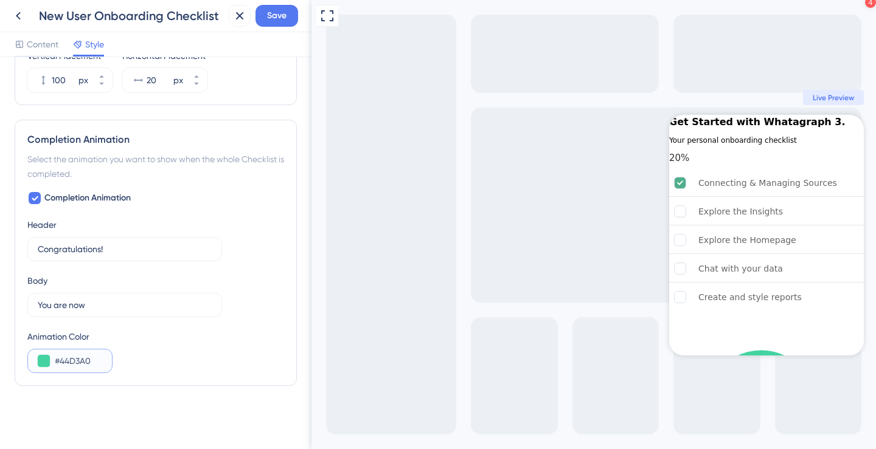
click at [66, 357] on input "#44D3A0" at bounding box center [78, 361] width 47 height 15
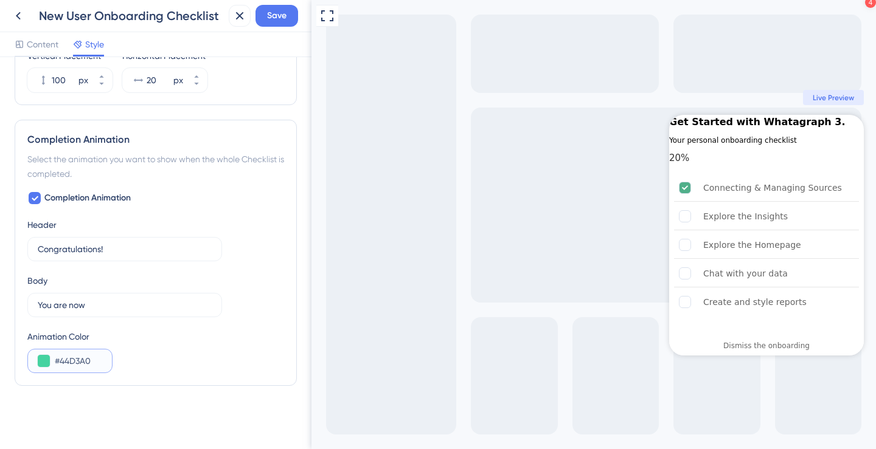
click at [66, 357] on input "#44D3A0" at bounding box center [78, 361] width 47 height 15
paste input "5644CE"
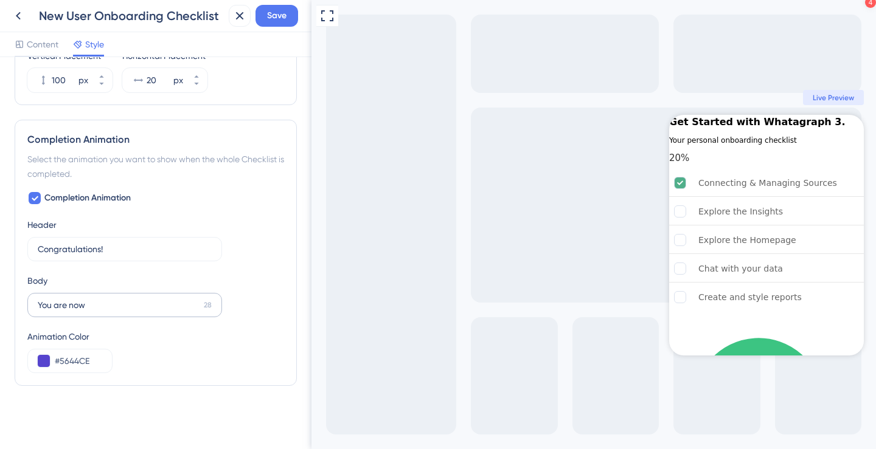
click at [91, 313] on label "You are now 28" at bounding box center [124, 305] width 195 height 24
click at [91, 312] on input "You are now" at bounding box center [118, 305] width 161 height 13
click at [92, 302] on input "You are now" at bounding box center [118, 305] width 161 height 13
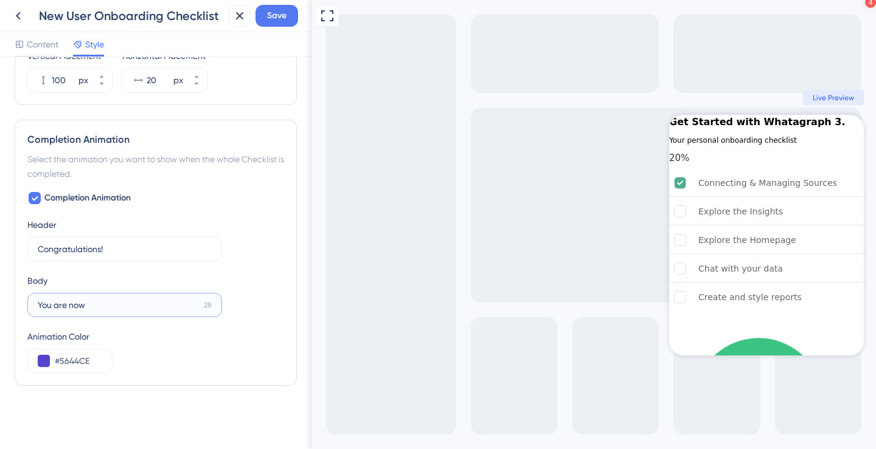
click at [92, 302] on input "You are now" at bounding box center [118, 305] width 161 height 13
click at [100, 304] on input "You are now" at bounding box center [118, 305] width 161 height 13
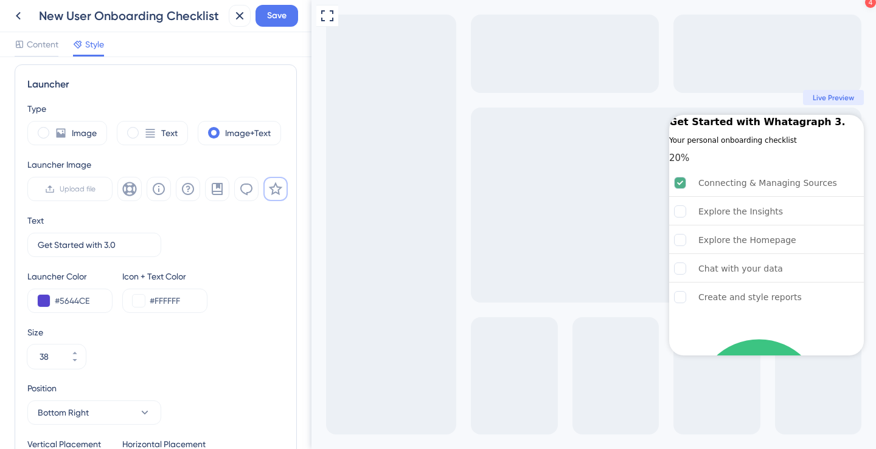
scroll to position [0, 0]
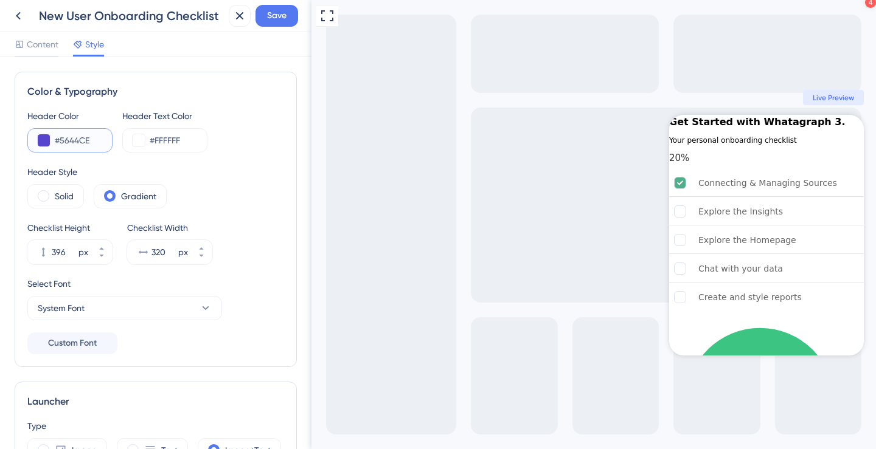
click at [74, 139] on input "#5644CE" at bounding box center [78, 140] width 47 height 15
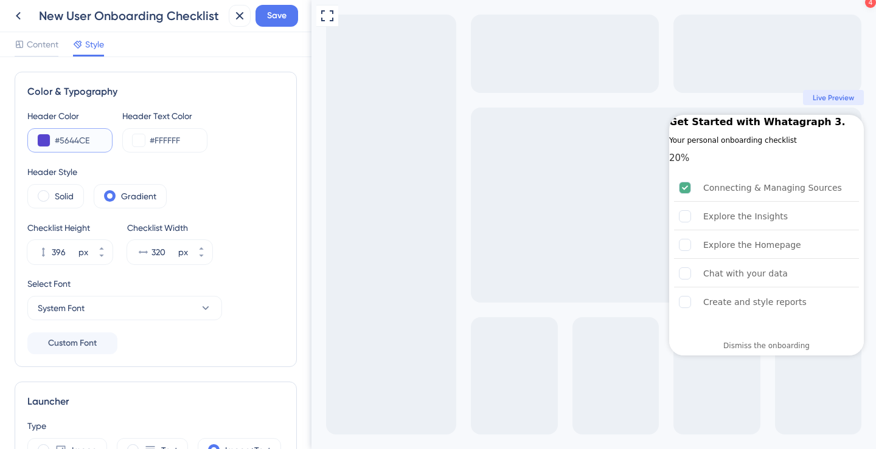
click at [74, 139] on input "#5644CE" at bounding box center [78, 140] width 47 height 15
paste input "F53178"
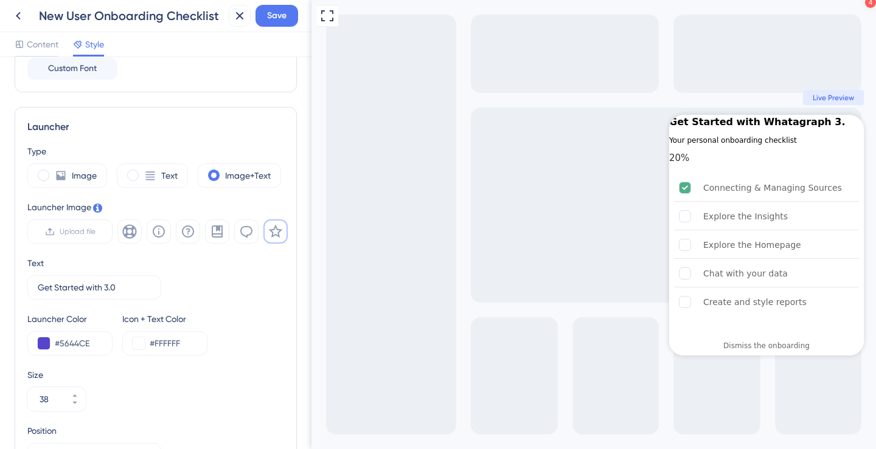
scroll to position [274, 0]
click at [83, 351] on div "#5644CE" at bounding box center [69, 344] width 85 height 24
click at [83, 349] on input "#5644CE" at bounding box center [78, 344] width 47 height 15
paste input "F53178"
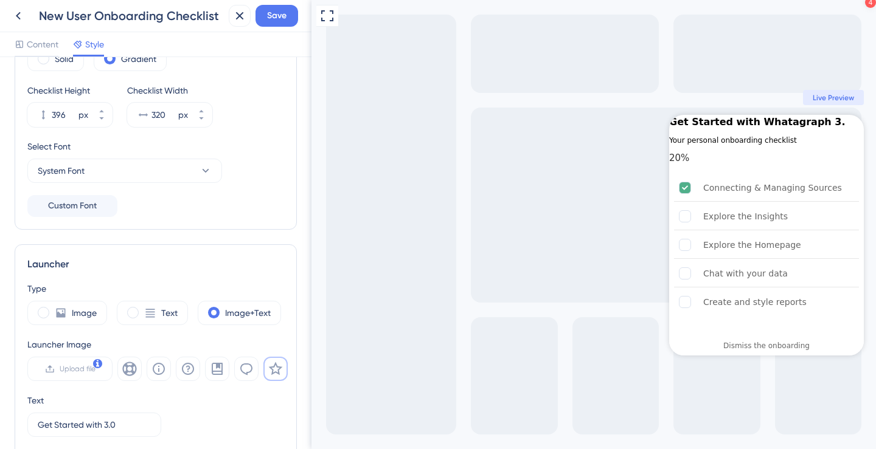
scroll to position [0, 0]
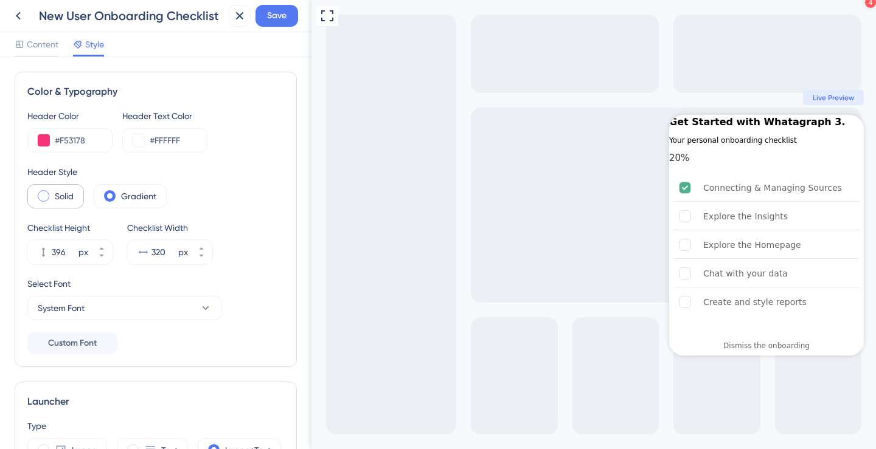
click at [73, 201] on label "Solid" at bounding box center [64, 196] width 19 height 15
click at [111, 201] on span at bounding box center [110, 196] width 12 height 12
click at [119, 192] on input "radio" at bounding box center [119, 192] width 0 height 0
click at [180, 139] on input "#FFFFFF" at bounding box center [173, 140] width 47 height 15
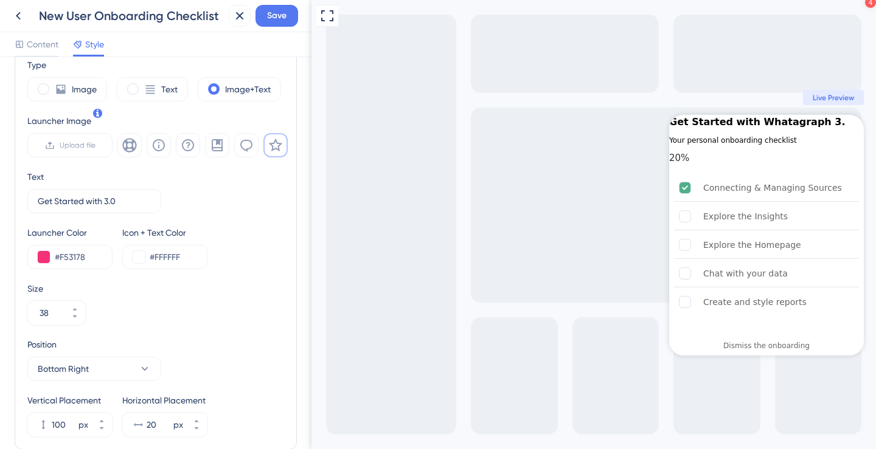
scroll to position [406, 0]
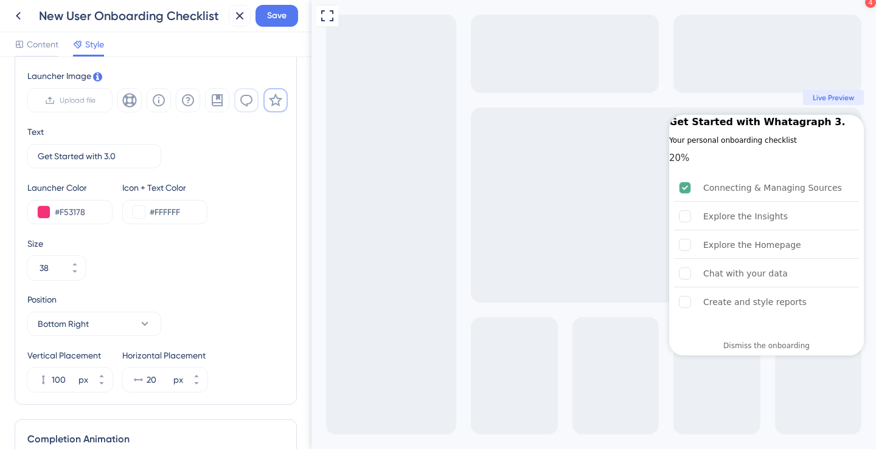
click at [245, 103] on icon at bounding box center [246, 100] width 15 height 15
click at [212, 103] on icon at bounding box center [217, 100] width 11 height 12
click at [181, 103] on icon at bounding box center [188, 100] width 15 height 15
click at [135, 101] on icon at bounding box center [129, 100] width 14 height 14
click at [162, 101] on icon at bounding box center [158, 100] width 15 height 15
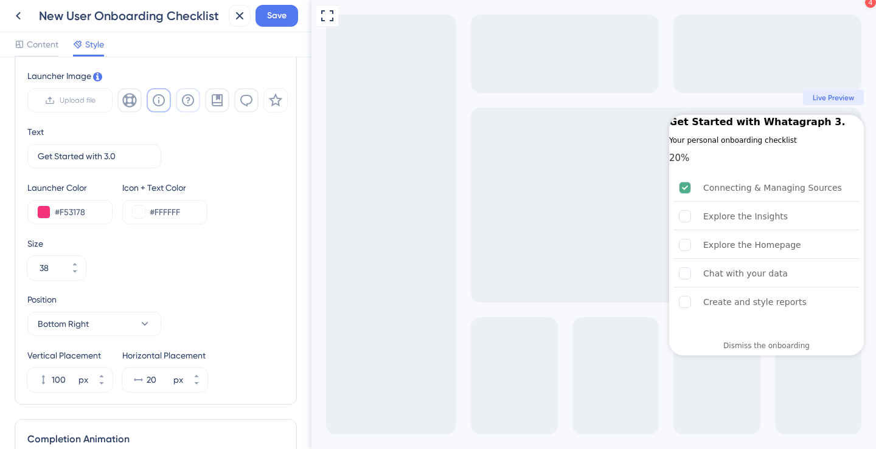
click at [177, 102] on button at bounding box center [188, 100] width 24 height 24
click at [279, 103] on icon at bounding box center [275, 100] width 15 height 15
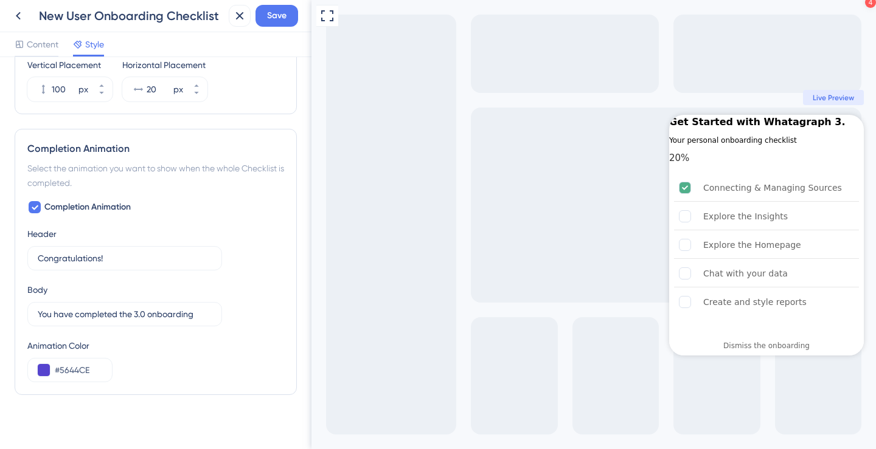
scroll to position [706, 0]
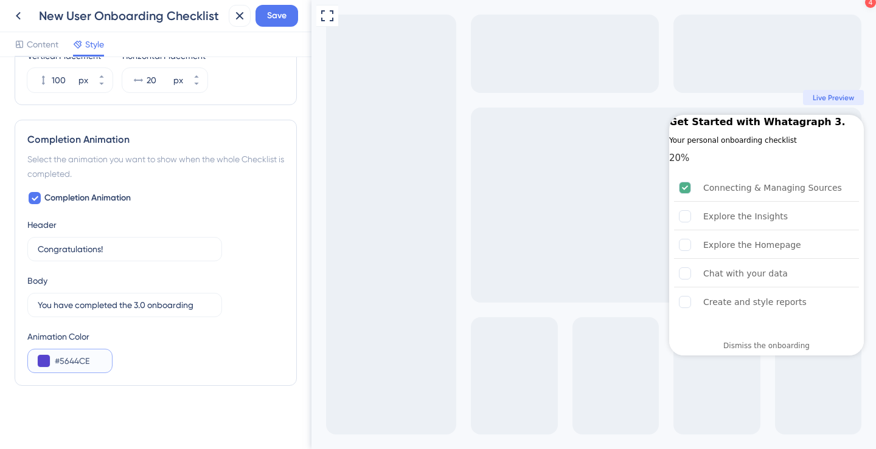
click at [70, 365] on input "#5644CE" at bounding box center [78, 361] width 47 height 15
click at [153, 356] on div "Animation Color #5644CE" at bounding box center [155, 352] width 257 height 44
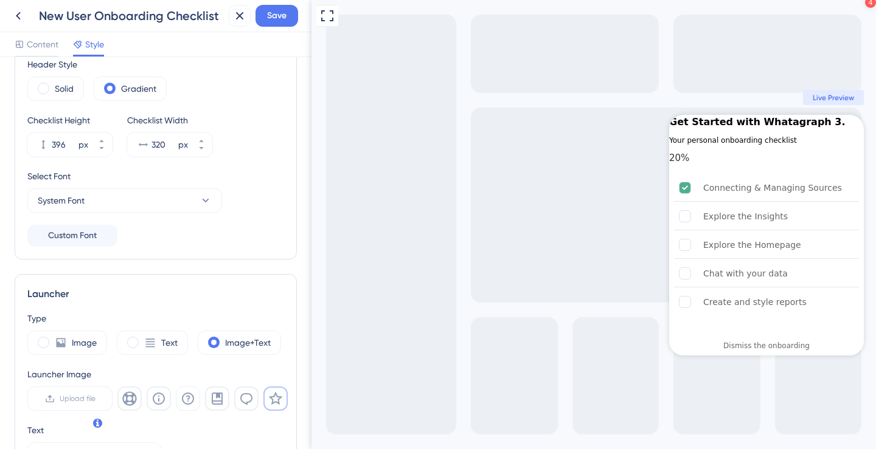
scroll to position [0, 0]
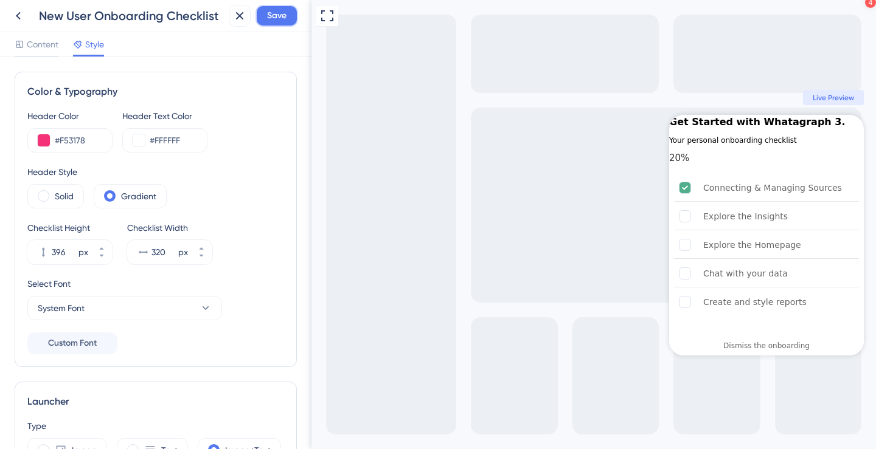
click at [271, 22] on span "Save" at bounding box center [276, 16] width 19 height 15
click at [19, 19] on icon at bounding box center [18, 16] width 15 height 15
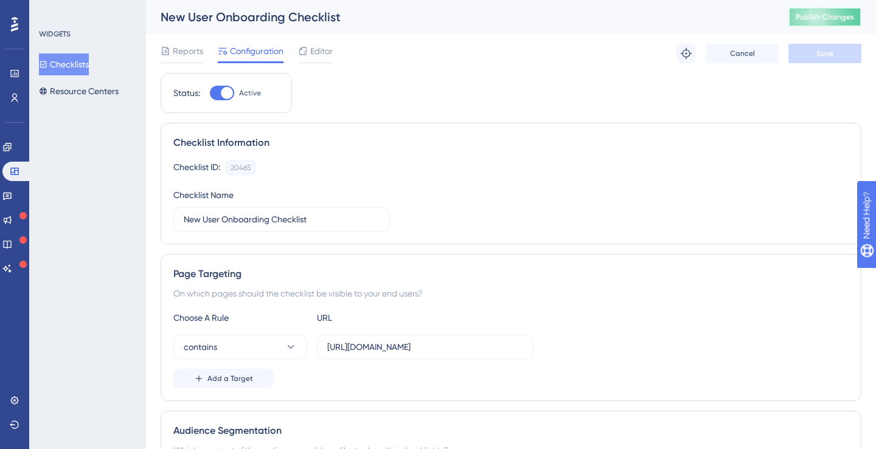
click at [803, 15] on span "Publish Changes" at bounding box center [824, 17] width 58 height 10
click at [12, 190] on link at bounding box center [7, 195] width 10 height 19
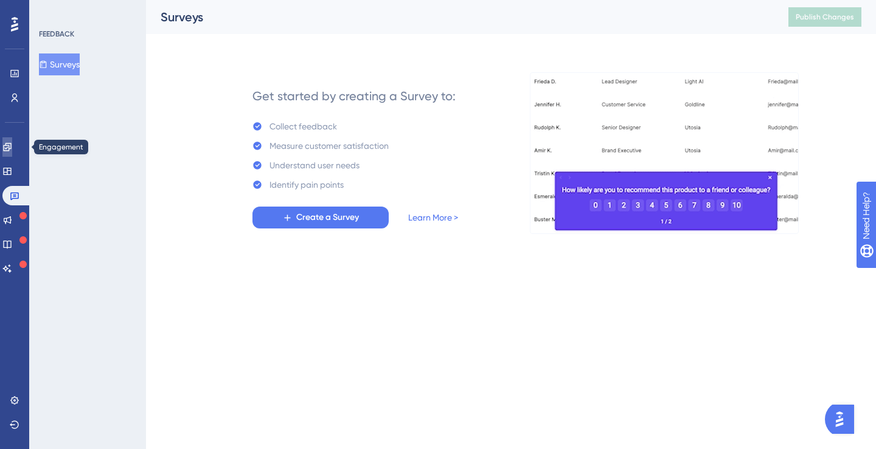
click at [12, 150] on icon at bounding box center [7, 147] width 10 height 10
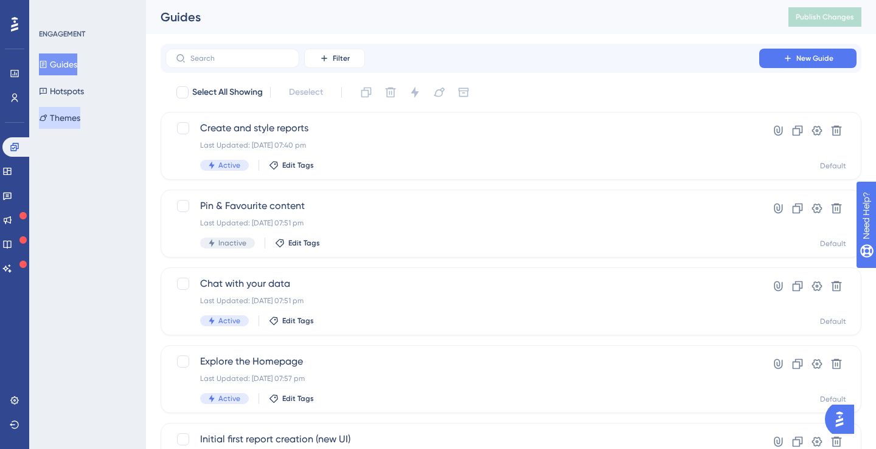
click at [80, 115] on button "Themes" at bounding box center [59, 118] width 41 height 22
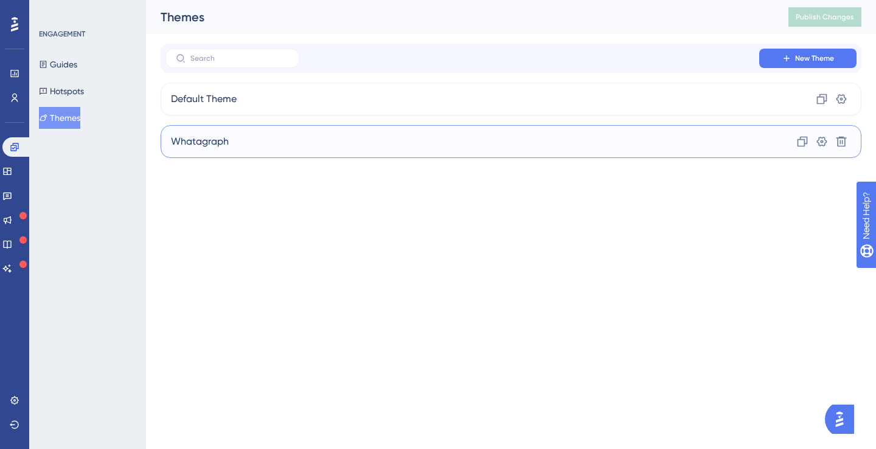
click at [204, 137] on span "Whatagraph" at bounding box center [200, 141] width 58 height 15
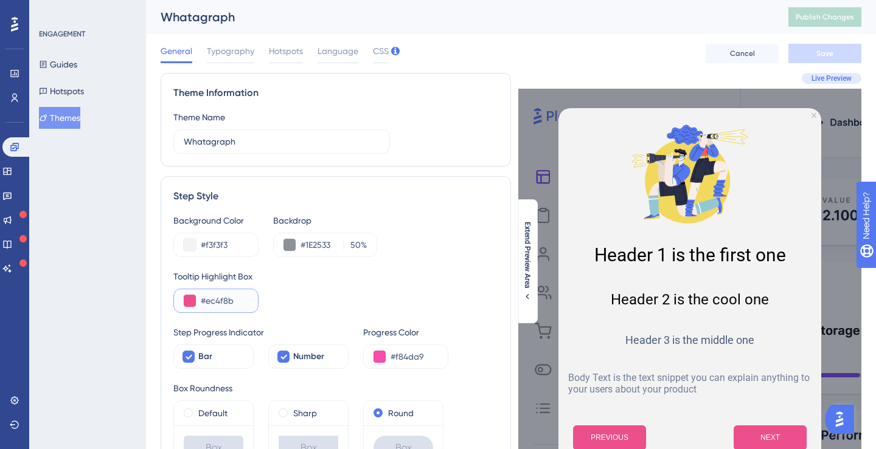
click at [227, 299] on input "#ec4f8b" at bounding box center [224, 301] width 47 height 15
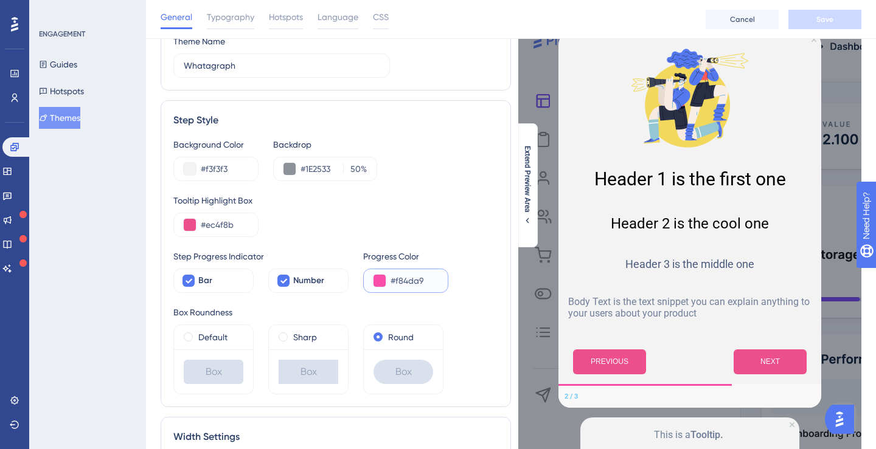
click at [406, 282] on input "#f84da9" at bounding box center [413, 281] width 47 height 15
paste input "F53178"
click at [415, 212] on div "Tooltip Highlight Box #ec4f8b" at bounding box center [335, 215] width 325 height 44
click at [230, 227] on input "#ec4f8b" at bounding box center [224, 225] width 47 height 15
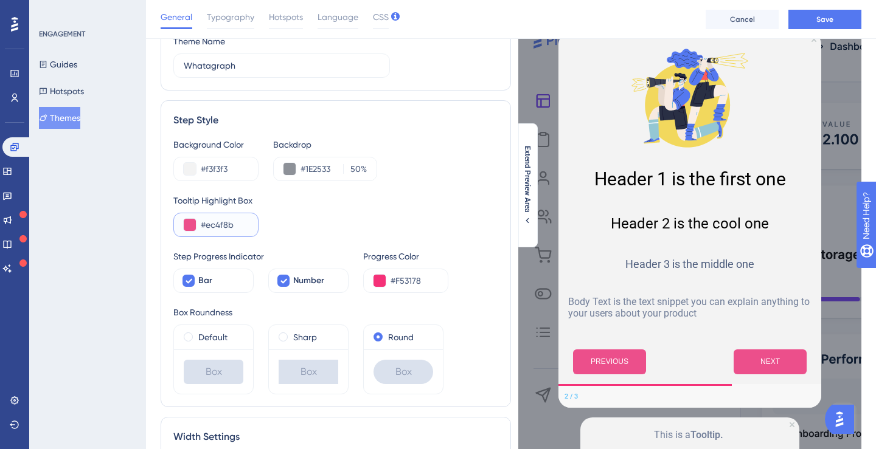
click at [230, 227] on input "#ec4f8b" at bounding box center [224, 225] width 47 height 15
paste input "F53178"
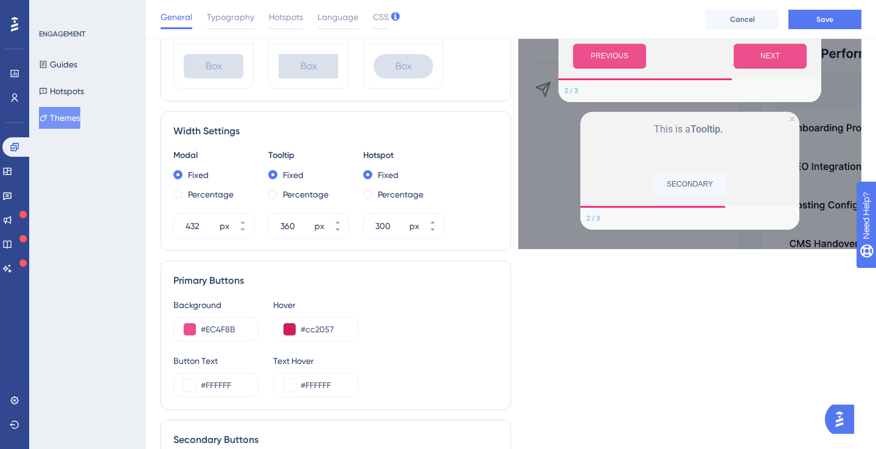
scroll to position [397, 0]
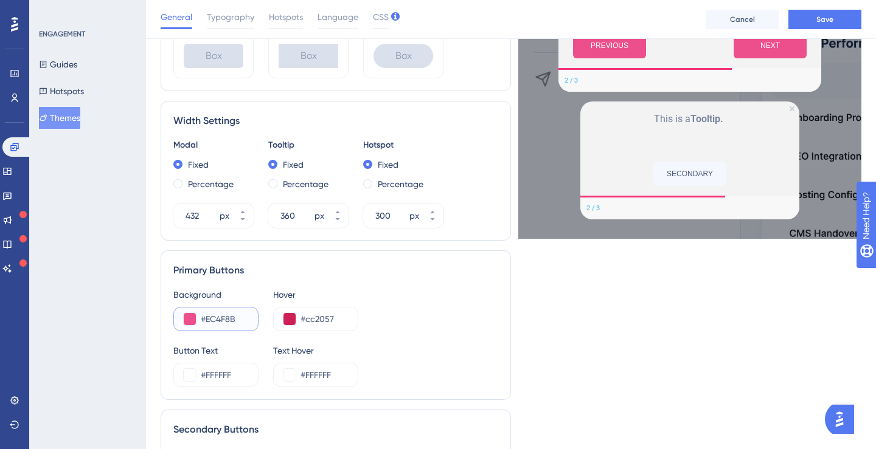
click at [216, 320] on input "#EC4F8B" at bounding box center [224, 319] width 47 height 15
paste input "F53178"
click at [283, 263] on div "Primary Buttons" at bounding box center [335, 270] width 325 height 15
click at [289, 314] on button at bounding box center [289, 319] width 12 height 12
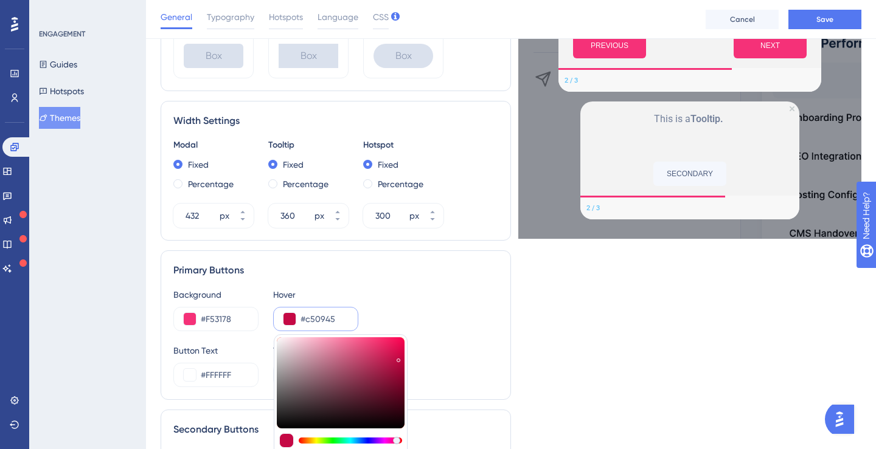
drag, startPoint x: 390, startPoint y: 359, endPoint x: 398, endPoint y: 358, distance: 7.9
click at [398, 358] on div at bounding box center [341, 382] width 128 height 91
click at [452, 302] on div "Background #F53178 Hover #c50945 #C50945 HEX" at bounding box center [335, 310] width 325 height 44
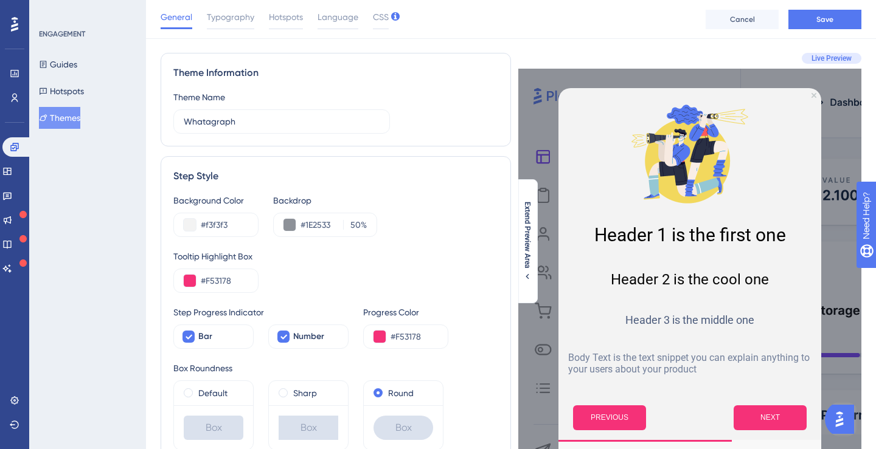
scroll to position [0, 0]
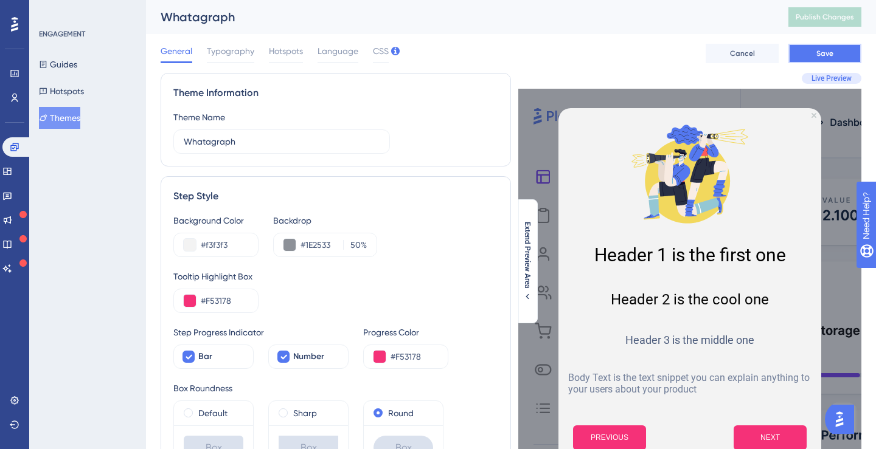
click at [826, 58] on span "Save" at bounding box center [824, 54] width 17 height 10
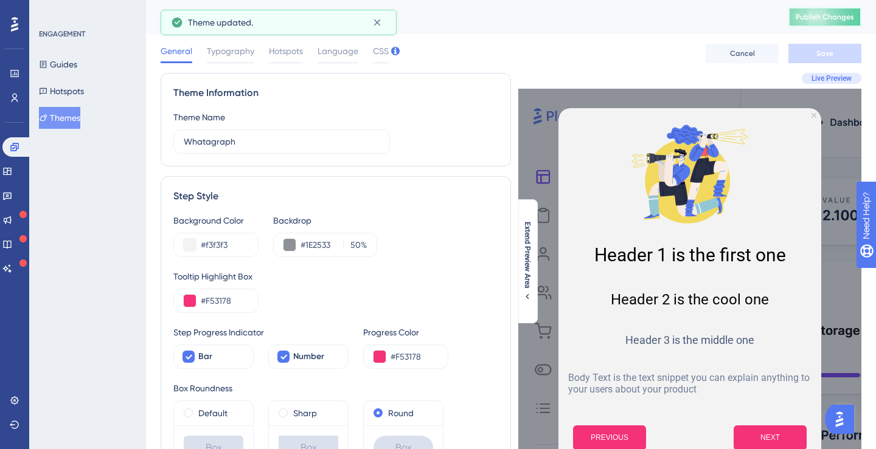
click at [825, 14] on span "Publish Changes" at bounding box center [824, 17] width 58 height 10
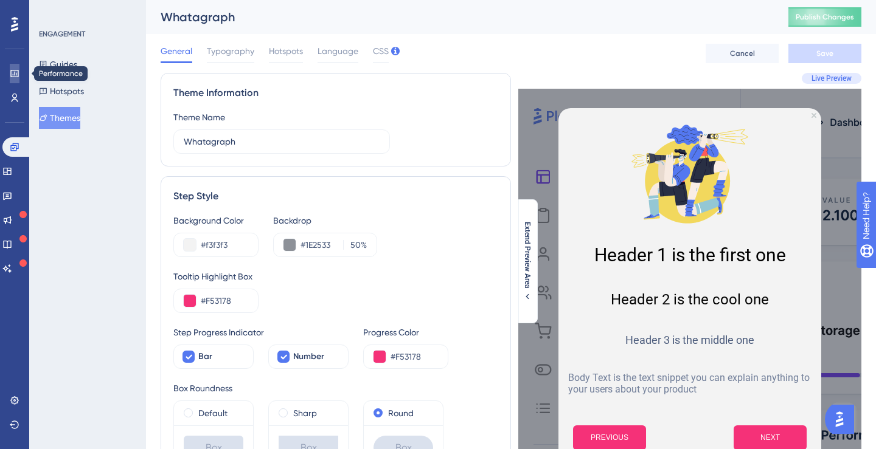
click at [17, 74] on icon at bounding box center [15, 74] width 10 height 10
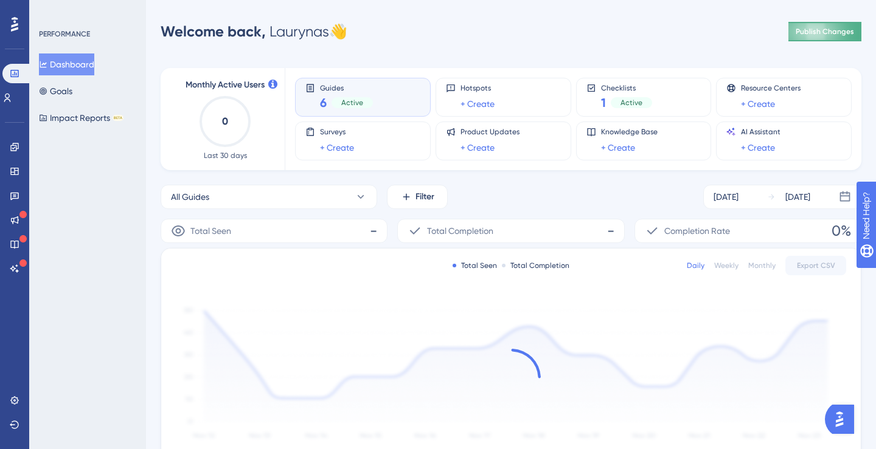
click at [823, 38] on button "Publish Changes" at bounding box center [824, 31] width 73 height 19
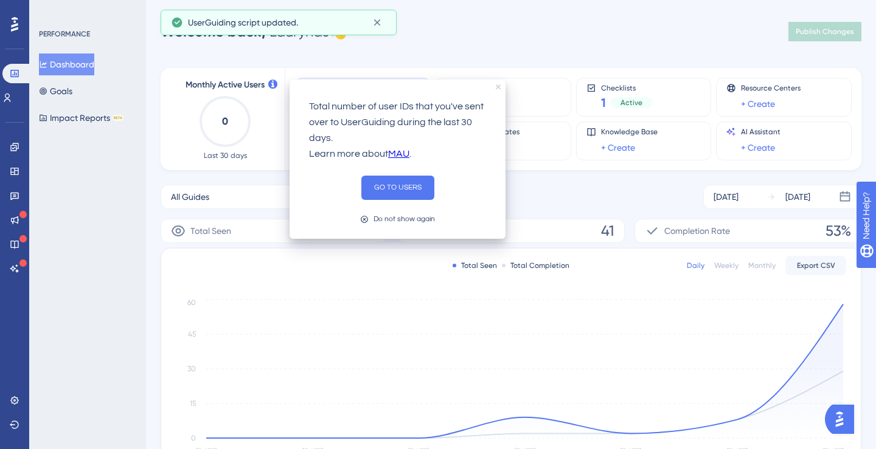
click at [496, 85] on icon "close tooltip" at bounding box center [498, 87] width 5 height 5
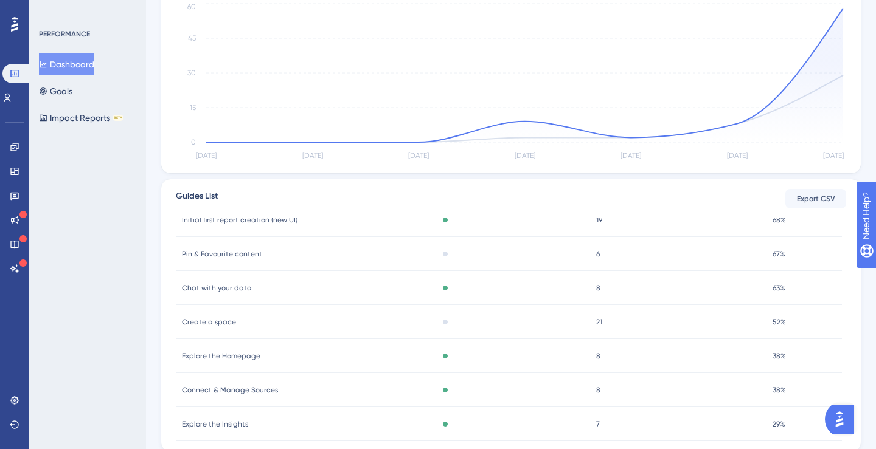
scroll to position [40, 0]
click at [13, 149] on icon at bounding box center [15, 147] width 10 height 10
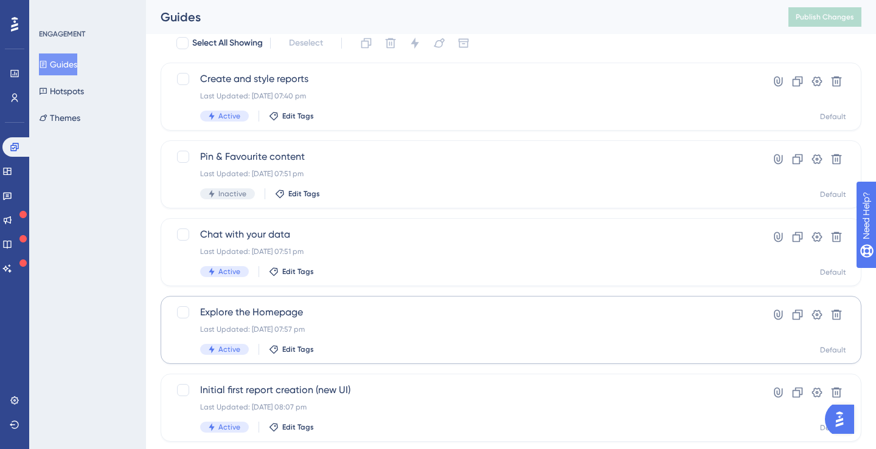
scroll to position [28, 0]
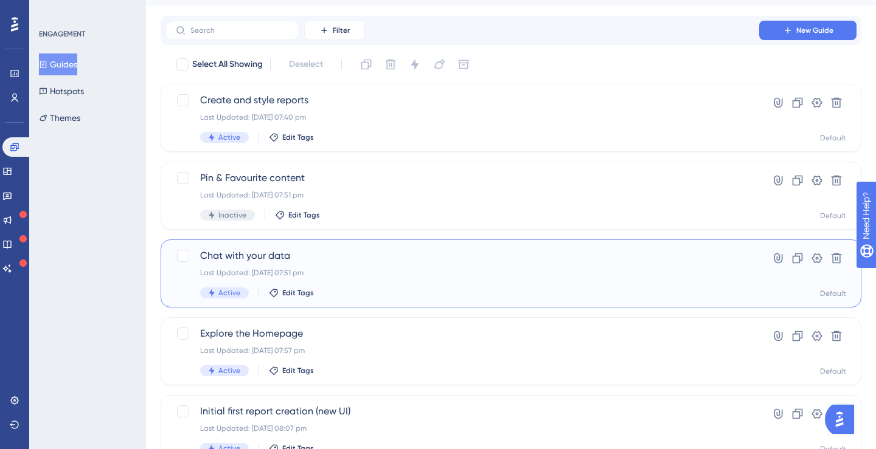
click at [231, 255] on span "Chat with your data" at bounding box center [462, 256] width 524 height 15
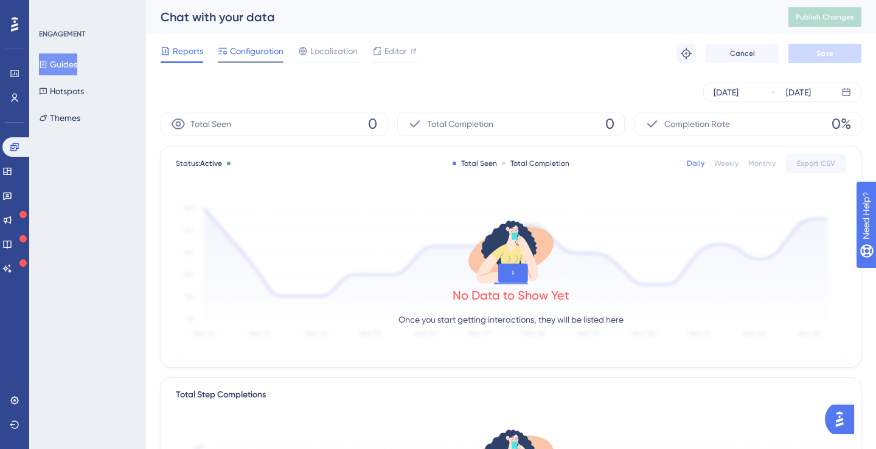
click at [268, 55] on span "Configuration" at bounding box center [257, 51] width 54 height 15
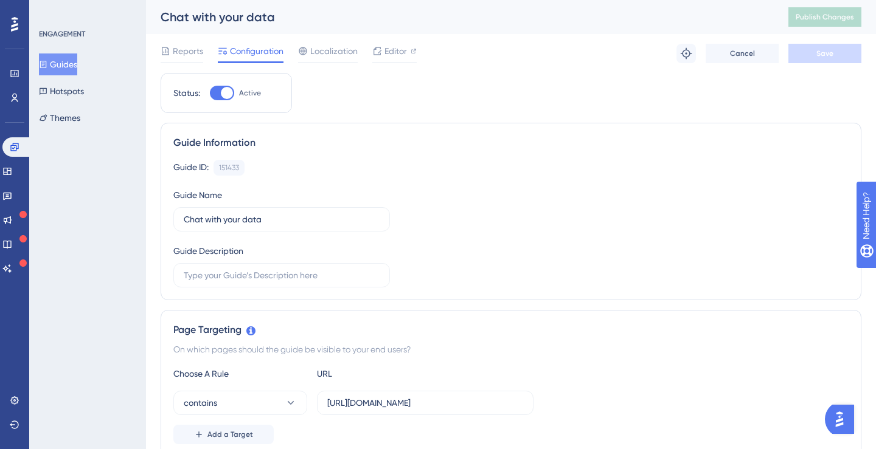
click at [226, 96] on div at bounding box center [227, 93] width 12 height 12
click at [210, 94] on input "Active" at bounding box center [209, 93] width 1 height 1
click at [795, 60] on button "Save" at bounding box center [824, 53] width 73 height 19
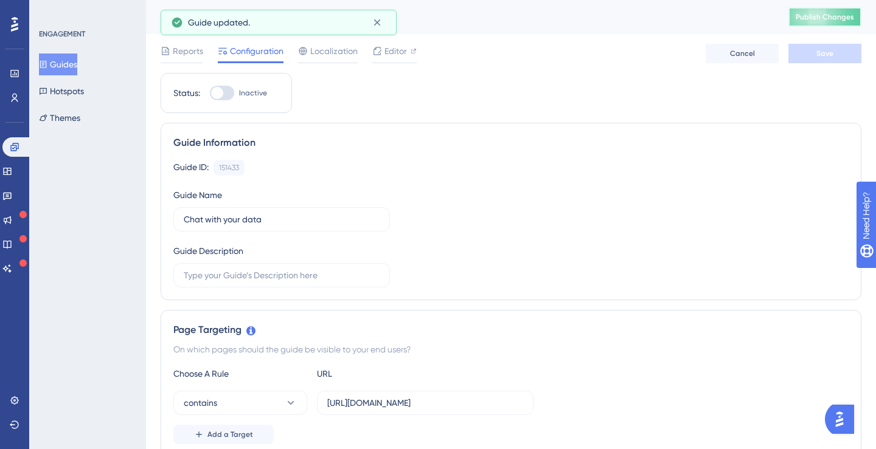
click at [810, 24] on button "Publish Changes" at bounding box center [824, 16] width 73 height 19
click at [64, 64] on button "Guides" at bounding box center [58, 65] width 38 height 22
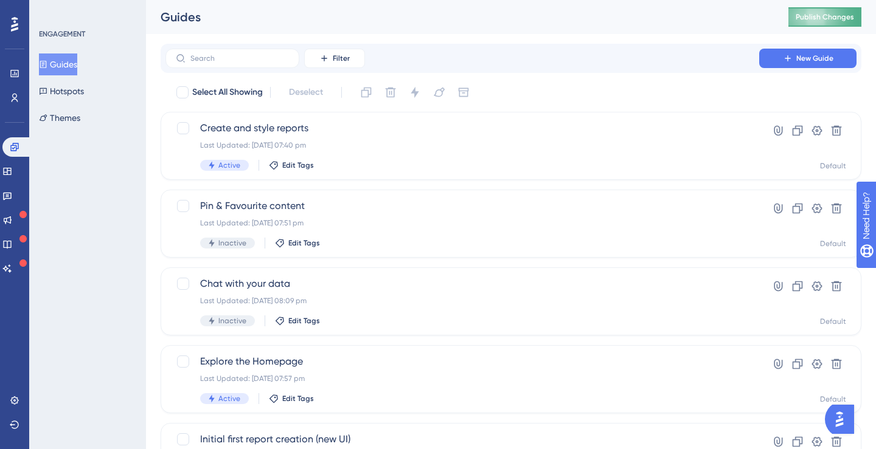
click at [839, 18] on span "Publish Changes" at bounding box center [824, 17] width 58 height 10
click at [818, 22] on button "Publish Changes" at bounding box center [824, 16] width 73 height 19
click at [12, 175] on icon at bounding box center [7, 172] width 10 height 10
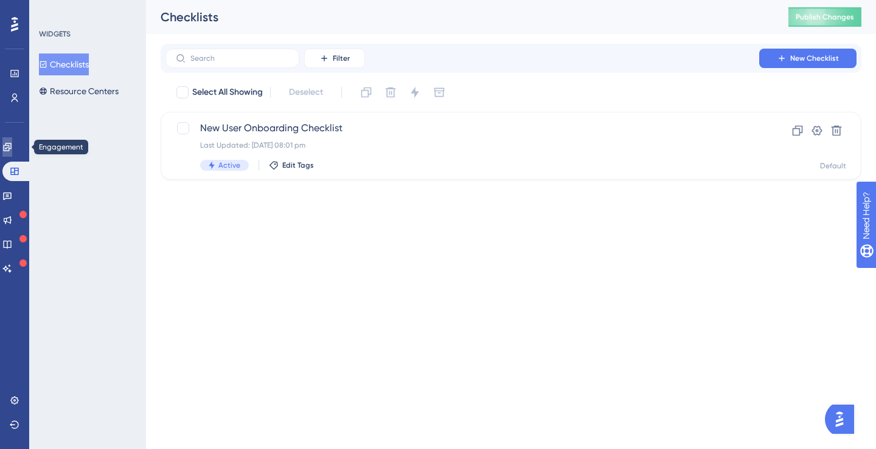
click at [12, 151] on link at bounding box center [7, 146] width 10 height 19
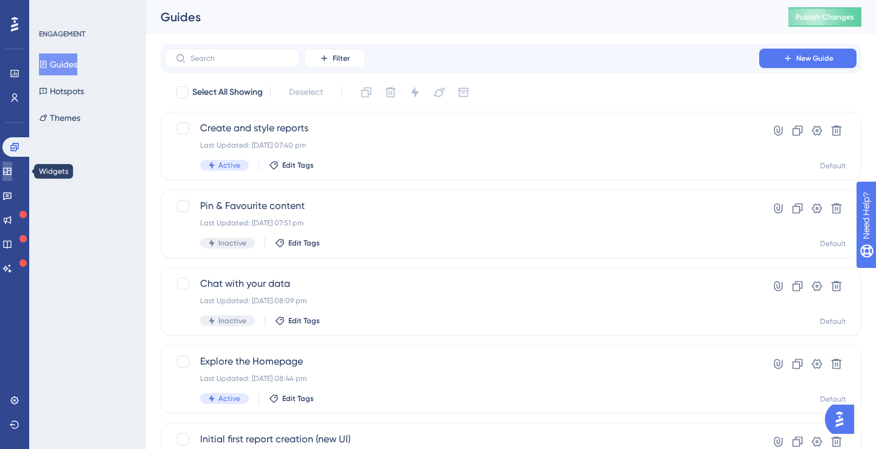
click at [12, 175] on icon at bounding box center [7, 172] width 10 height 10
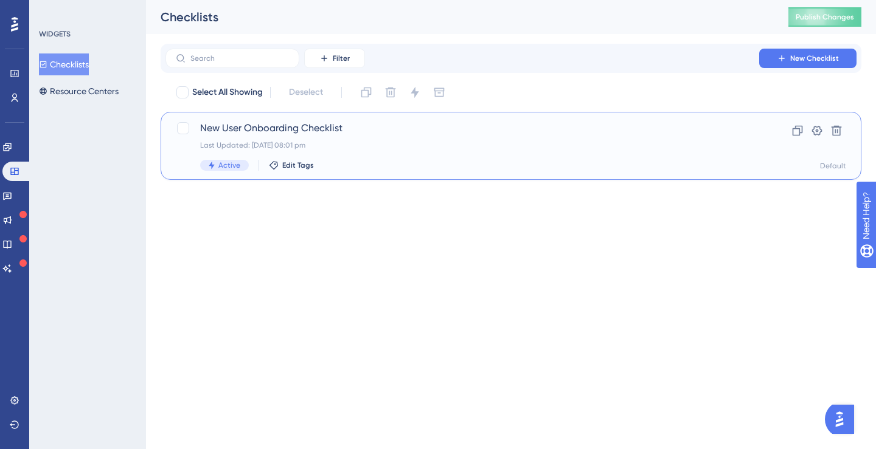
click at [305, 128] on span "New User Onboarding Checklist" at bounding box center [462, 128] width 524 height 15
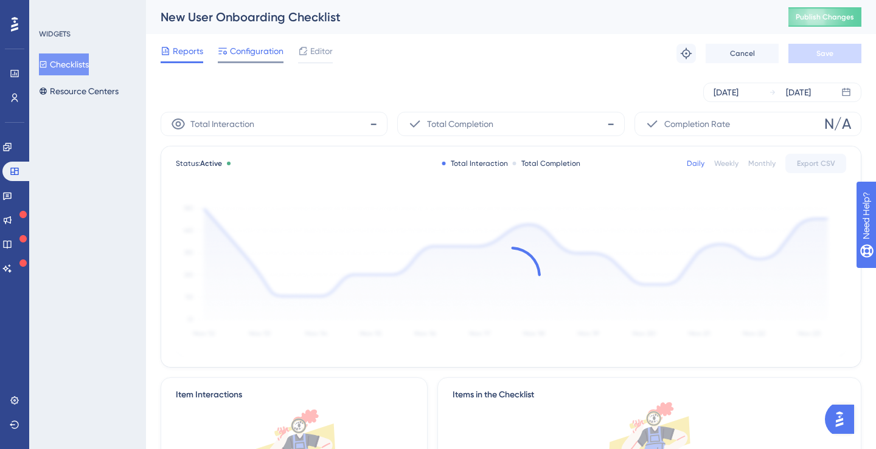
click at [258, 56] on span "Configuration" at bounding box center [257, 51] width 54 height 15
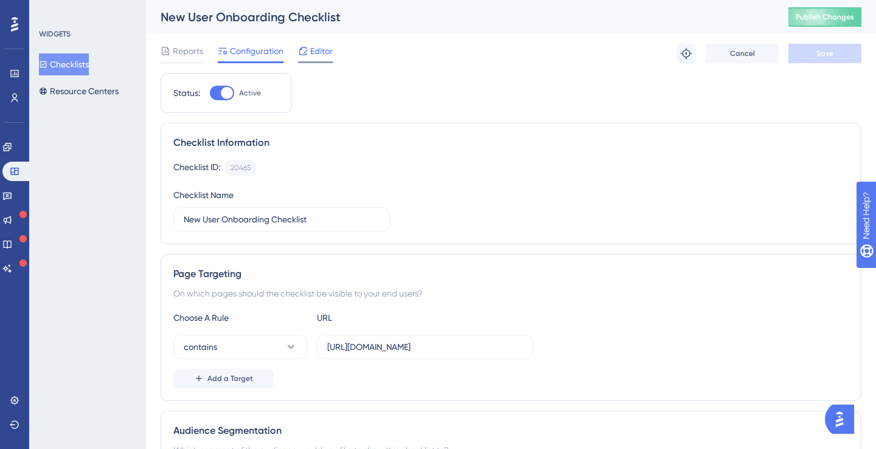
click at [314, 56] on span "Editor" at bounding box center [321, 51] width 22 height 15
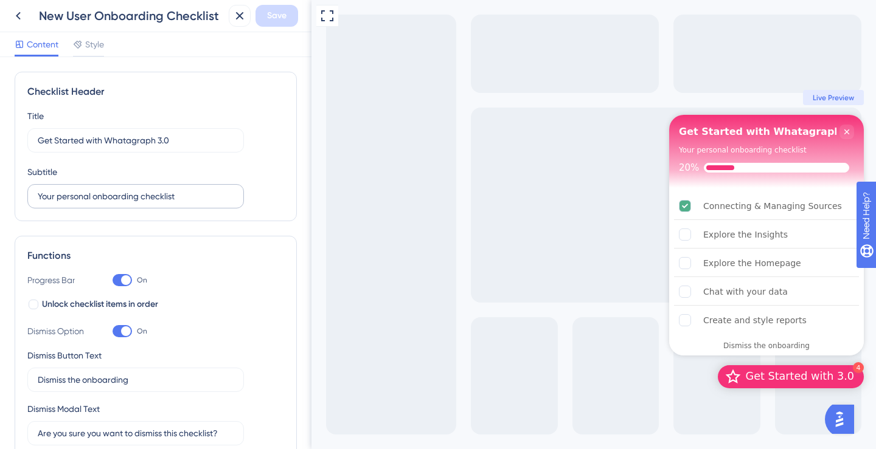
scroll to position [485, 0]
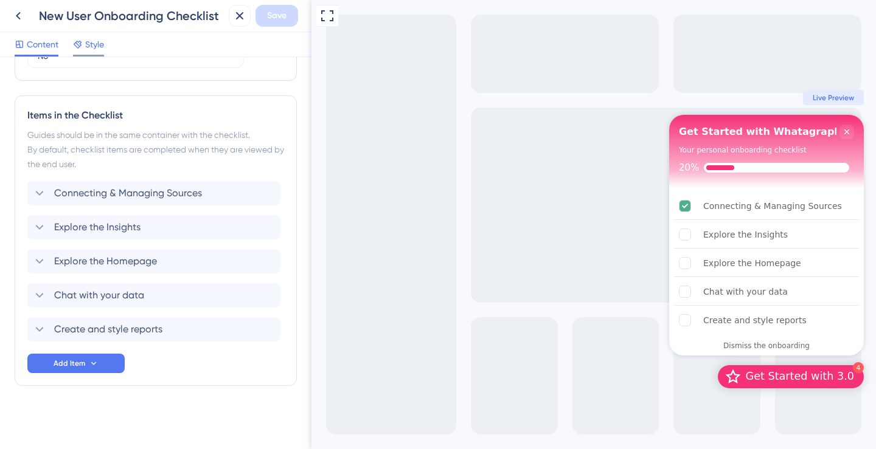
click at [94, 53] on div "Style" at bounding box center [88, 46] width 31 height 19
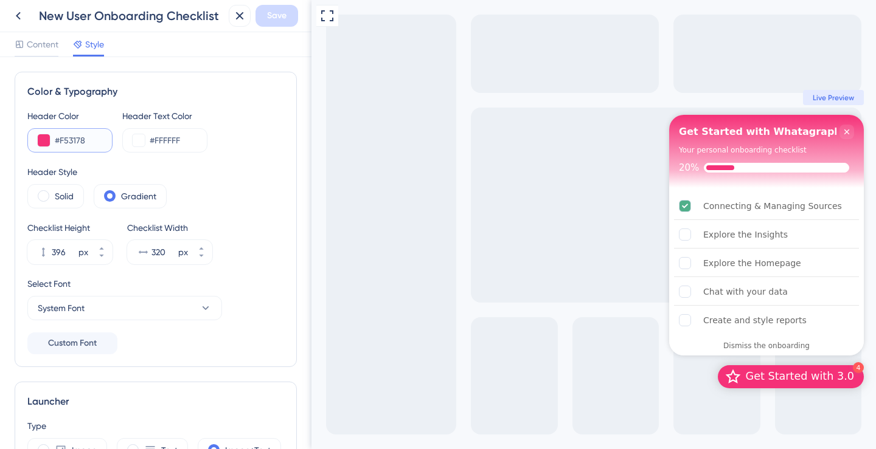
click at [69, 142] on input "#F53178" at bounding box center [78, 140] width 47 height 15
paste input "text"
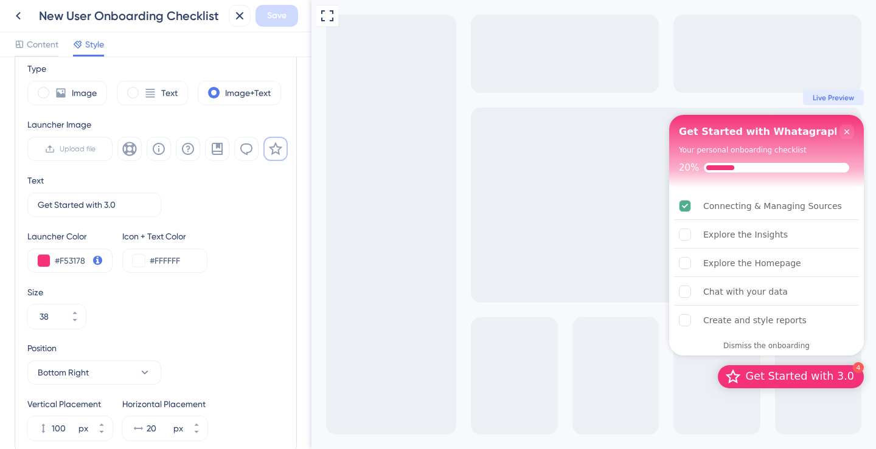
scroll to position [414, 0]
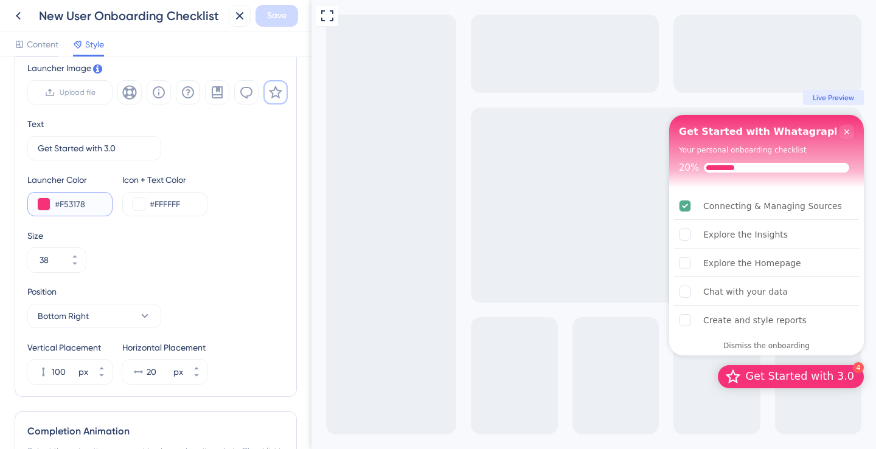
click at [78, 203] on input "#F53178" at bounding box center [78, 204] width 47 height 15
paste input "F4646"
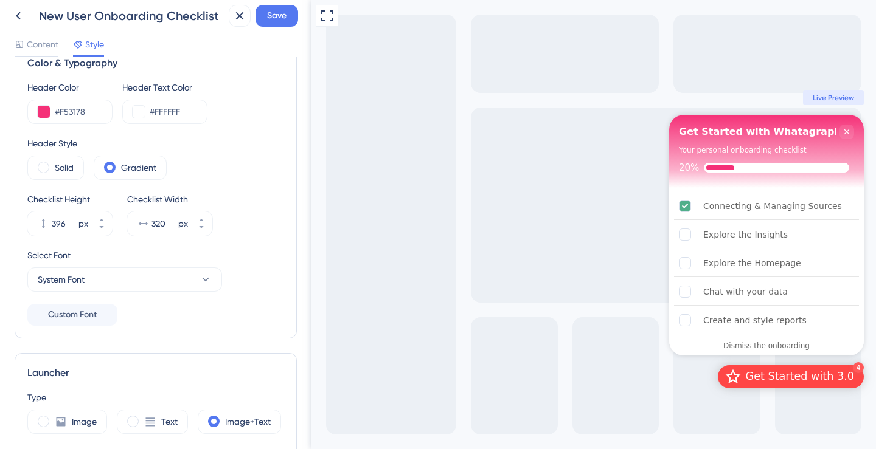
scroll to position [18, 0]
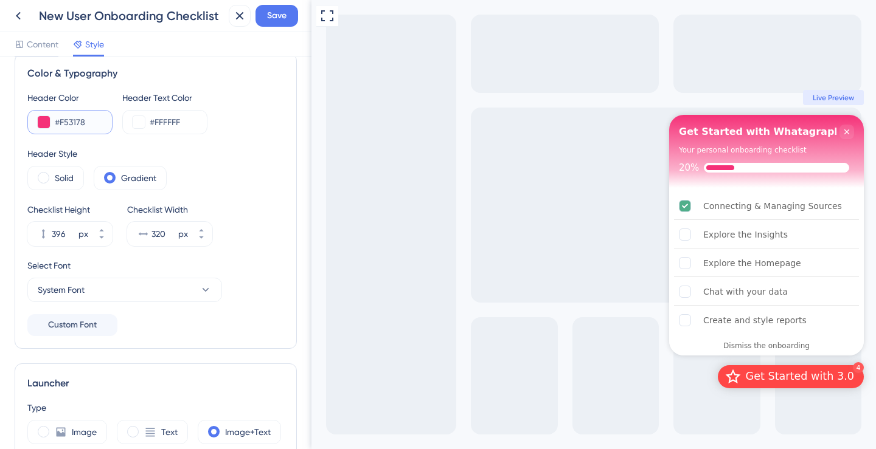
click at [75, 120] on input "#F53178" at bounding box center [78, 122] width 47 height 15
click at [69, 178] on label "Solid" at bounding box center [64, 178] width 19 height 15
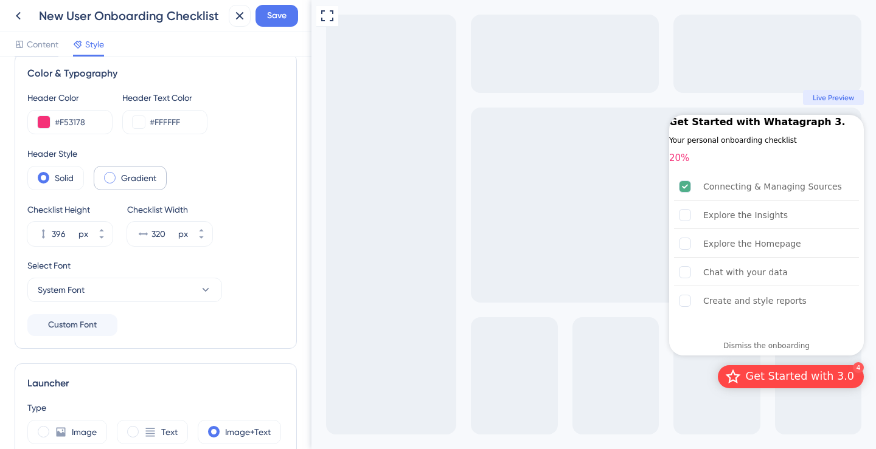
click at [112, 176] on span at bounding box center [110, 178] width 12 height 12
click at [119, 174] on input "radio" at bounding box center [119, 174] width 0 height 0
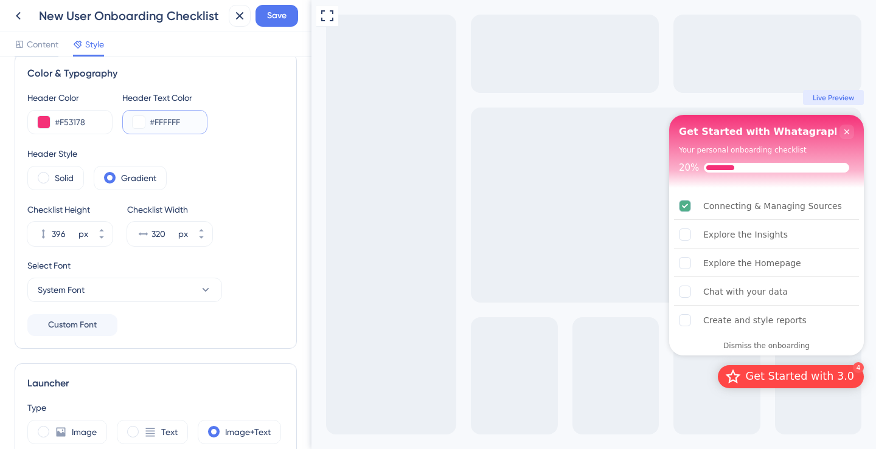
click at [166, 118] on input "#FFFFFF" at bounding box center [173, 122] width 47 height 15
drag, startPoint x: 700, startPoint y: 150, endPoint x: 783, endPoint y: 149, distance: 83.3
click at [784, 149] on div "Your personal onboarding checklist" at bounding box center [743, 150] width 128 height 12
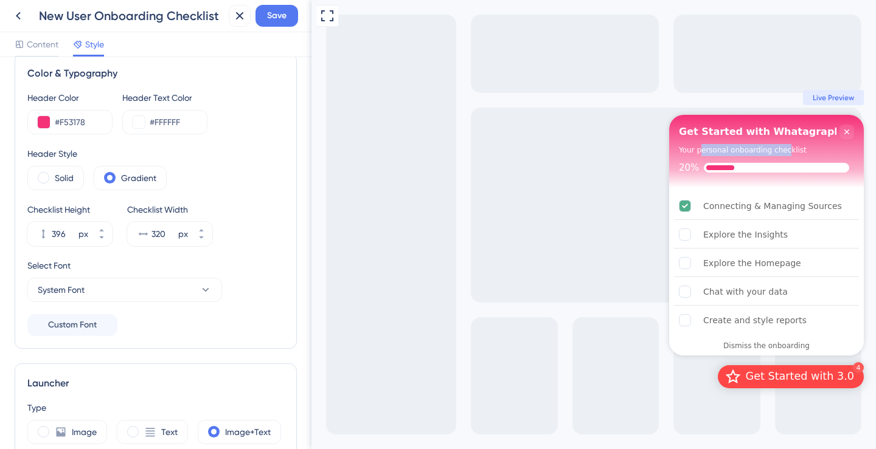
scroll to position [0, 0]
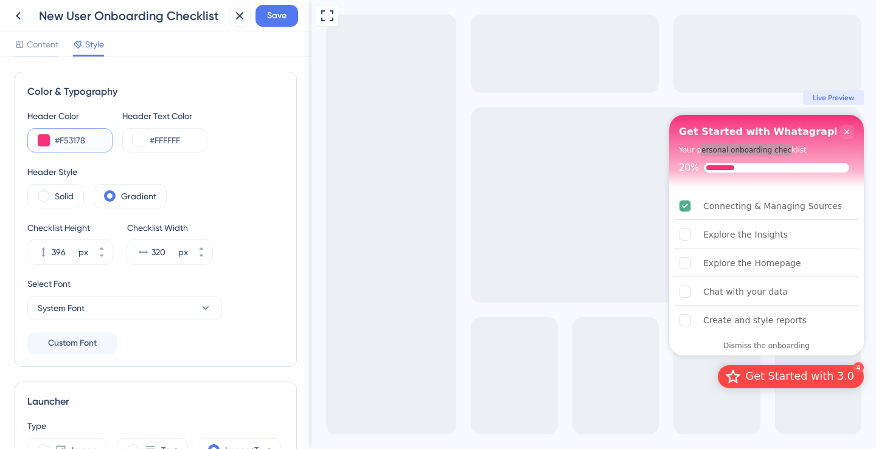
click at [47, 135] on button at bounding box center [44, 140] width 12 height 12
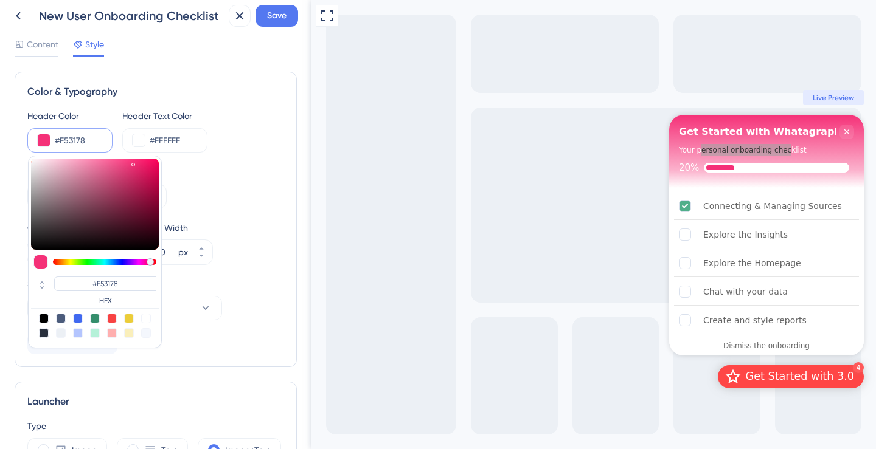
click at [64, 118] on div "Header Color" at bounding box center [69, 116] width 85 height 15
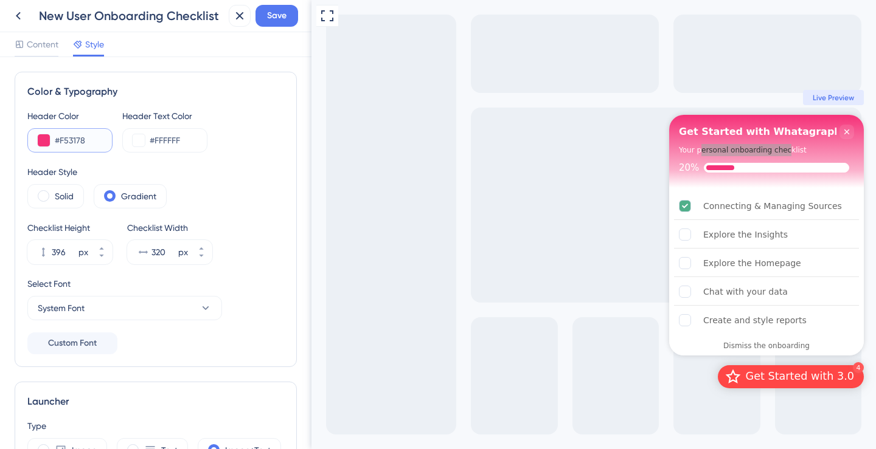
click at [43, 141] on button at bounding box center [44, 140] width 12 height 12
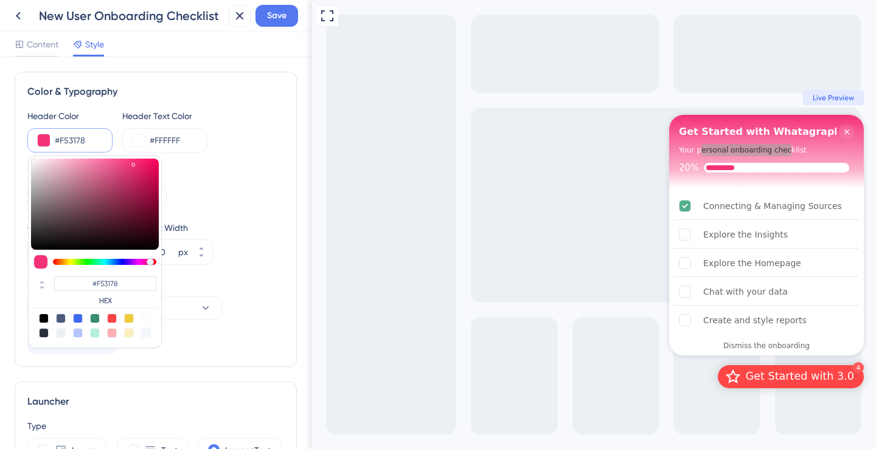
click at [70, 136] on input "#F53178" at bounding box center [78, 140] width 47 height 15
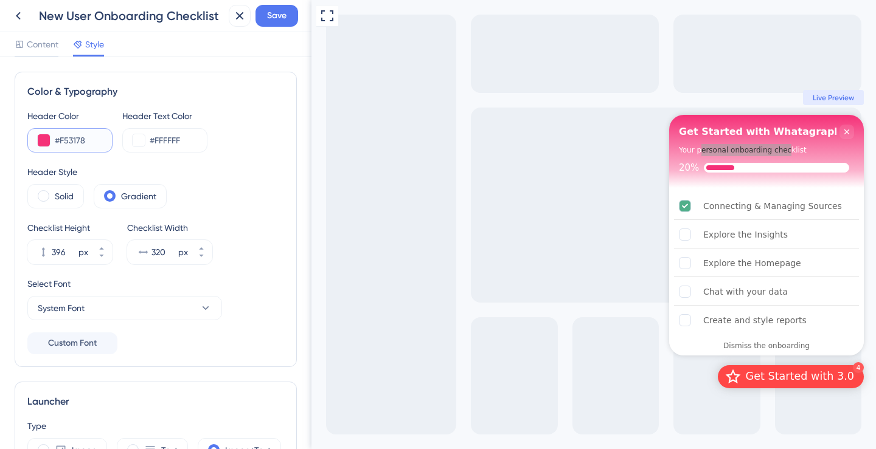
click at [70, 136] on input "#F53178" at bounding box center [78, 140] width 47 height 15
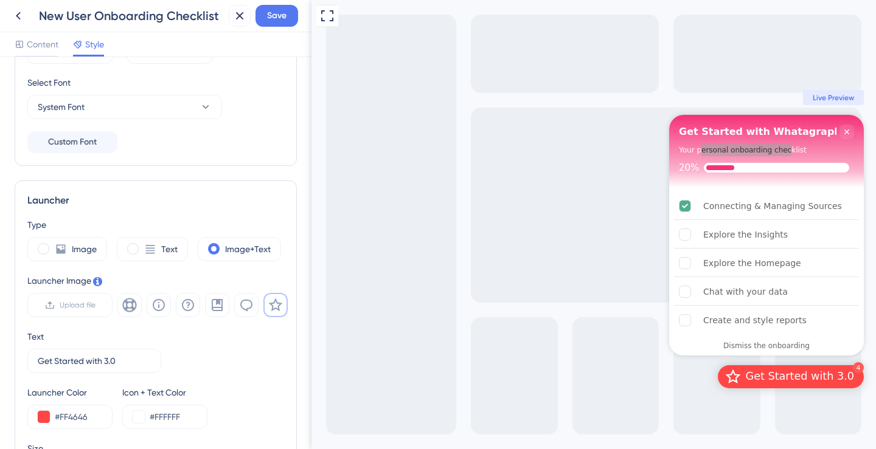
scroll to position [356, 0]
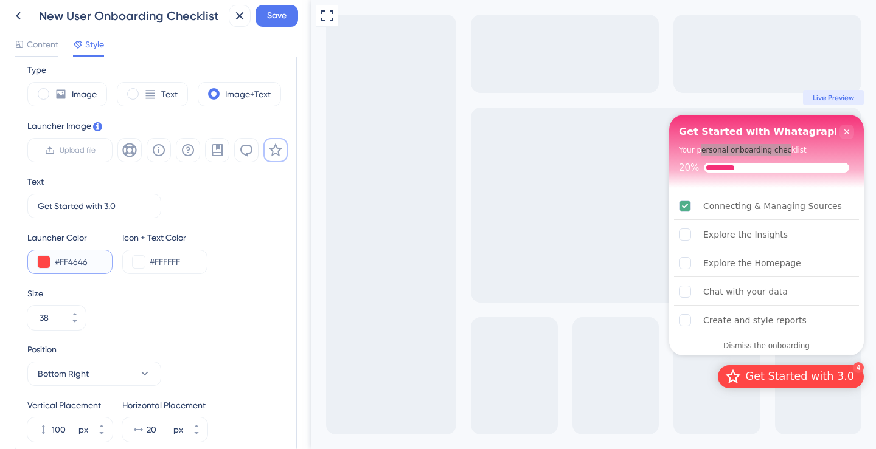
click at [73, 264] on input "#FF4646" at bounding box center [78, 262] width 47 height 15
paste input "53178"
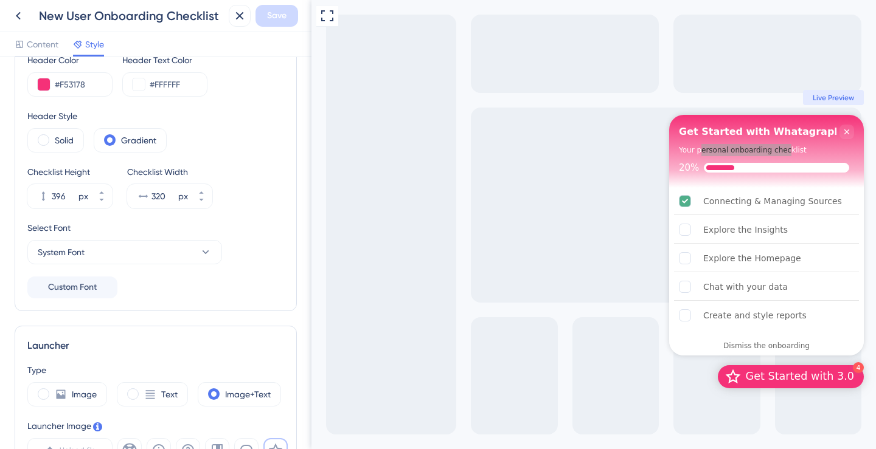
scroll to position [0, 0]
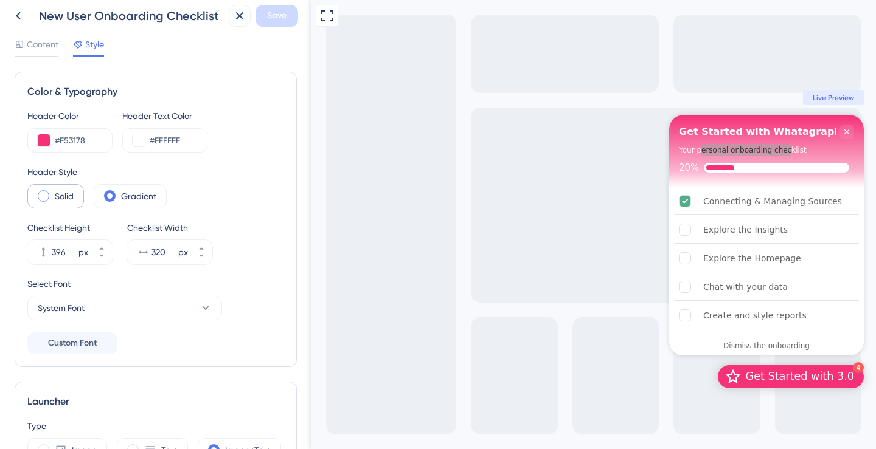
click at [58, 196] on label "Solid" at bounding box center [64, 196] width 19 height 15
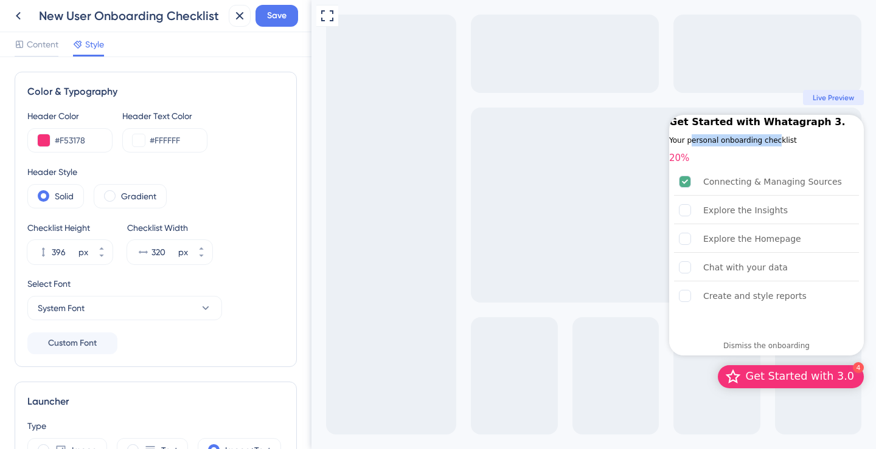
click at [744, 144] on div "Your personal onboarding checklist" at bounding box center [733, 140] width 128 height 12
click at [286, 19] on span "Save" at bounding box center [276, 16] width 19 height 15
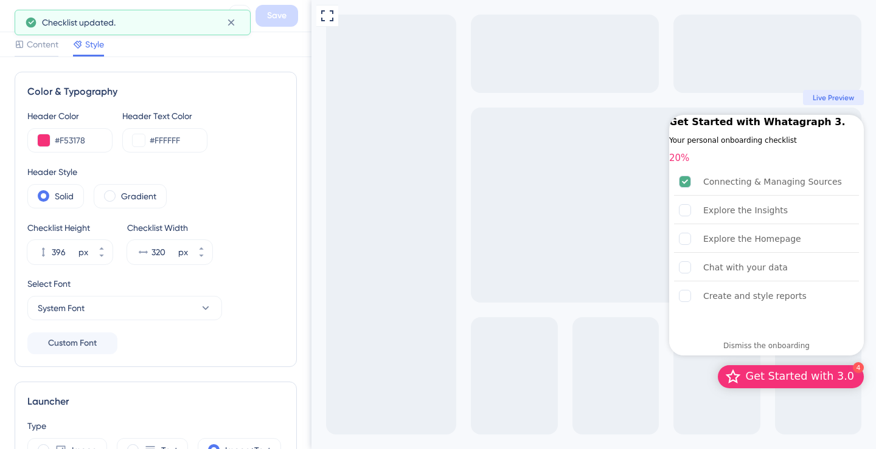
click at [12, 17] on icon at bounding box center [18, 16] width 15 height 15
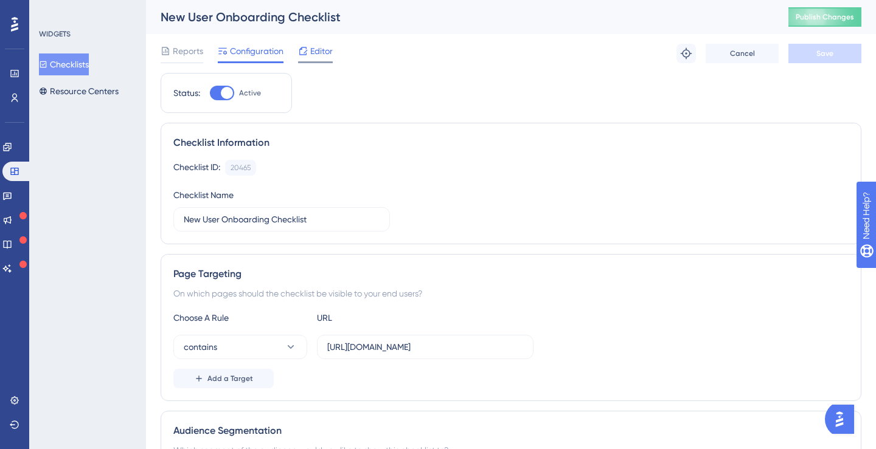
click at [327, 56] on span "Editor" at bounding box center [321, 51] width 22 height 15
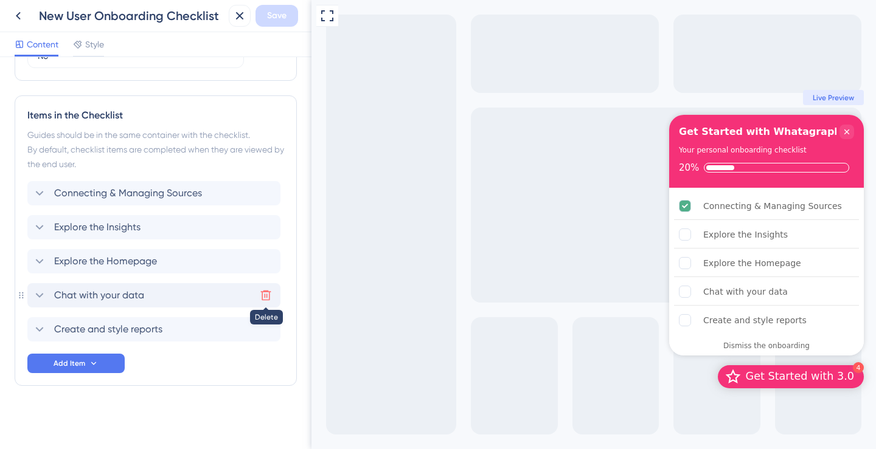
click at [268, 299] on icon at bounding box center [266, 295] width 12 height 12
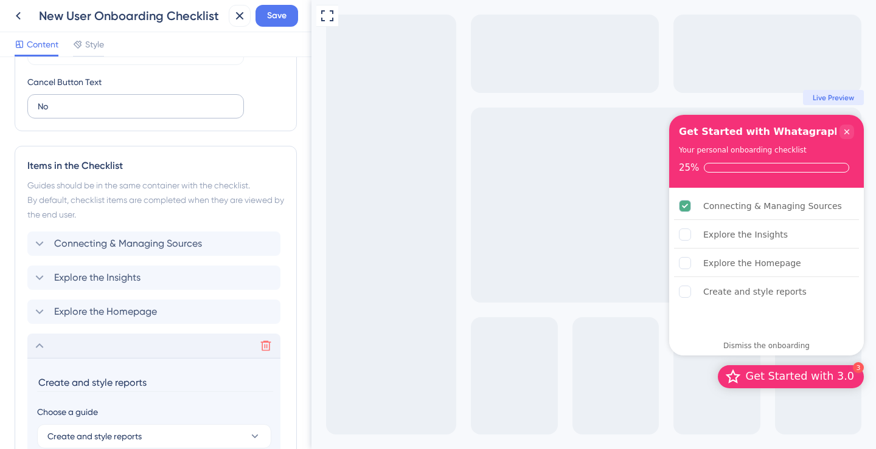
scroll to position [567, 0]
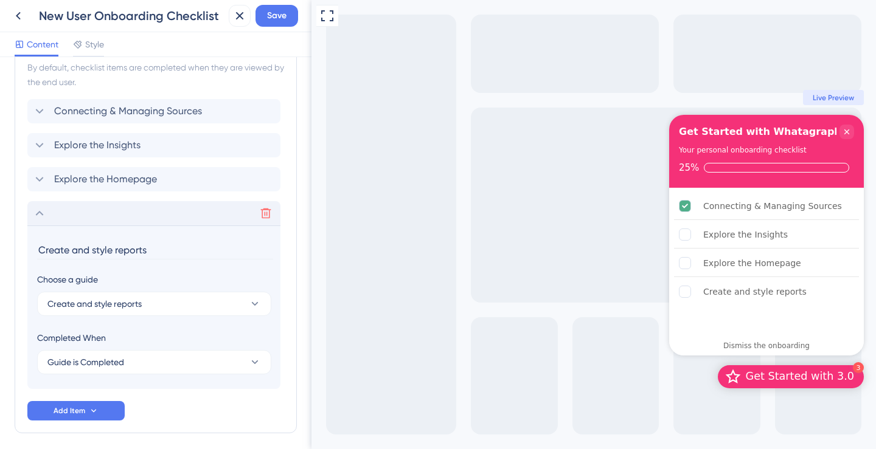
click at [41, 215] on icon at bounding box center [39, 213] width 15 height 15
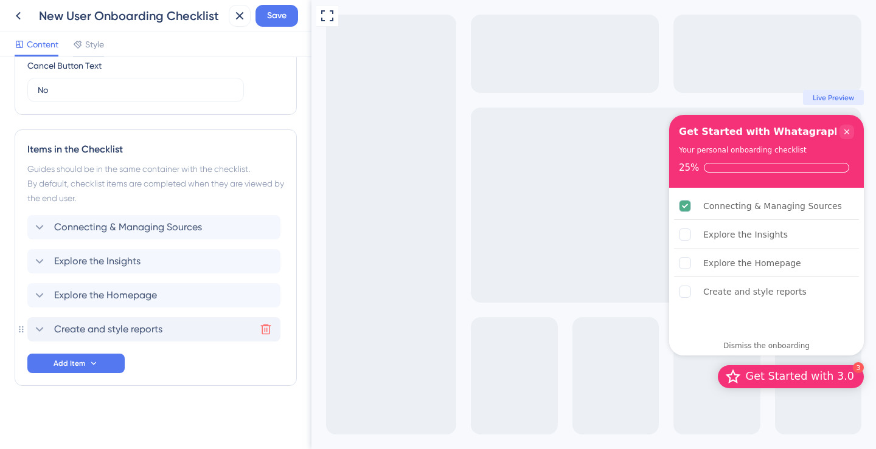
scroll to position [426, 0]
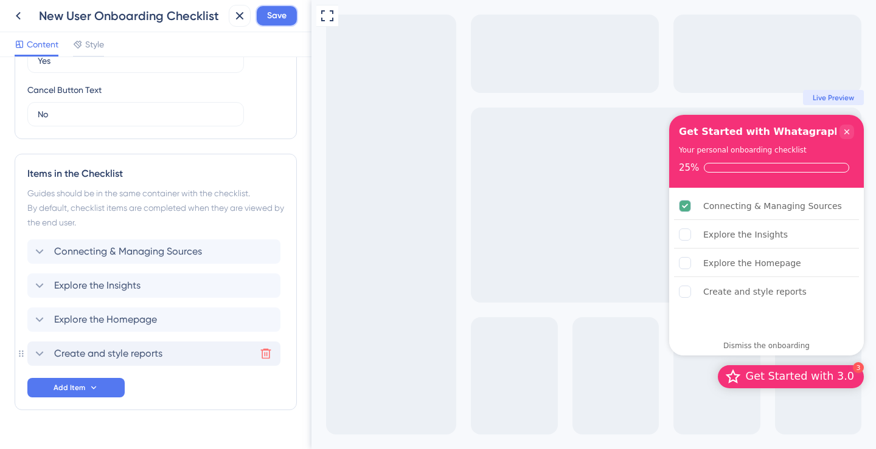
click at [278, 22] on span "Save" at bounding box center [276, 16] width 19 height 15
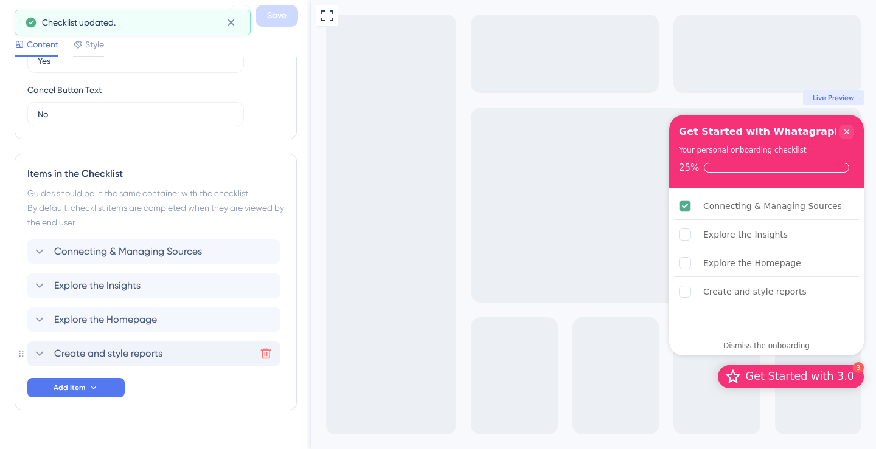
scroll to position [0, 0]
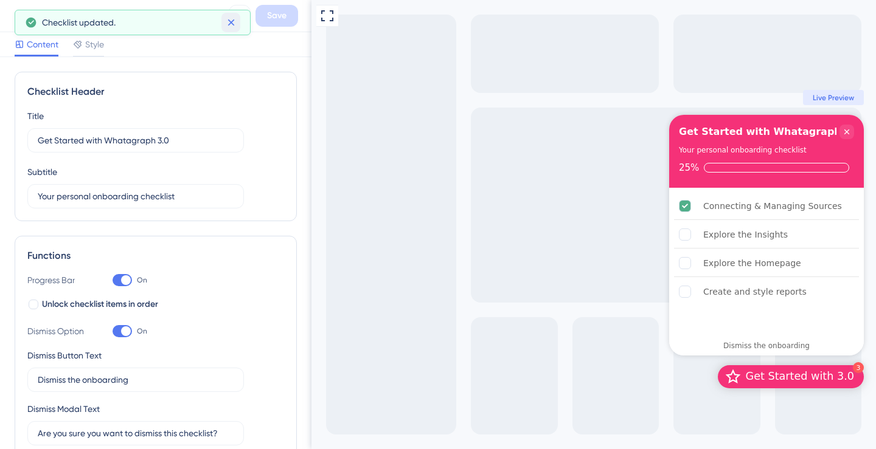
click at [230, 22] on icon at bounding box center [230, 22] width 7 height 7
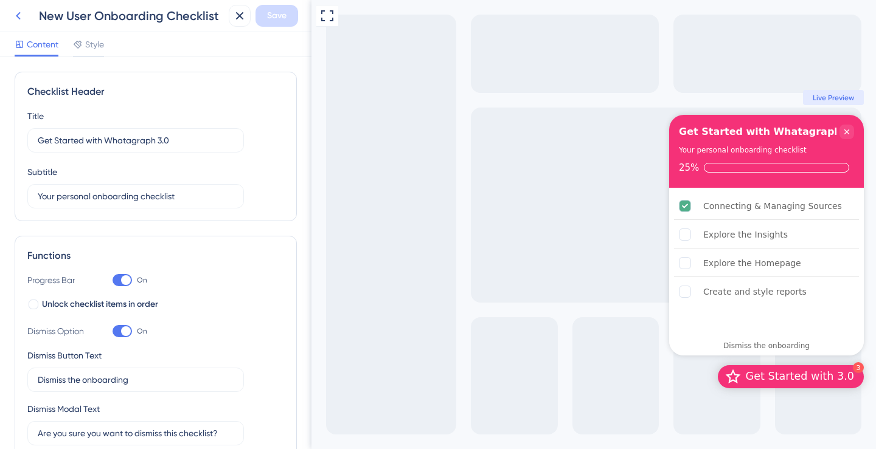
click at [16, 11] on icon at bounding box center [18, 16] width 15 height 15
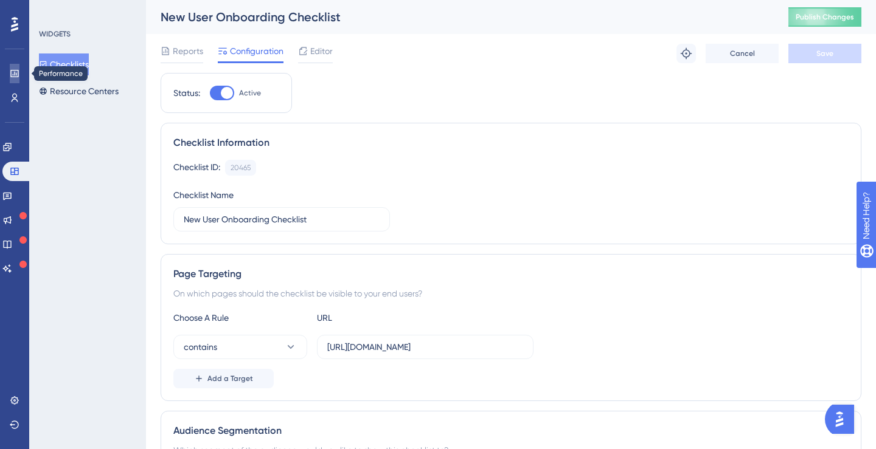
click at [14, 72] on icon at bounding box center [14, 73] width 8 height 7
